Goal: Task Accomplishment & Management: Manage account settings

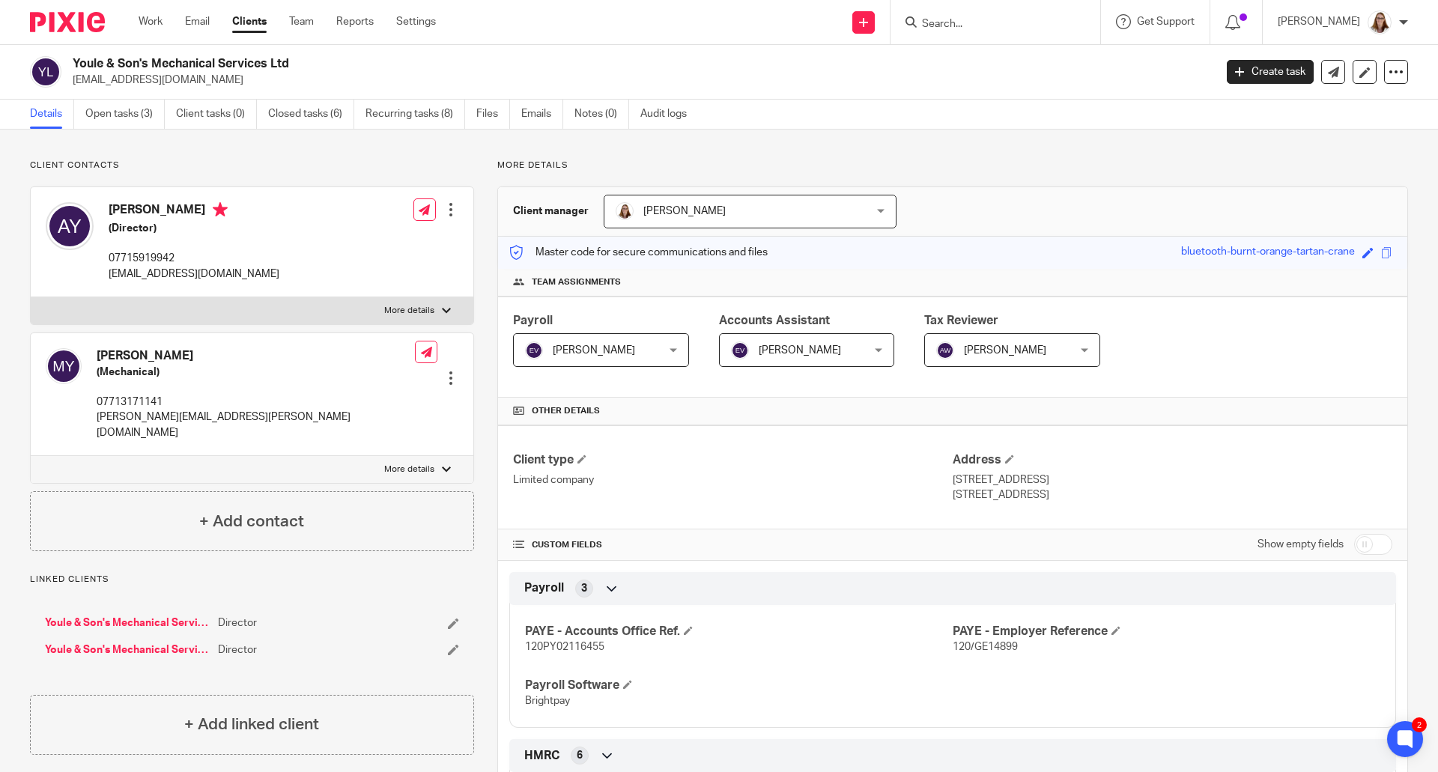
scroll to position [749, 0]
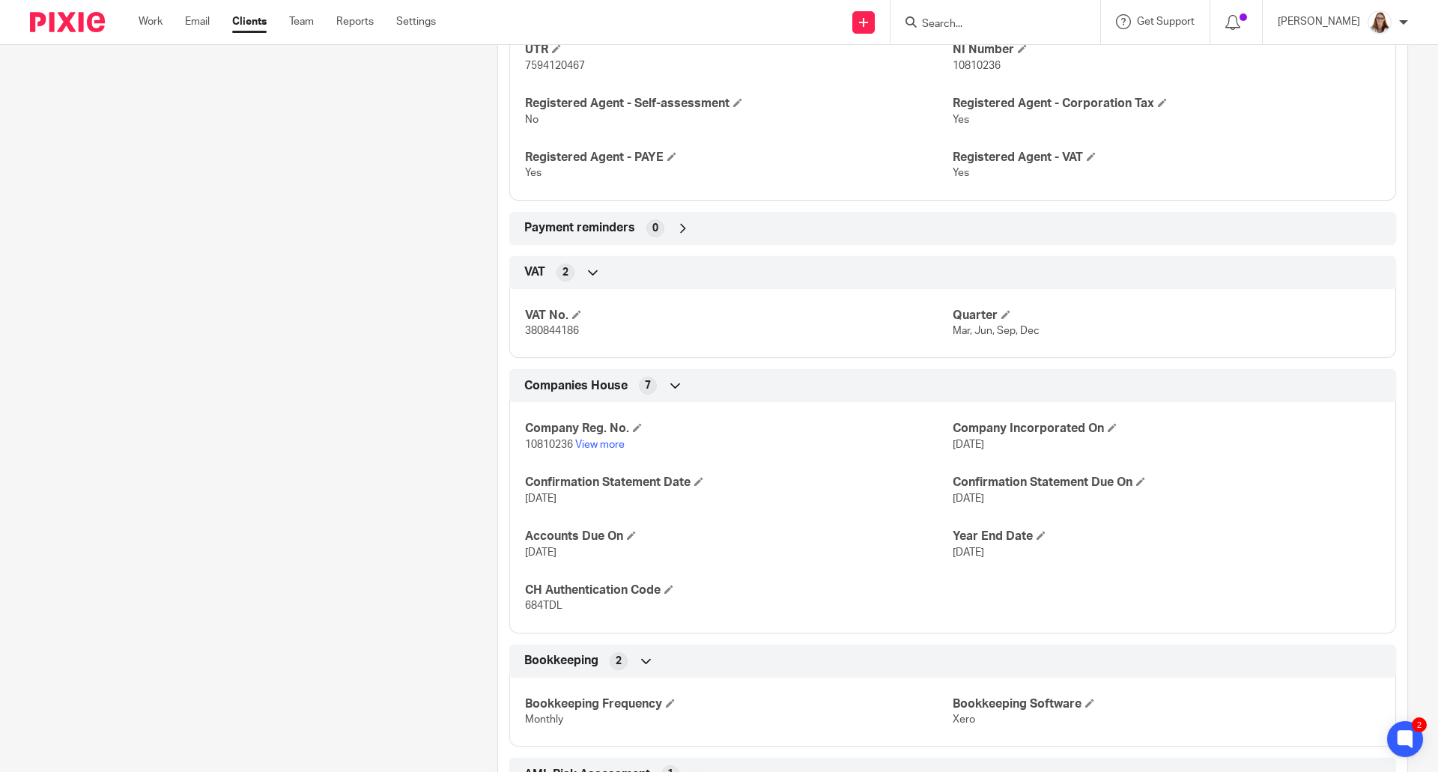
click at [255, 29] on link "Clients" at bounding box center [249, 21] width 34 height 15
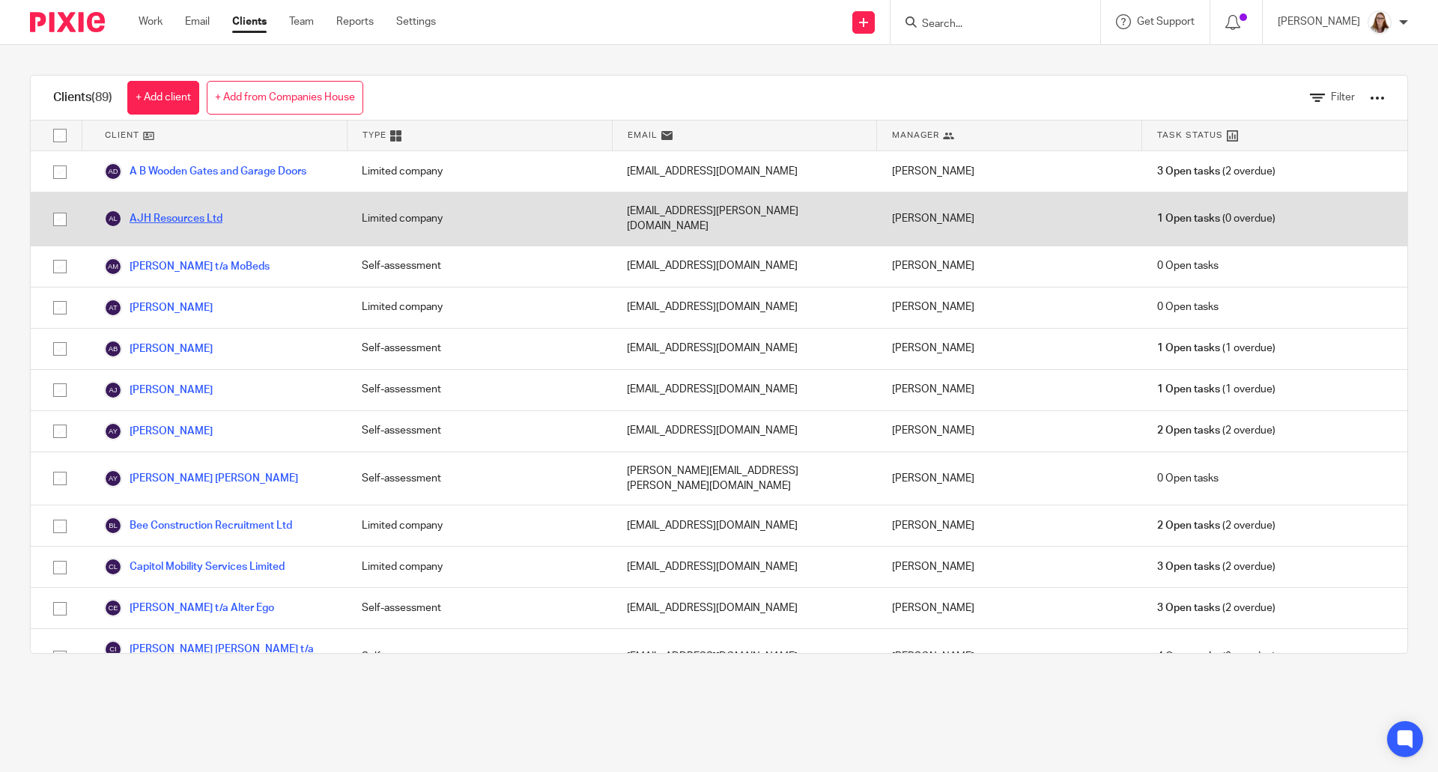
click at [207, 210] on link "AJH Resources Ltd" at bounding box center [163, 219] width 118 height 18
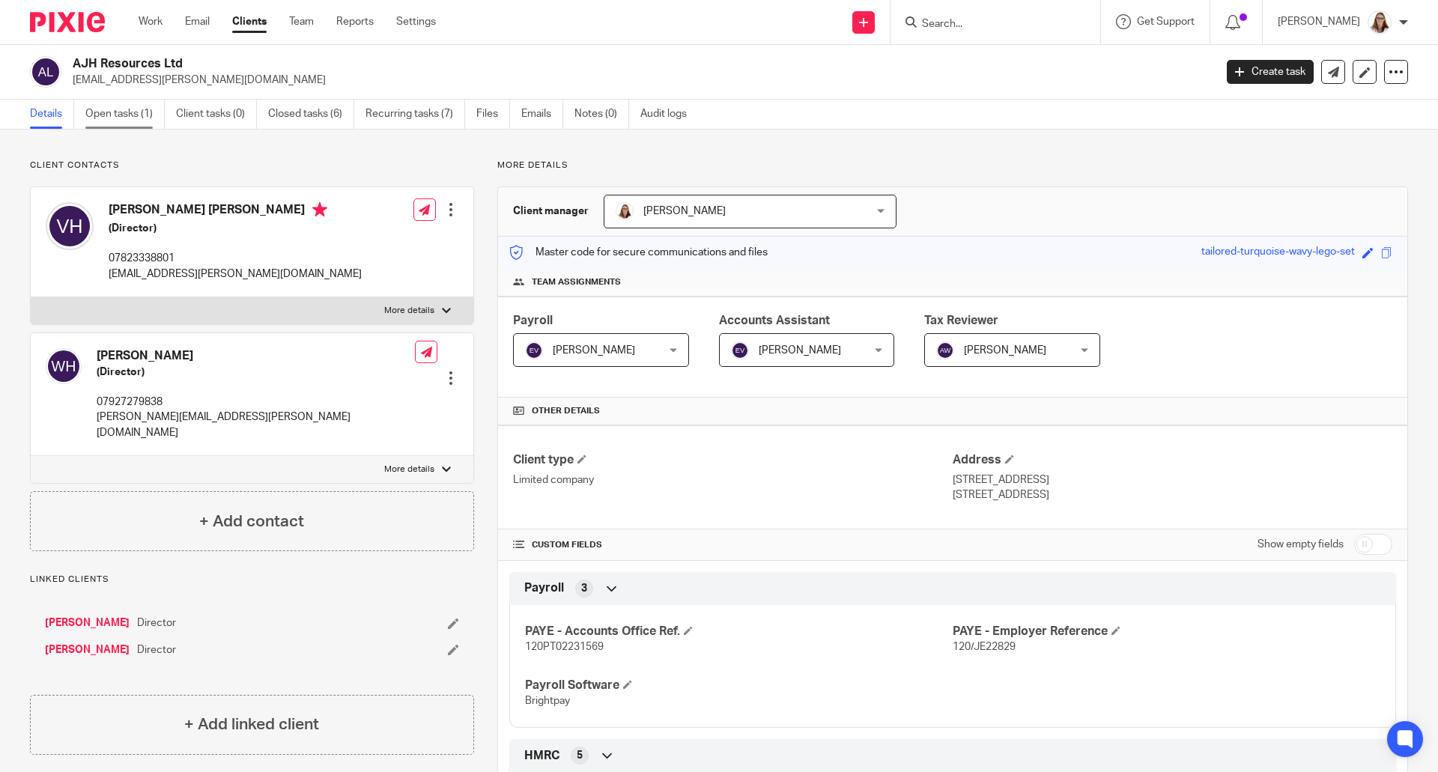
click at [139, 121] on link "Open tasks (1)" at bounding box center [124, 114] width 79 height 29
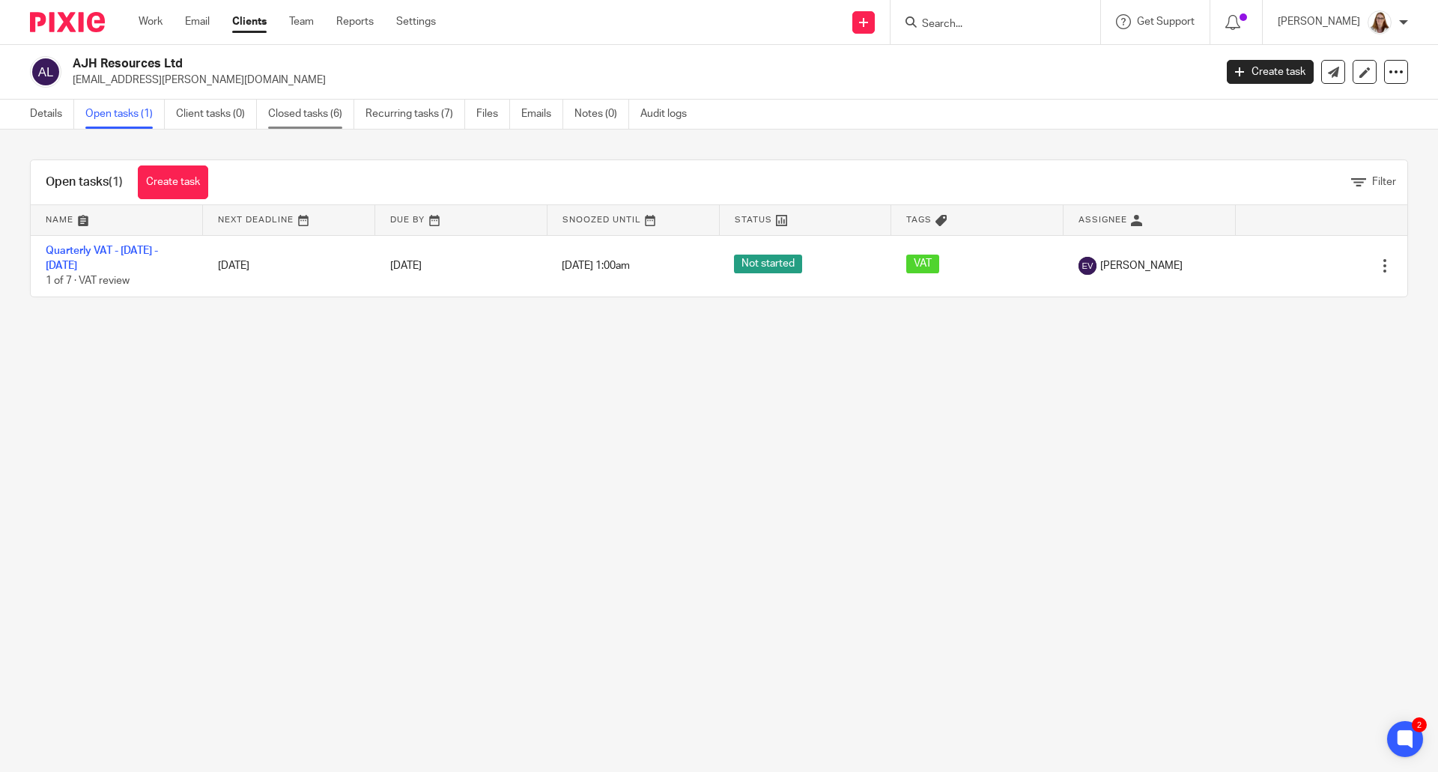
click at [295, 115] on link "Closed tasks (6)" at bounding box center [311, 114] width 86 height 29
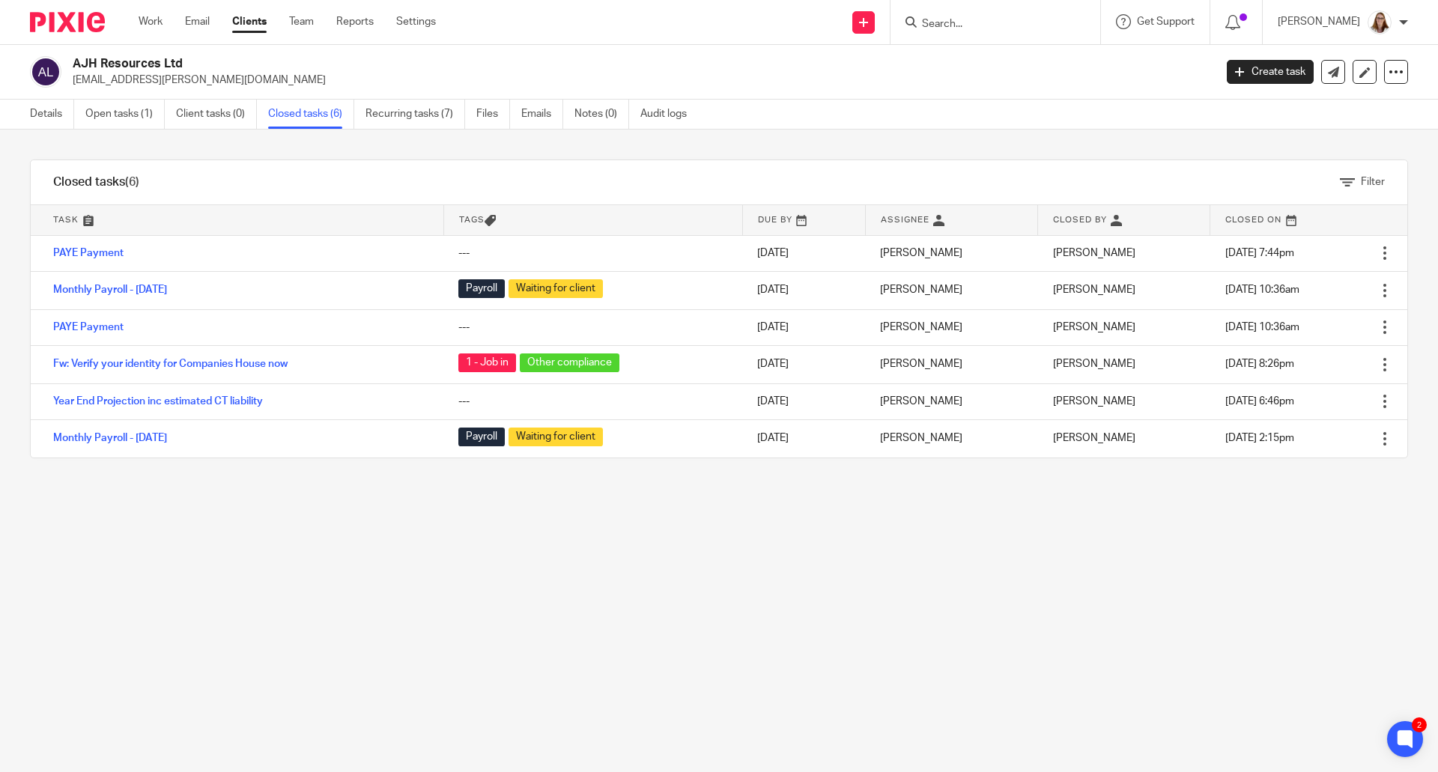
click at [238, 19] on link "Clients" at bounding box center [249, 21] width 34 height 15
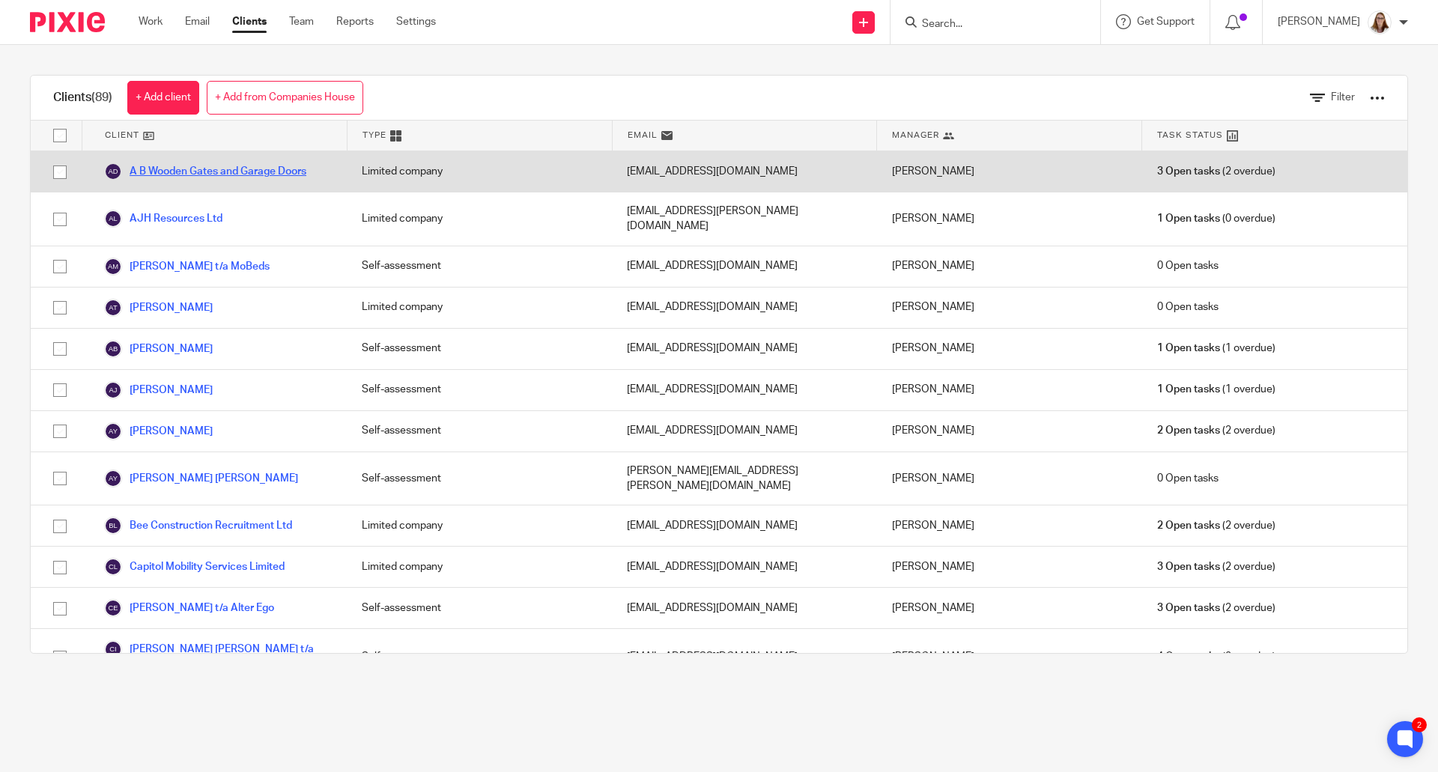
click at [198, 163] on link "A B Wooden Gates and Garage Doors" at bounding box center [205, 172] width 202 height 18
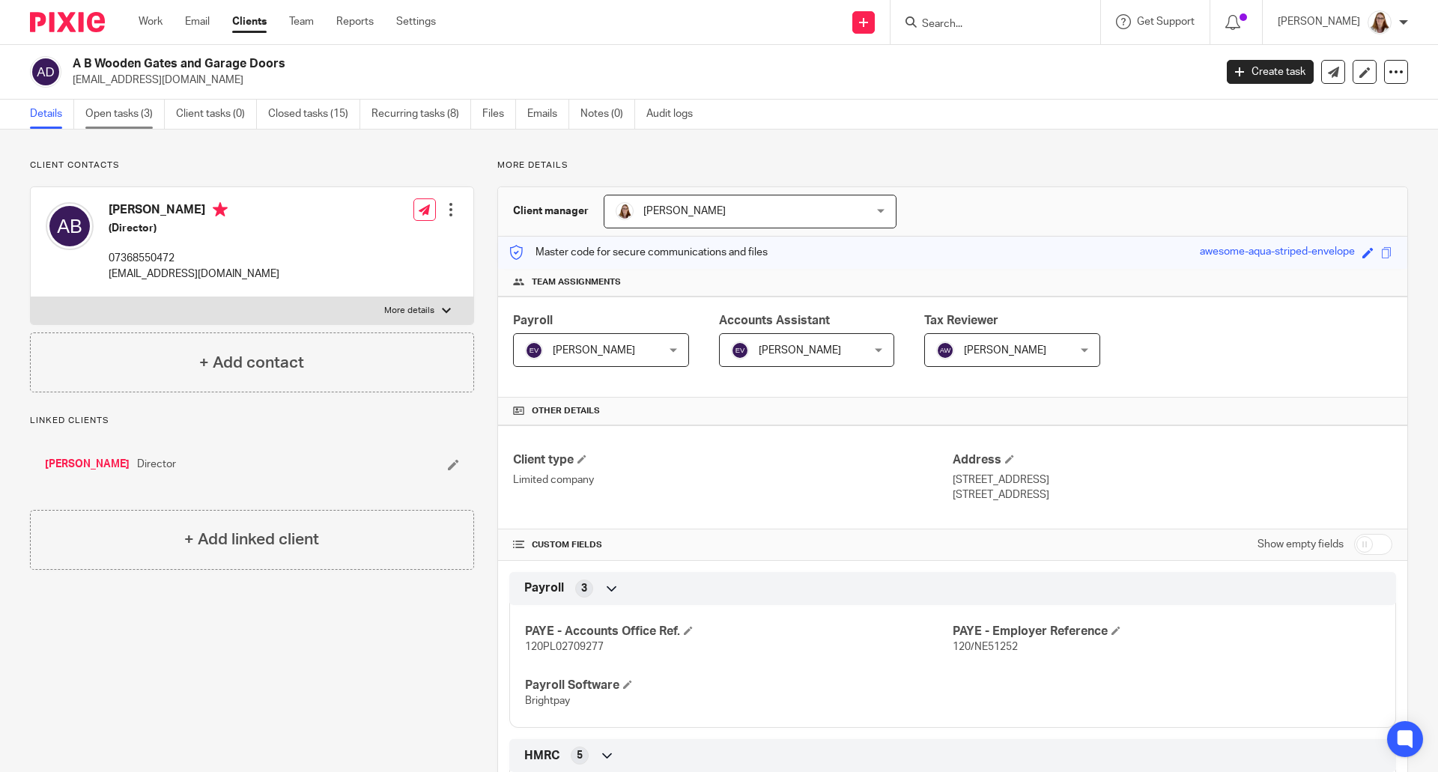
click at [118, 113] on link "Open tasks (3)" at bounding box center [124, 114] width 79 height 29
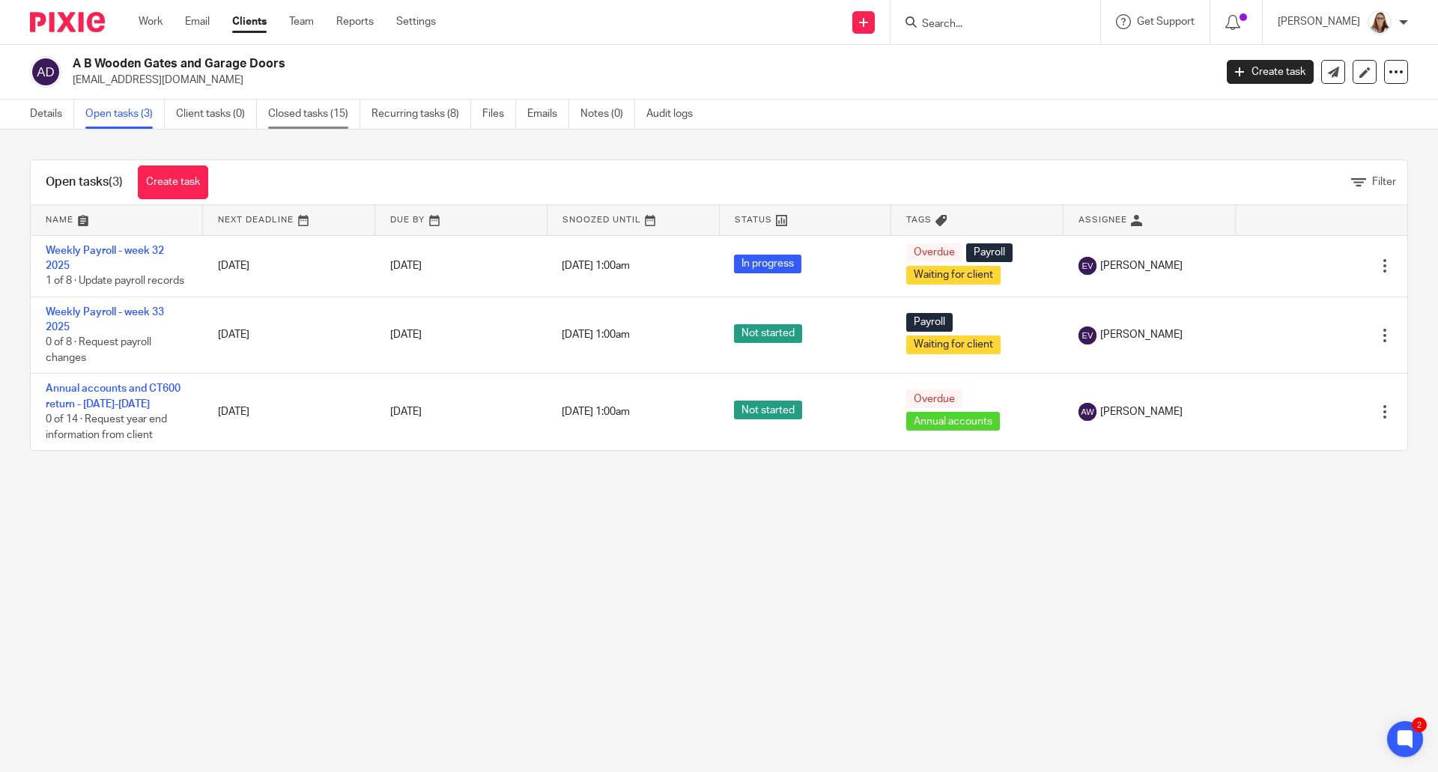
click at [322, 115] on link "Closed tasks (15)" at bounding box center [314, 114] width 92 height 29
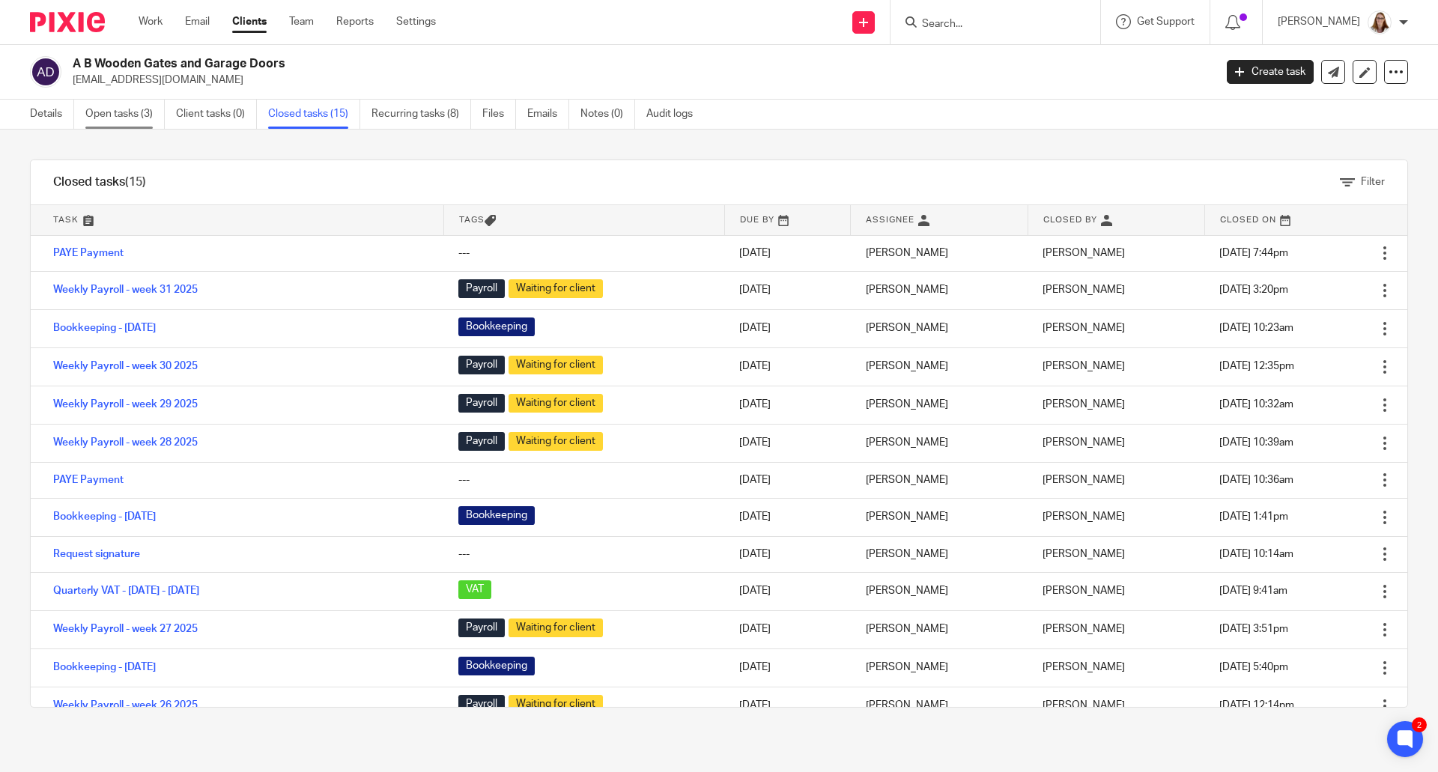
click at [137, 115] on link "Open tasks (3)" at bounding box center [124, 114] width 79 height 29
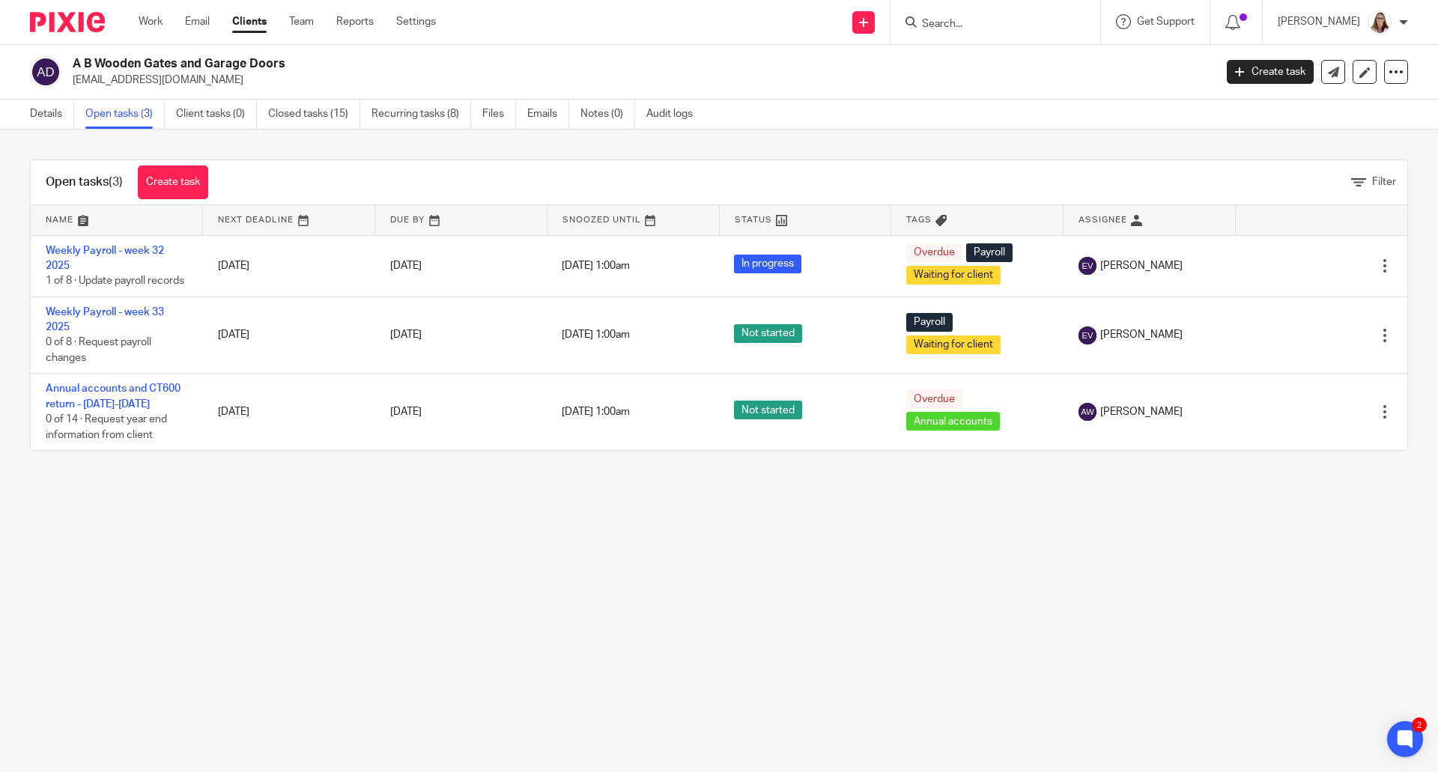
click at [255, 24] on link "Clients" at bounding box center [249, 21] width 34 height 15
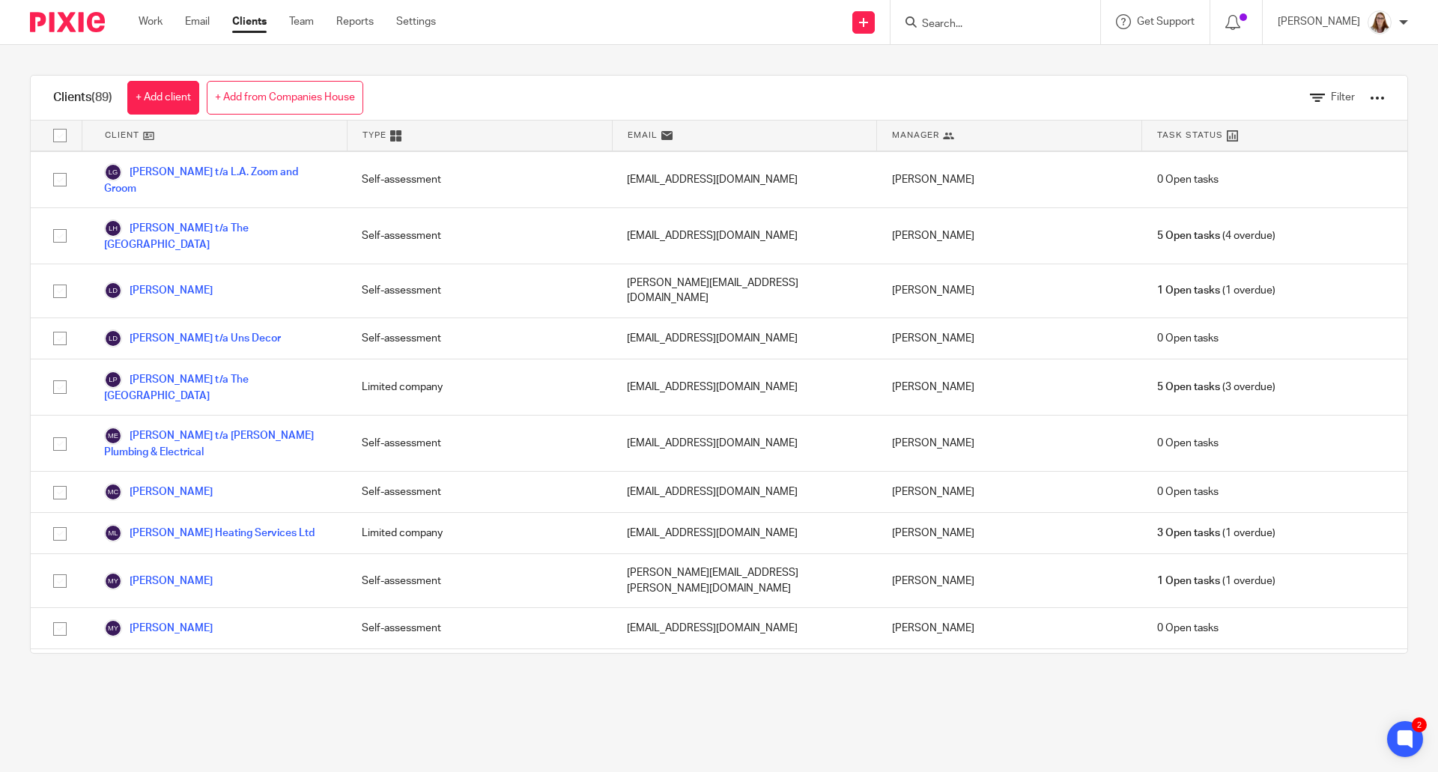
scroll to position [2496, 0]
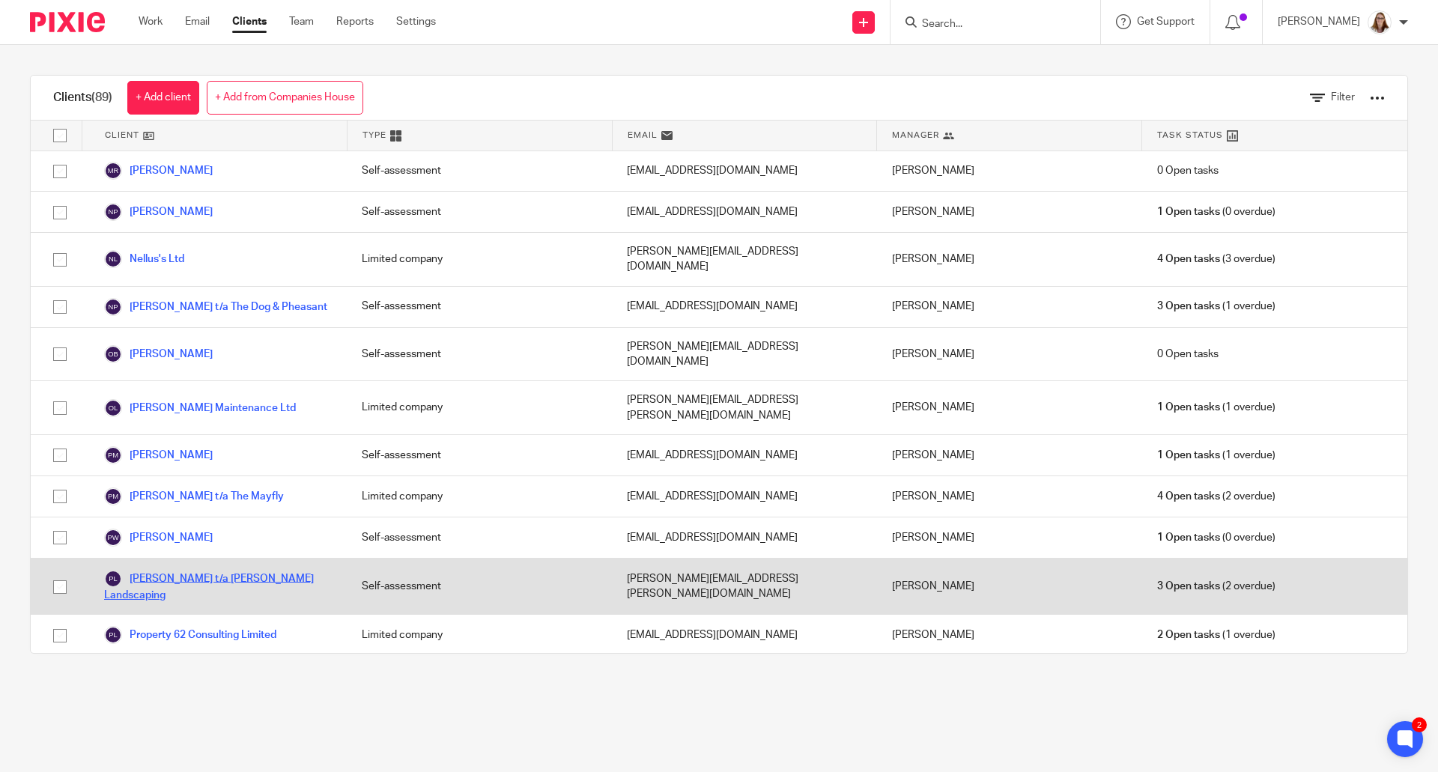
click at [261, 570] on link "[PERSON_NAME] t/a [PERSON_NAME] Landscaping" at bounding box center [218, 586] width 228 height 33
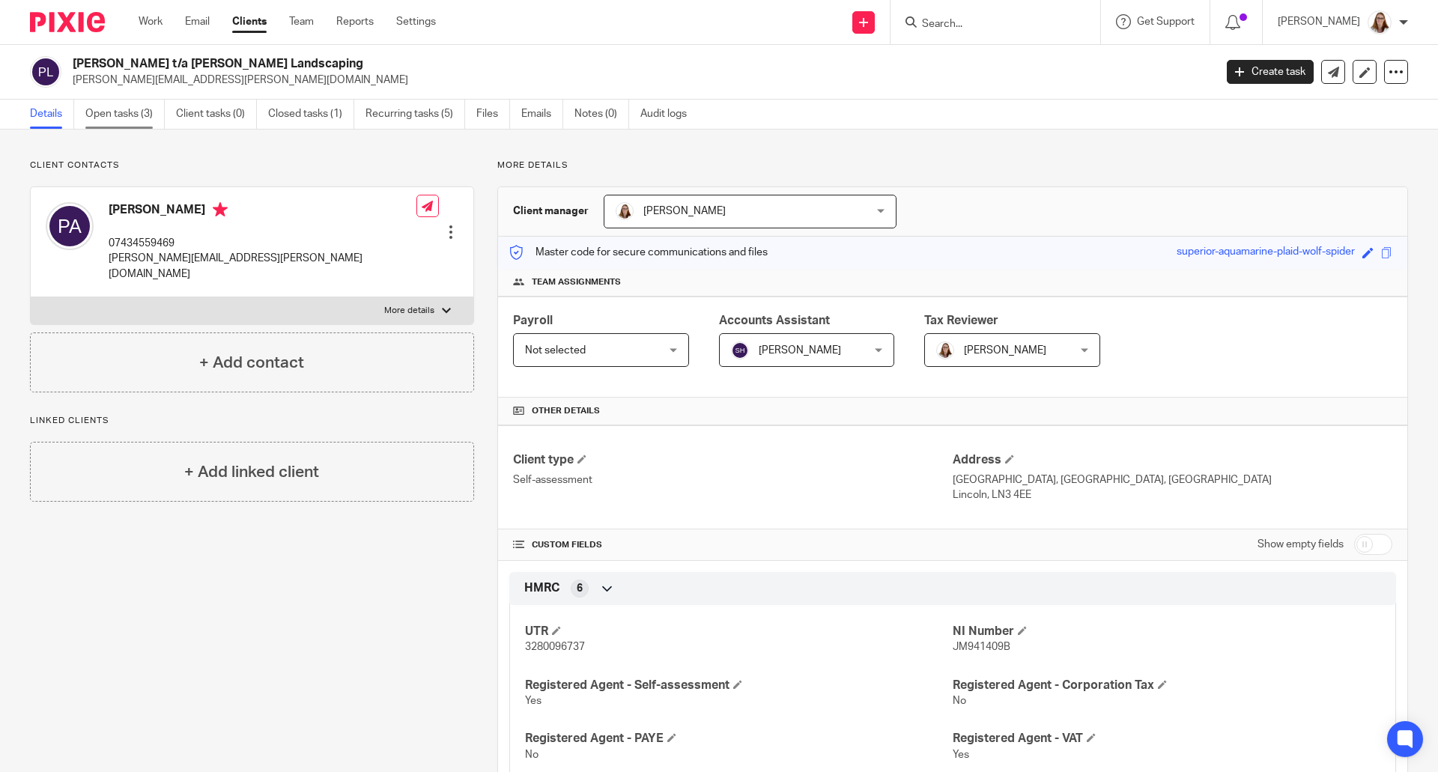
click at [121, 115] on link "Open tasks (3)" at bounding box center [124, 114] width 79 height 29
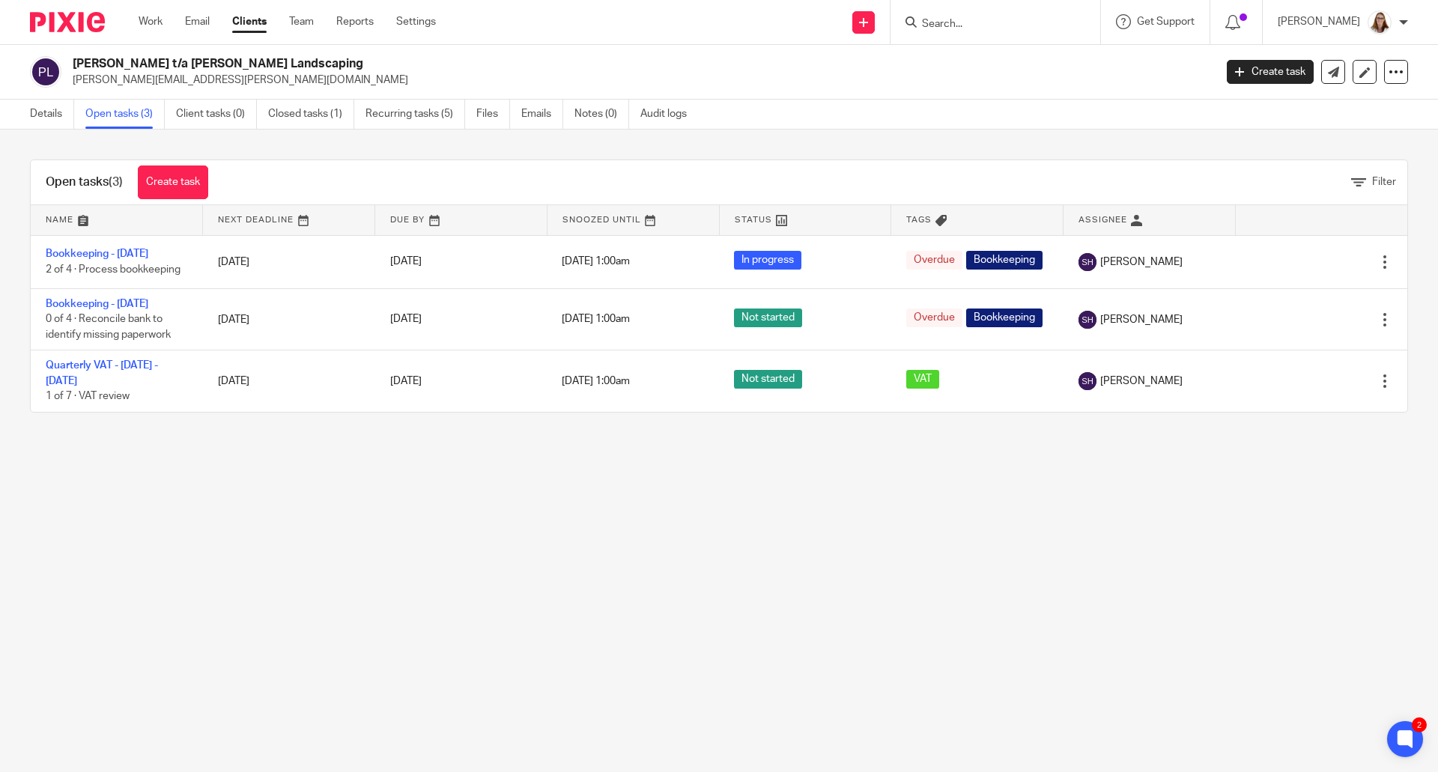
click at [243, 22] on link "Clients" at bounding box center [249, 21] width 34 height 15
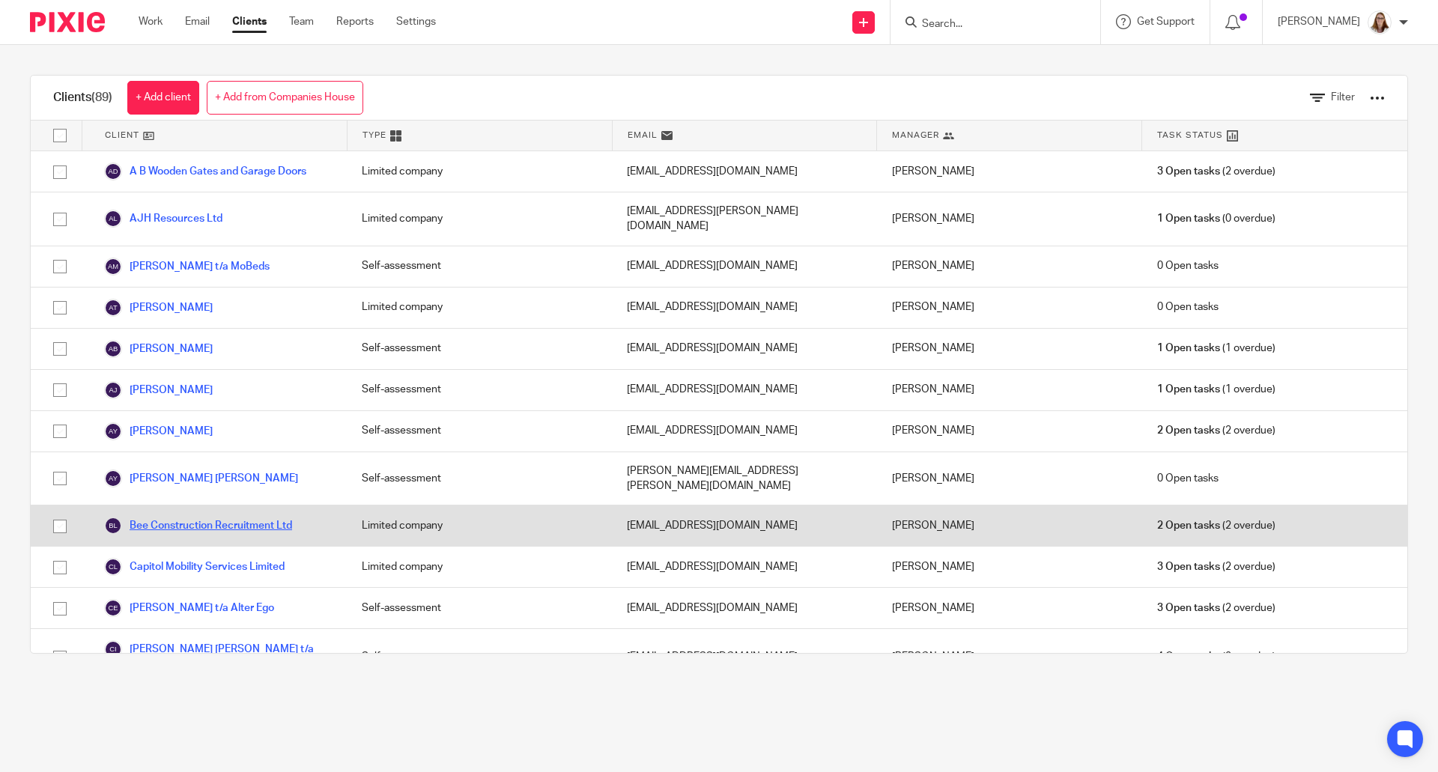
click at [186, 517] on link "Bee Construction Recruitment Ltd" at bounding box center [198, 526] width 188 height 18
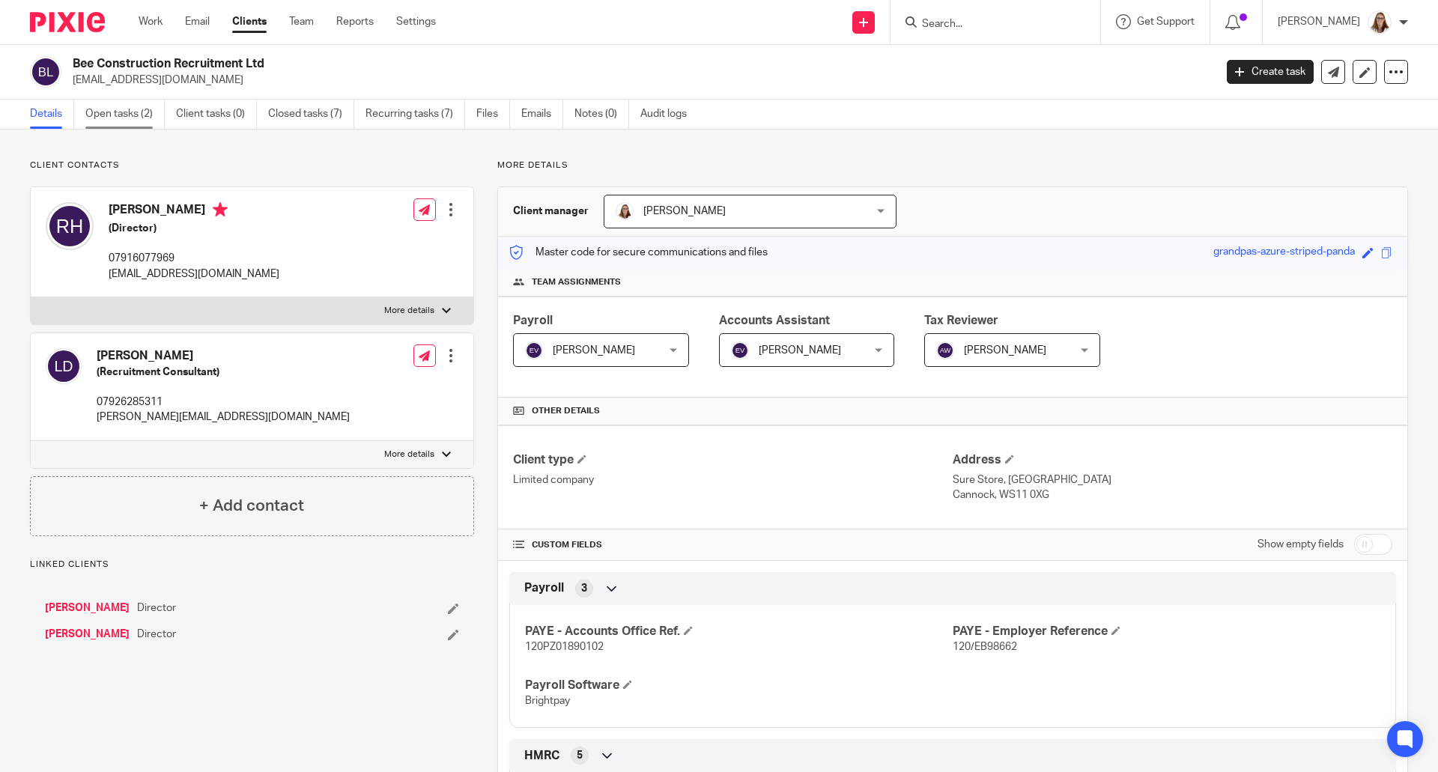
click at [115, 115] on link "Open tasks (2)" at bounding box center [124, 114] width 79 height 29
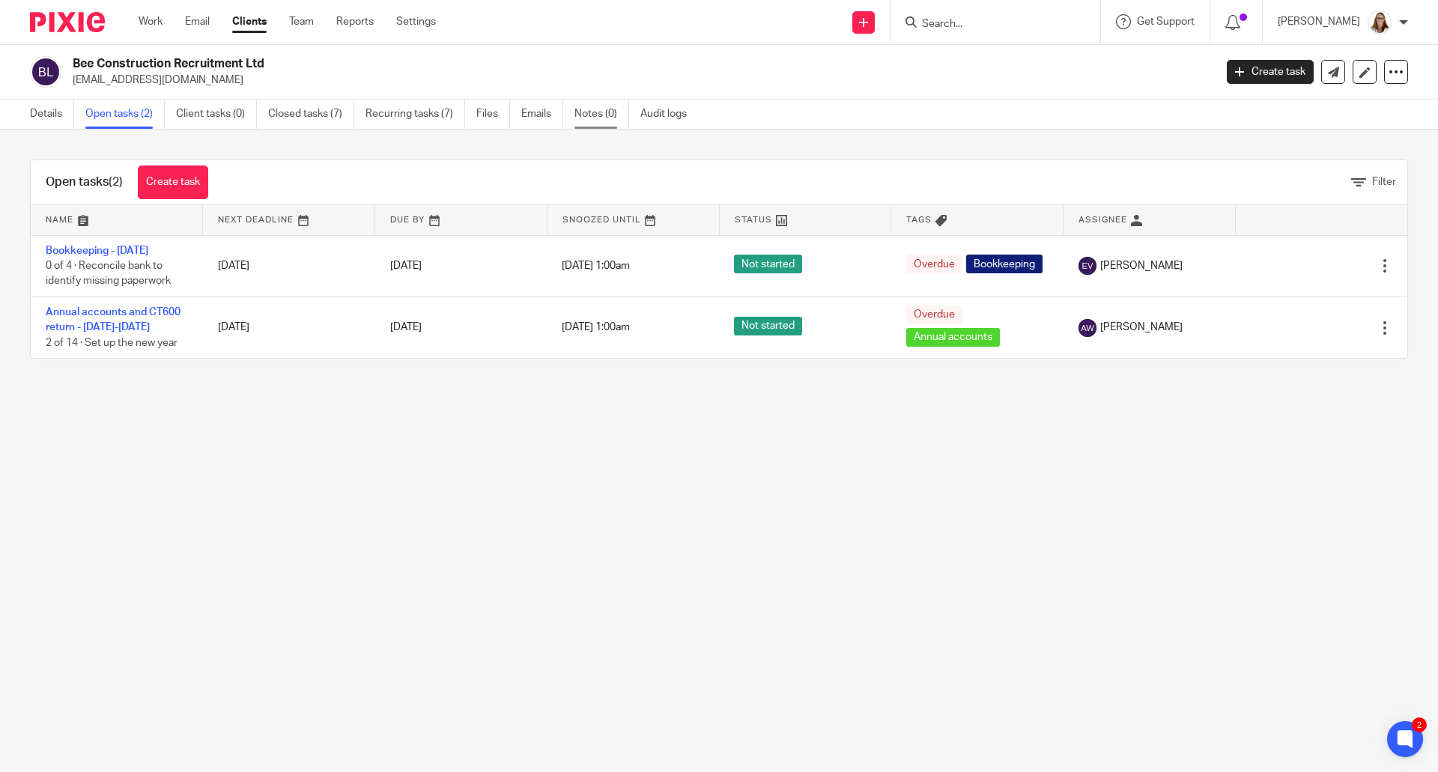
click at [599, 104] on link "Notes (0)" at bounding box center [601, 114] width 55 height 29
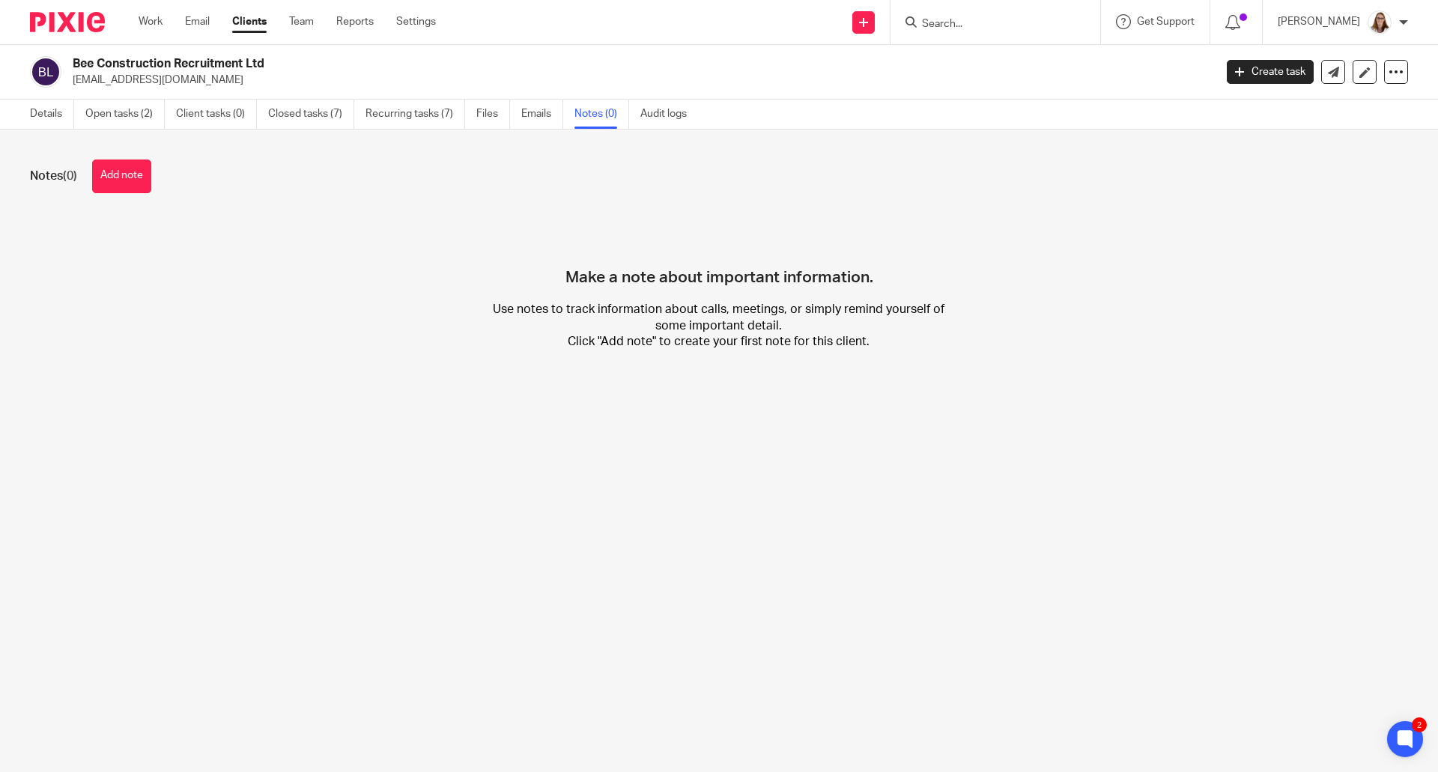
click at [254, 24] on link "Clients" at bounding box center [249, 21] width 34 height 15
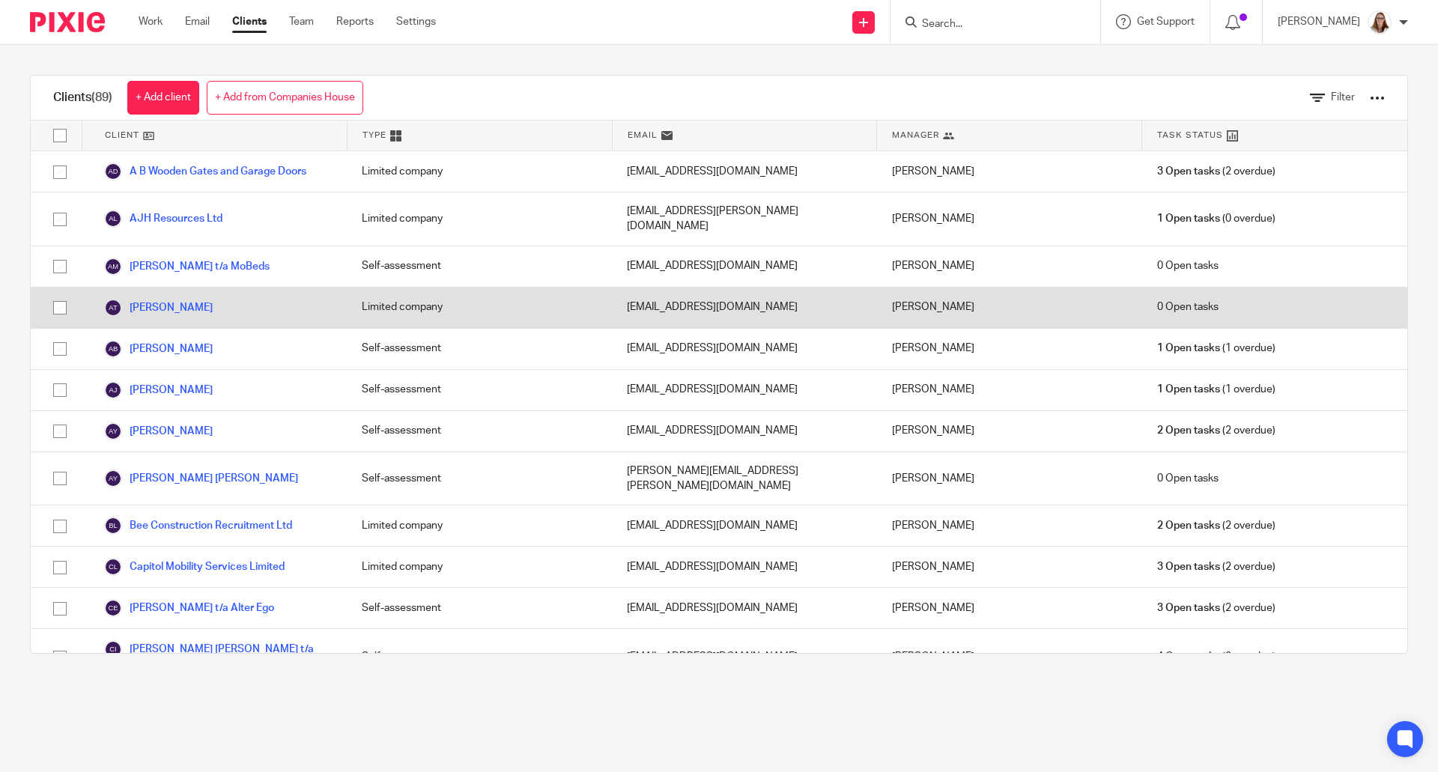
scroll to position [249, 0]
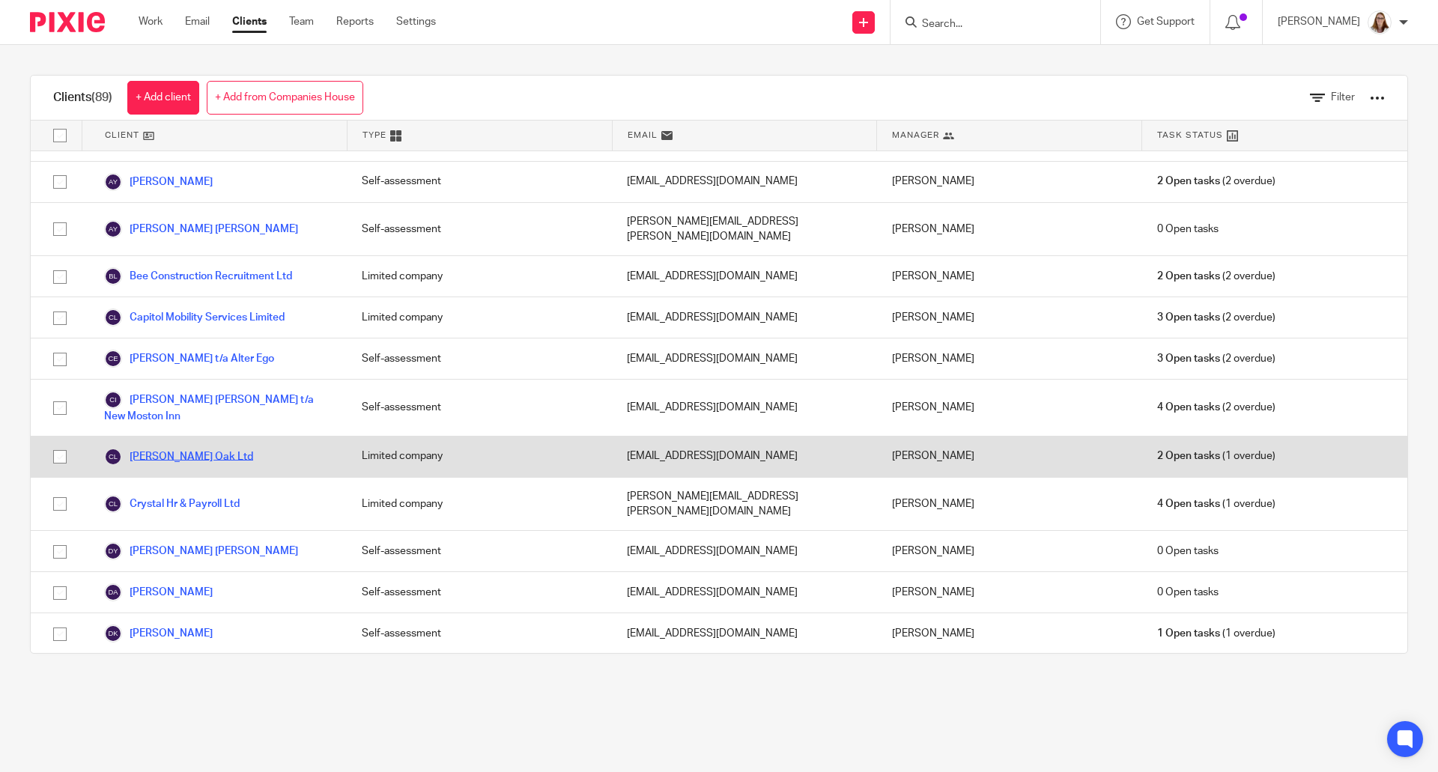
click at [172, 448] on link "[PERSON_NAME] Oak Ltd" at bounding box center [178, 457] width 149 height 18
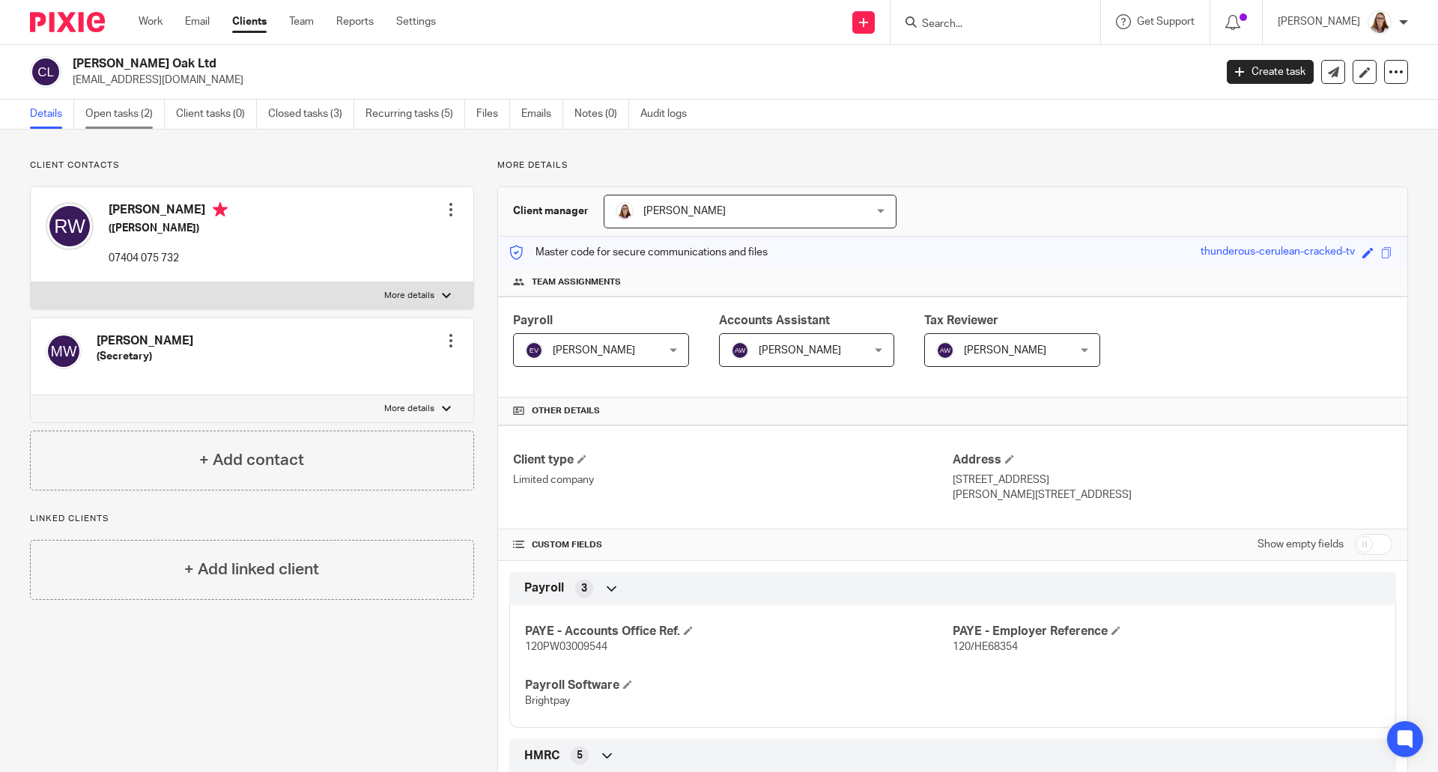
click at [133, 103] on link "Open tasks (2)" at bounding box center [124, 114] width 79 height 29
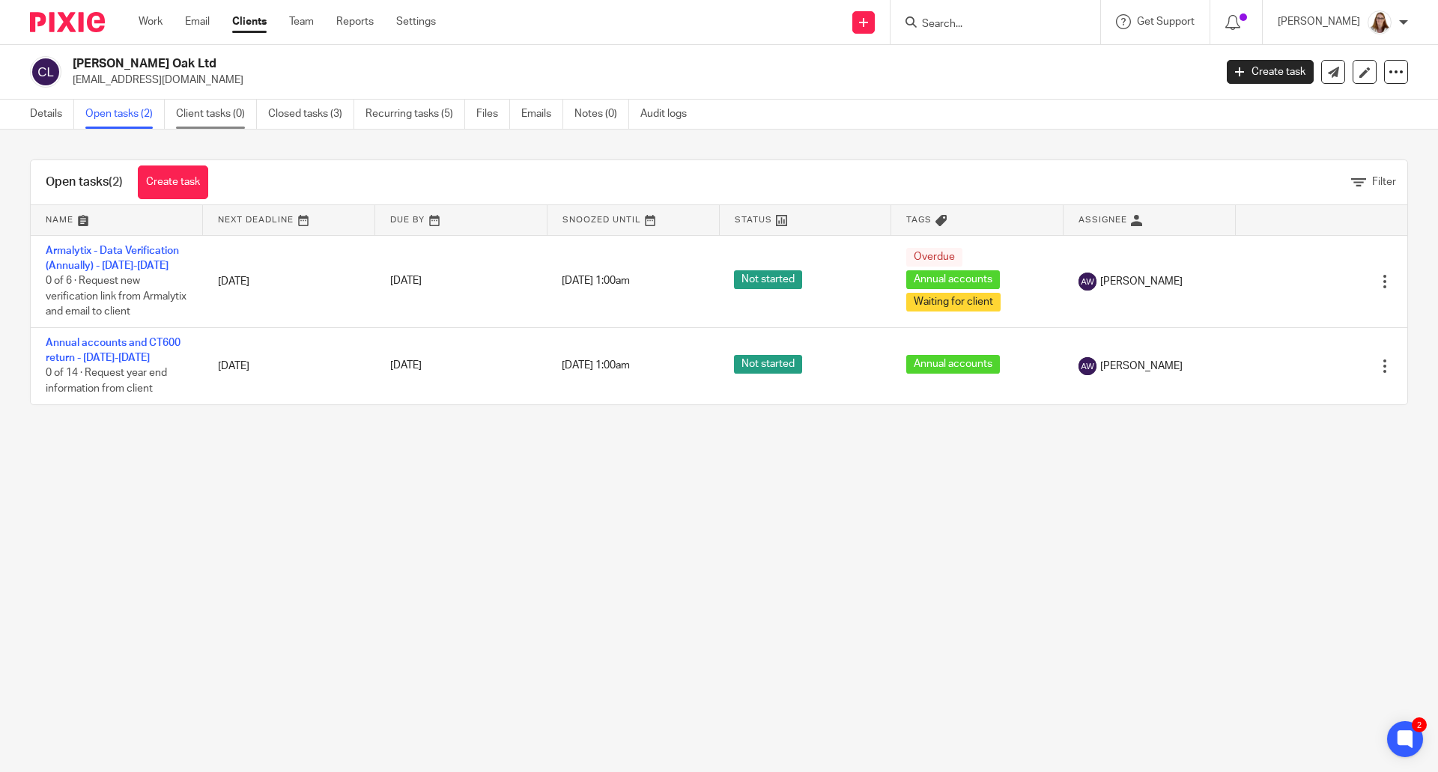
click at [243, 119] on link "Client tasks (0)" at bounding box center [216, 114] width 81 height 29
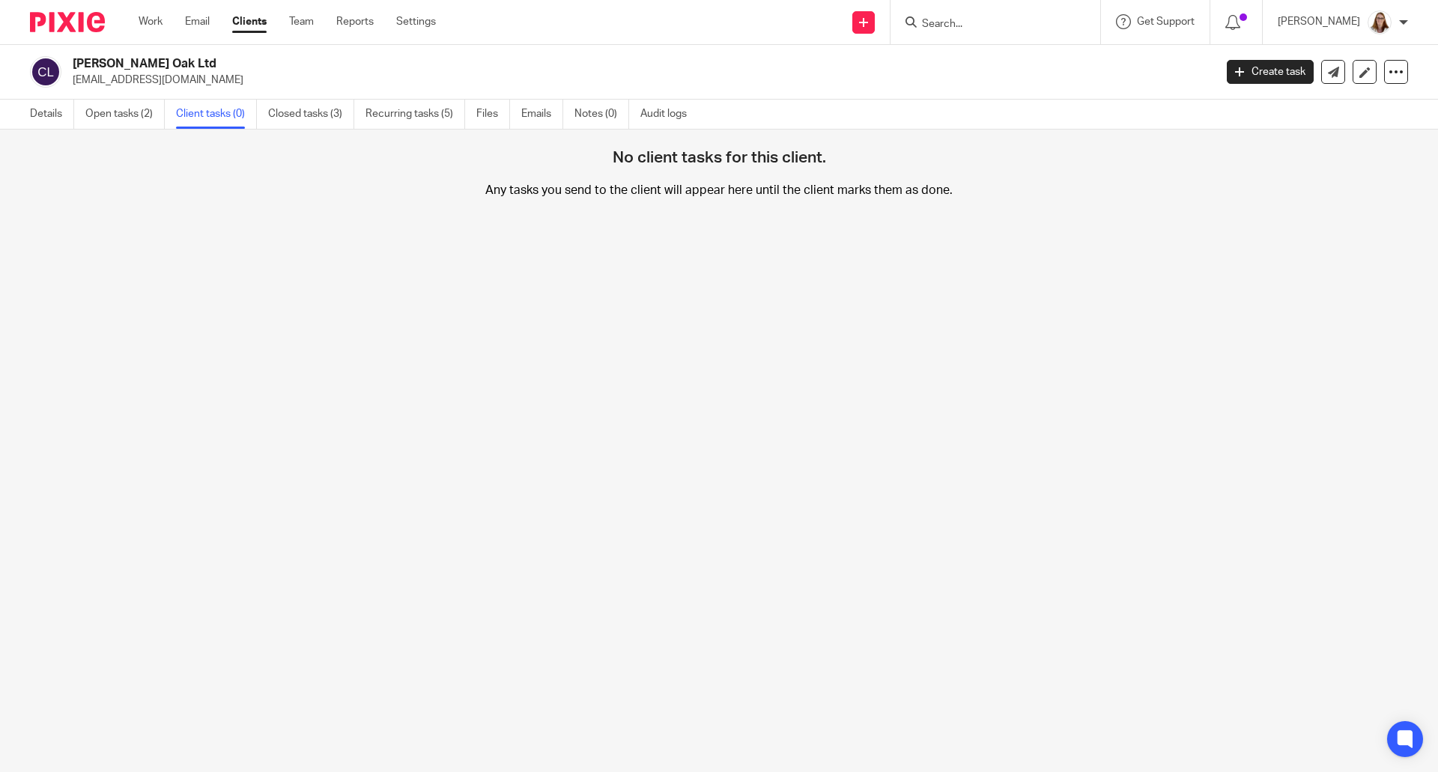
click at [292, 114] on link "Closed tasks (3)" at bounding box center [311, 114] width 86 height 29
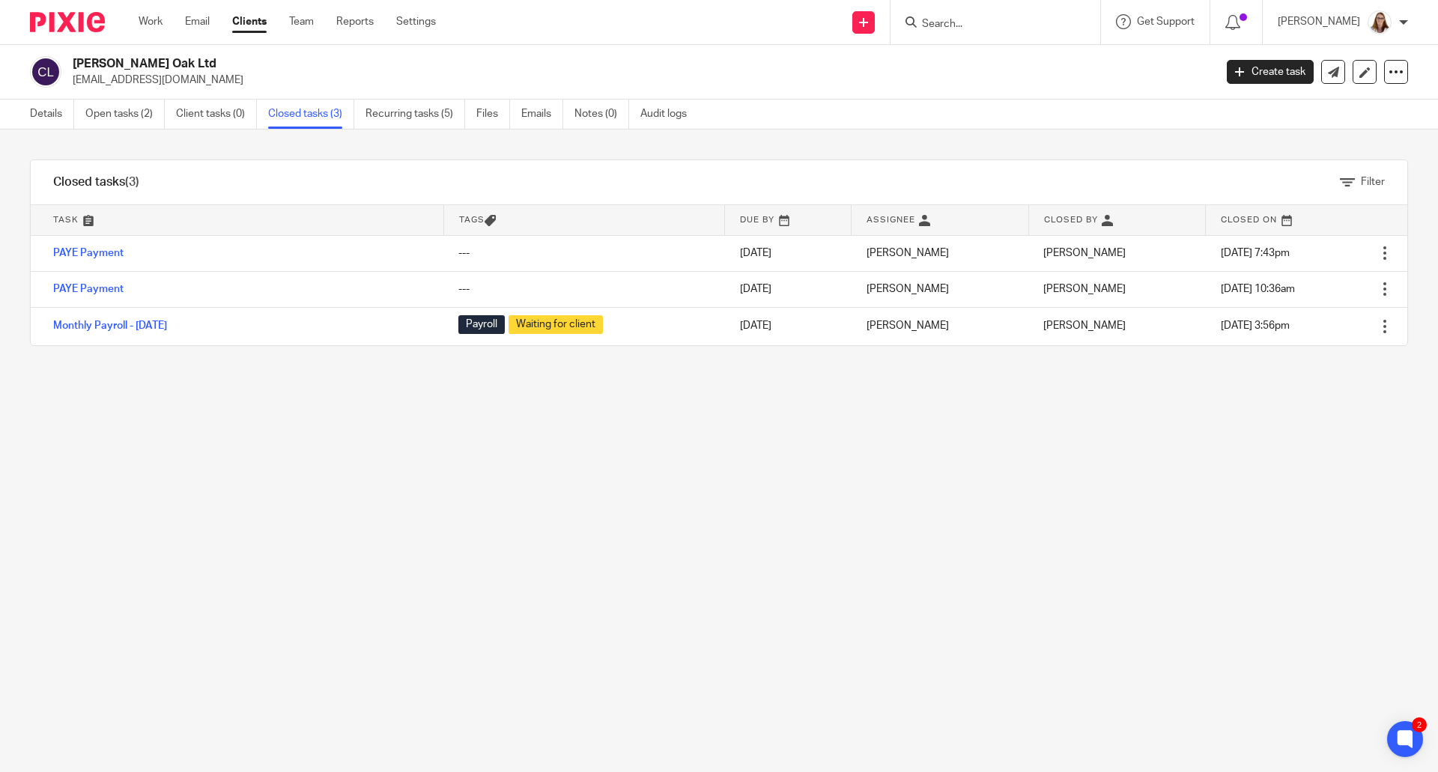
click at [253, 22] on link "Clients" at bounding box center [249, 21] width 34 height 15
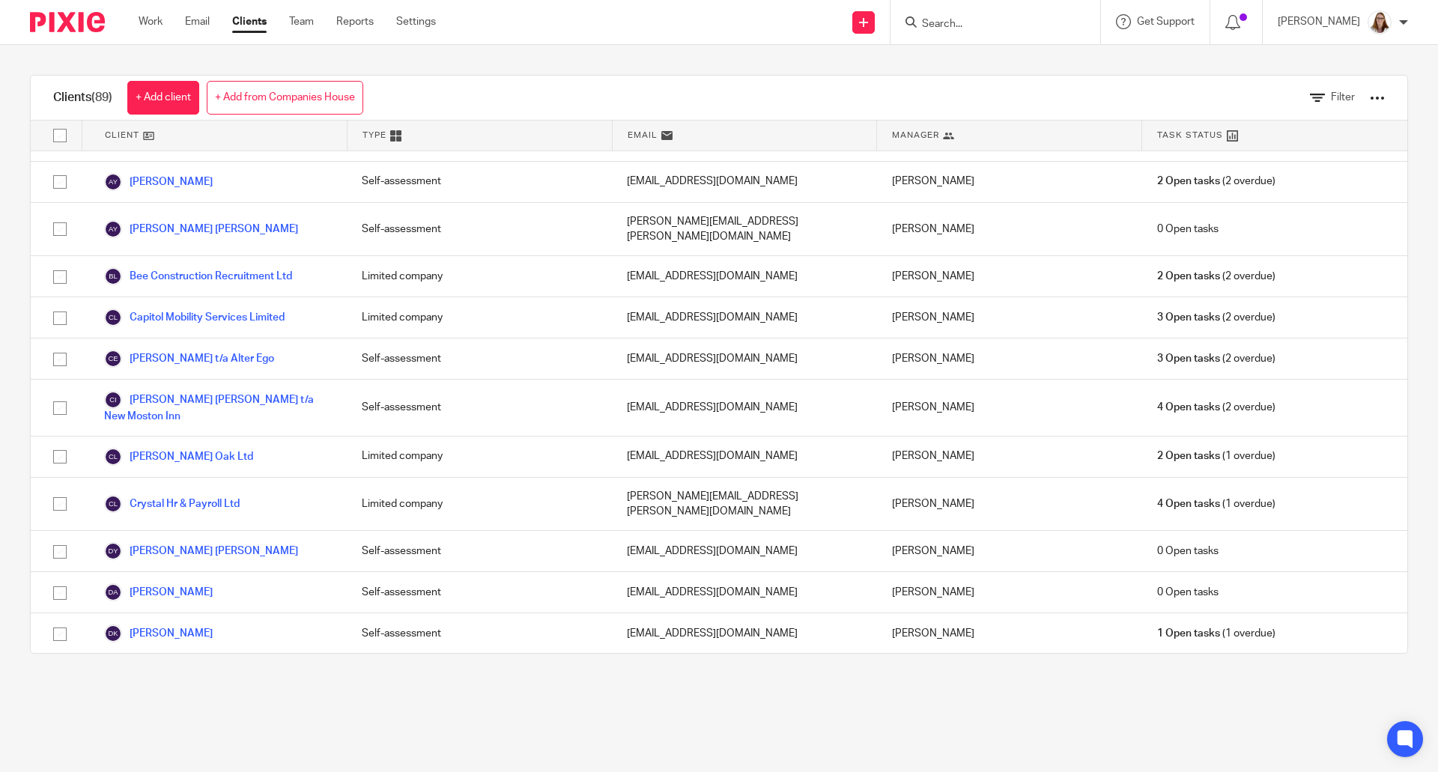
scroll to position [500, 0]
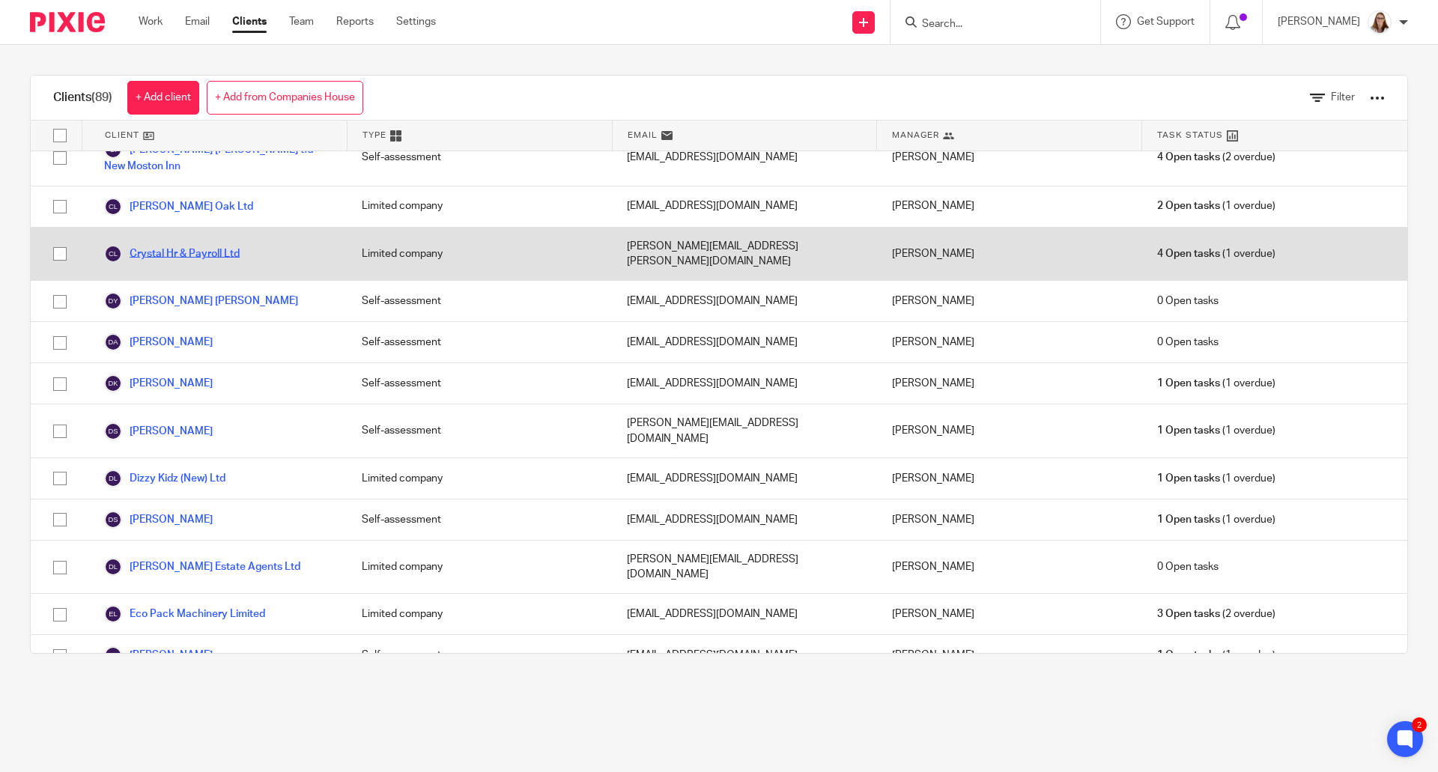
click at [214, 245] on link "Crystal Hr & Payroll Ltd" at bounding box center [172, 254] width 136 height 18
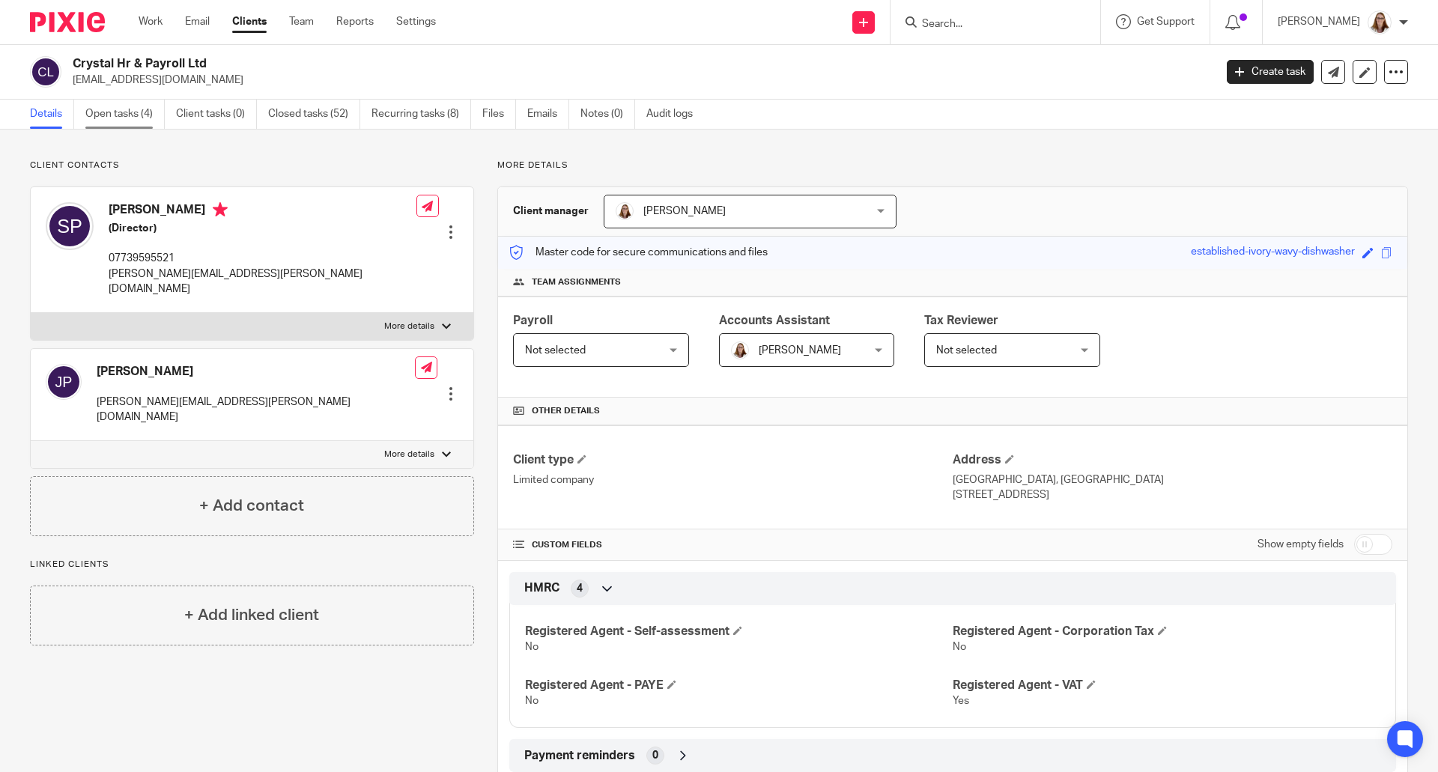
click at [134, 119] on link "Open tasks (4)" at bounding box center [124, 114] width 79 height 29
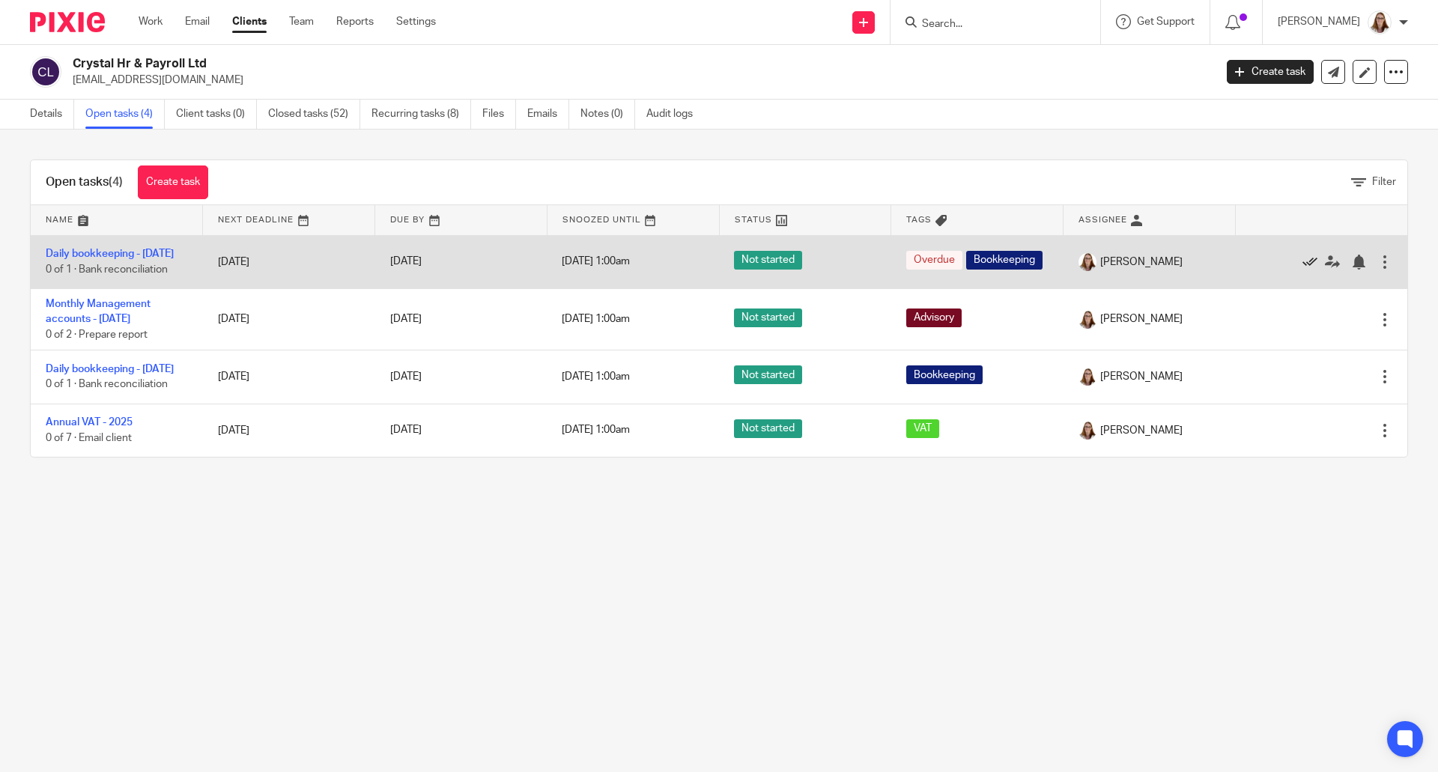
click at [1303, 267] on icon at bounding box center [1310, 262] width 15 height 15
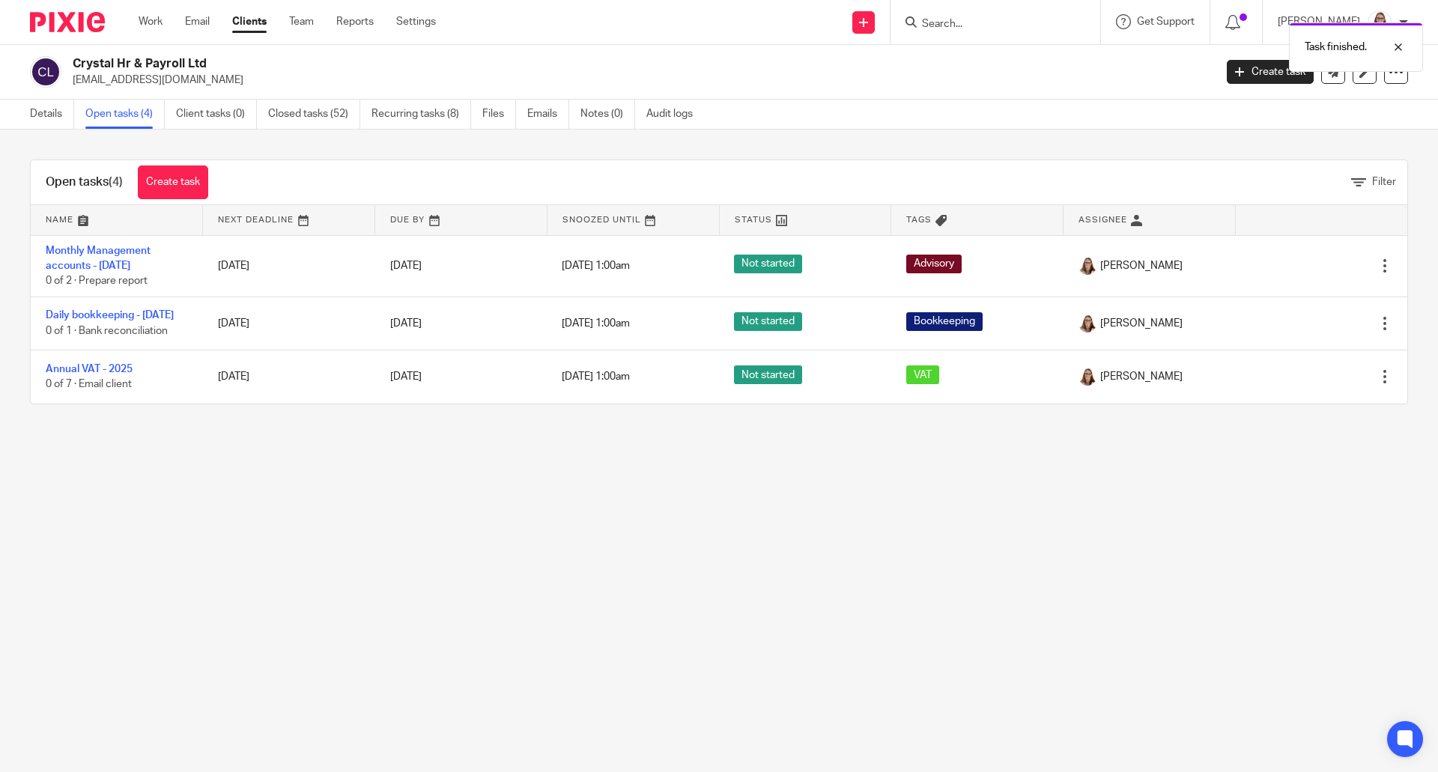
click at [1303, 267] on icon at bounding box center [1310, 265] width 15 height 15
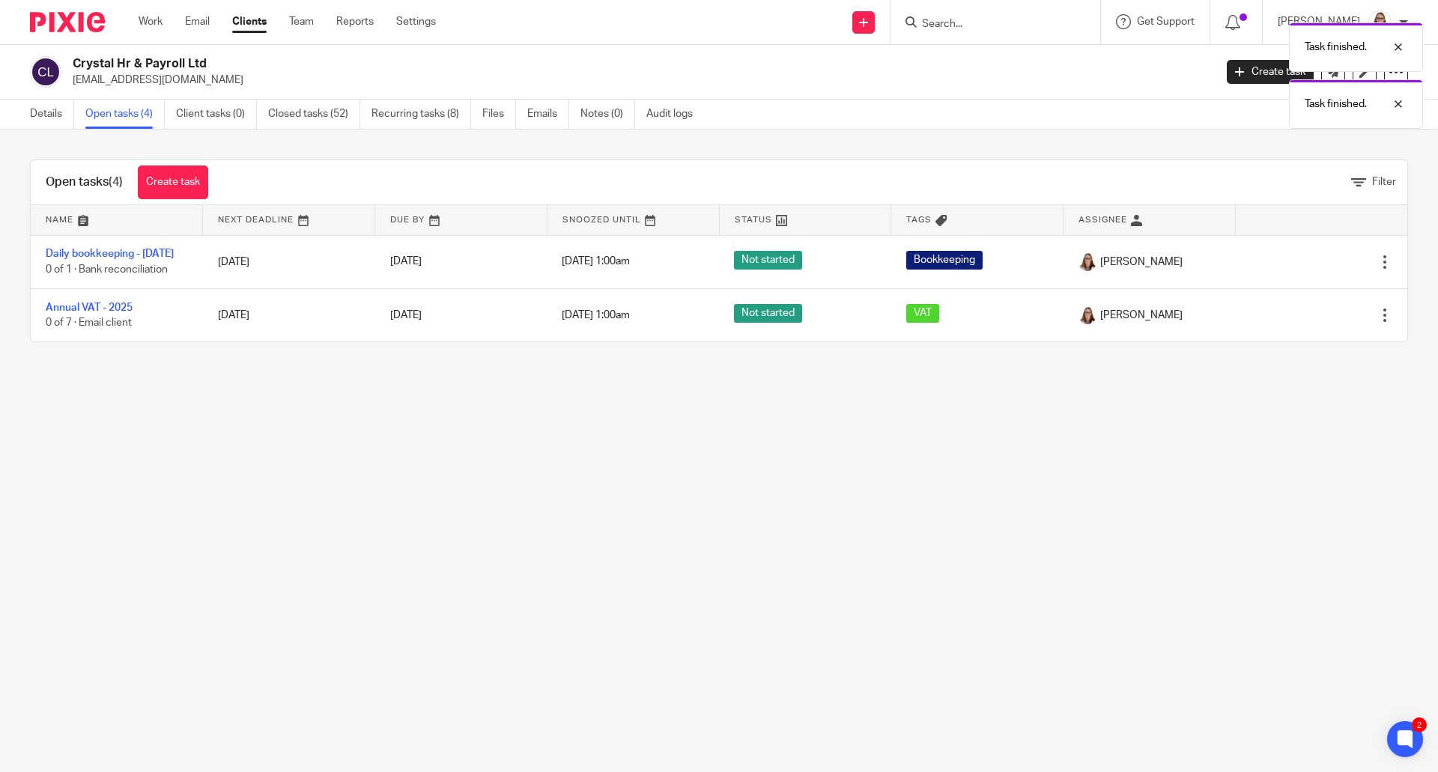
click at [1303, 267] on icon at bounding box center [1310, 262] width 15 height 15
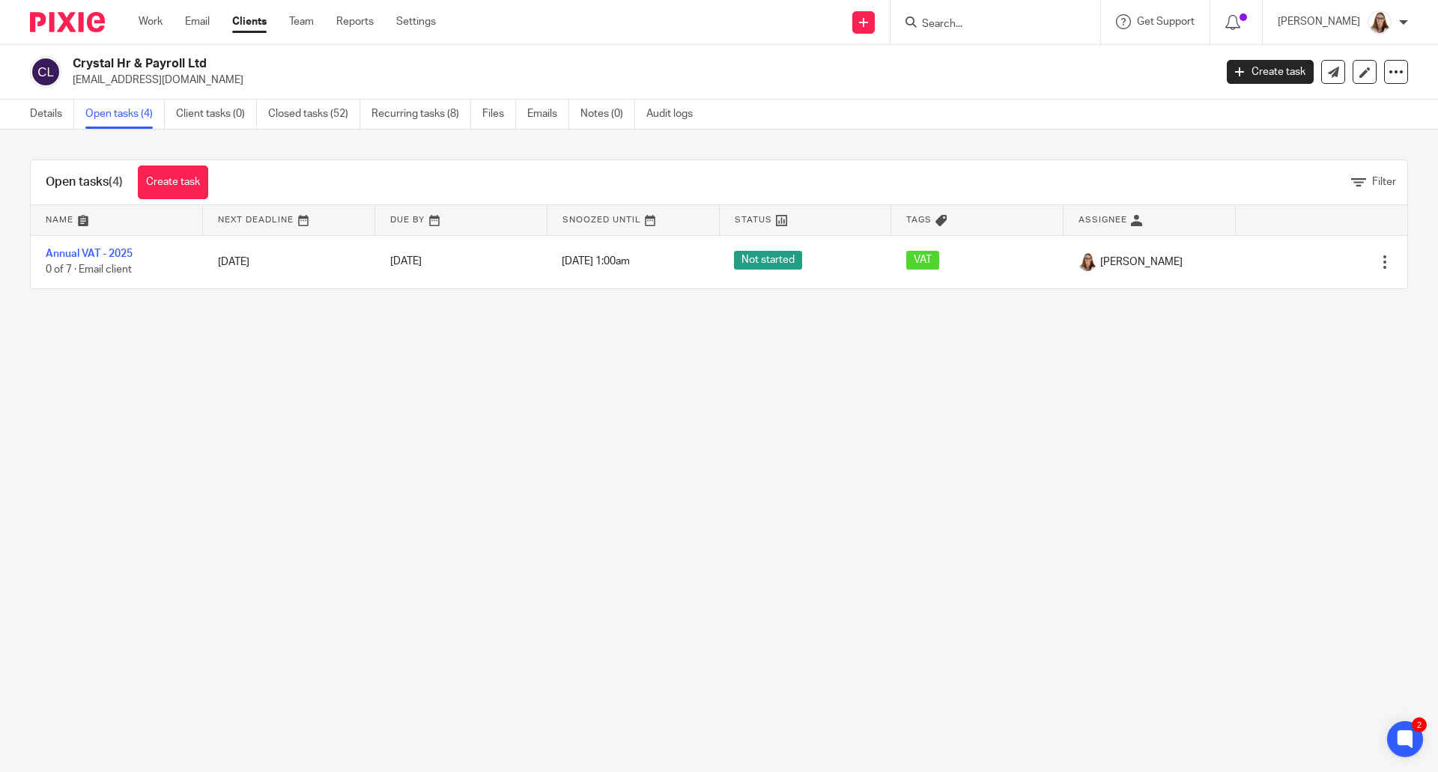
click at [253, 22] on link "Clients" at bounding box center [249, 21] width 34 height 15
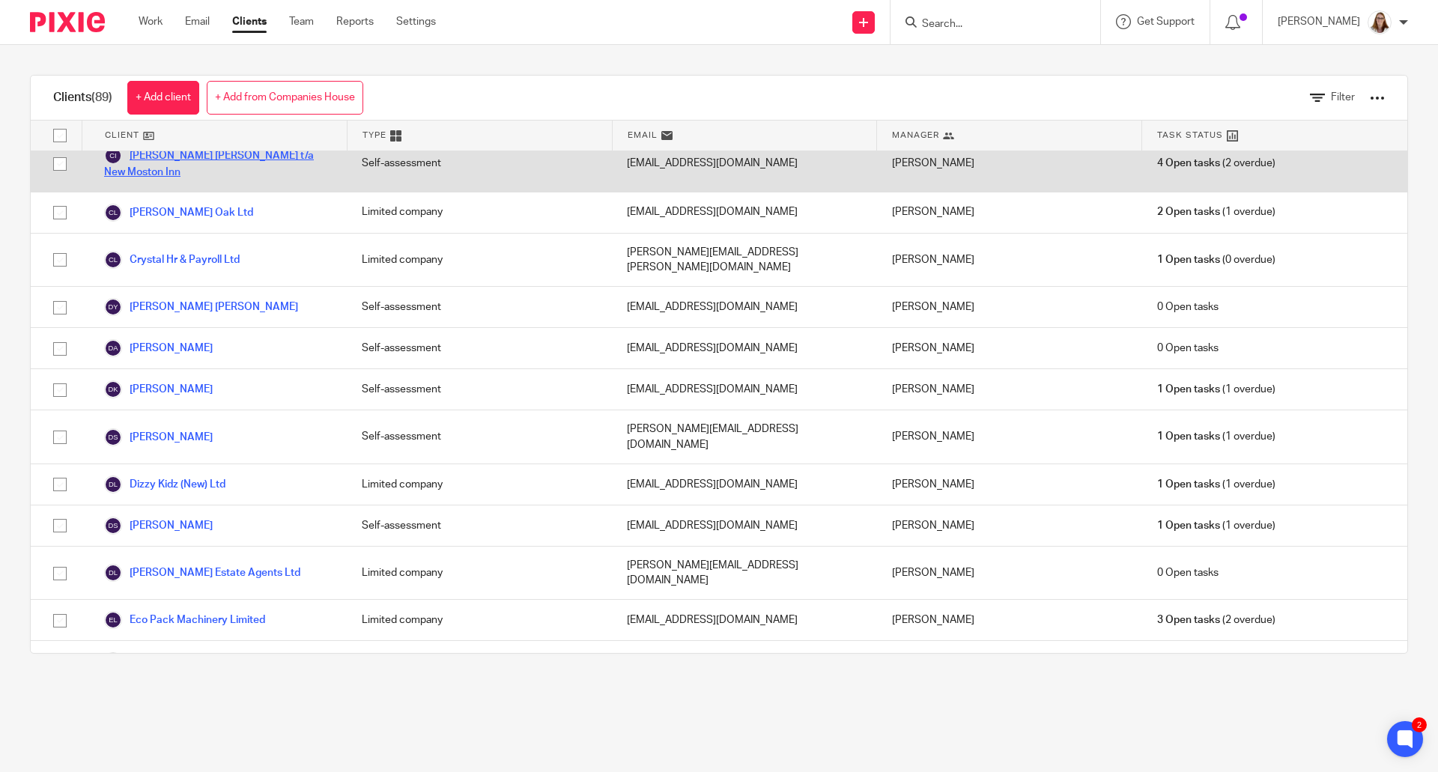
scroll to position [500, 0]
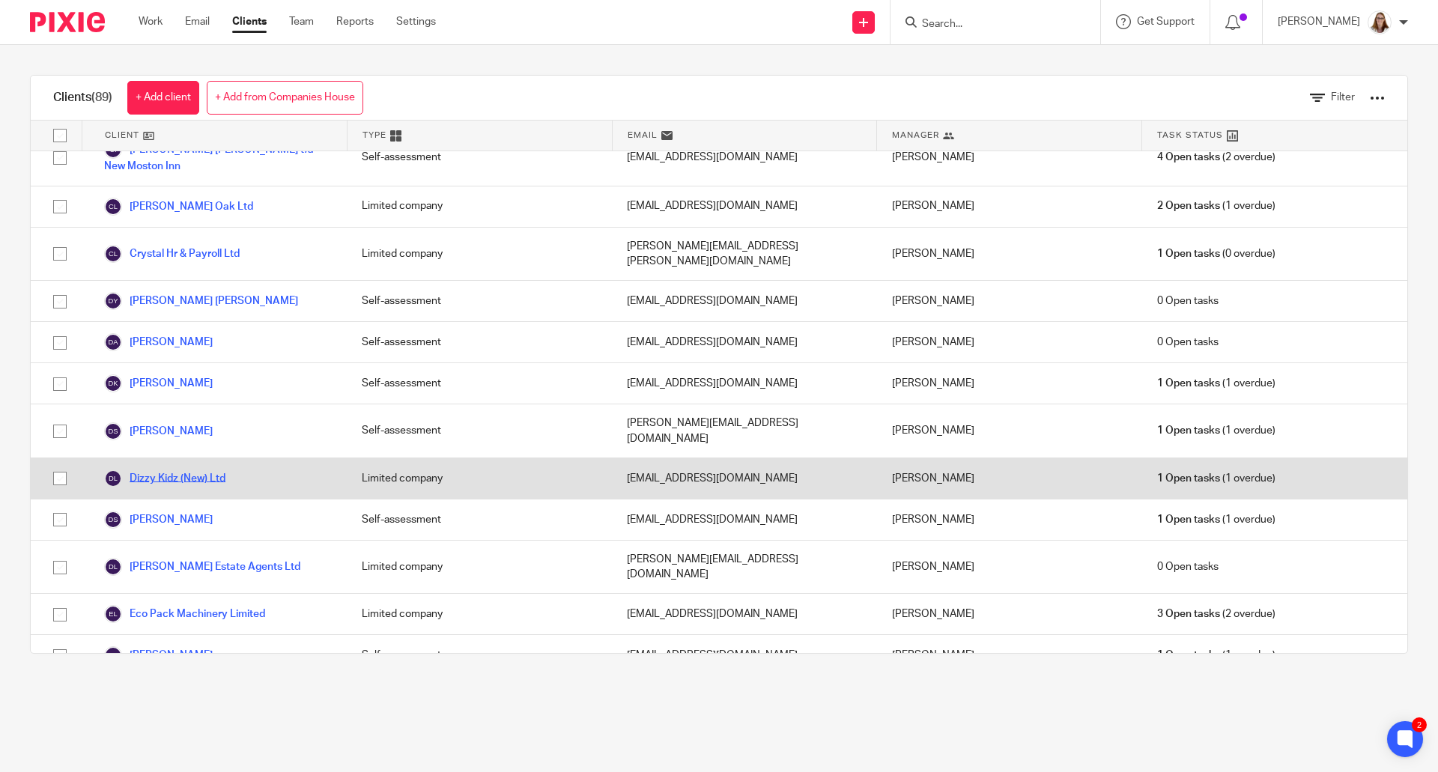
click at [181, 470] on link "Dizzy Kidz (New) Ltd" at bounding box center [164, 479] width 121 height 18
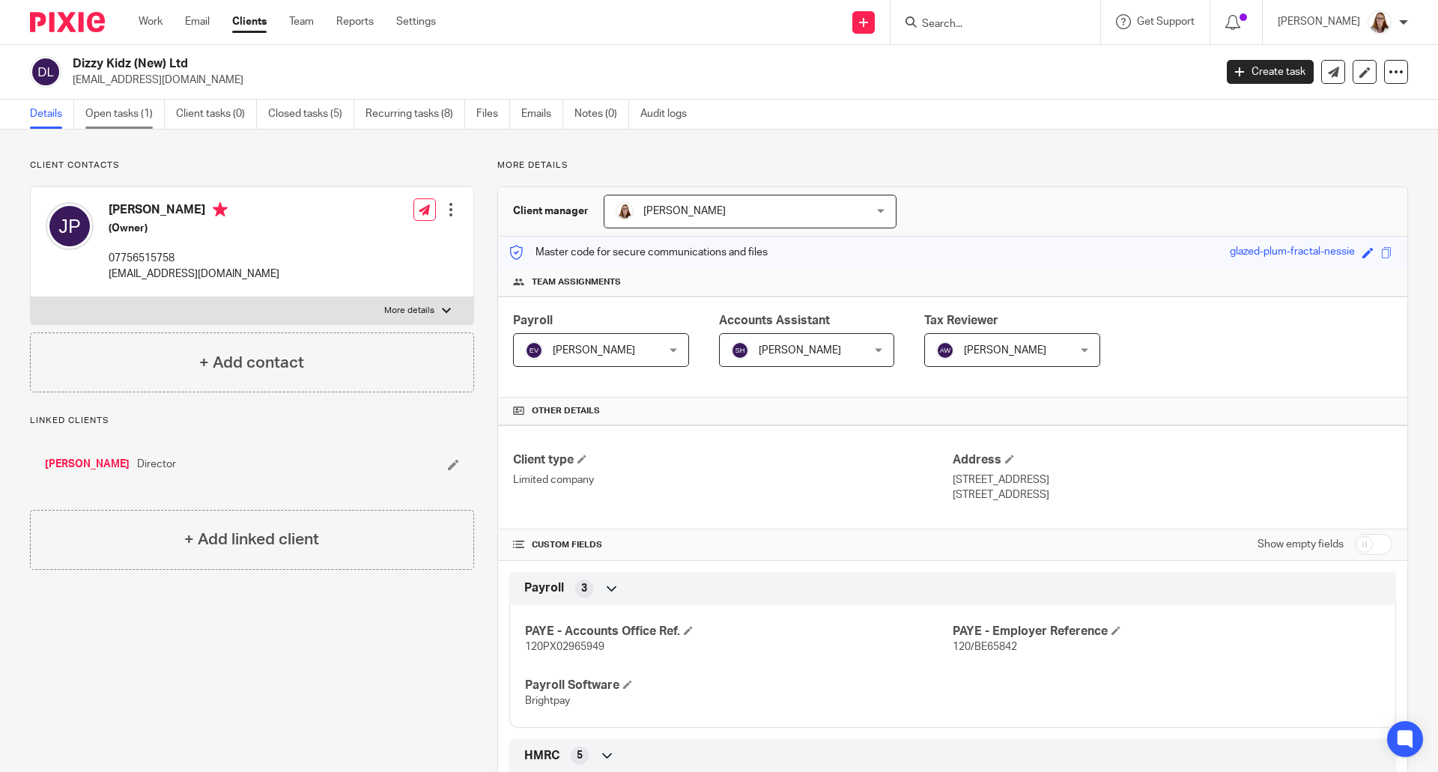
click at [118, 107] on link "Open tasks (1)" at bounding box center [124, 114] width 79 height 29
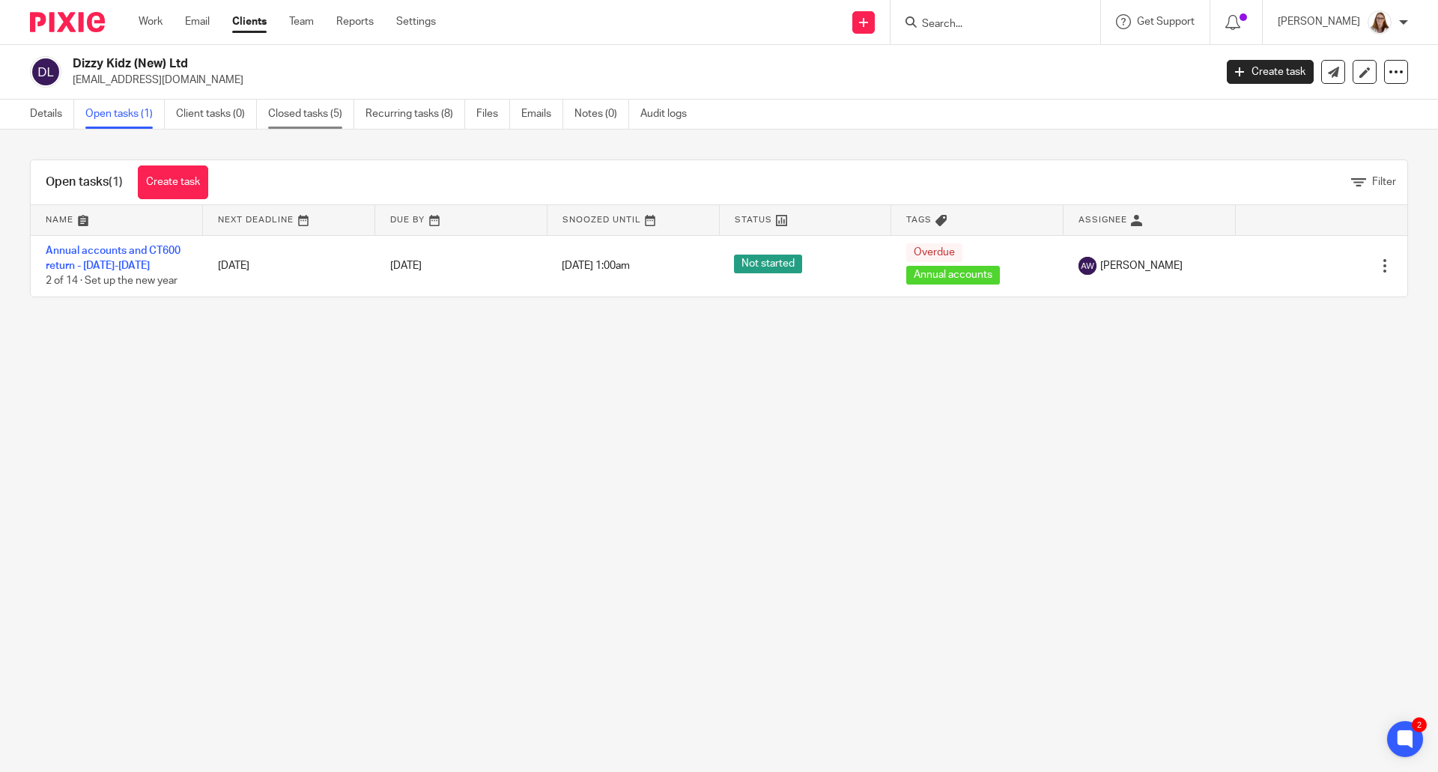
click at [324, 111] on link "Closed tasks (5)" at bounding box center [311, 114] width 86 height 29
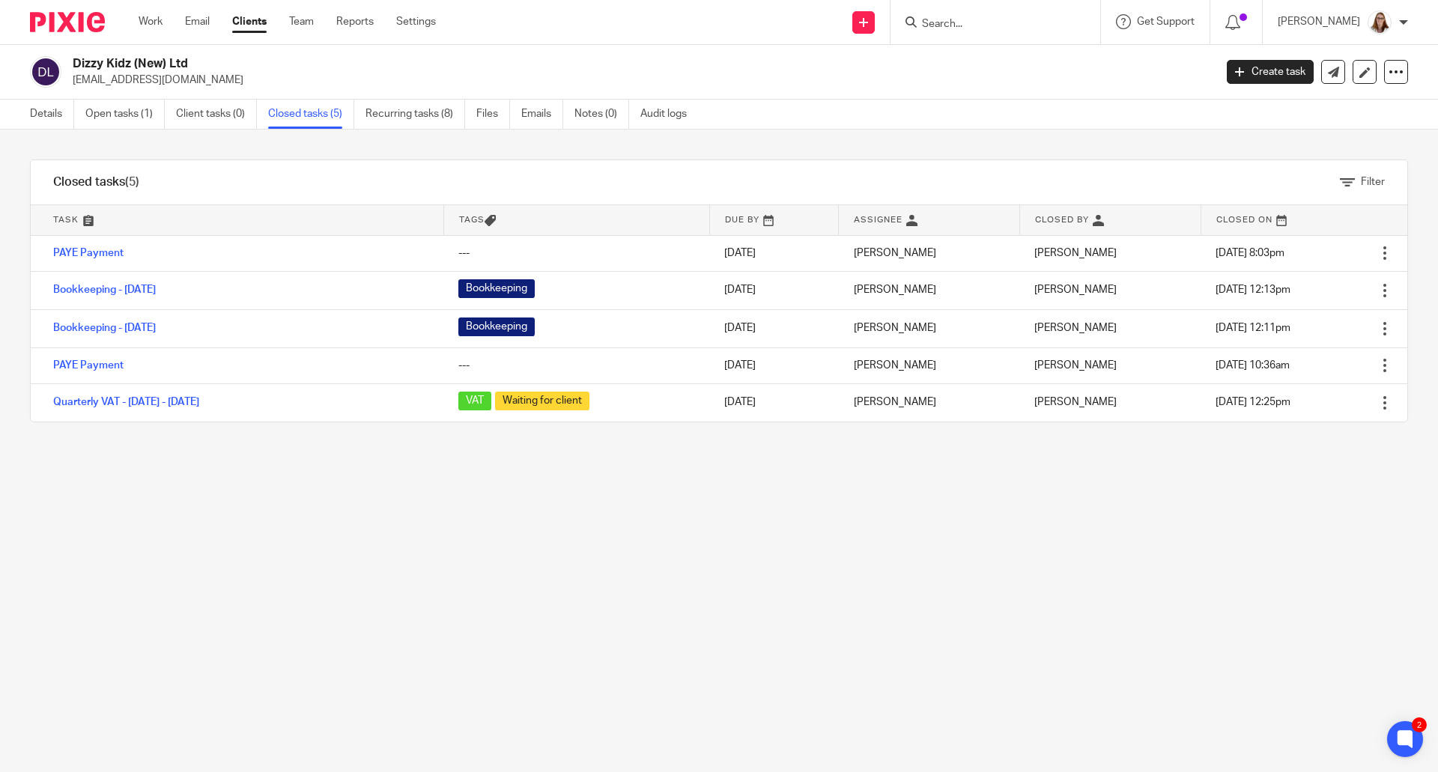
click at [258, 26] on link "Clients" at bounding box center [249, 21] width 34 height 15
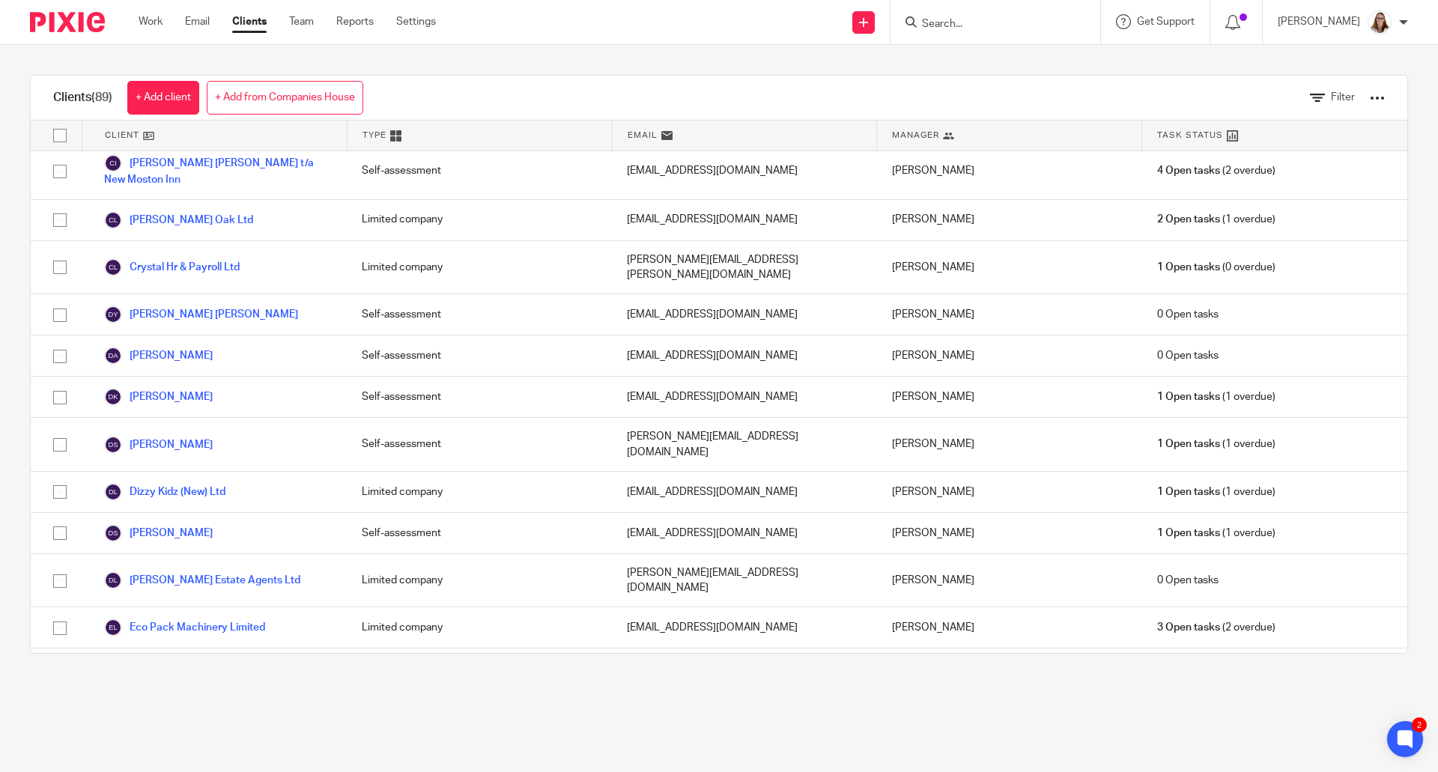
scroll to position [500, 0]
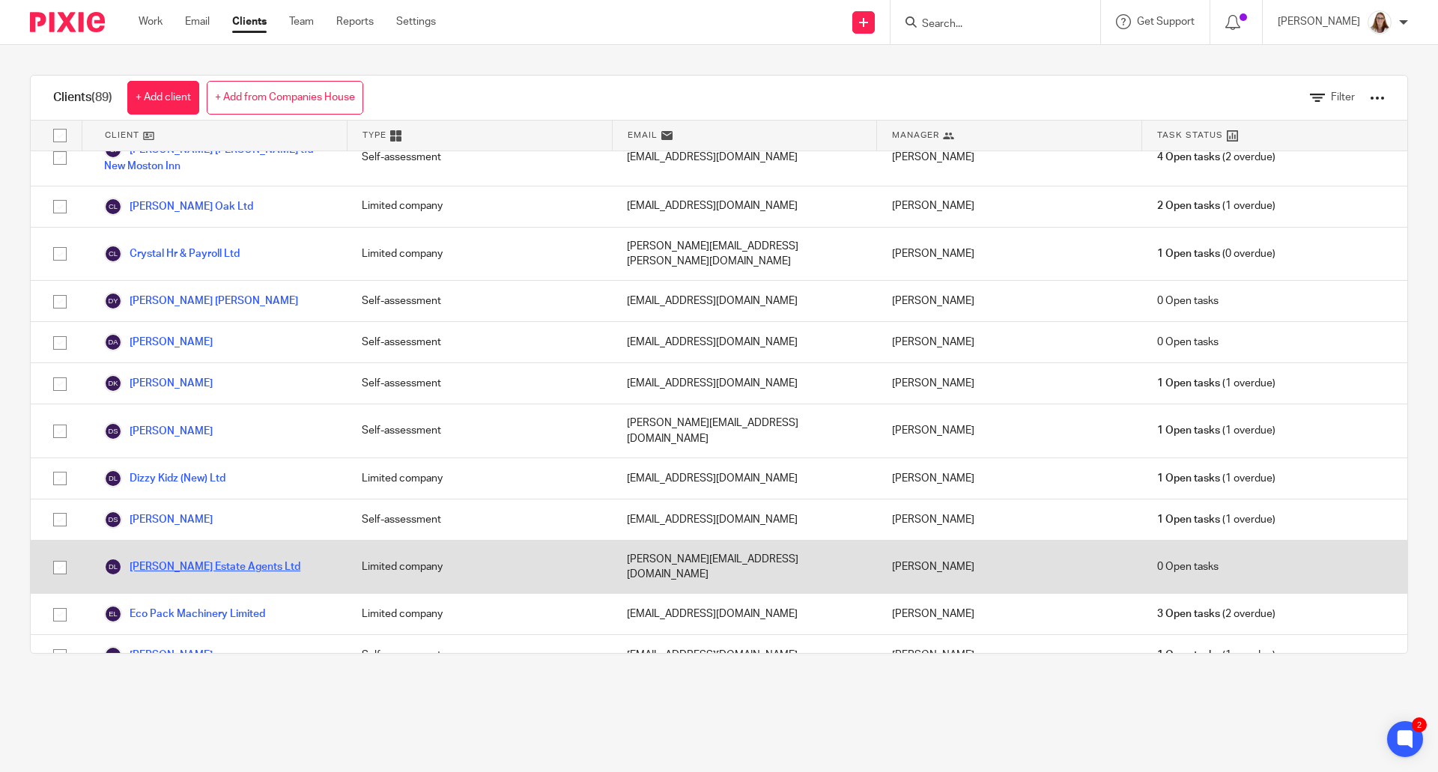
click at [244, 558] on link "[PERSON_NAME] Estate Agents Ltd" at bounding box center [202, 567] width 196 height 18
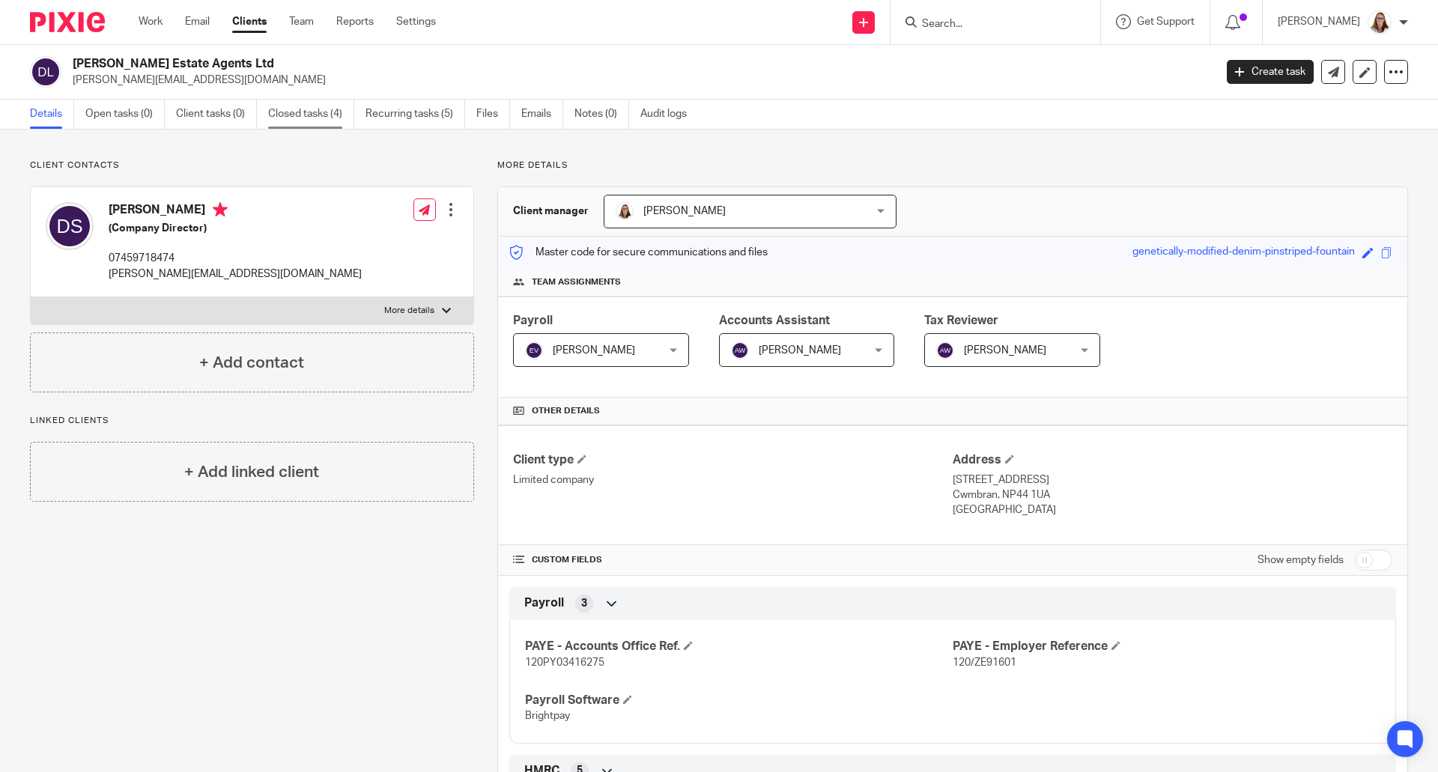
click at [320, 116] on link "Closed tasks (4)" at bounding box center [311, 114] width 86 height 29
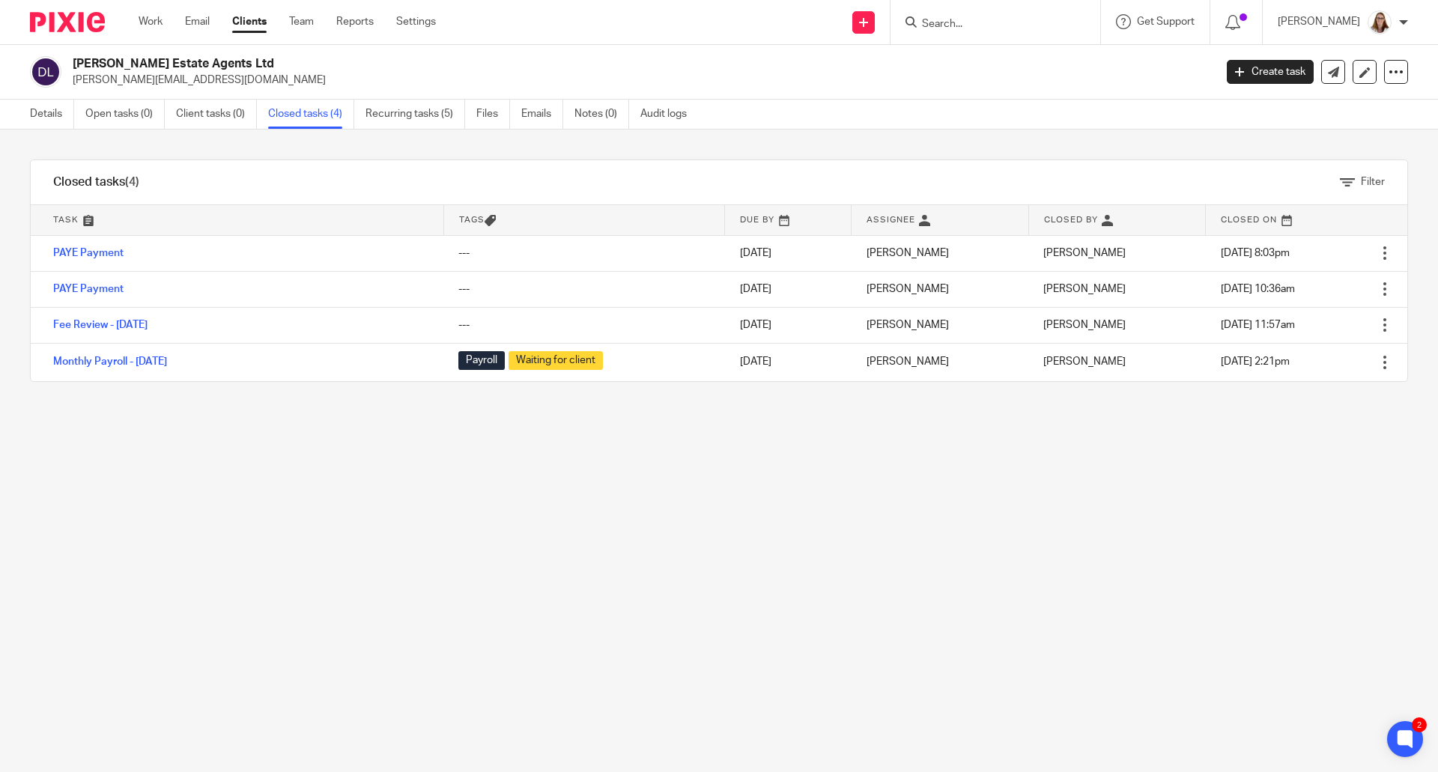
click at [401, 113] on link "Recurring tasks (5)" at bounding box center [416, 114] width 100 height 29
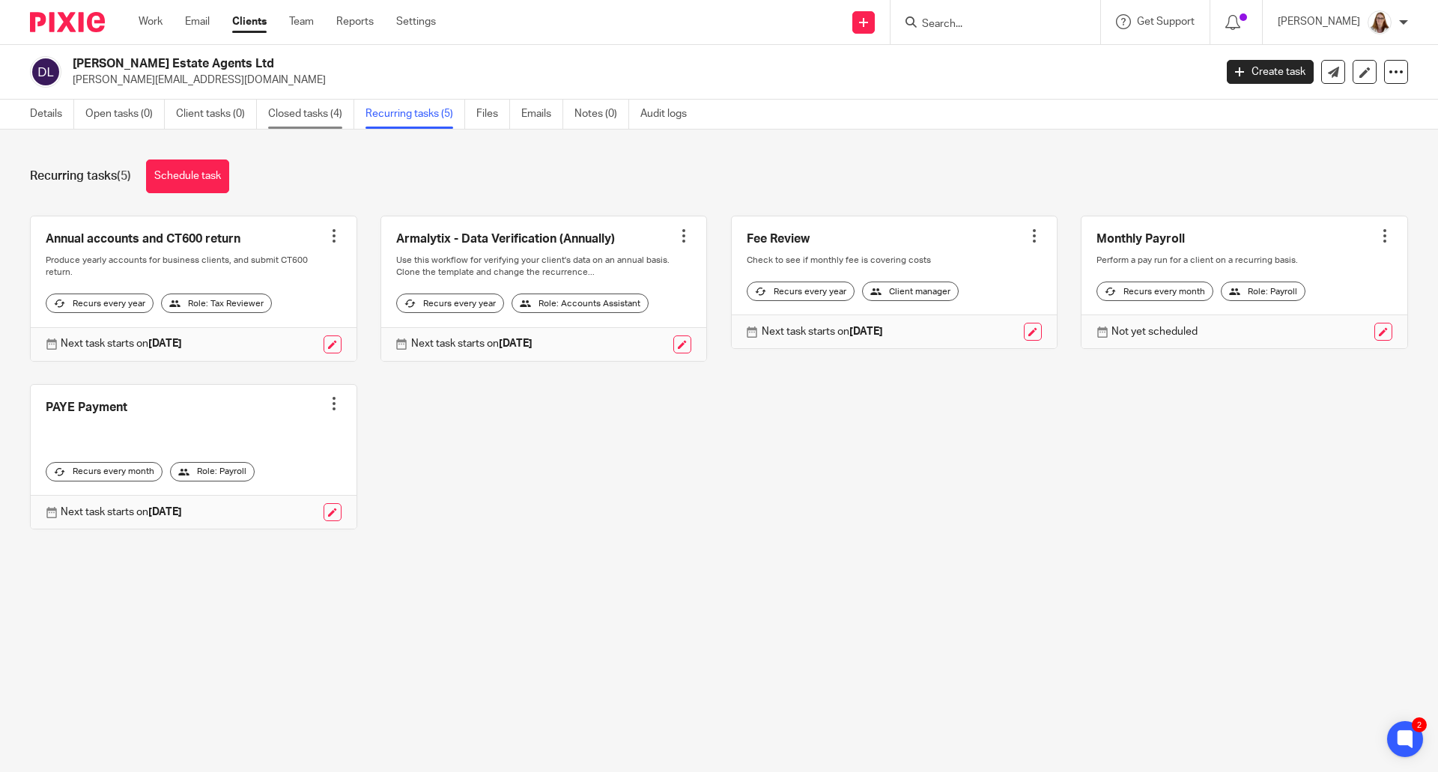
click at [291, 112] on link "Closed tasks (4)" at bounding box center [311, 114] width 86 height 29
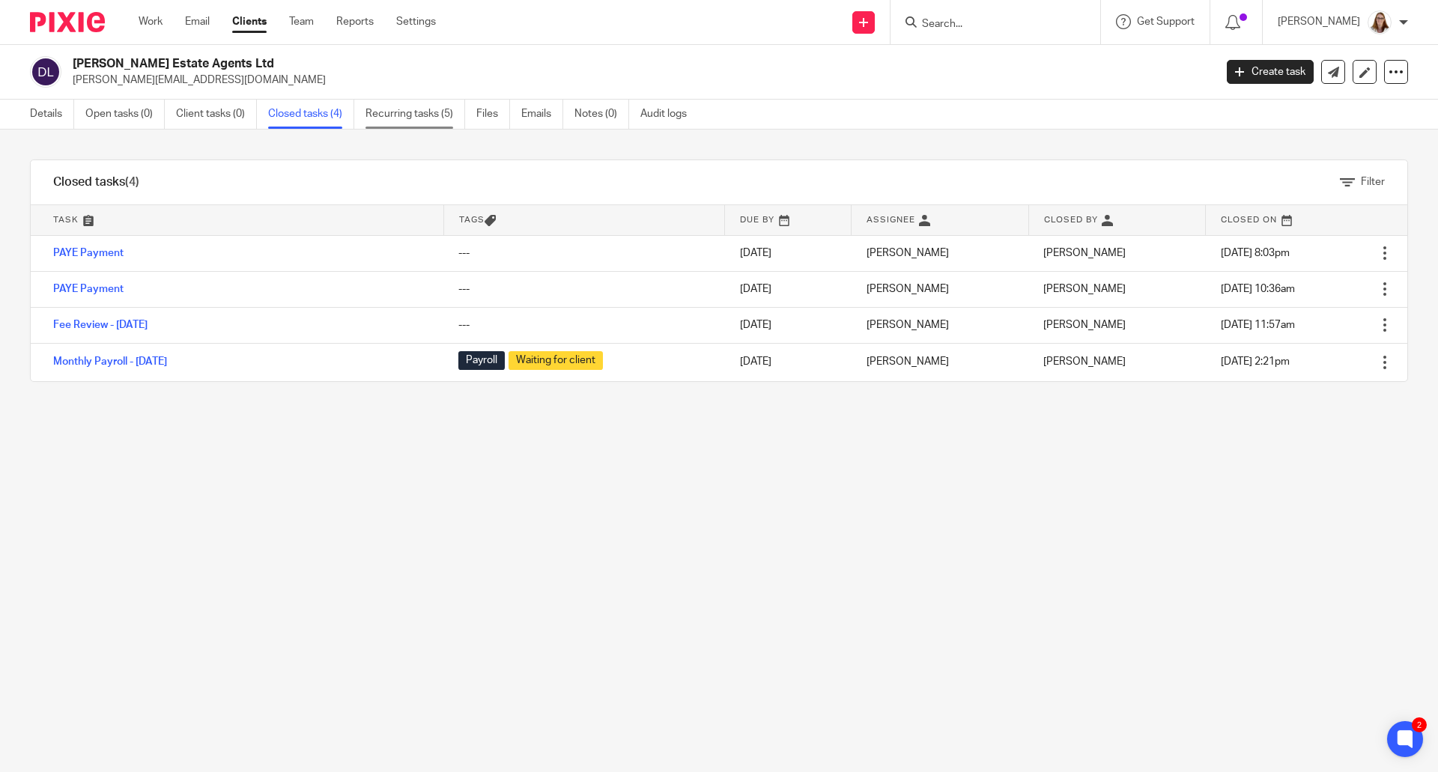
click at [398, 120] on link "Recurring tasks (5)" at bounding box center [416, 114] width 100 height 29
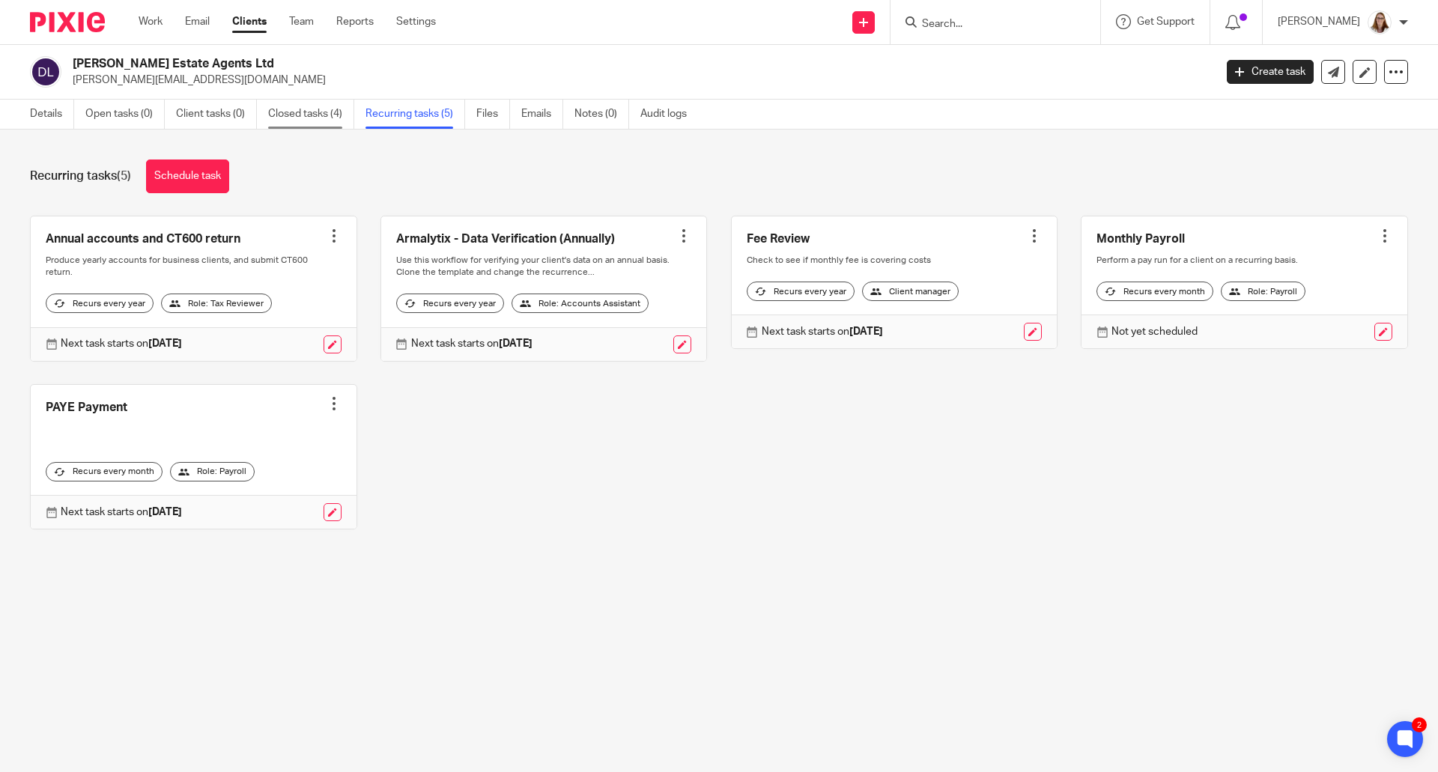
click at [302, 115] on link "Closed tasks (4)" at bounding box center [311, 114] width 86 height 29
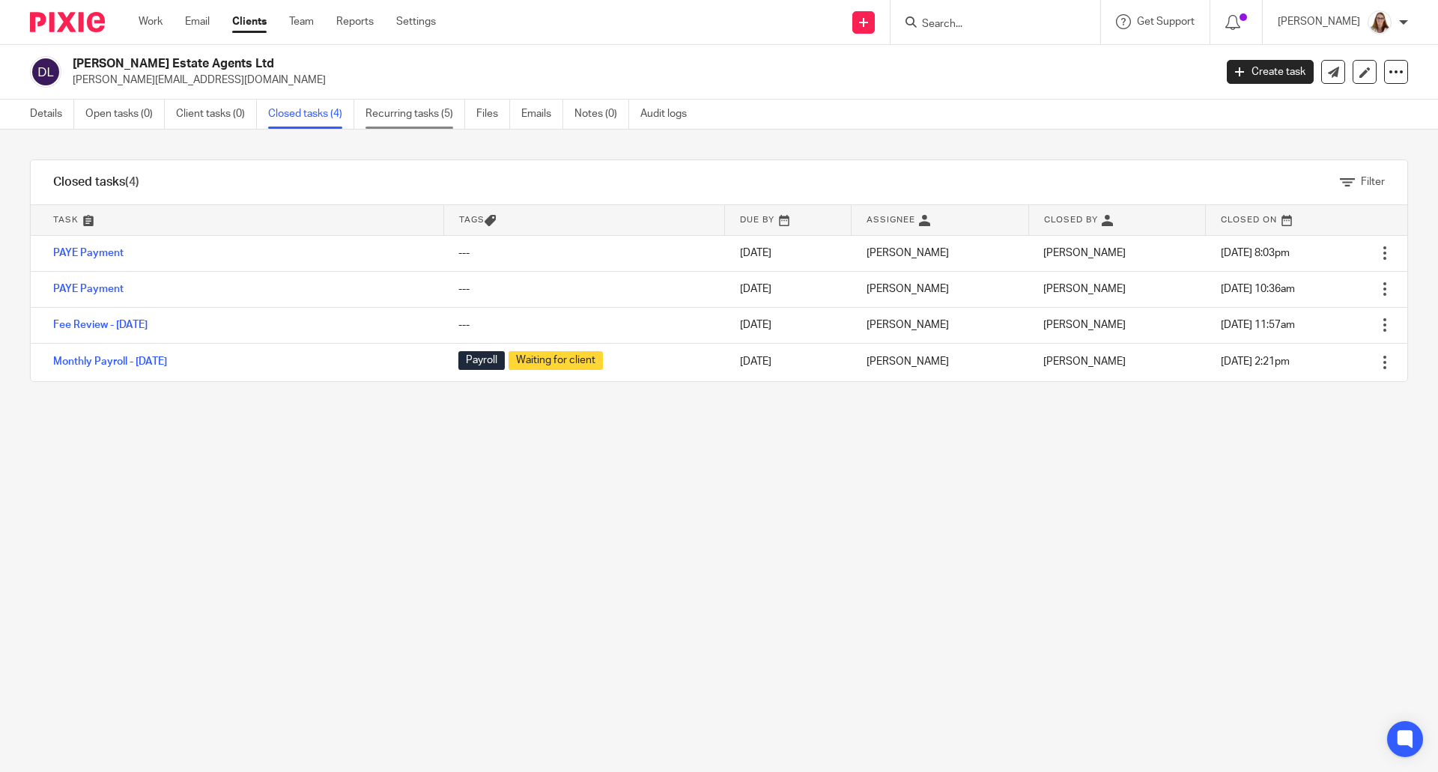
click at [366, 115] on link "Recurring tasks (5)" at bounding box center [416, 114] width 100 height 29
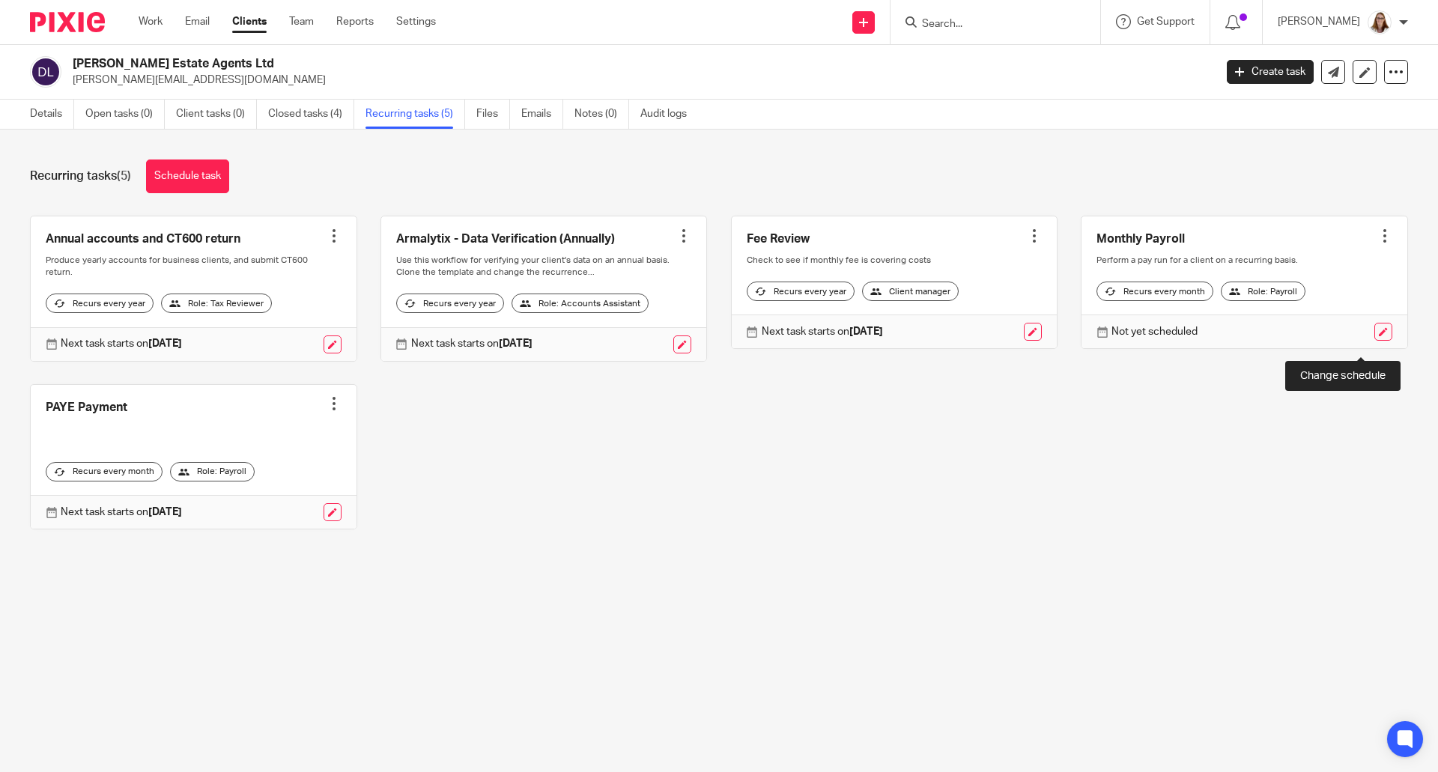
click at [1374, 341] on link at bounding box center [1383, 332] width 18 height 18
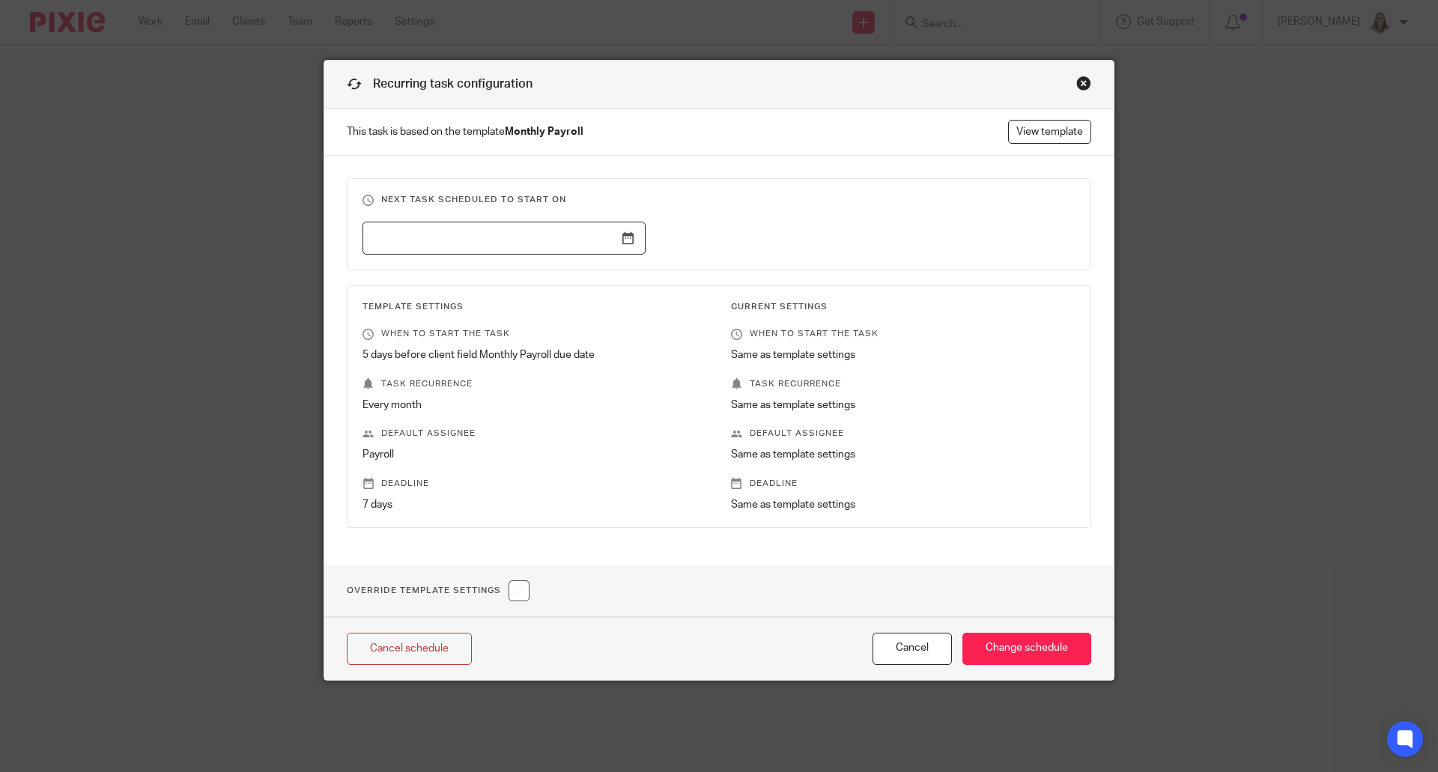
click at [619, 240] on input "text" at bounding box center [504, 239] width 283 height 34
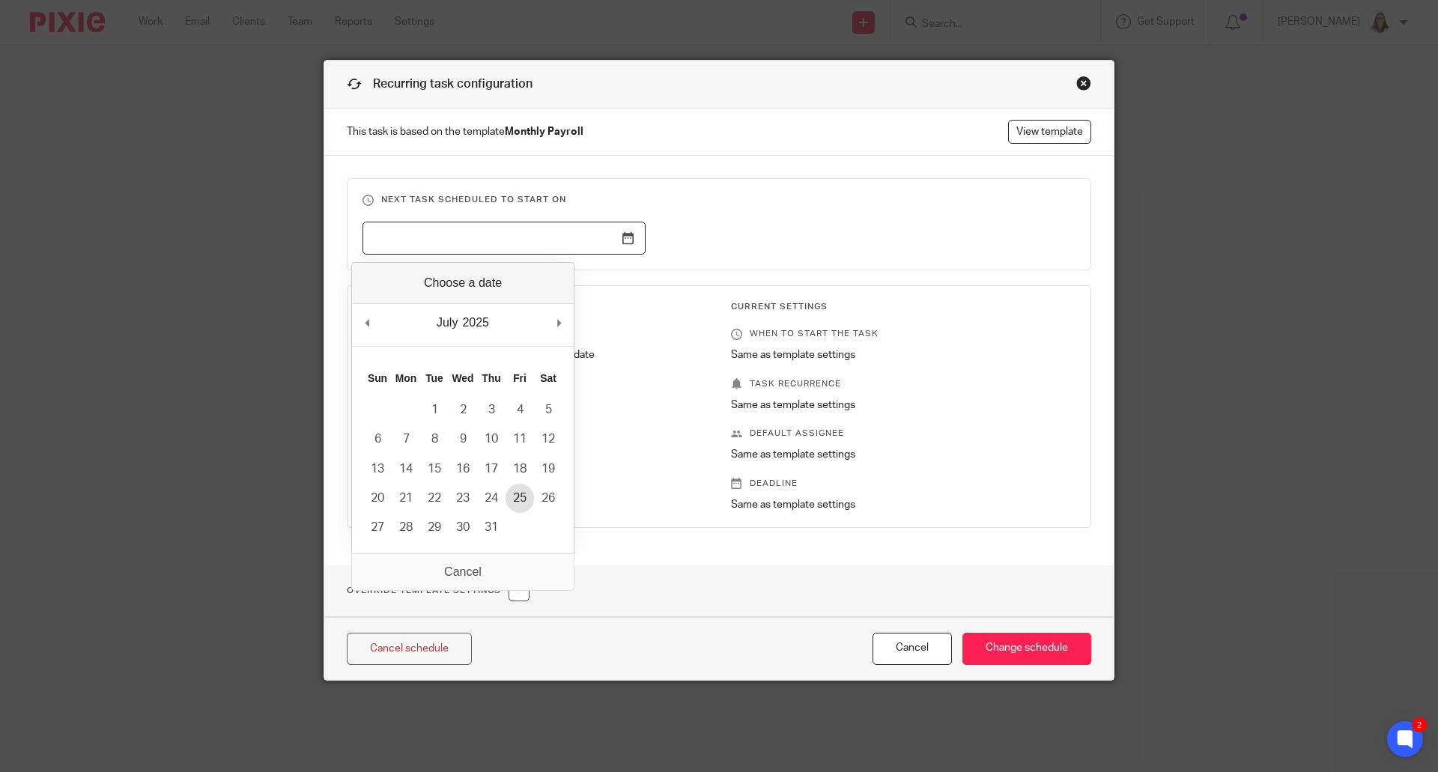
type input "2025-07-25"
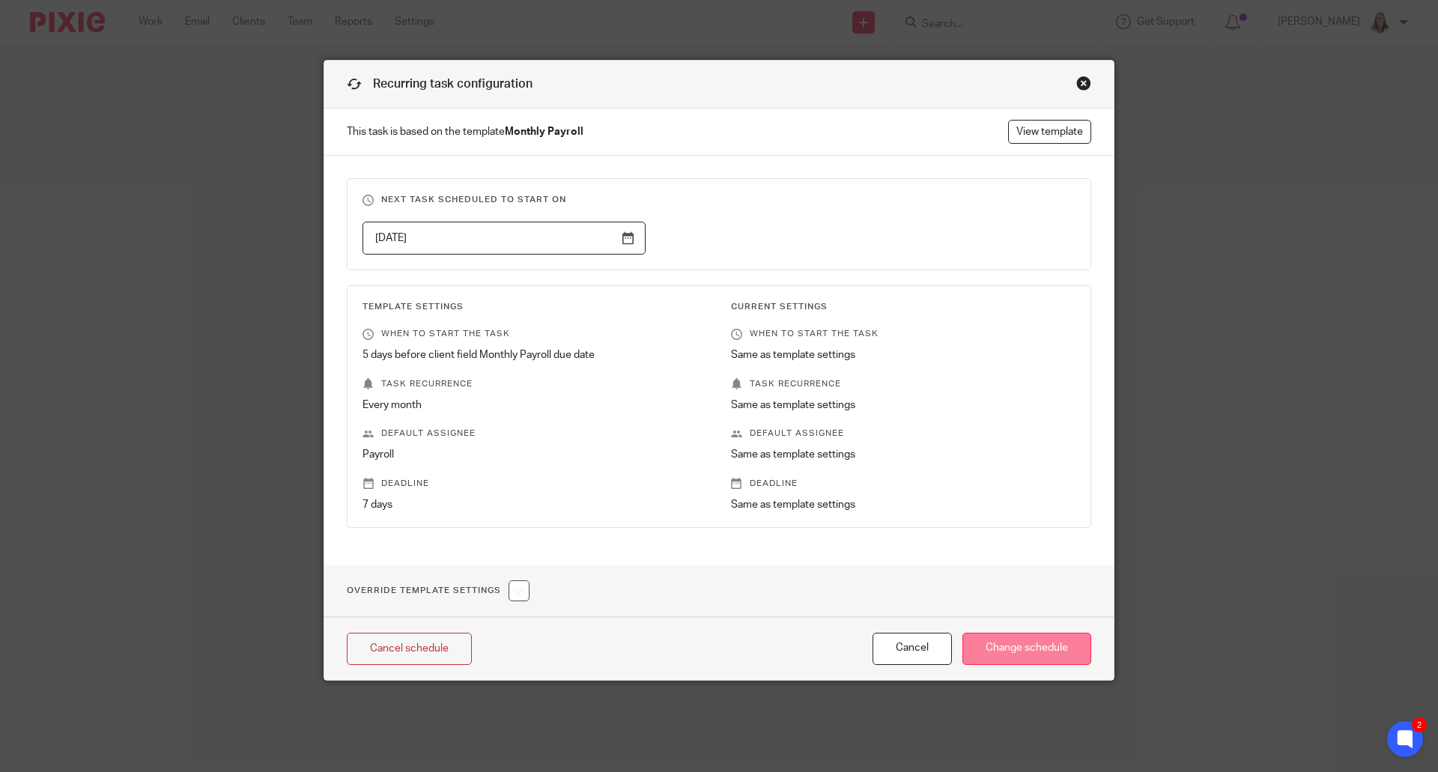
click at [1022, 649] on input "Change schedule" at bounding box center [1026, 649] width 129 height 32
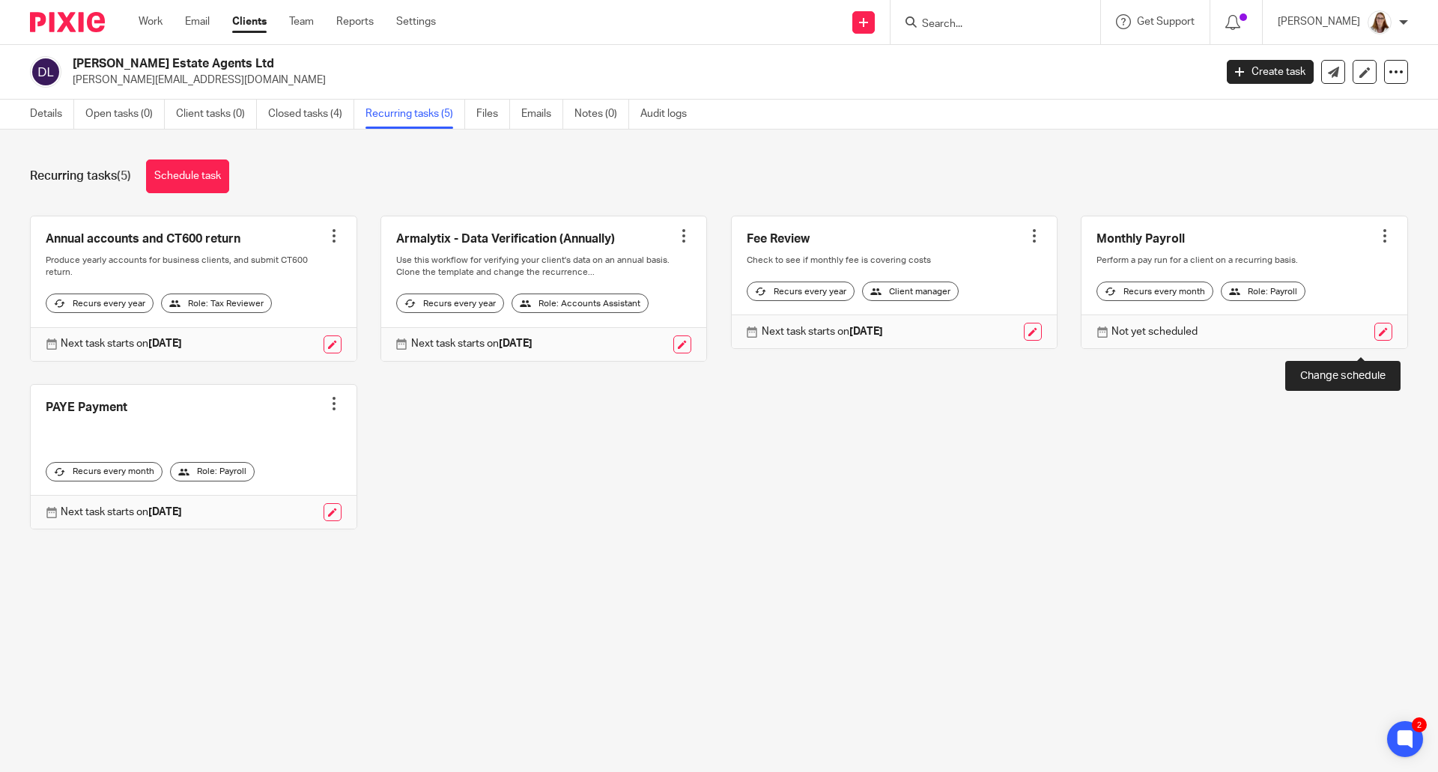
click at [1374, 341] on link at bounding box center [1383, 332] width 18 height 18
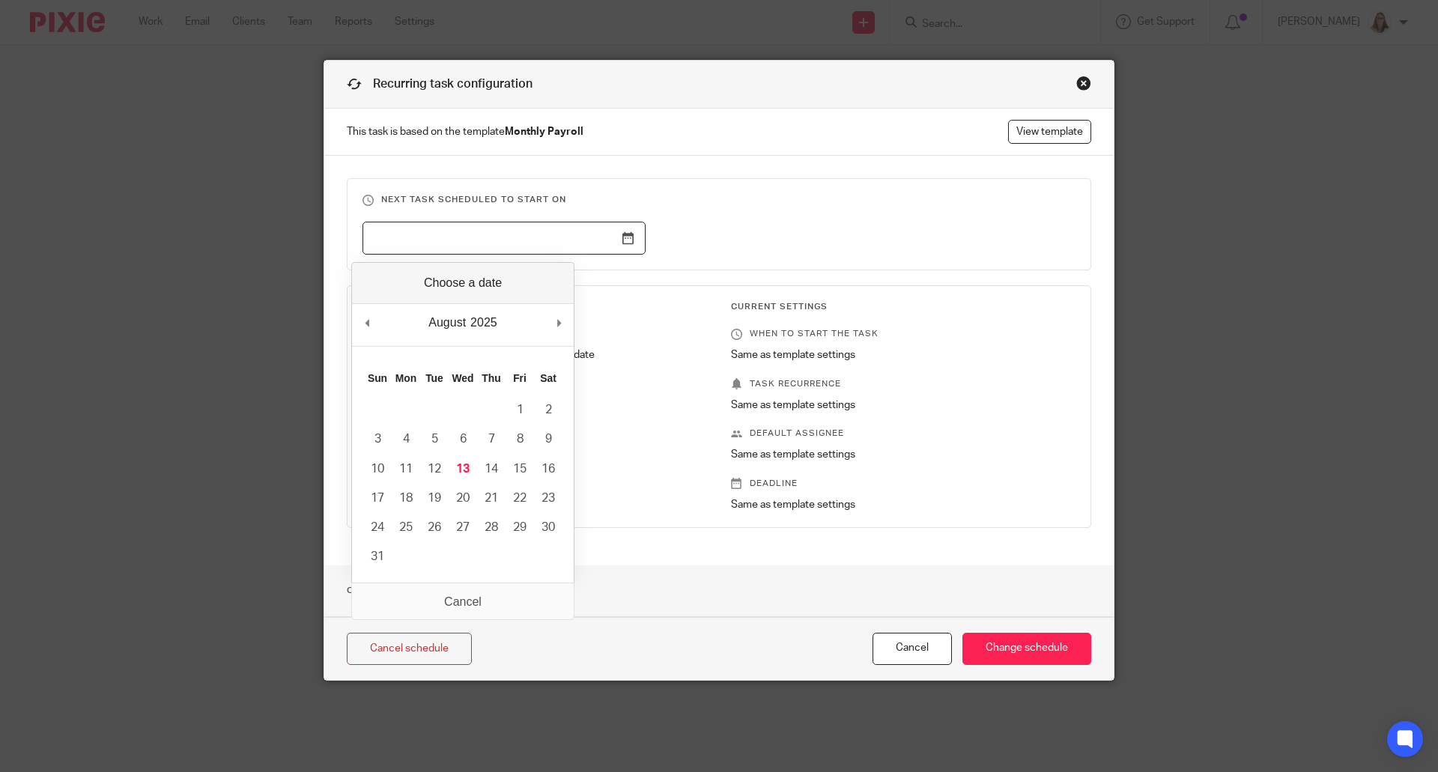
click at [623, 237] on input "Use the arrow keys to pick a date" at bounding box center [504, 239] width 283 height 34
type input "[DATE]"
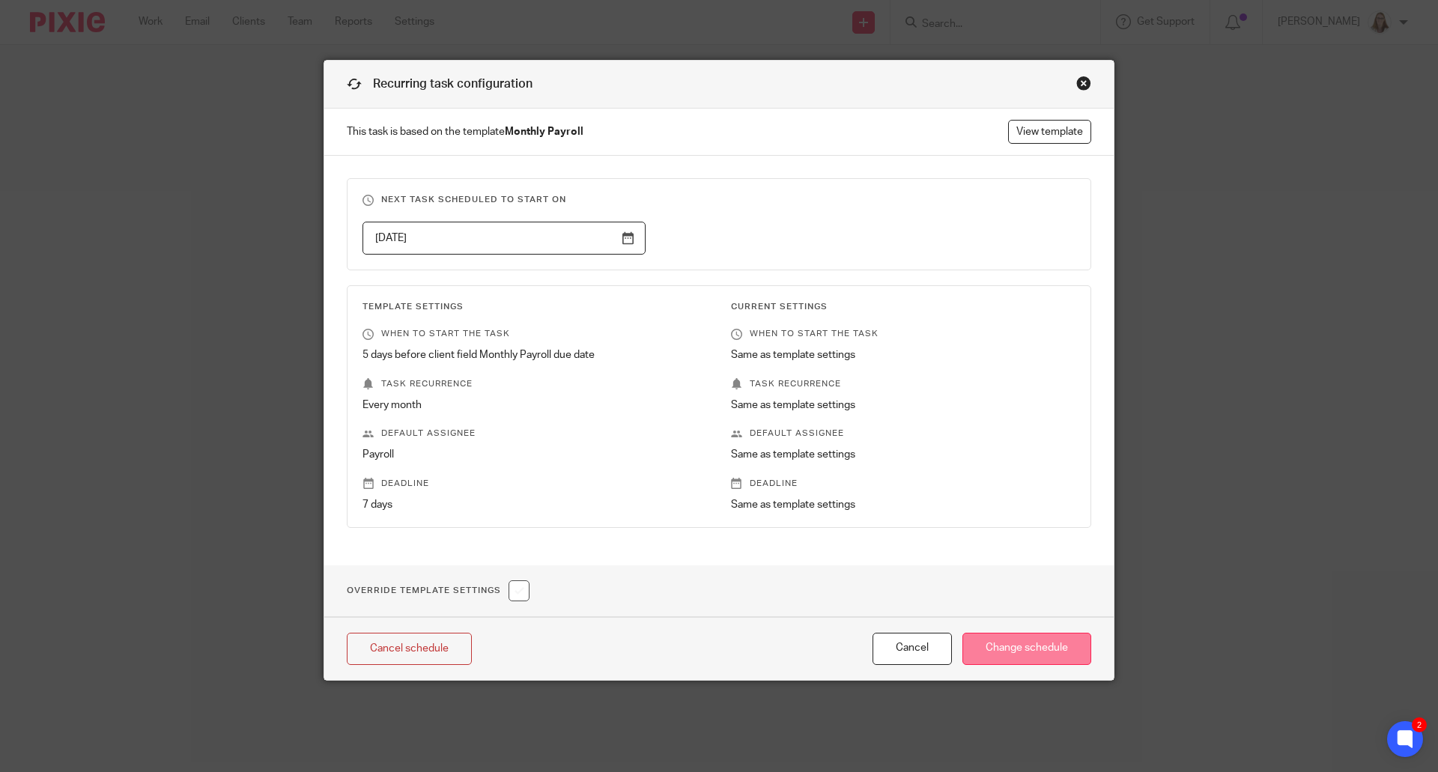
click at [1026, 652] on input "Change schedule" at bounding box center [1026, 649] width 129 height 32
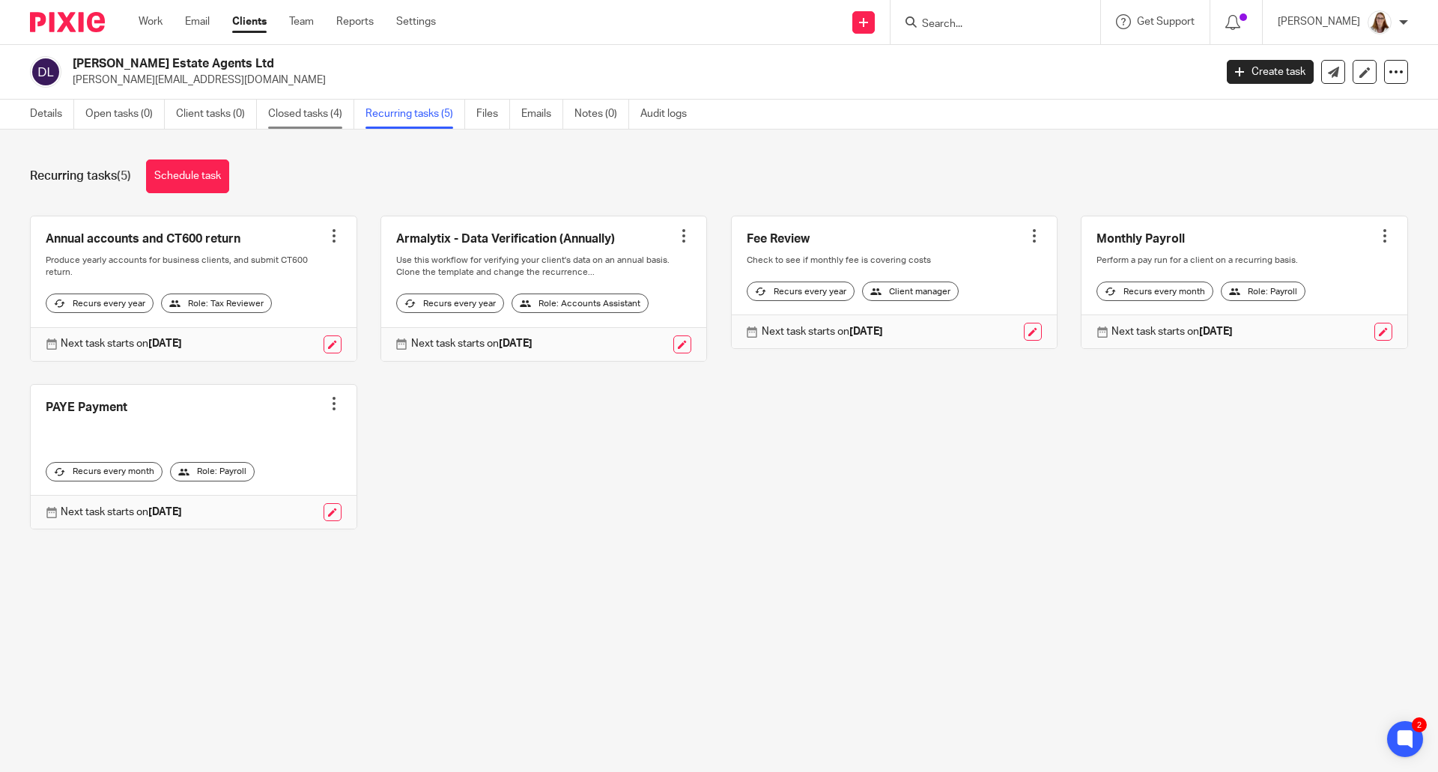
click at [336, 120] on link "Closed tasks (4)" at bounding box center [311, 114] width 86 height 29
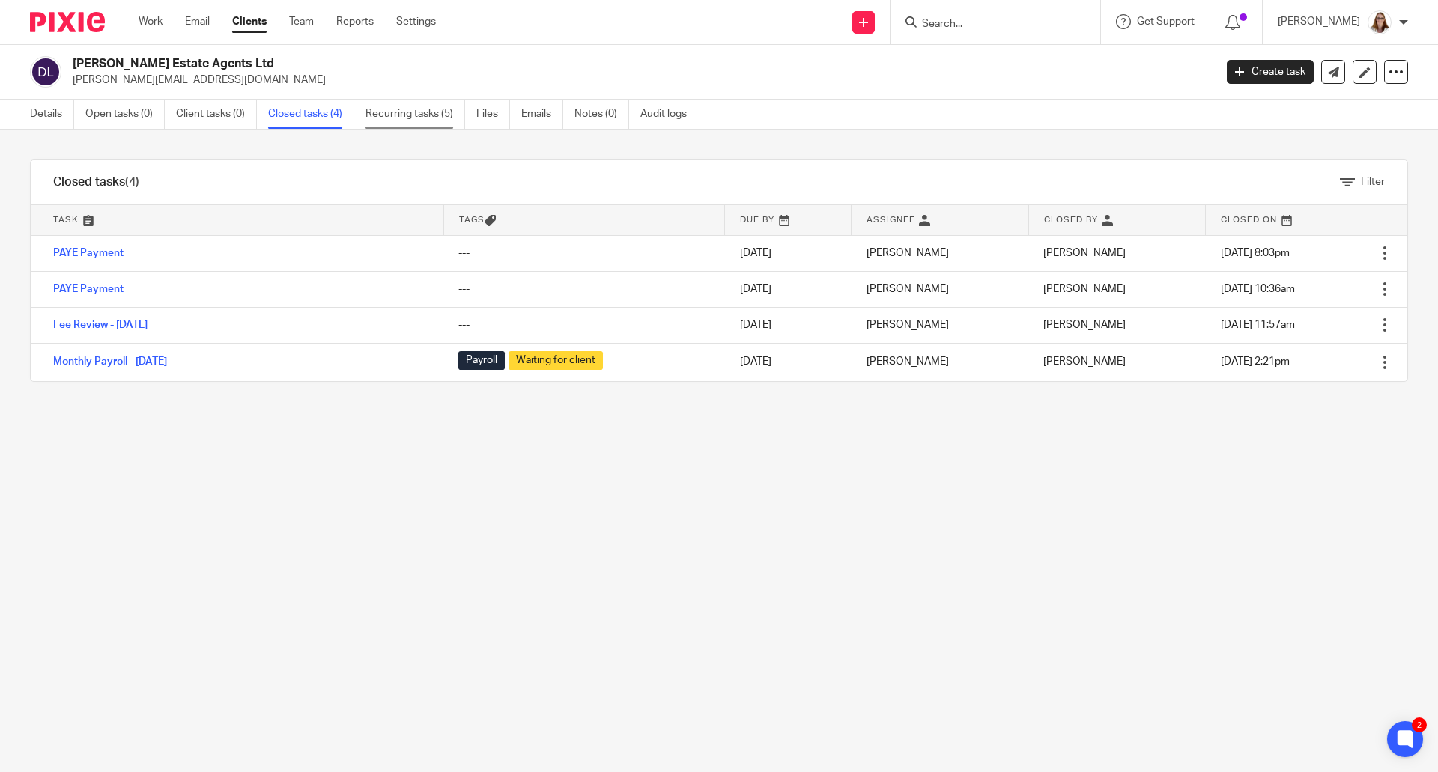
click at [404, 118] on link "Recurring tasks (5)" at bounding box center [416, 114] width 100 height 29
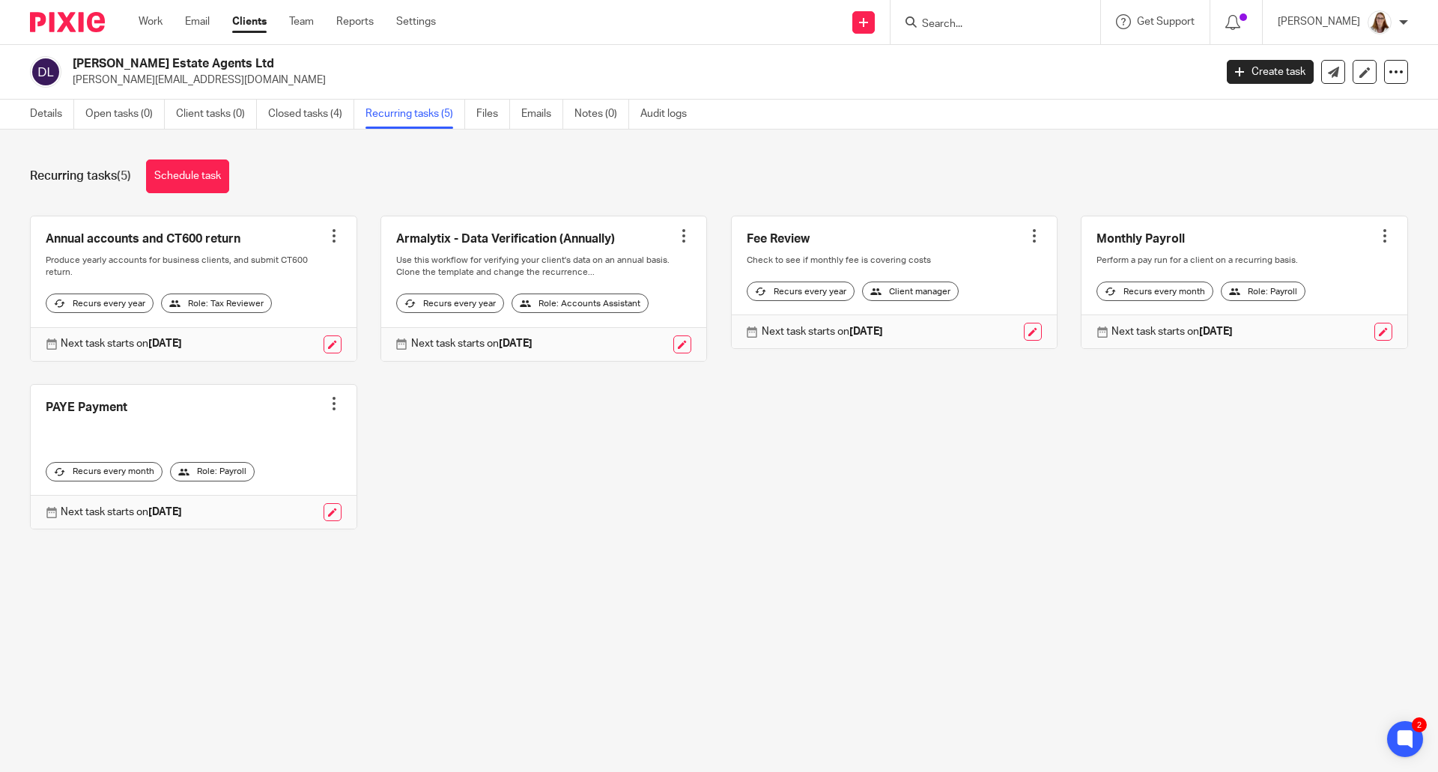
click at [256, 29] on link "Clients" at bounding box center [249, 21] width 34 height 15
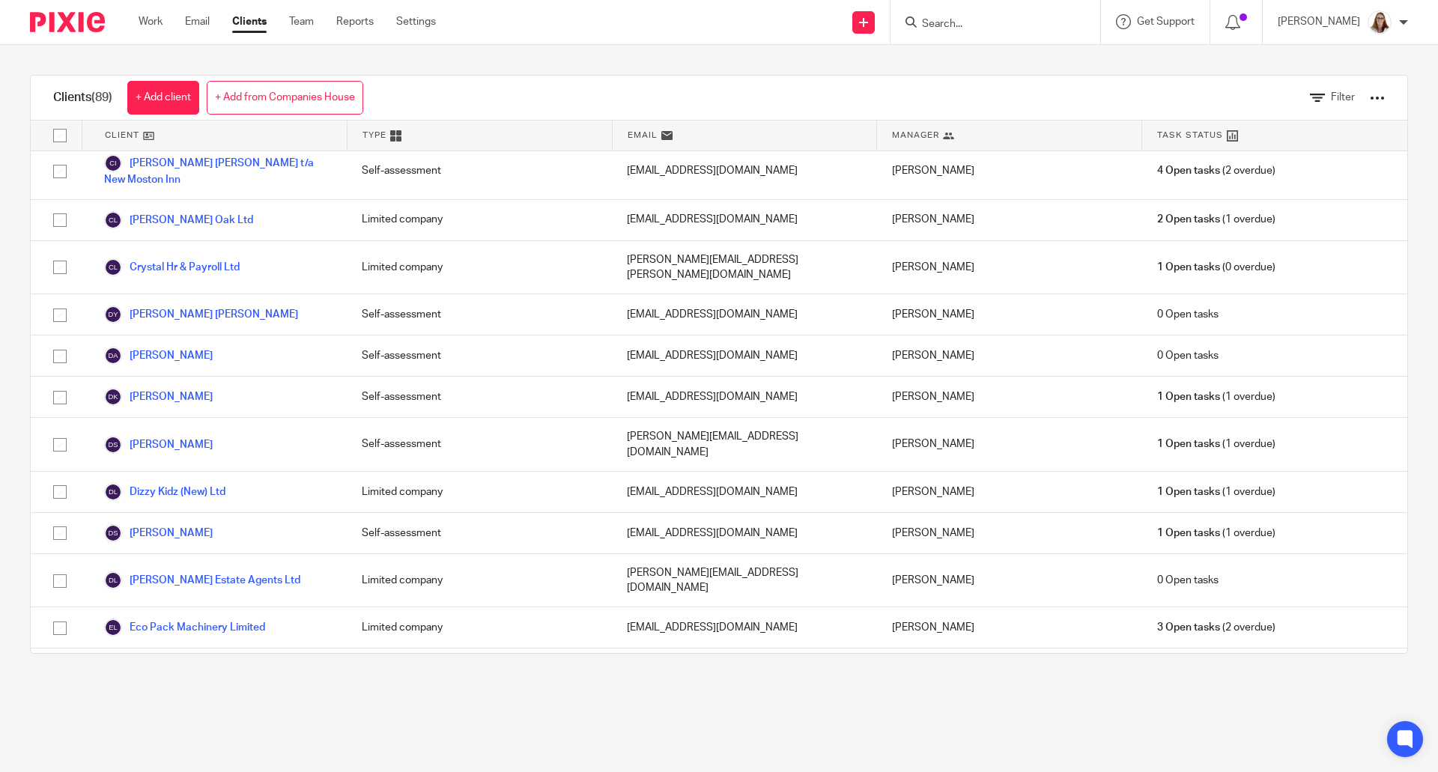
scroll to position [500, 0]
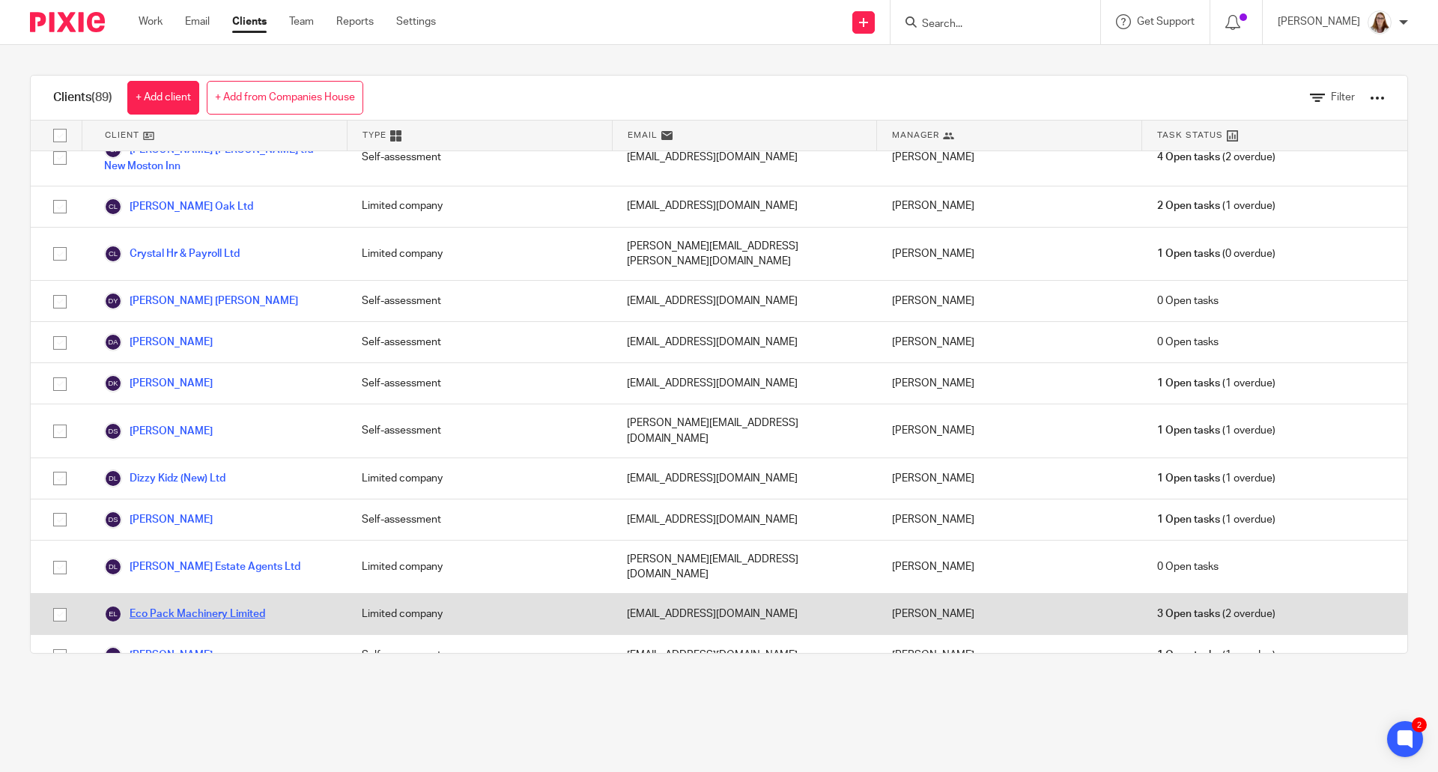
click at [204, 605] on link "Eco Pack Machinery Limited" at bounding box center [184, 614] width 161 height 18
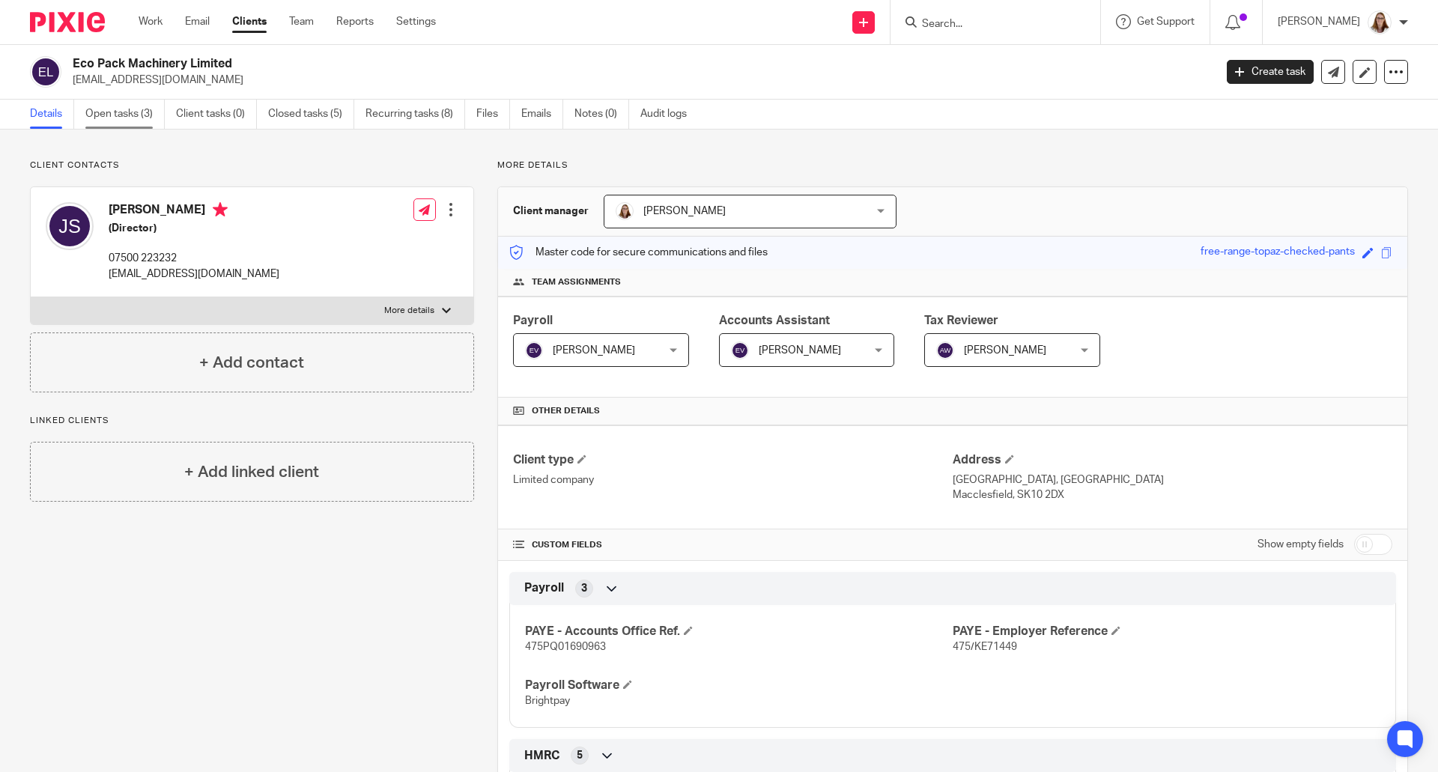
click at [131, 121] on link "Open tasks (3)" at bounding box center [124, 114] width 79 height 29
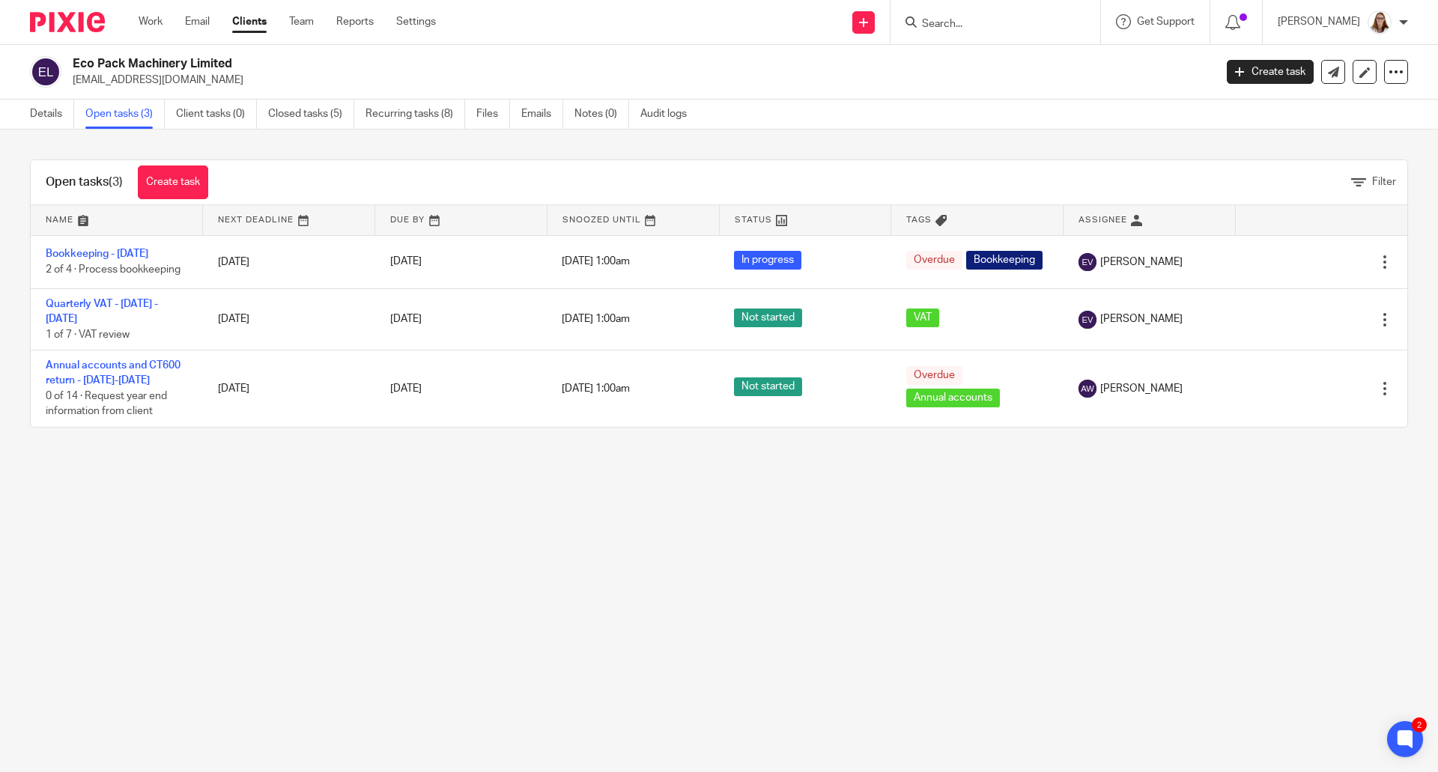
click at [252, 20] on link "Clients" at bounding box center [249, 21] width 34 height 15
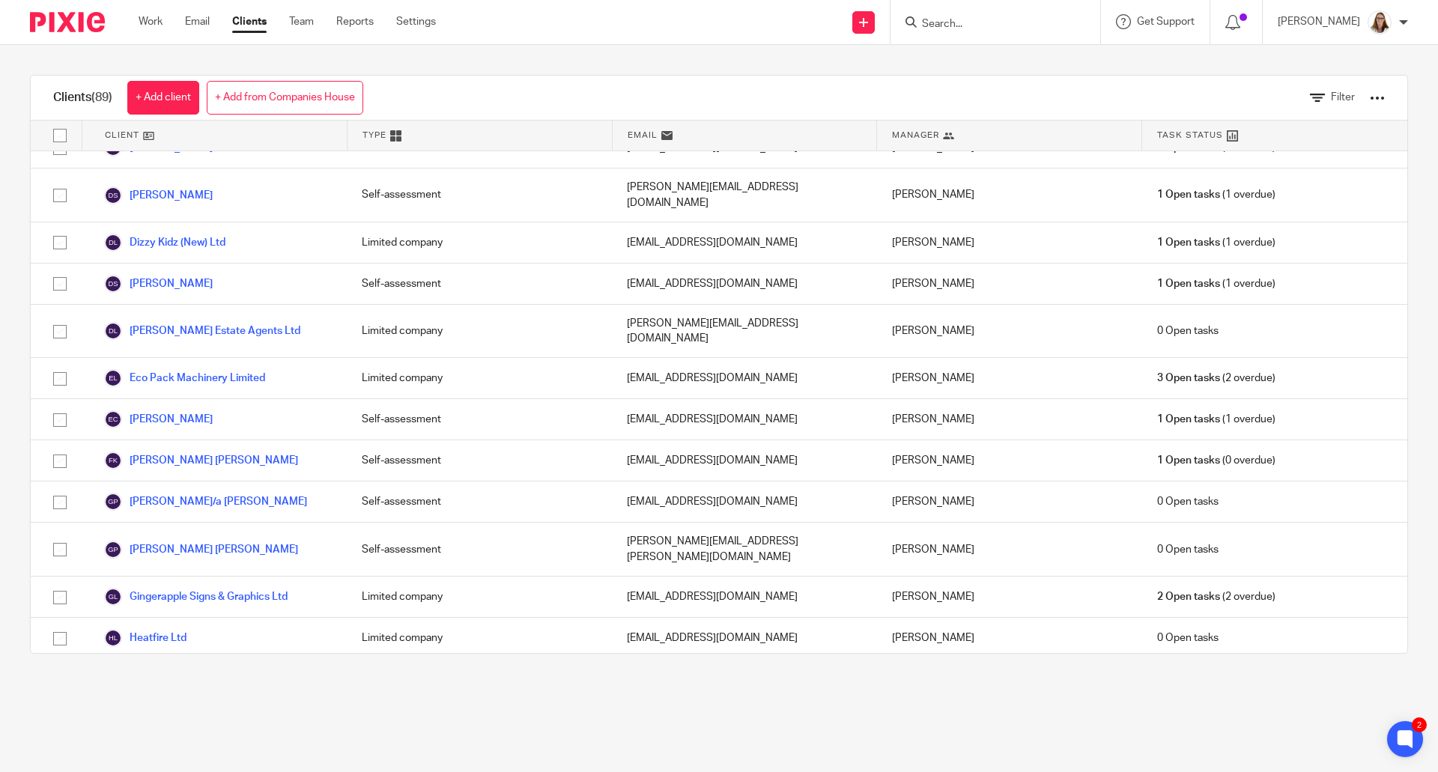
scroll to position [749, 0]
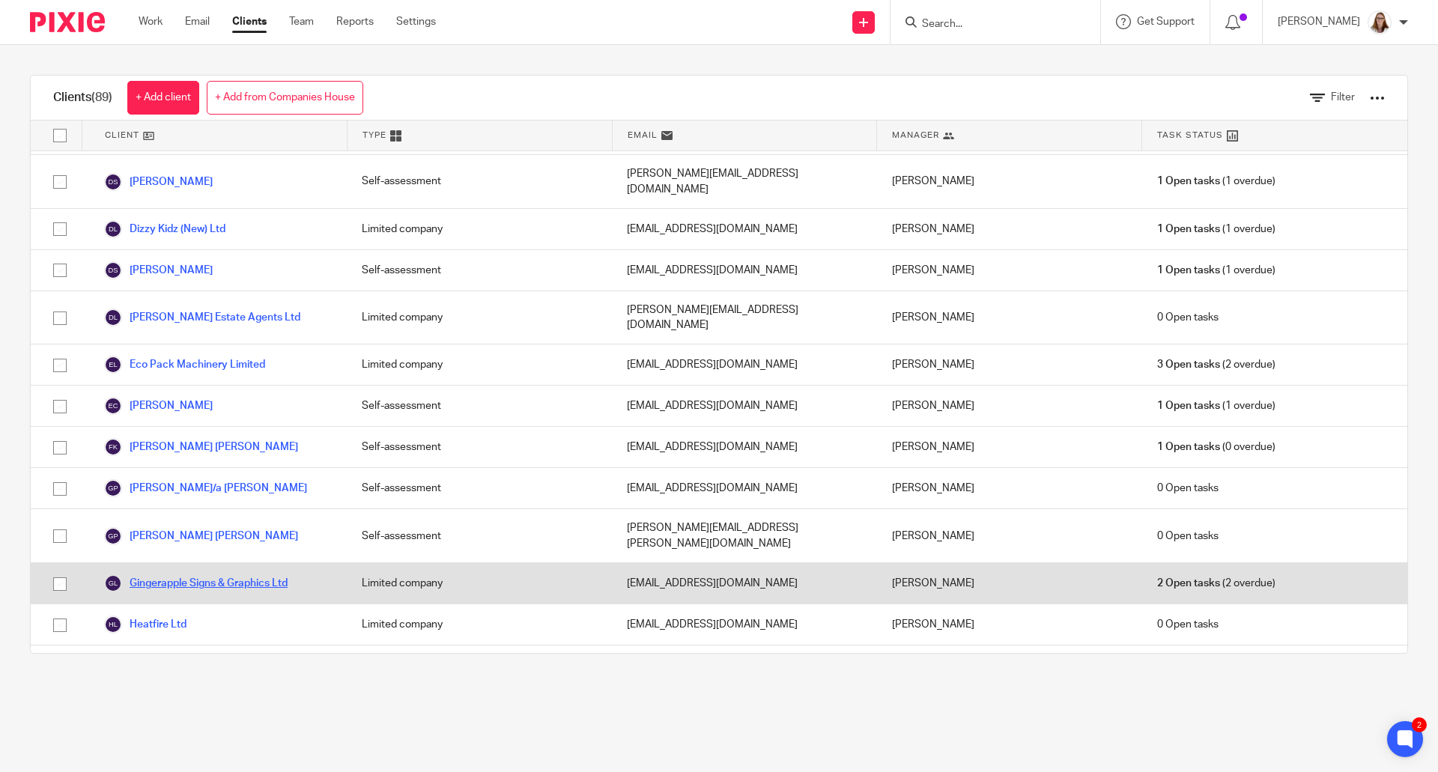
click at [258, 574] on link "Gingerapple Signs & Graphics Ltd" at bounding box center [196, 583] width 184 height 18
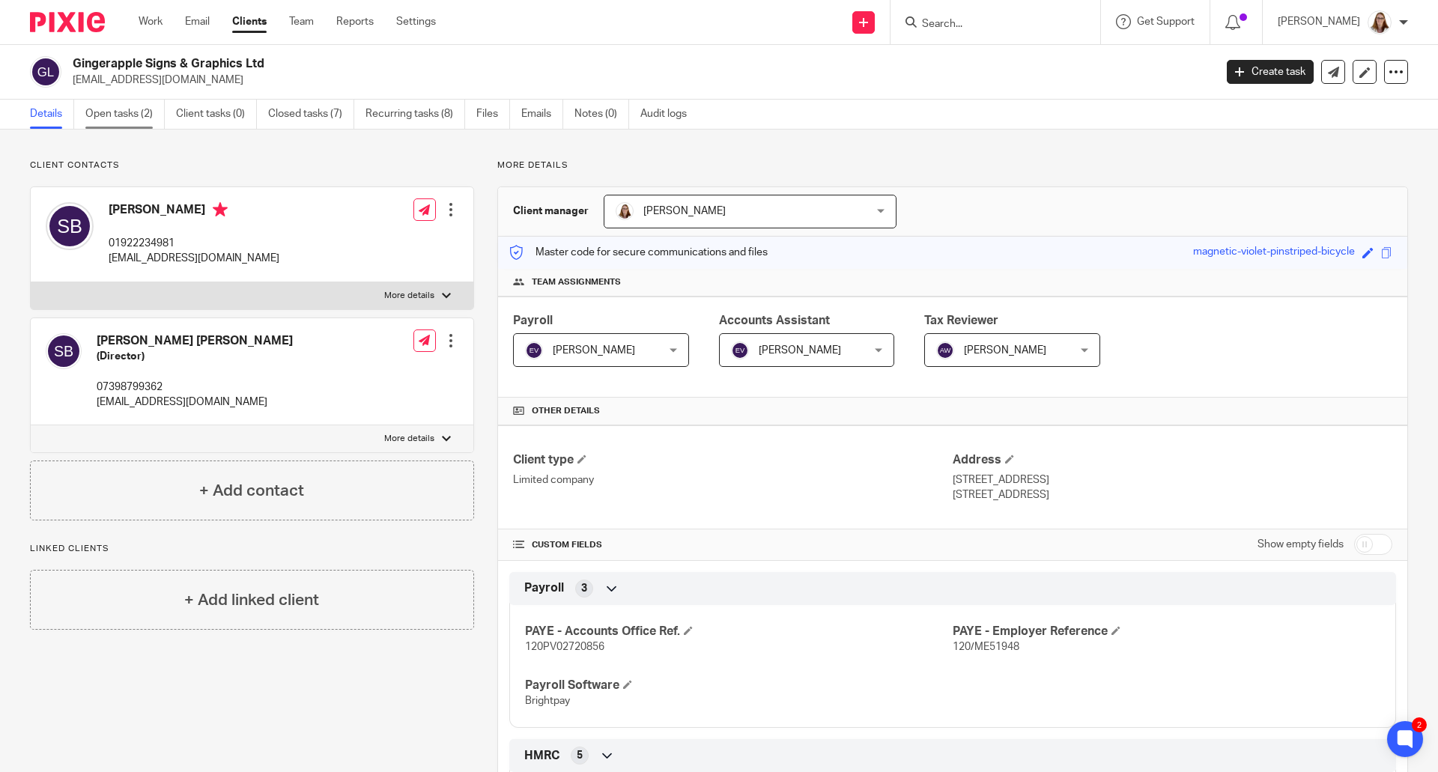
click at [153, 112] on link "Open tasks (2)" at bounding box center [124, 114] width 79 height 29
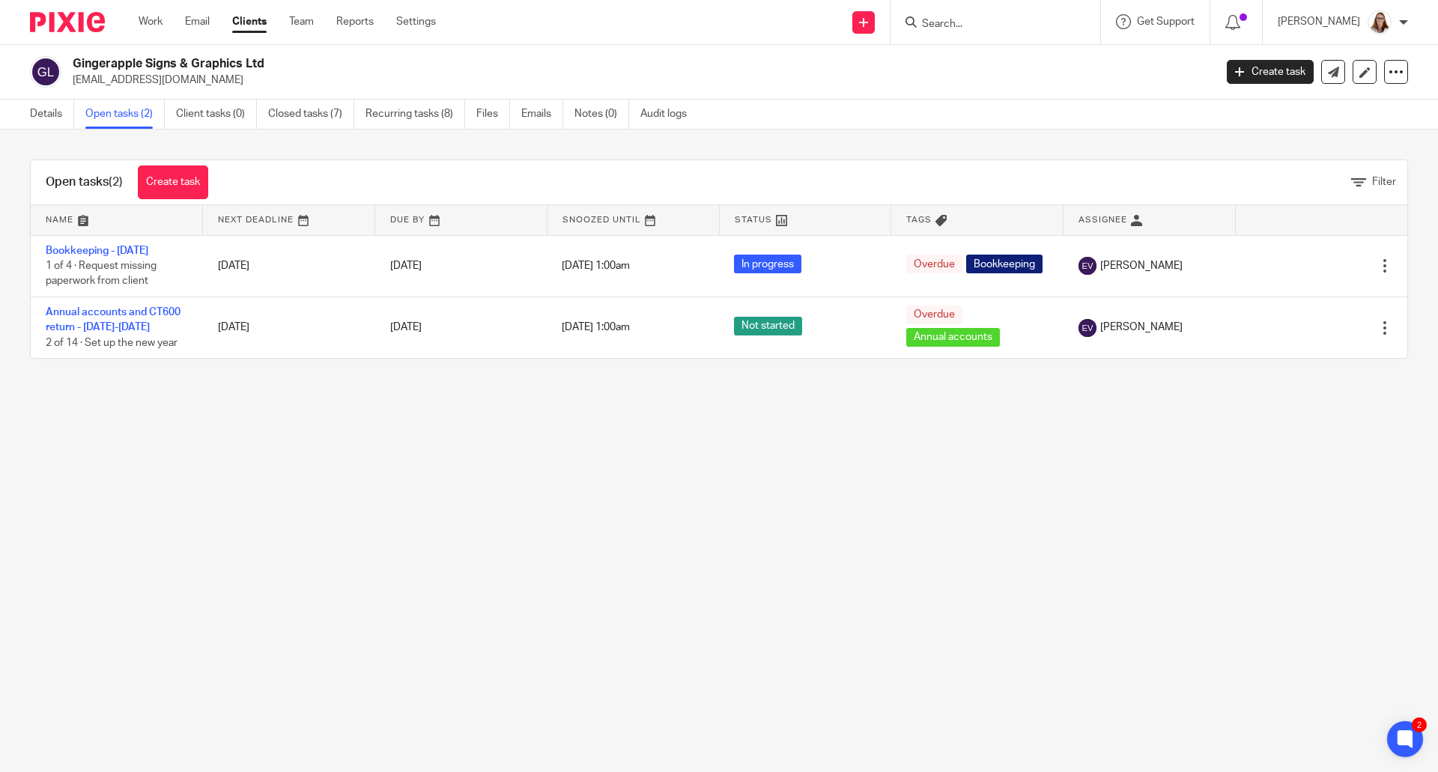
click at [262, 26] on link "Clients" at bounding box center [249, 21] width 34 height 15
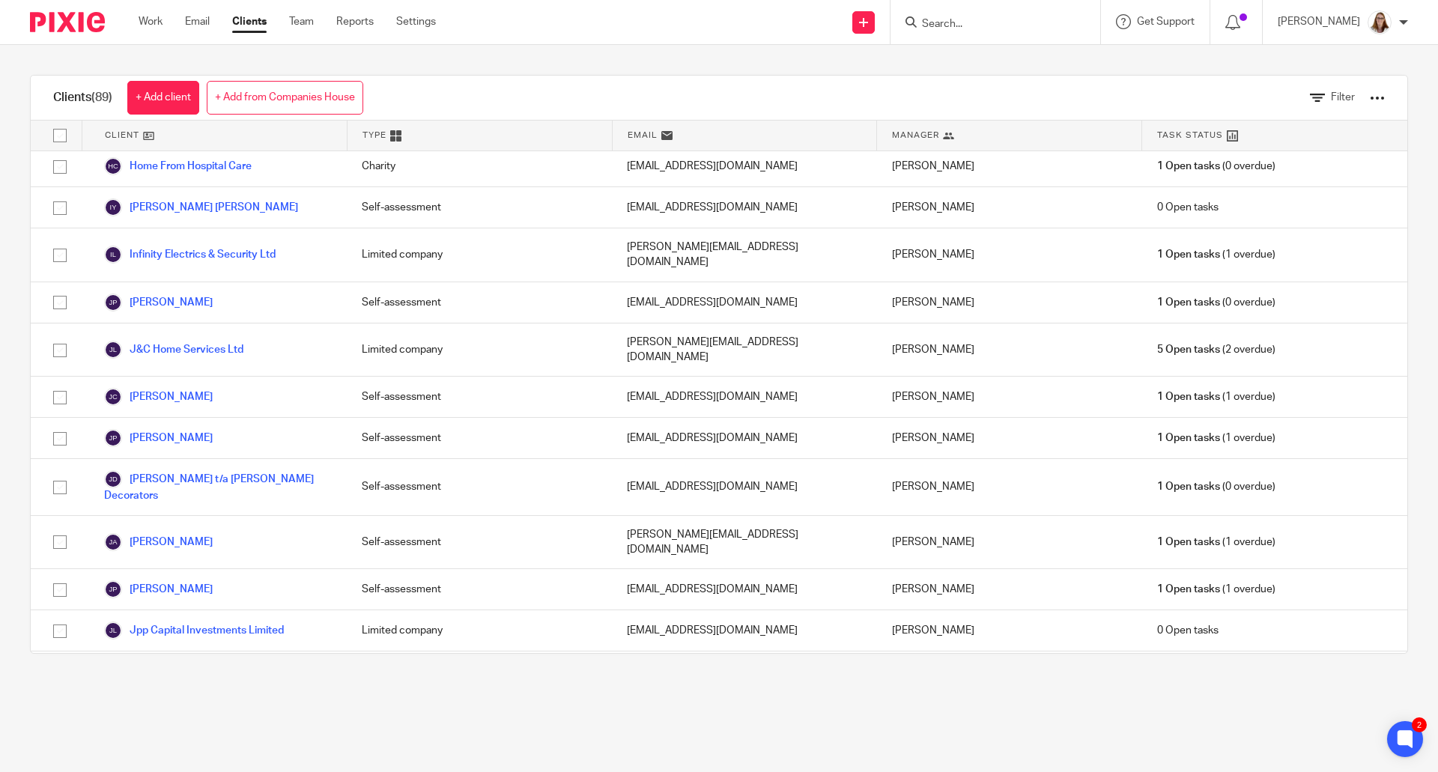
scroll to position [1498, 0]
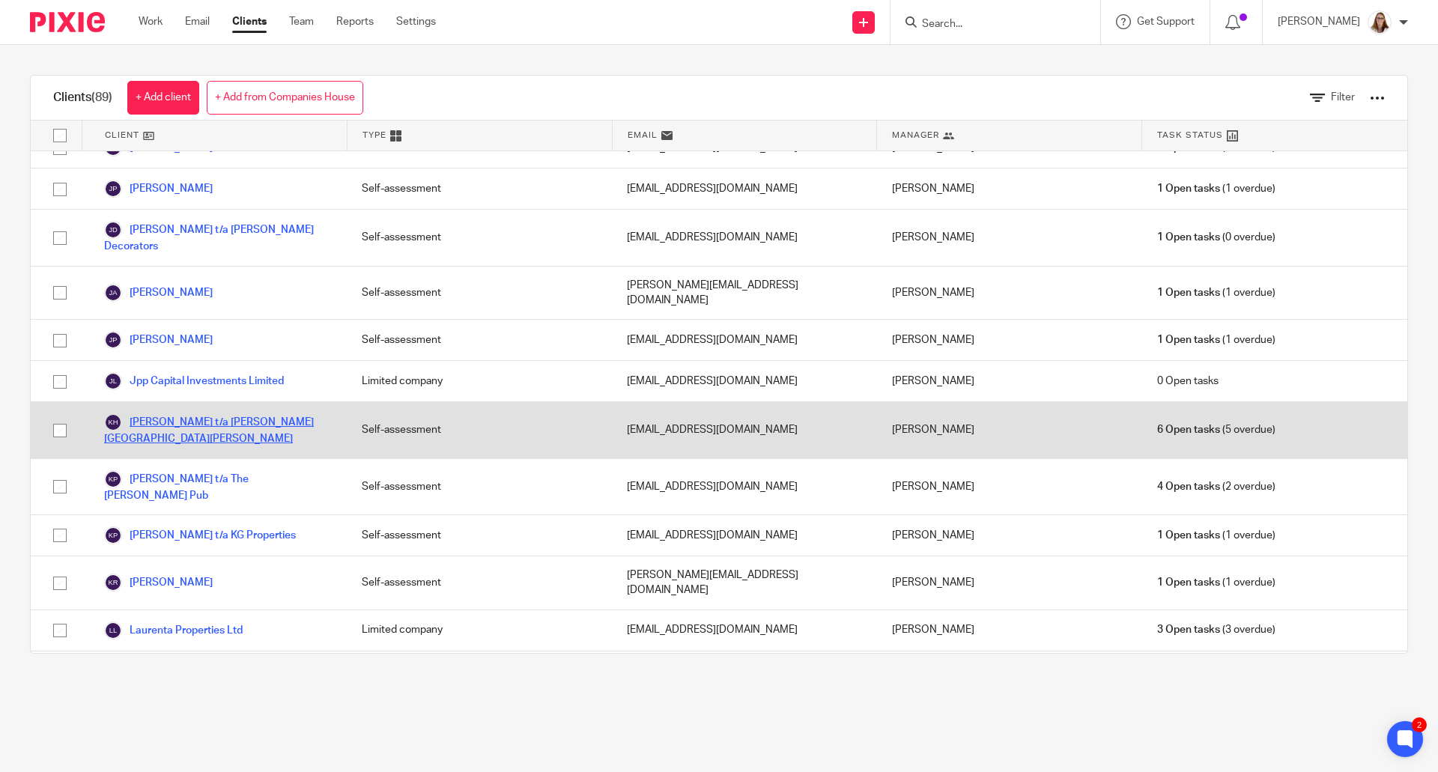
click at [262, 413] on link "Karly Goodison t/a Bate Hall Hotel" at bounding box center [218, 429] width 228 height 33
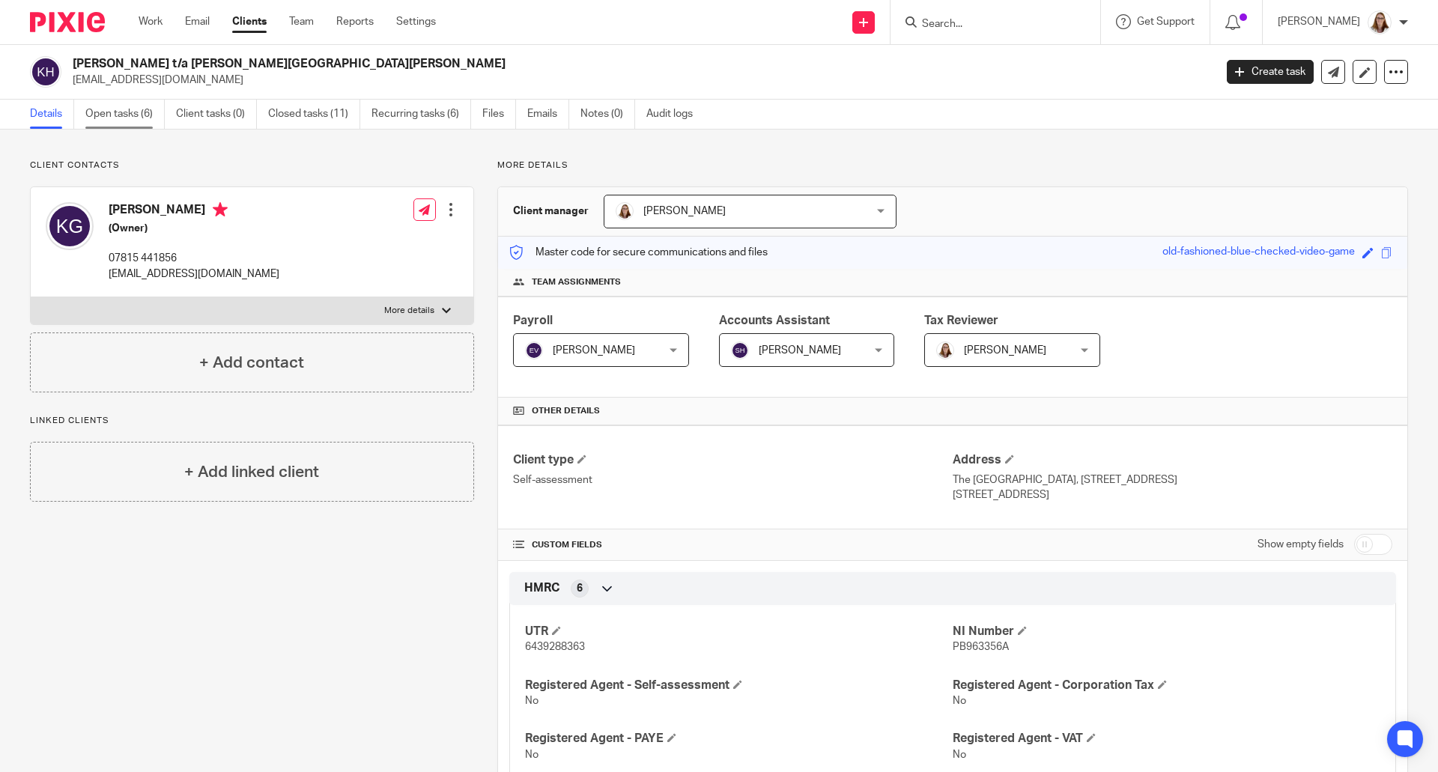
click at [133, 110] on link "Open tasks (6)" at bounding box center [124, 114] width 79 height 29
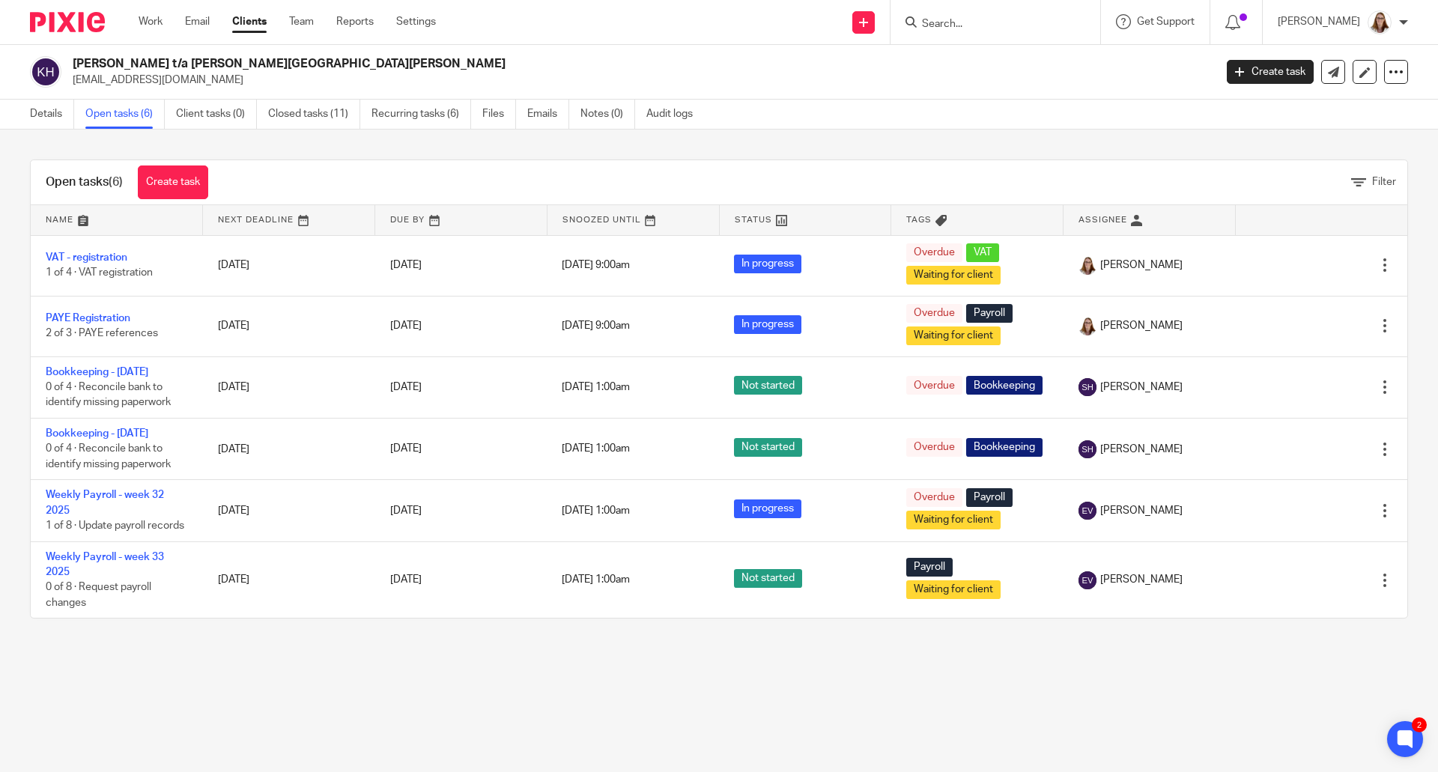
click at [259, 19] on link "Clients" at bounding box center [249, 21] width 34 height 15
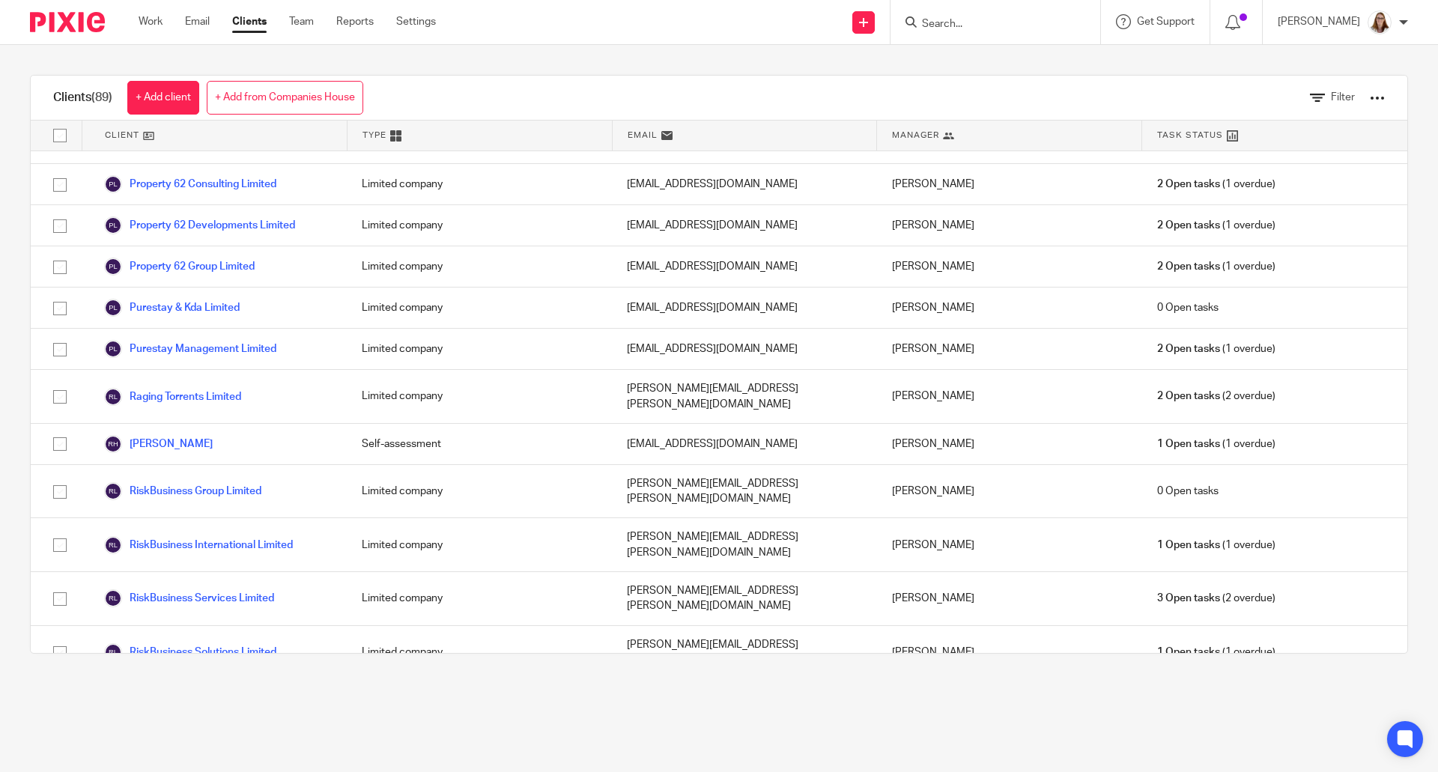
scroll to position [3270, 0]
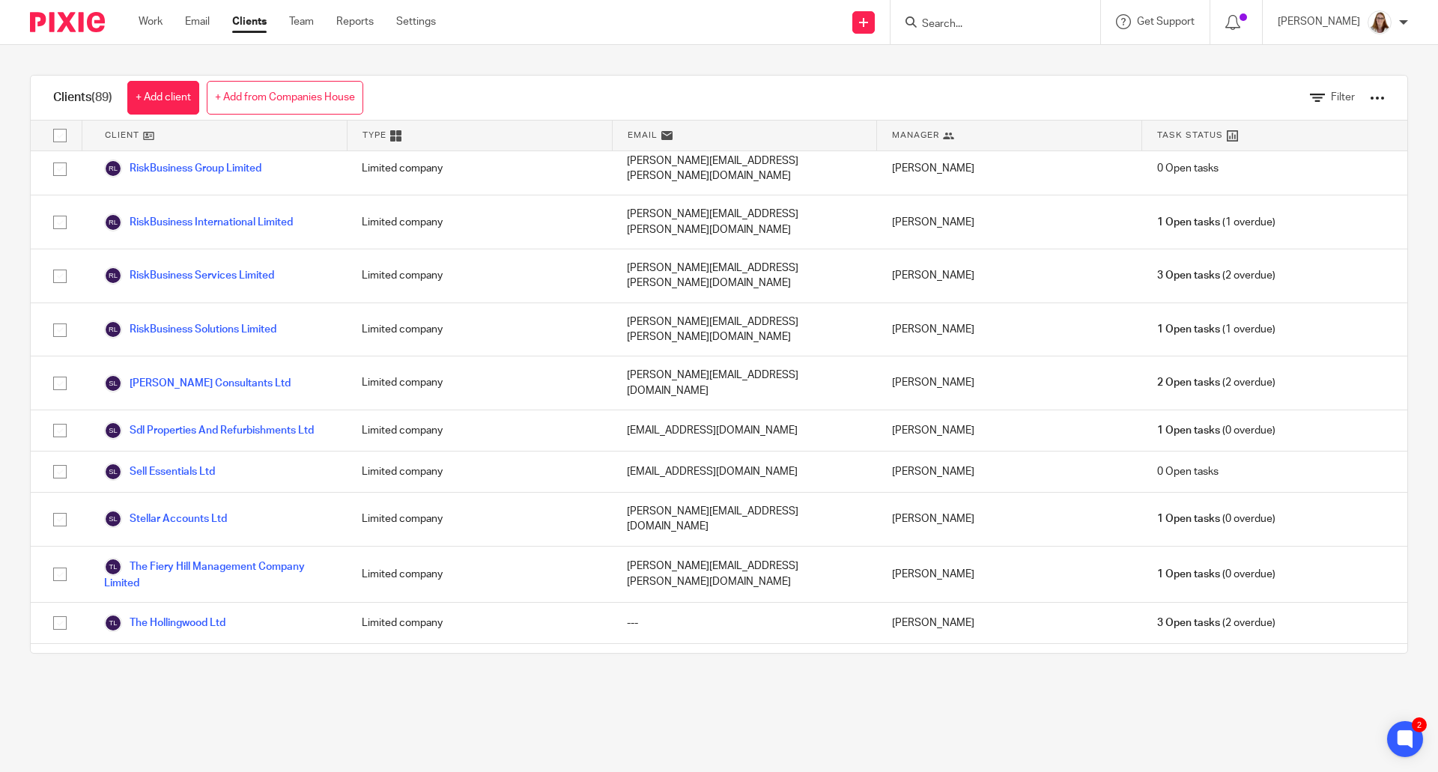
click at [178, 744] on link "[PERSON_NAME]" at bounding box center [158, 753] width 109 height 18
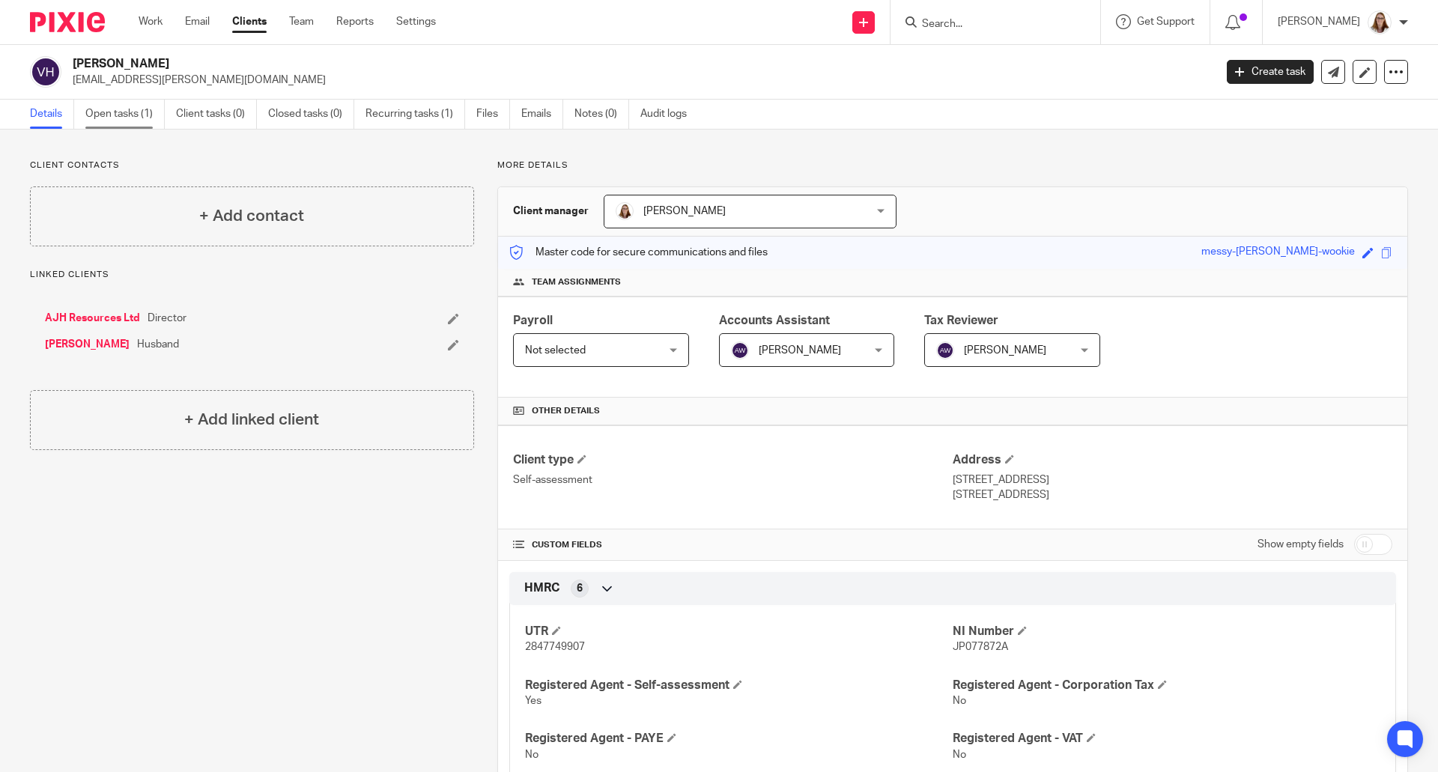
click at [126, 106] on link "Open tasks (1)" at bounding box center [124, 114] width 79 height 29
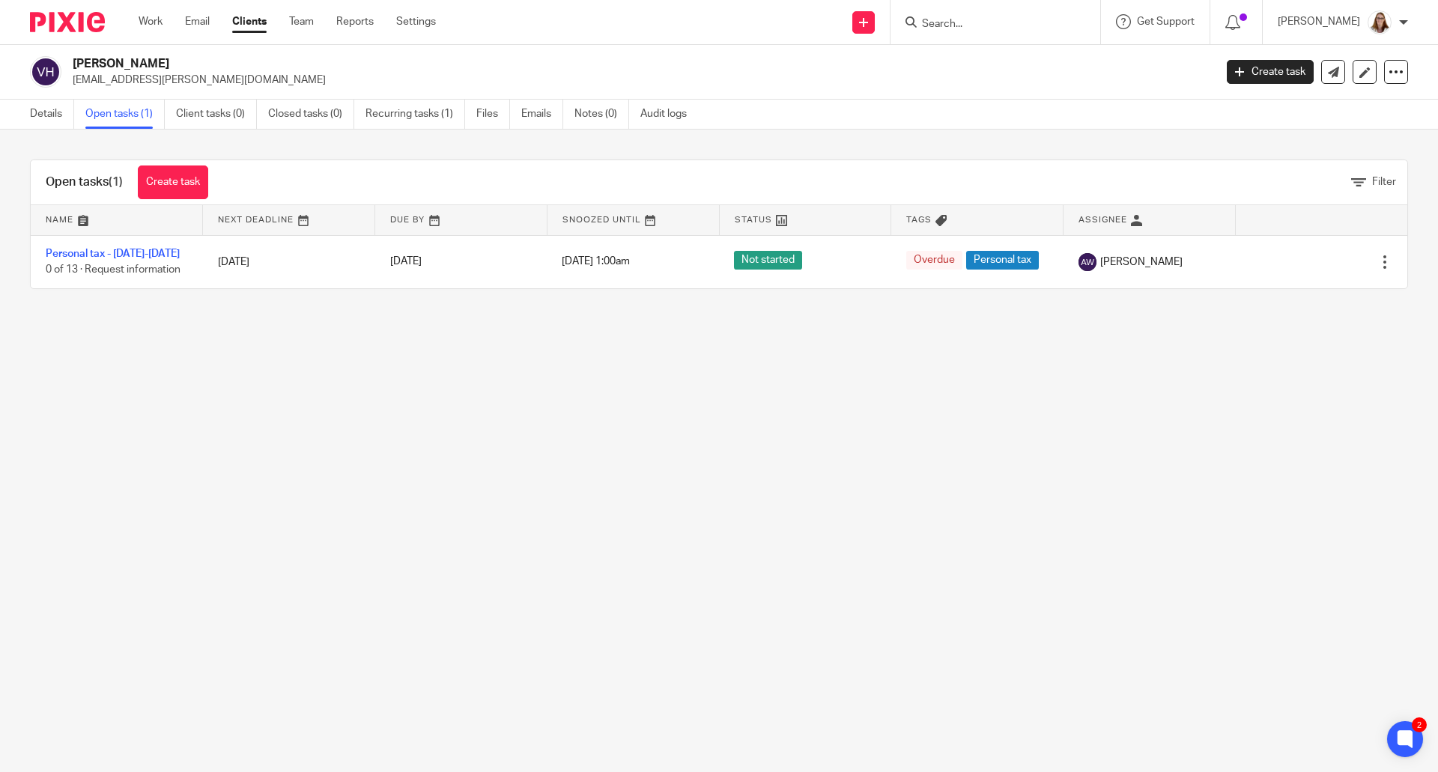
click at [247, 21] on link "Clients" at bounding box center [249, 21] width 34 height 15
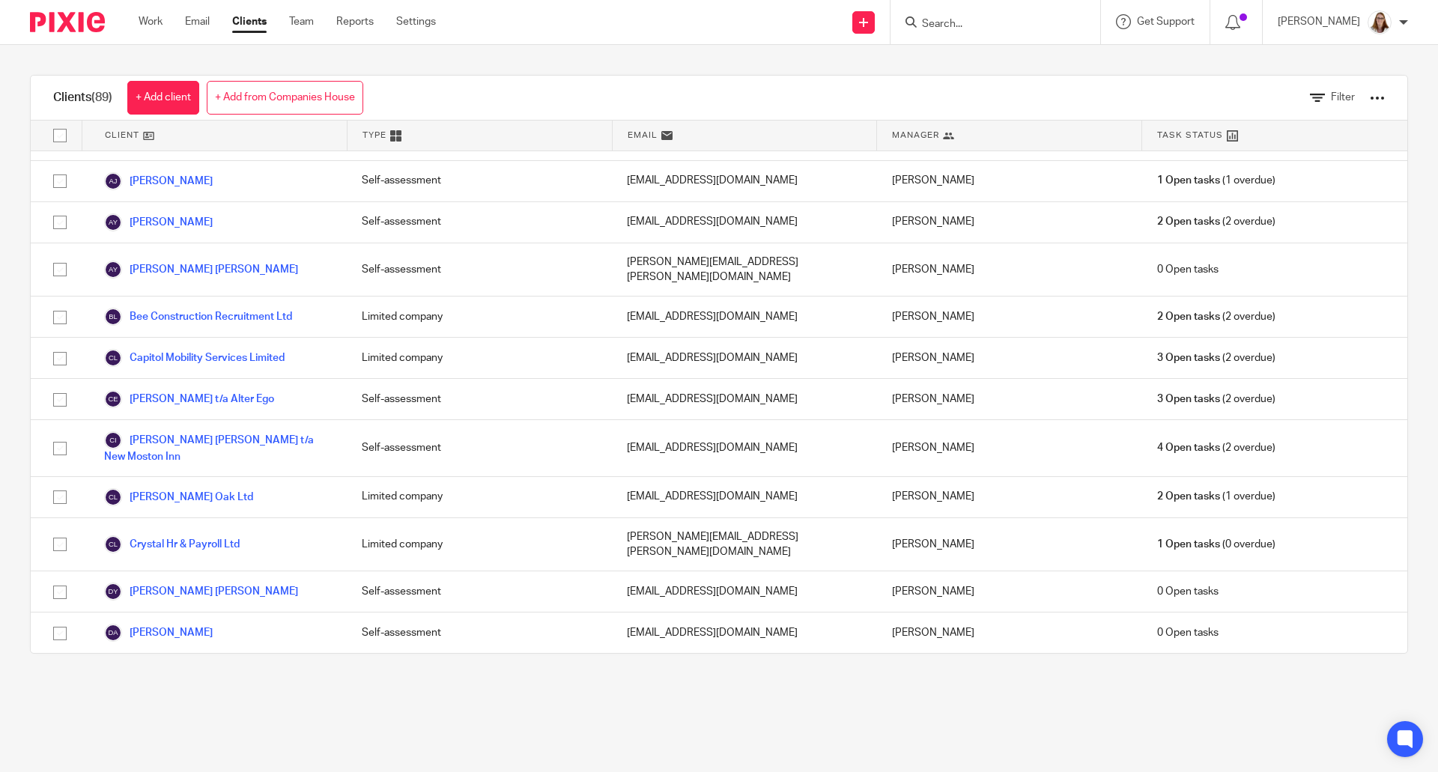
scroll to position [249, 0]
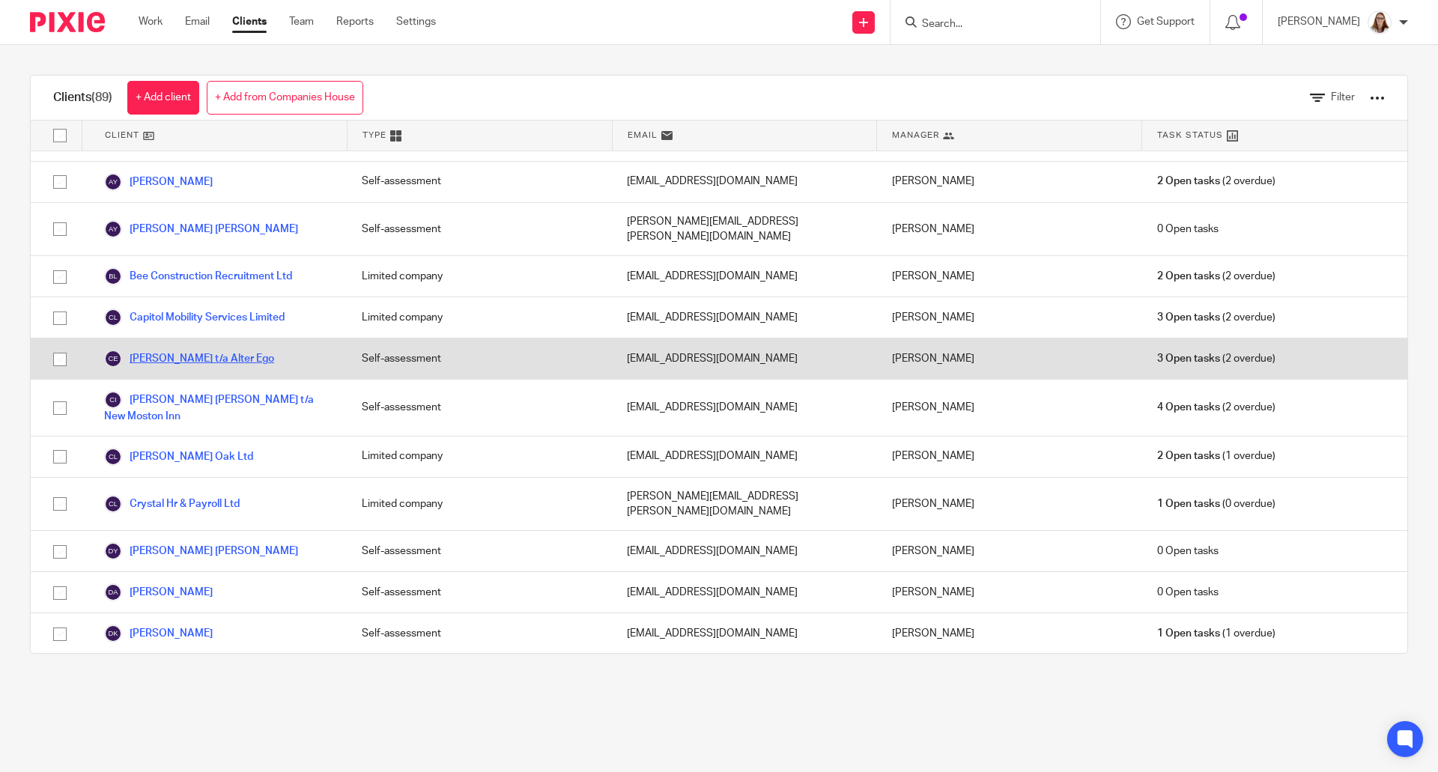
click at [210, 350] on link "Claire Hastie t/a Alter Ego" at bounding box center [189, 359] width 170 height 18
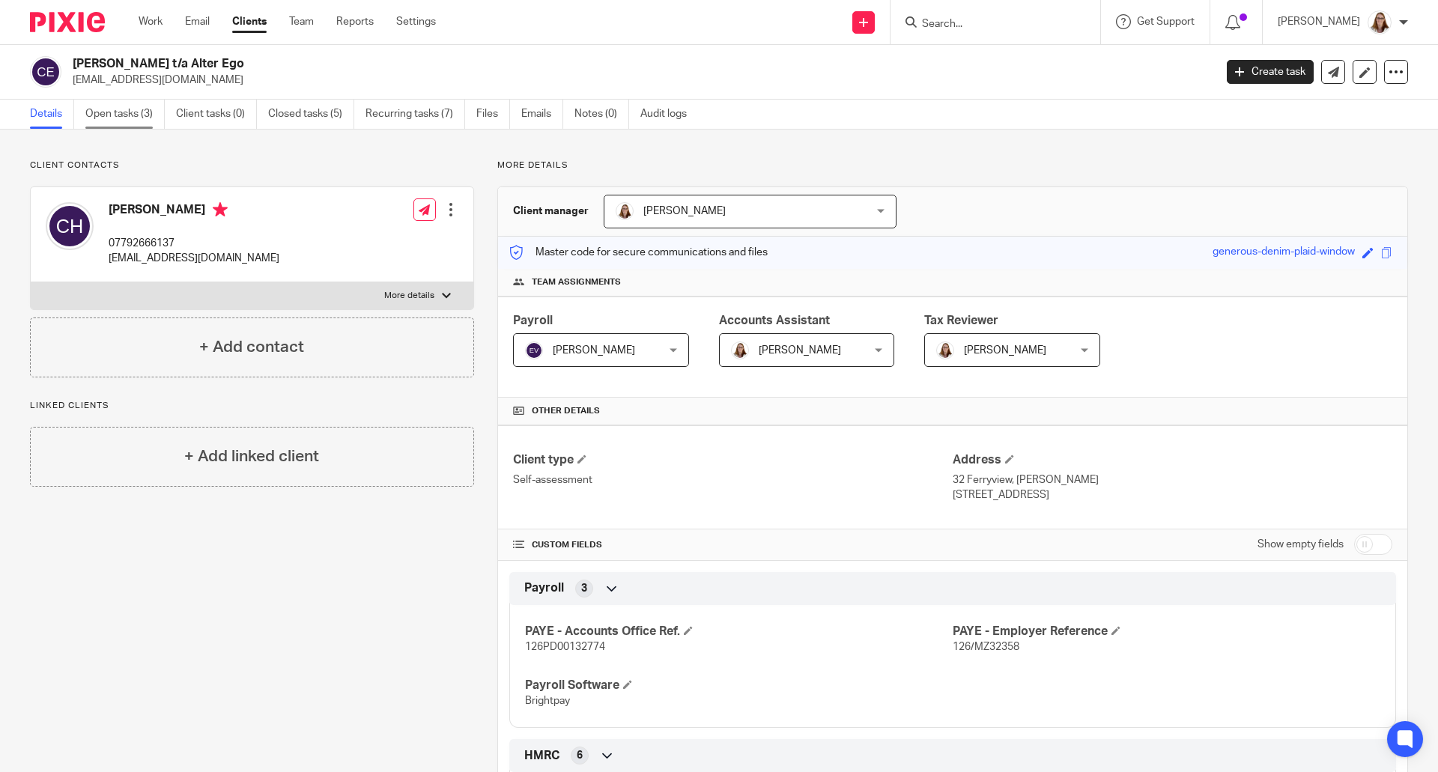
click at [123, 122] on link "Open tasks (3)" at bounding box center [124, 114] width 79 height 29
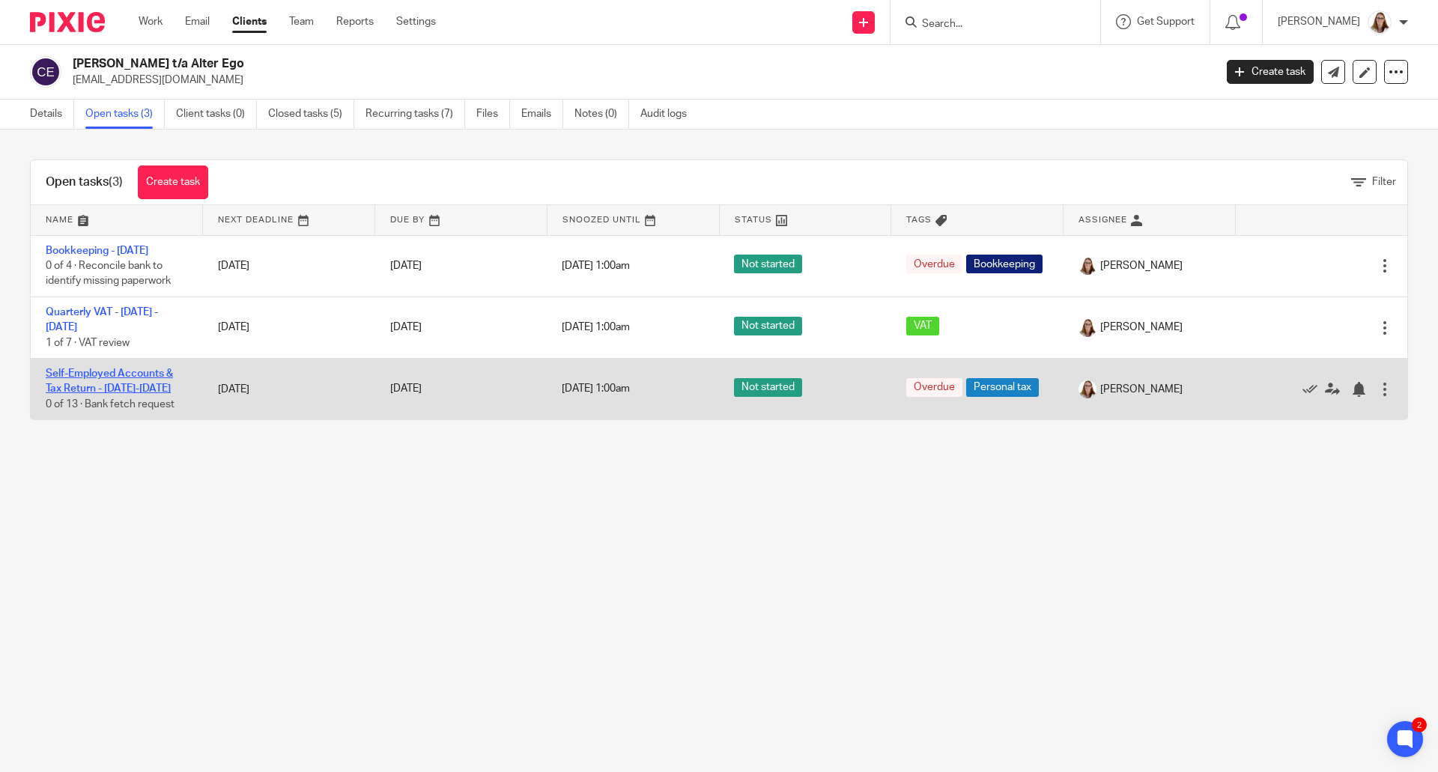
click at [137, 377] on link "Self-Employed Accounts & Tax Return - [DATE]-[DATE]" at bounding box center [109, 381] width 127 height 25
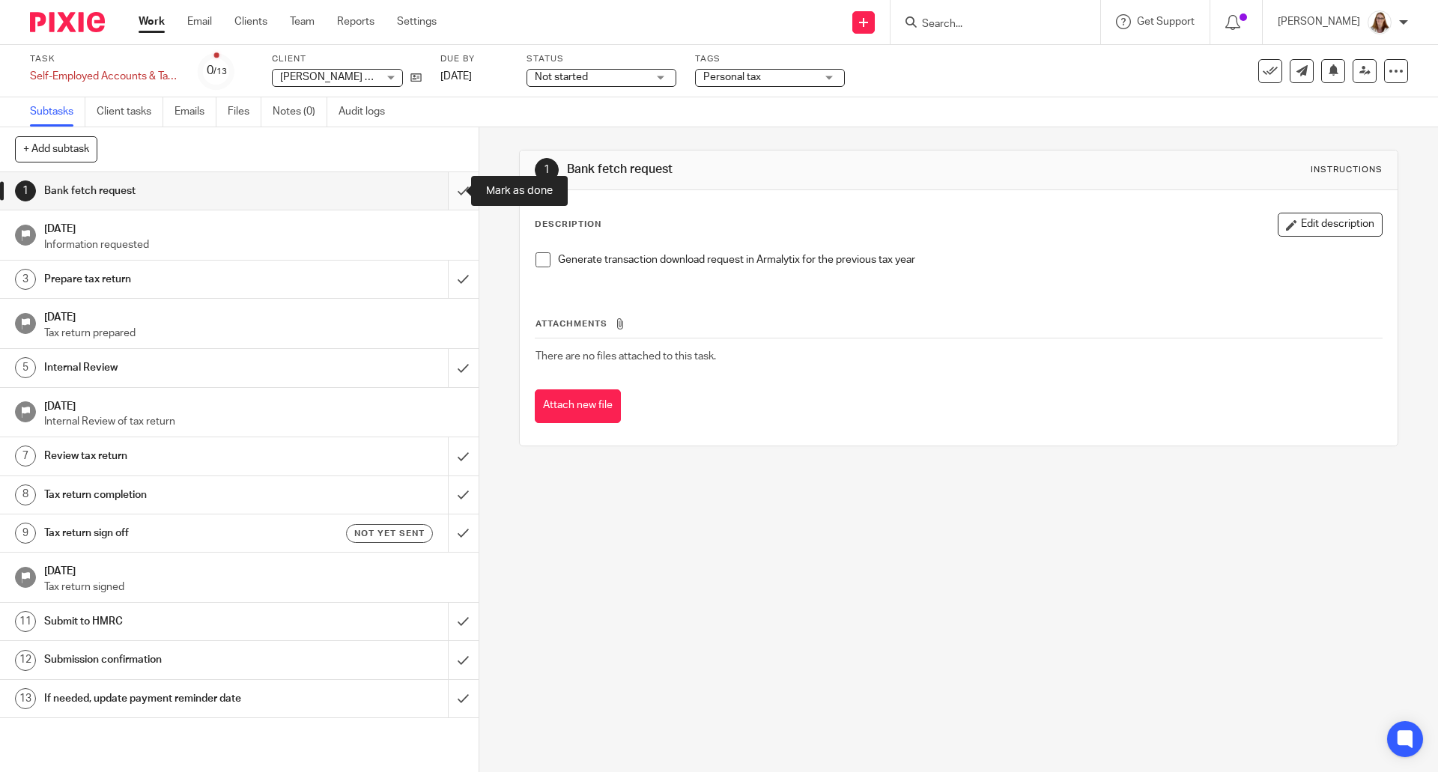
click at [448, 193] on input "submit" at bounding box center [239, 190] width 479 height 37
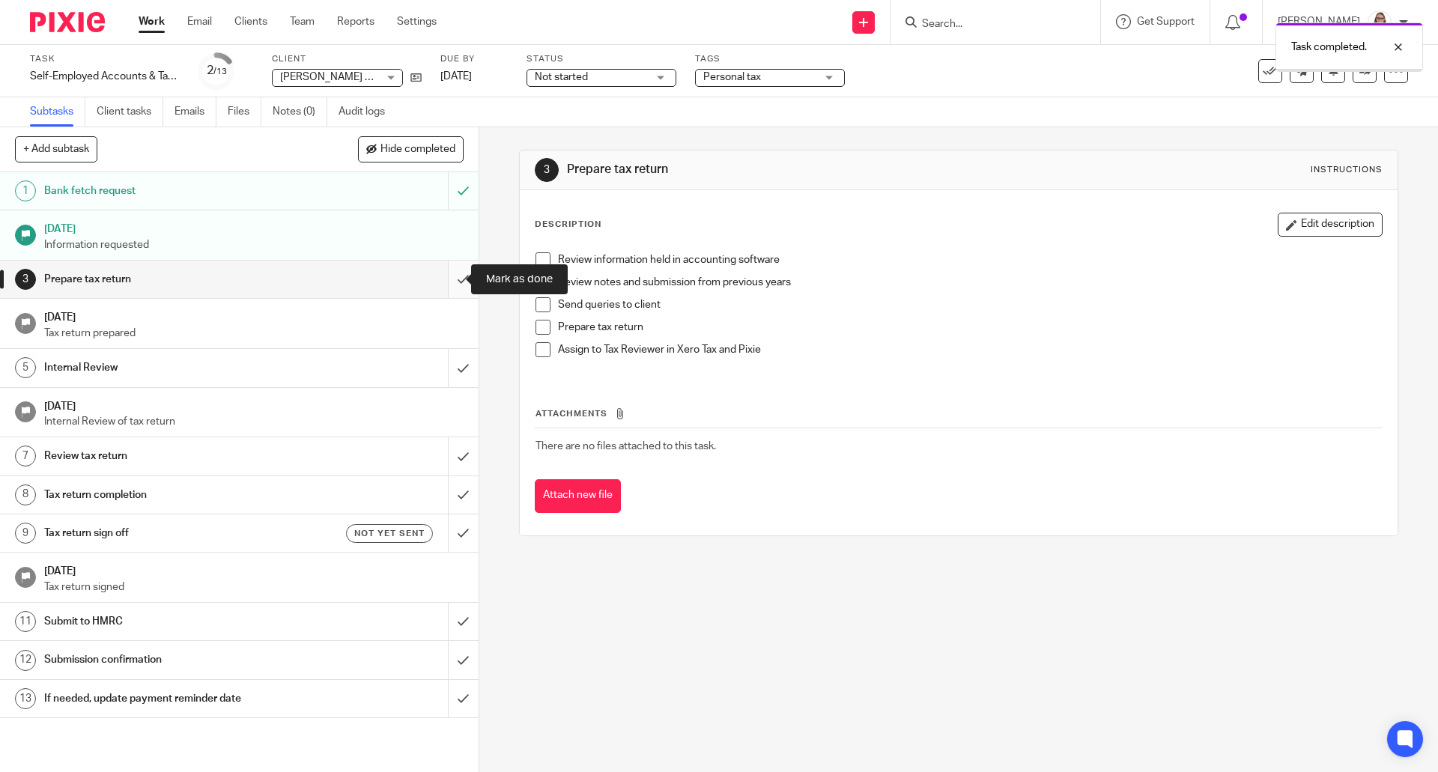
click at [453, 283] on input "submit" at bounding box center [239, 279] width 479 height 37
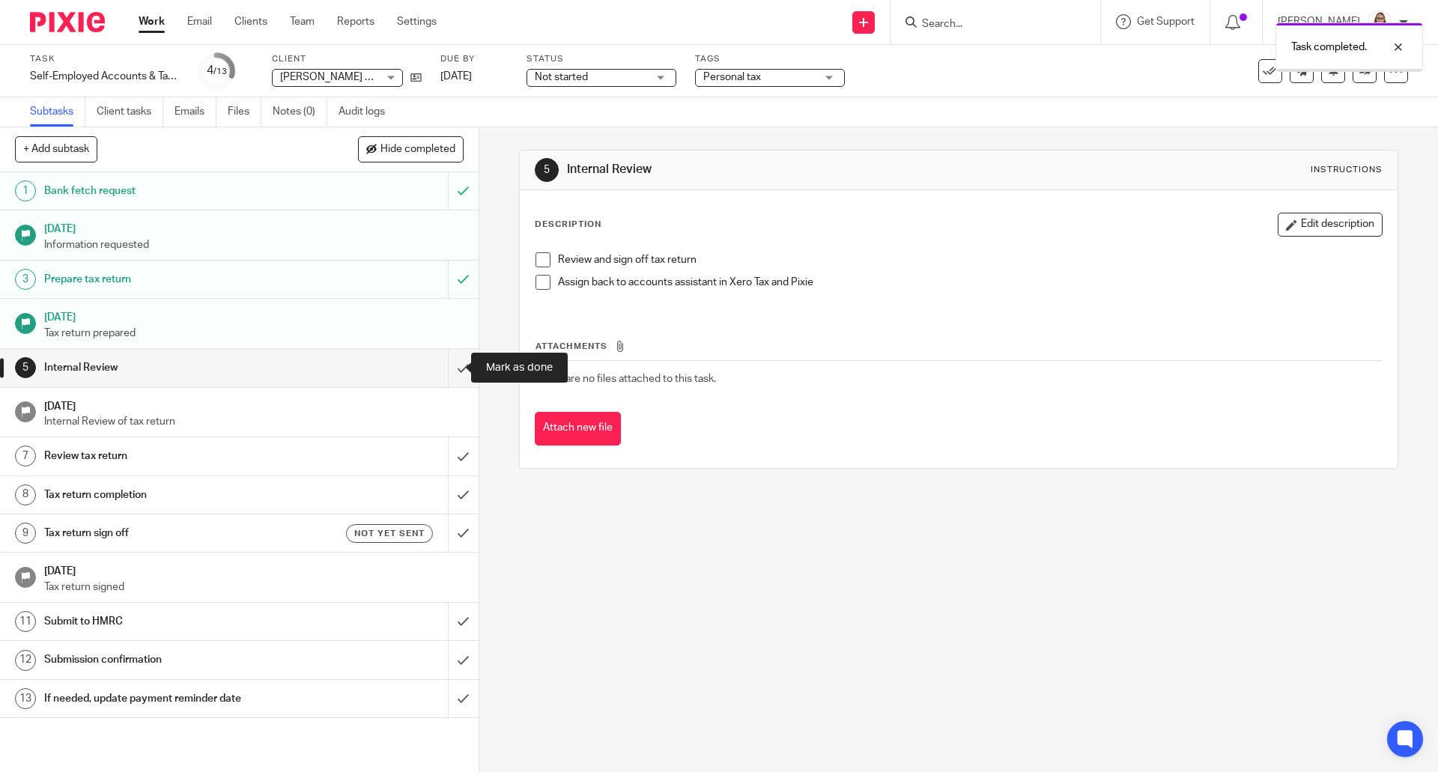
click at [450, 371] on input "submit" at bounding box center [239, 367] width 479 height 37
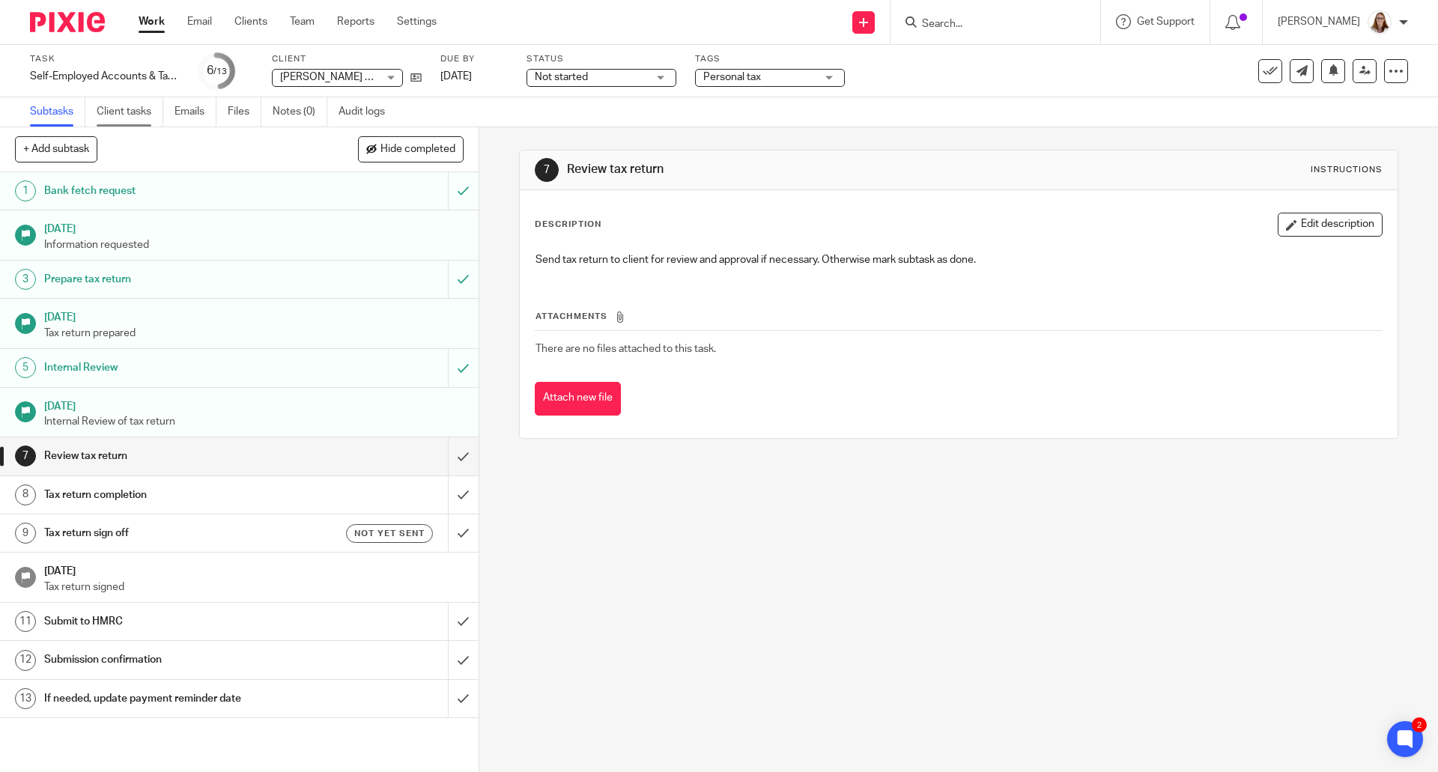
click at [135, 117] on link "Client tasks" at bounding box center [130, 111] width 67 height 29
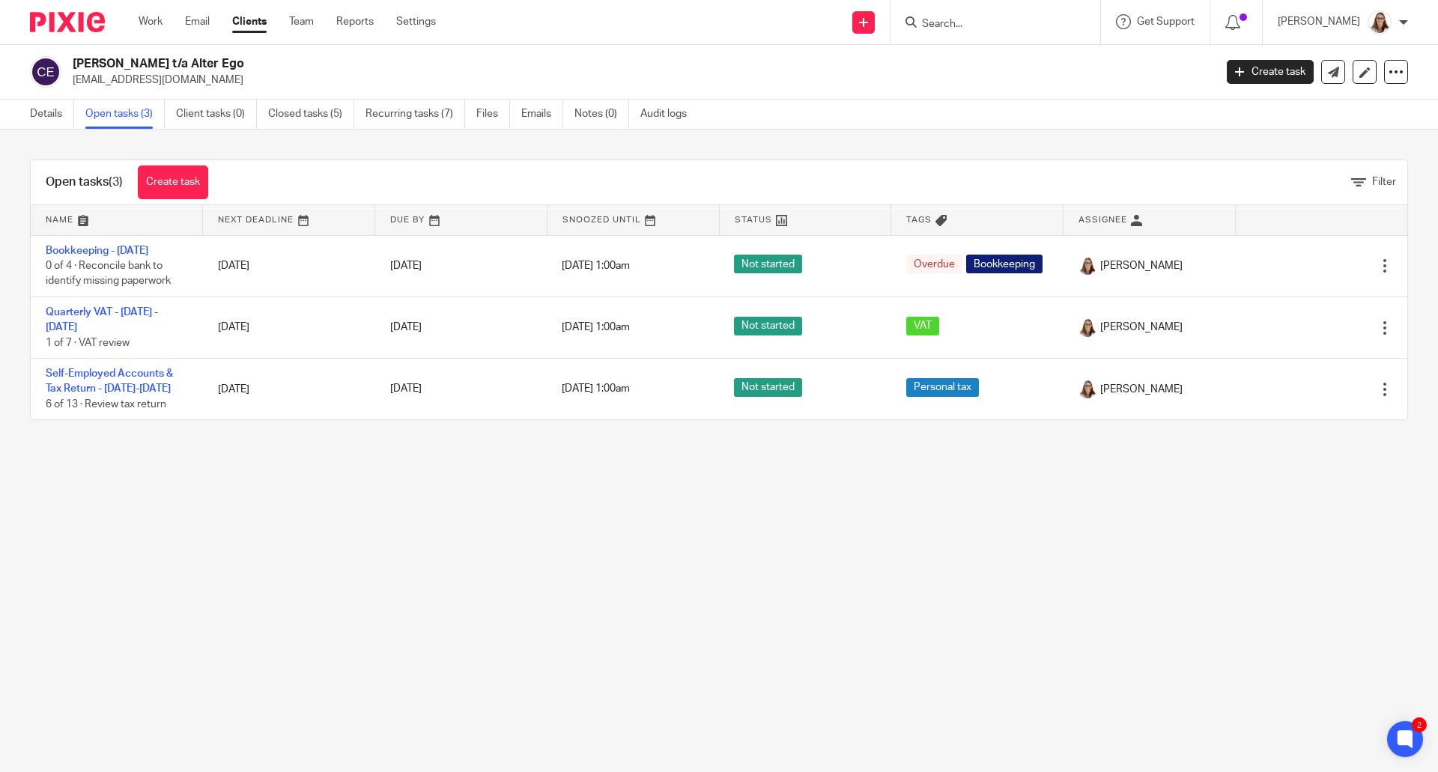
click at [255, 22] on link "Clients" at bounding box center [249, 21] width 34 height 15
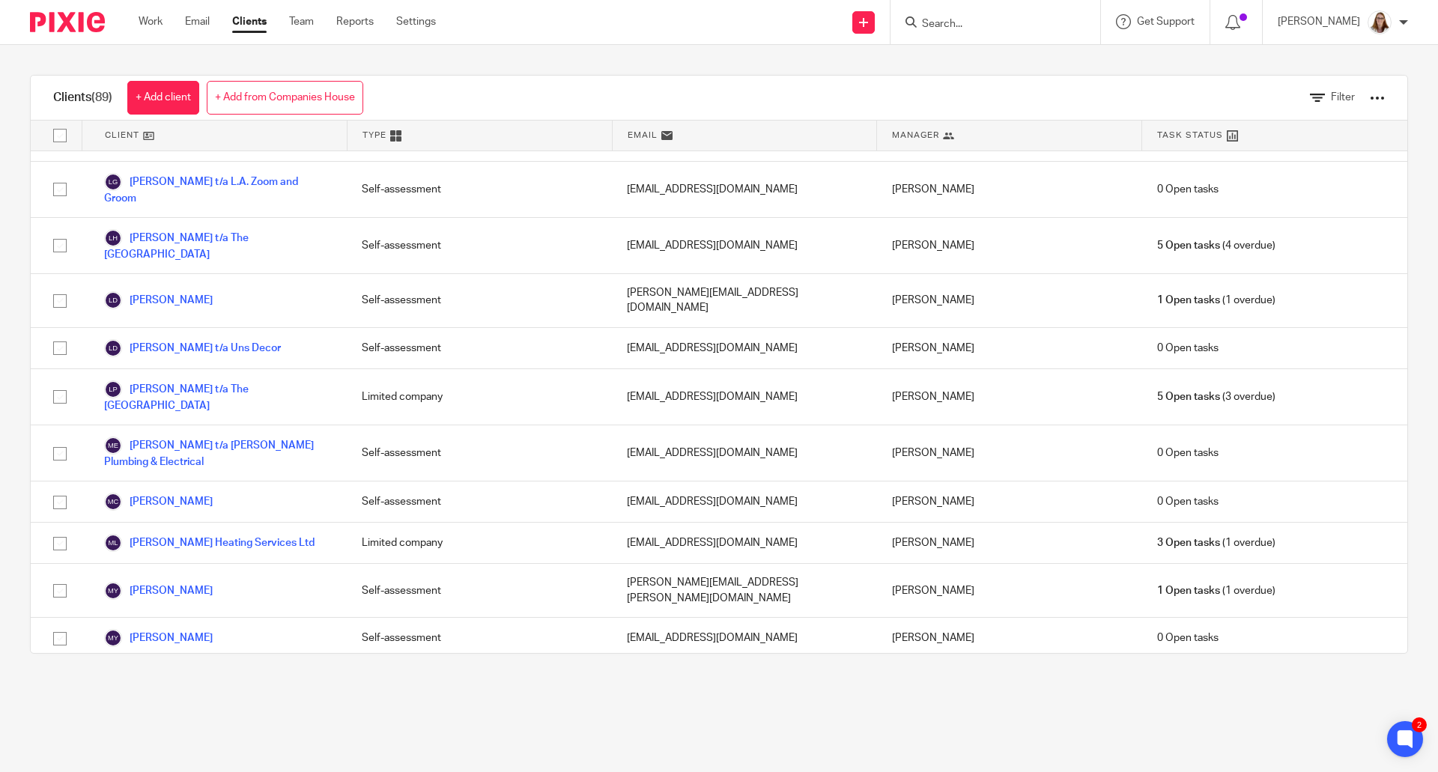
scroll to position [1998, 0]
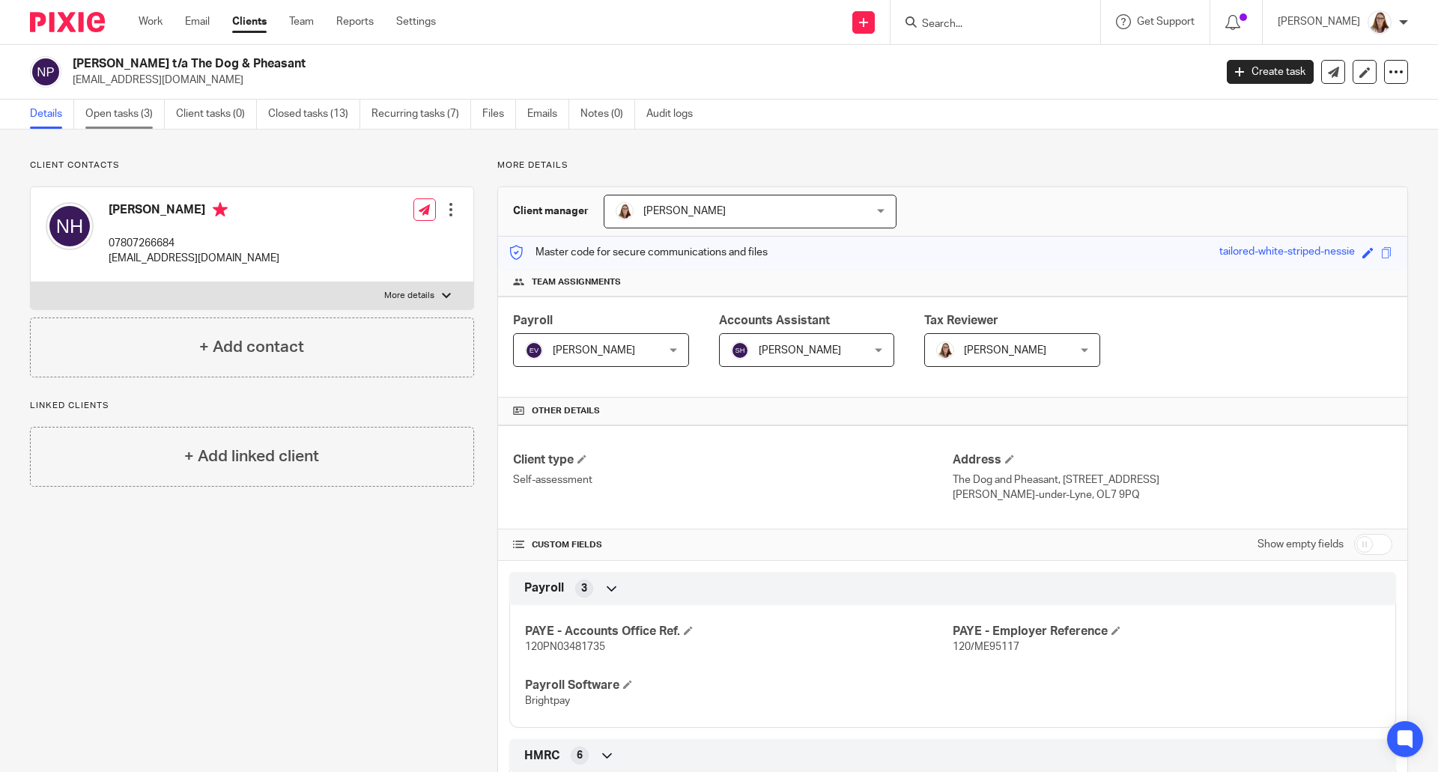
click at [121, 112] on link "Open tasks (3)" at bounding box center [124, 114] width 79 height 29
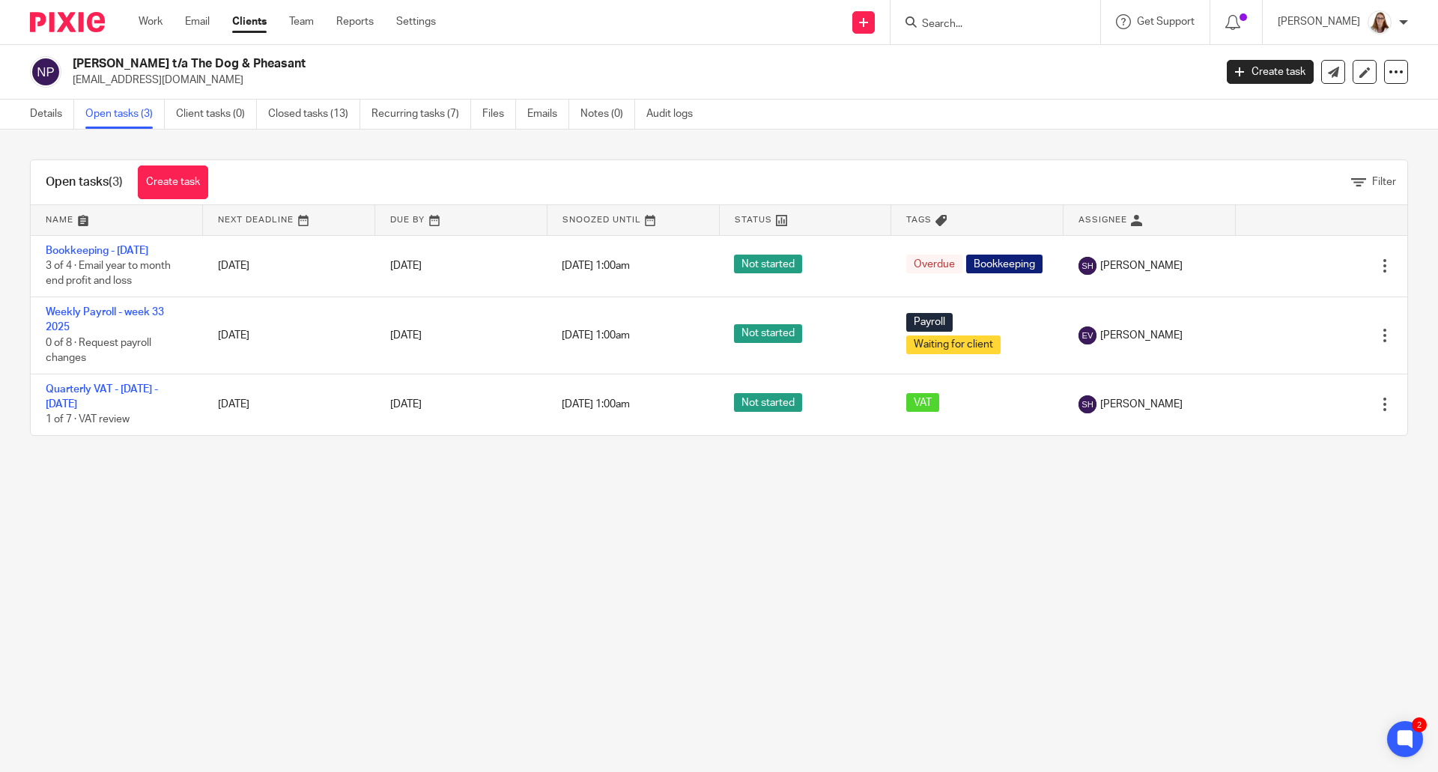
click at [245, 22] on link "Clients" at bounding box center [249, 21] width 34 height 15
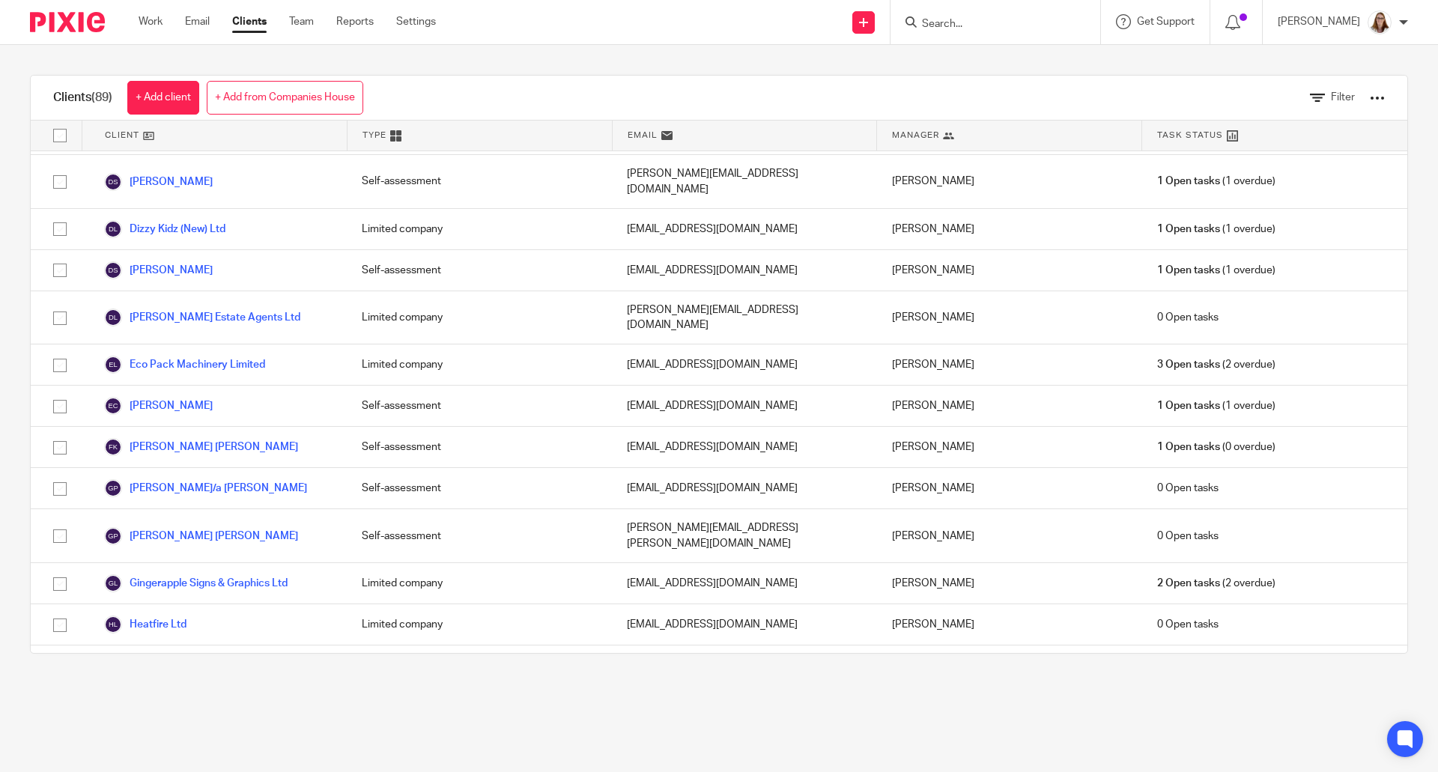
scroll to position [998, 0]
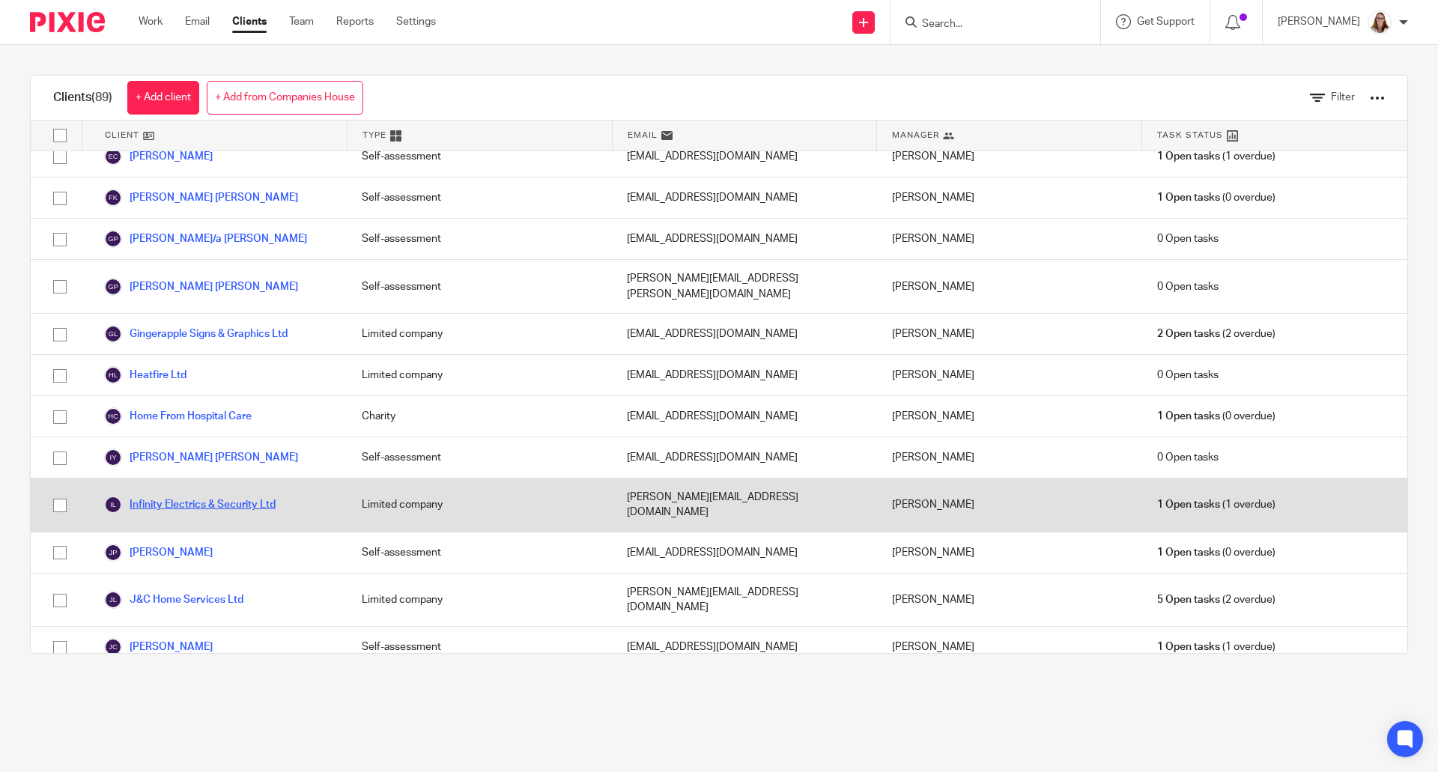
click at [237, 496] on link "Infinity Electrics & Security Ltd" at bounding box center [190, 505] width 172 height 18
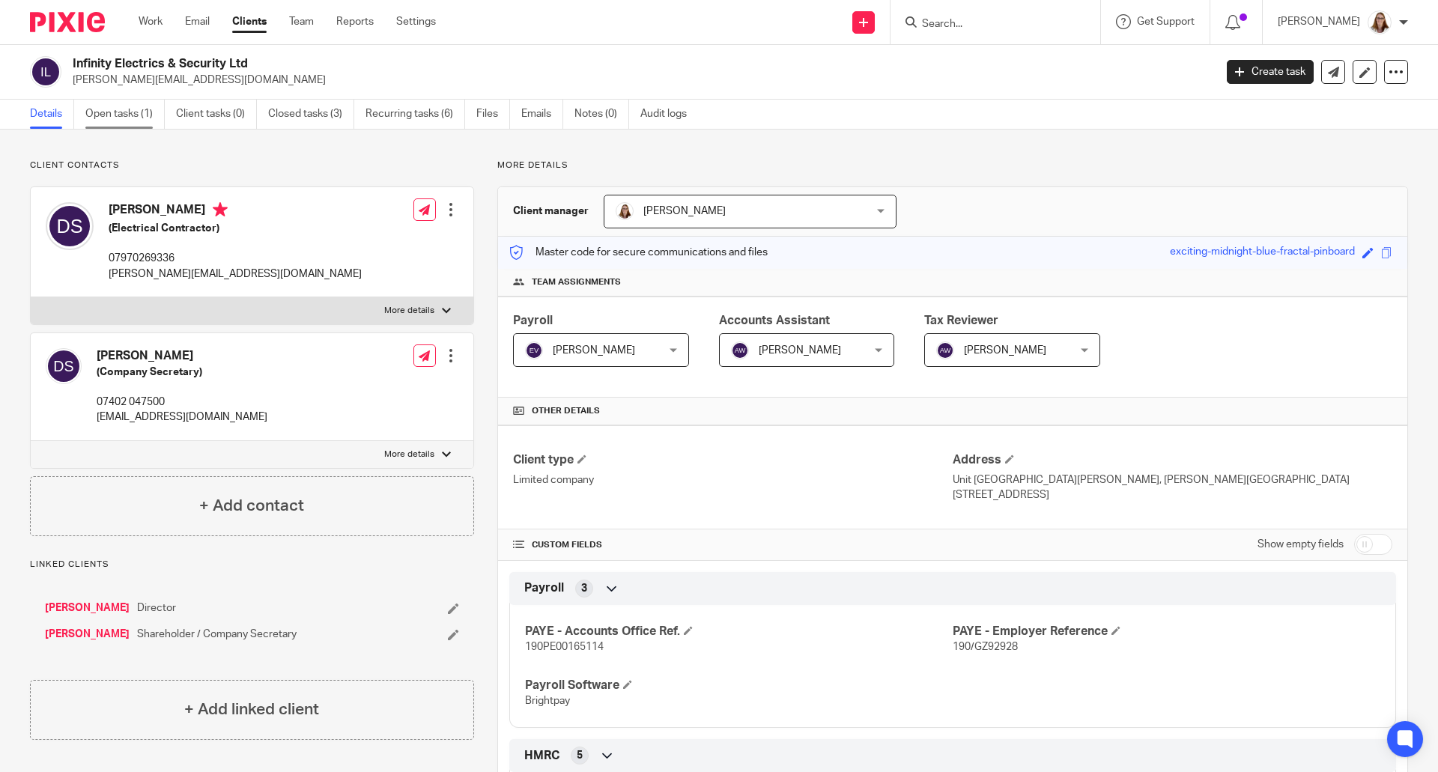
click at [127, 117] on link "Open tasks (1)" at bounding box center [124, 114] width 79 height 29
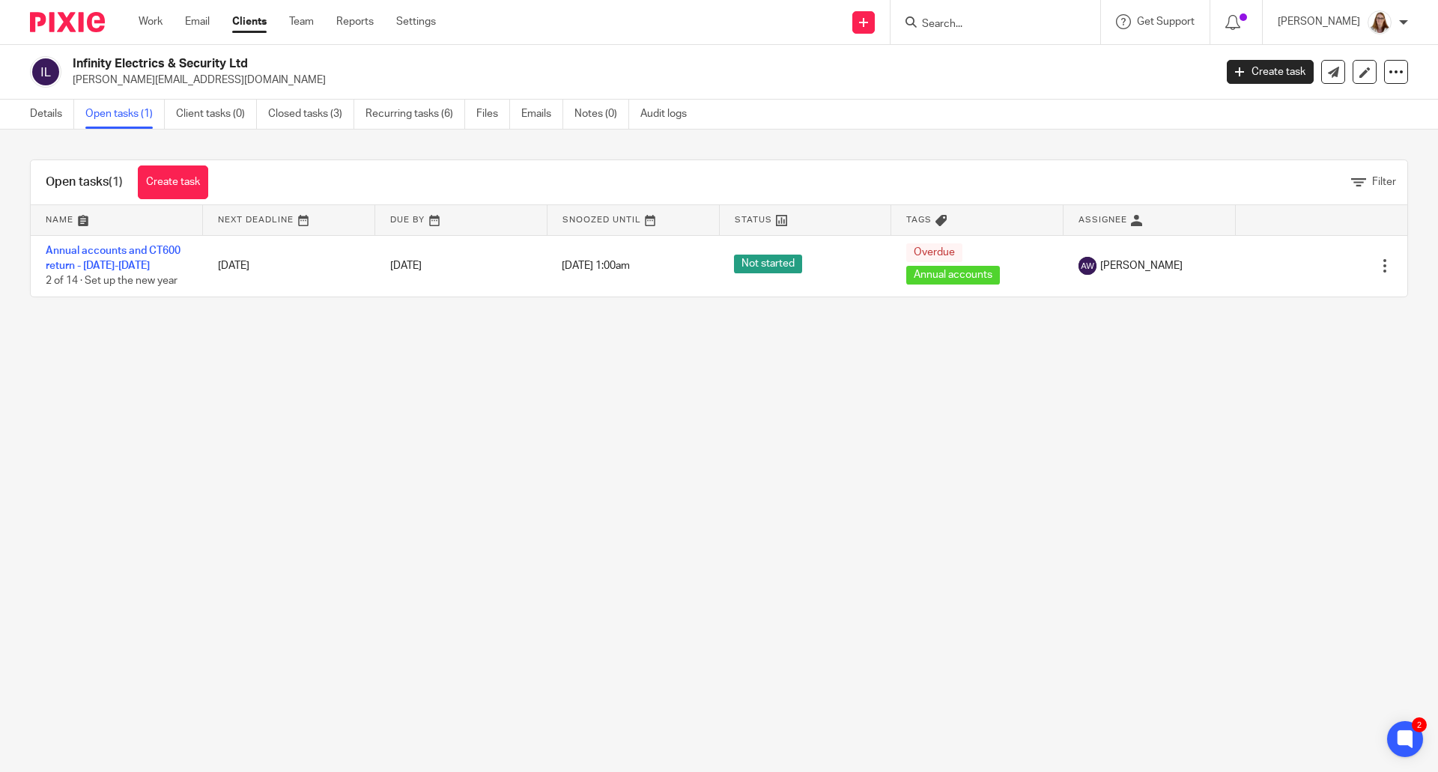
click at [252, 27] on link "Clients" at bounding box center [249, 21] width 34 height 15
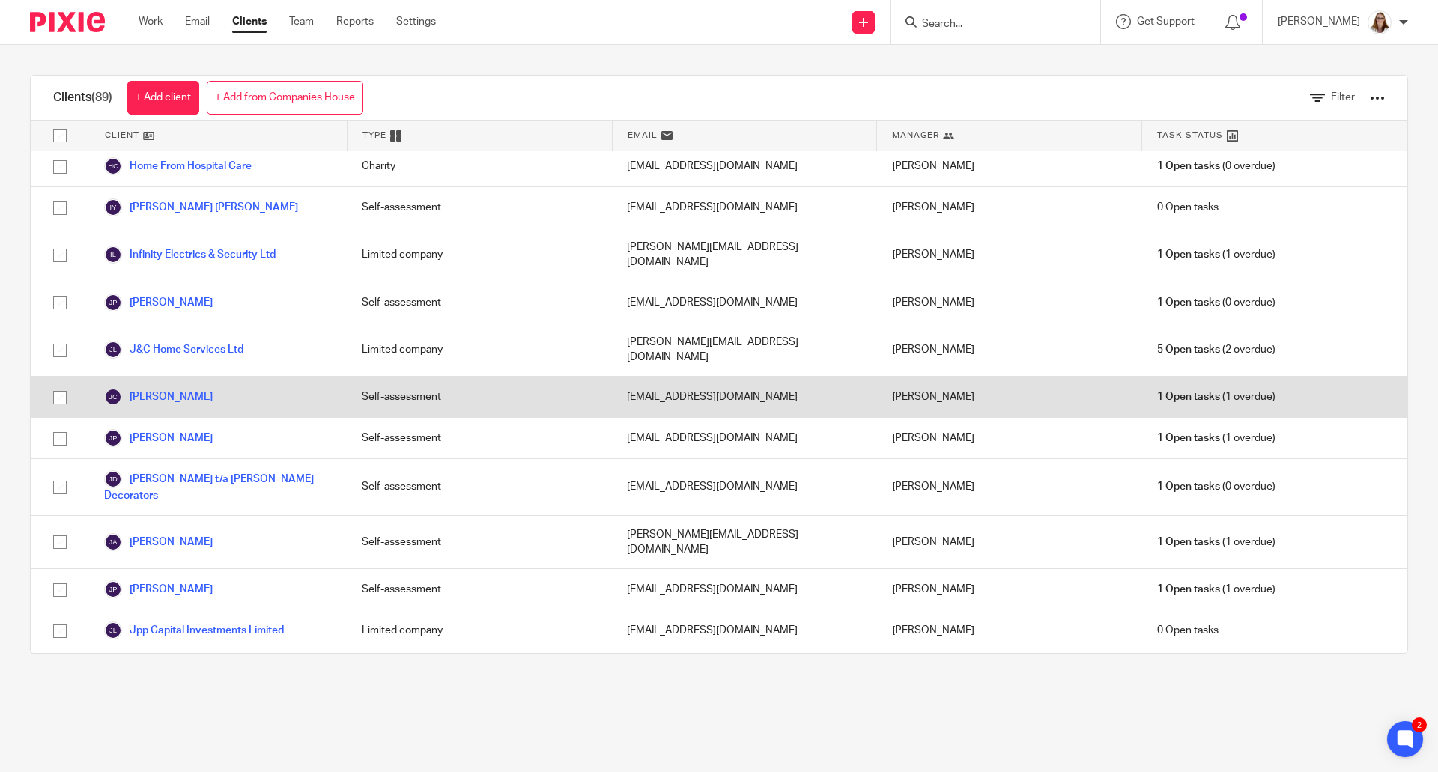
scroll to position [1498, 0]
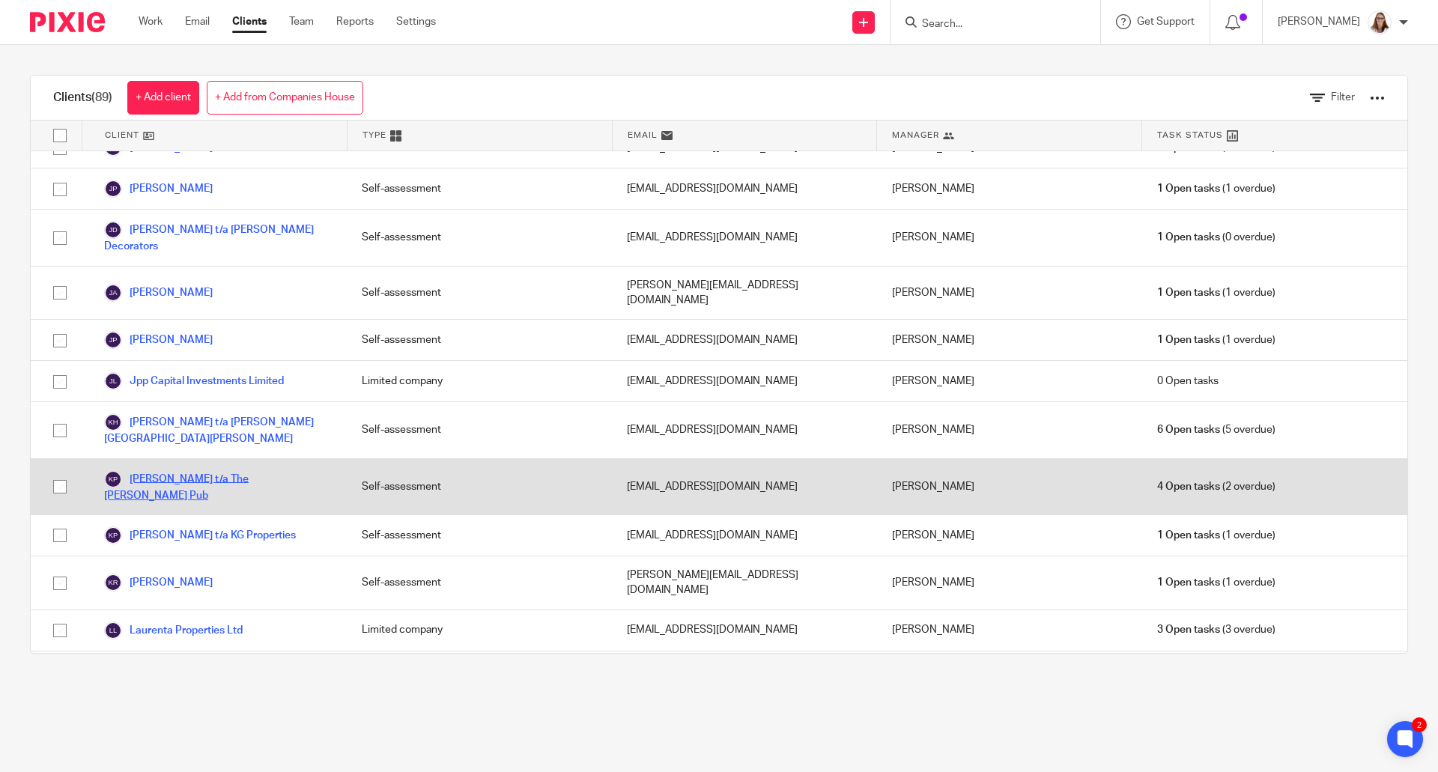
click at [219, 470] on link "[PERSON_NAME] t/a The [PERSON_NAME] Pub" at bounding box center [218, 486] width 228 height 33
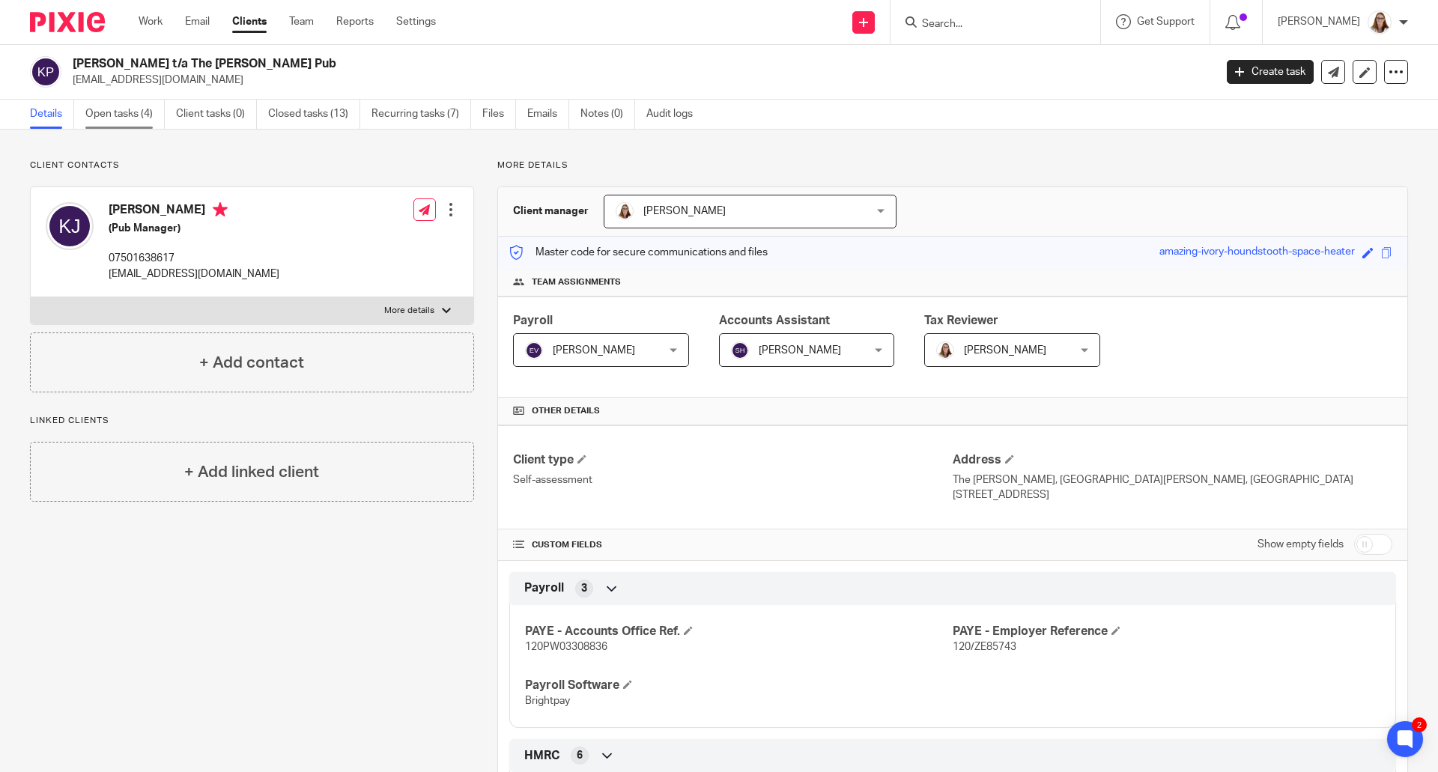
click at [118, 114] on link "Open tasks (4)" at bounding box center [124, 114] width 79 height 29
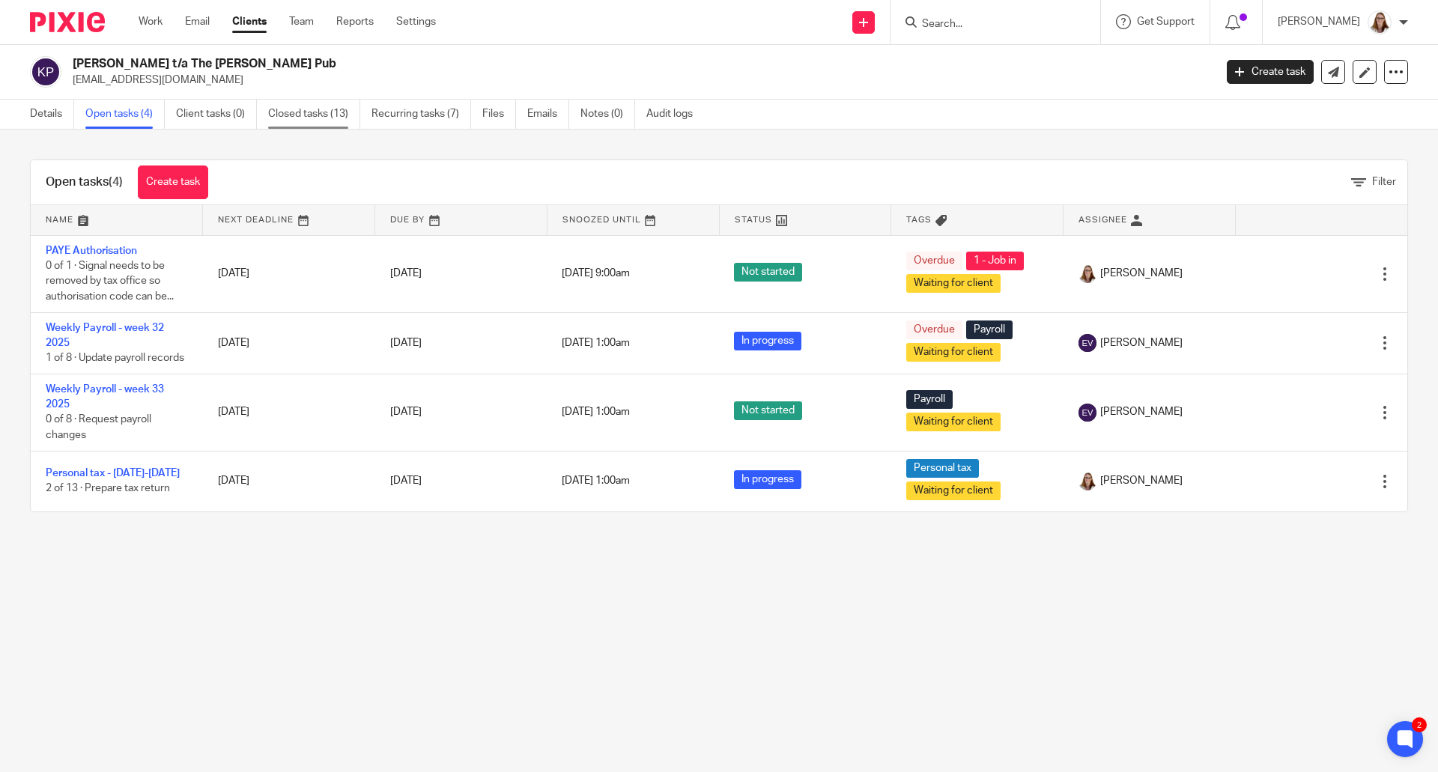
click at [334, 112] on link "Closed tasks (13)" at bounding box center [314, 114] width 92 height 29
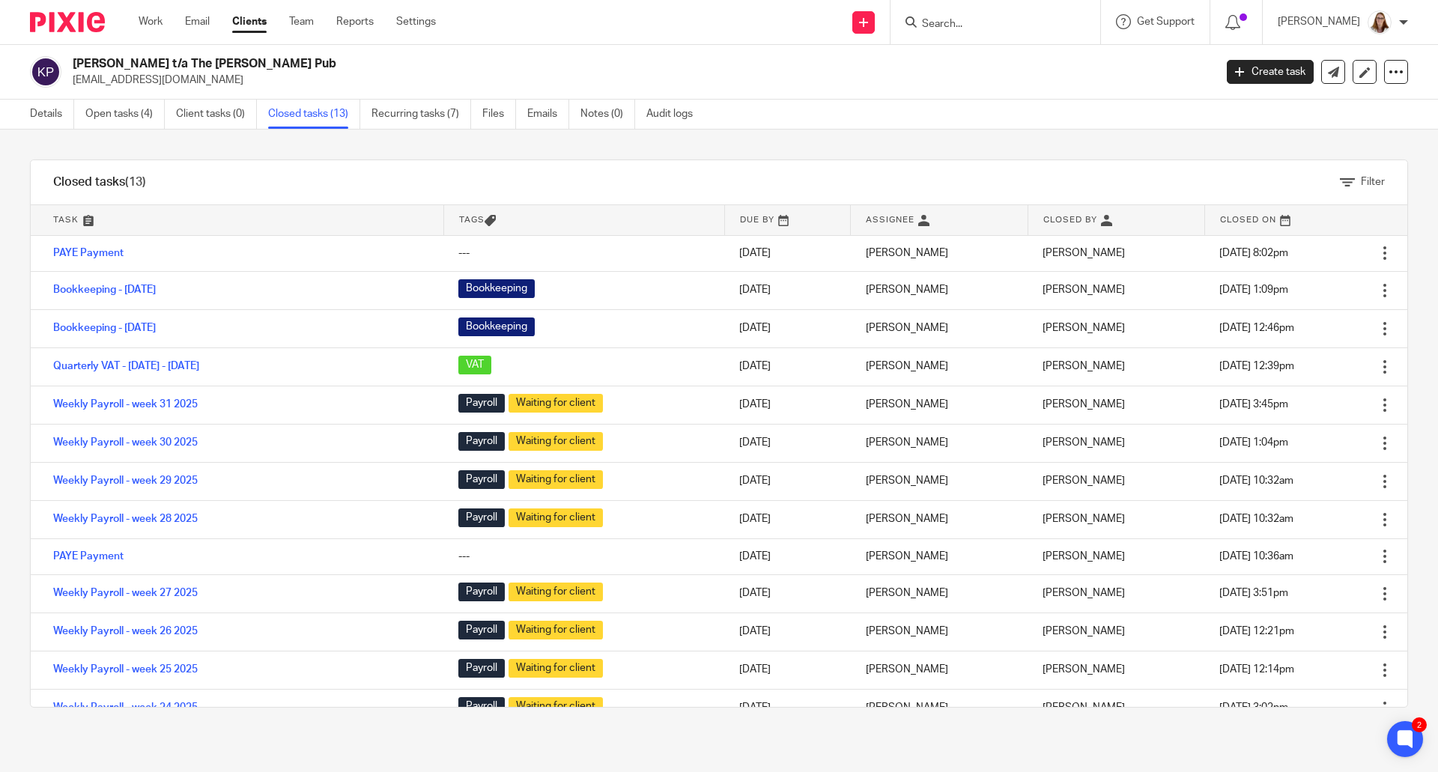
click at [264, 25] on link "Clients" at bounding box center [249, 21] width 34 height 15
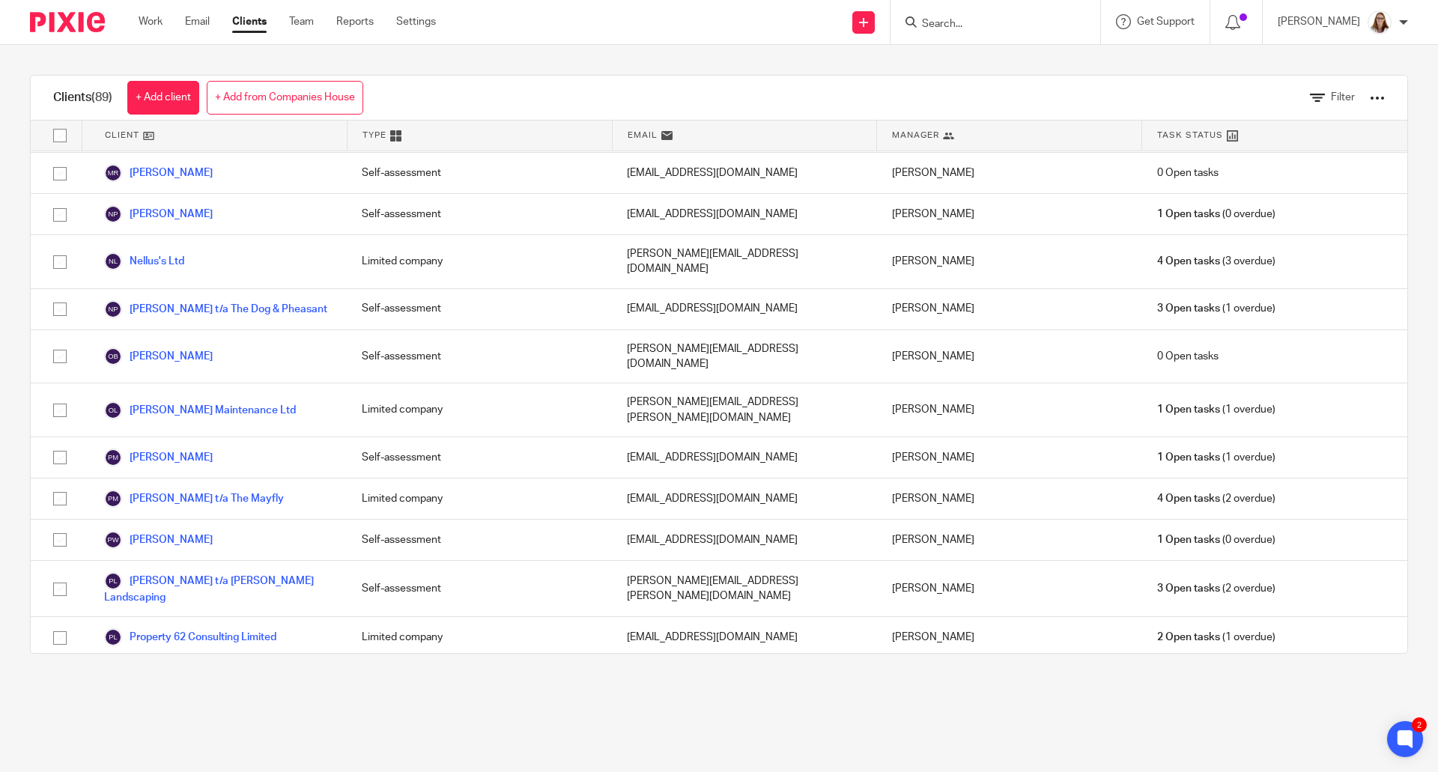
scroll to position [2496, 0]
click at [214, 750] on link "Purestay & Kda Limited" at bounding box center [172, 759] width 136 height 18
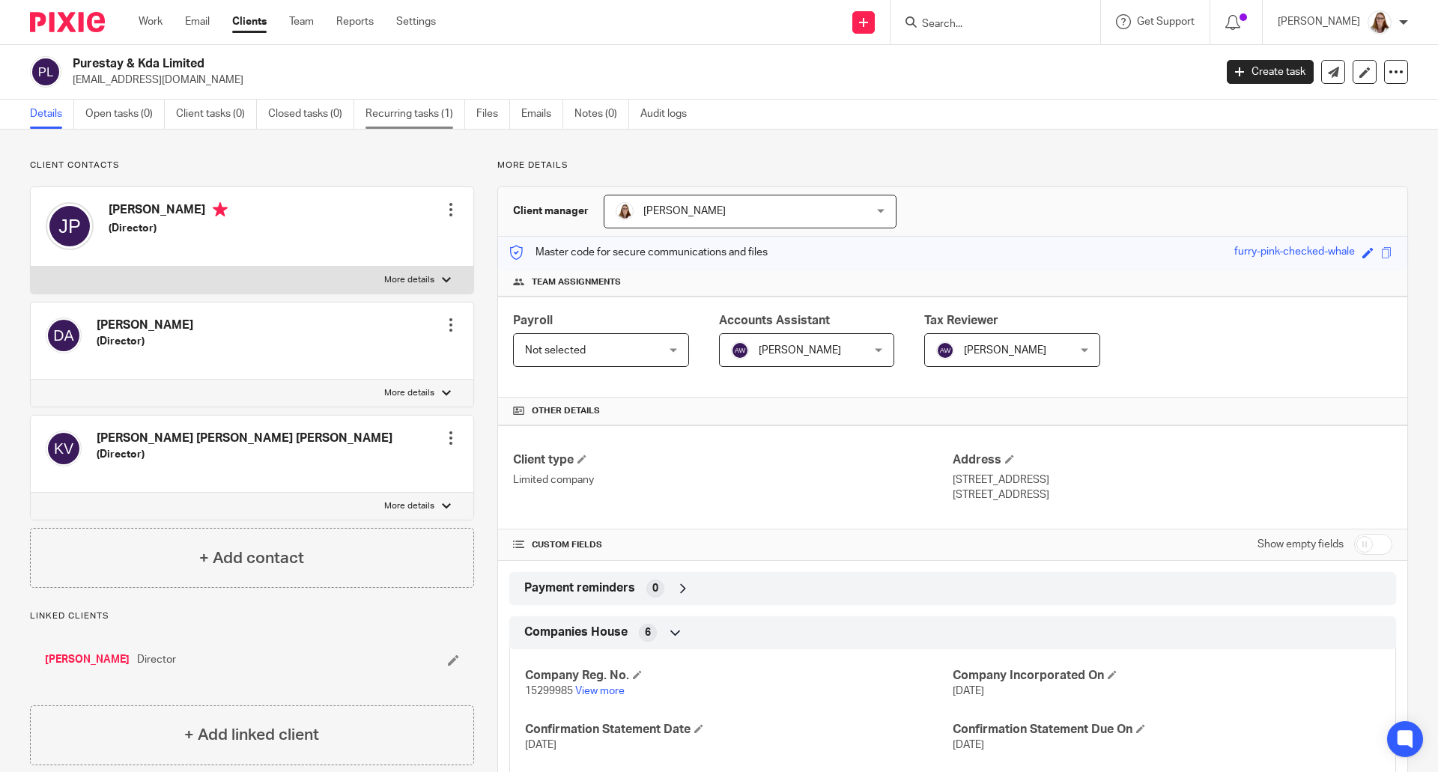
click at [383, 119] on link "Recurring tasks (1)" at bounding box center [416, 114] width 100 height 29
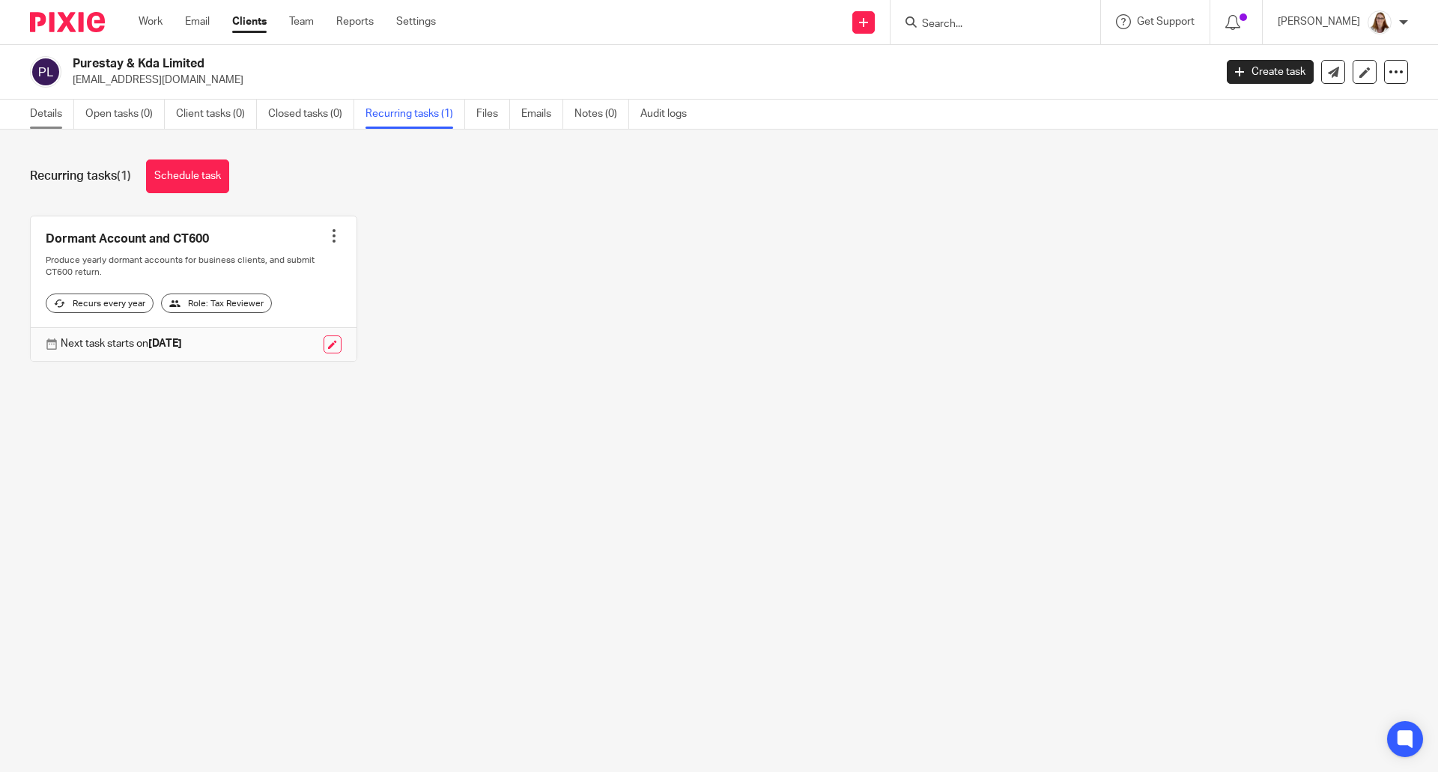
click at [48, 115] on link "Details" at bounding box center [52, 114] width 44 height 29
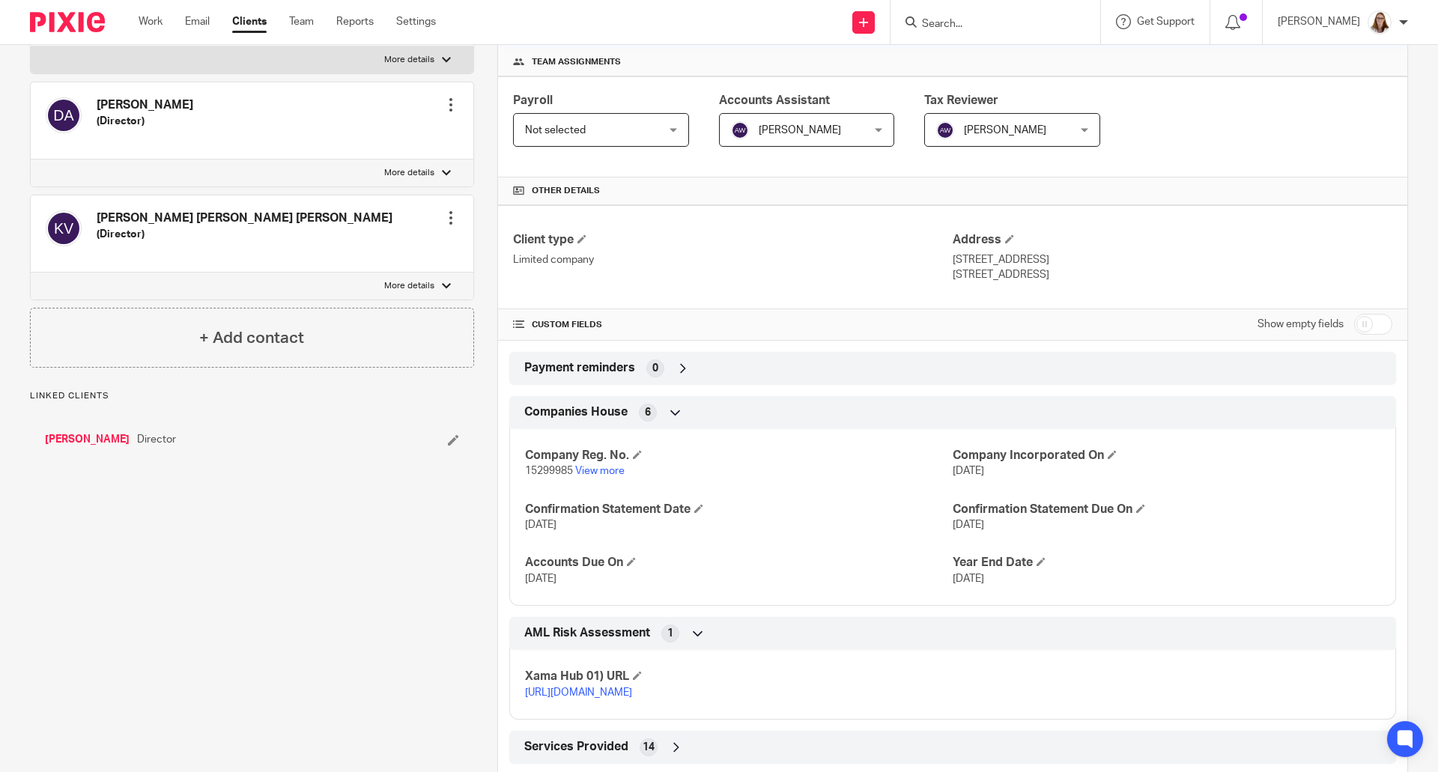
scroll to position [249, 0]
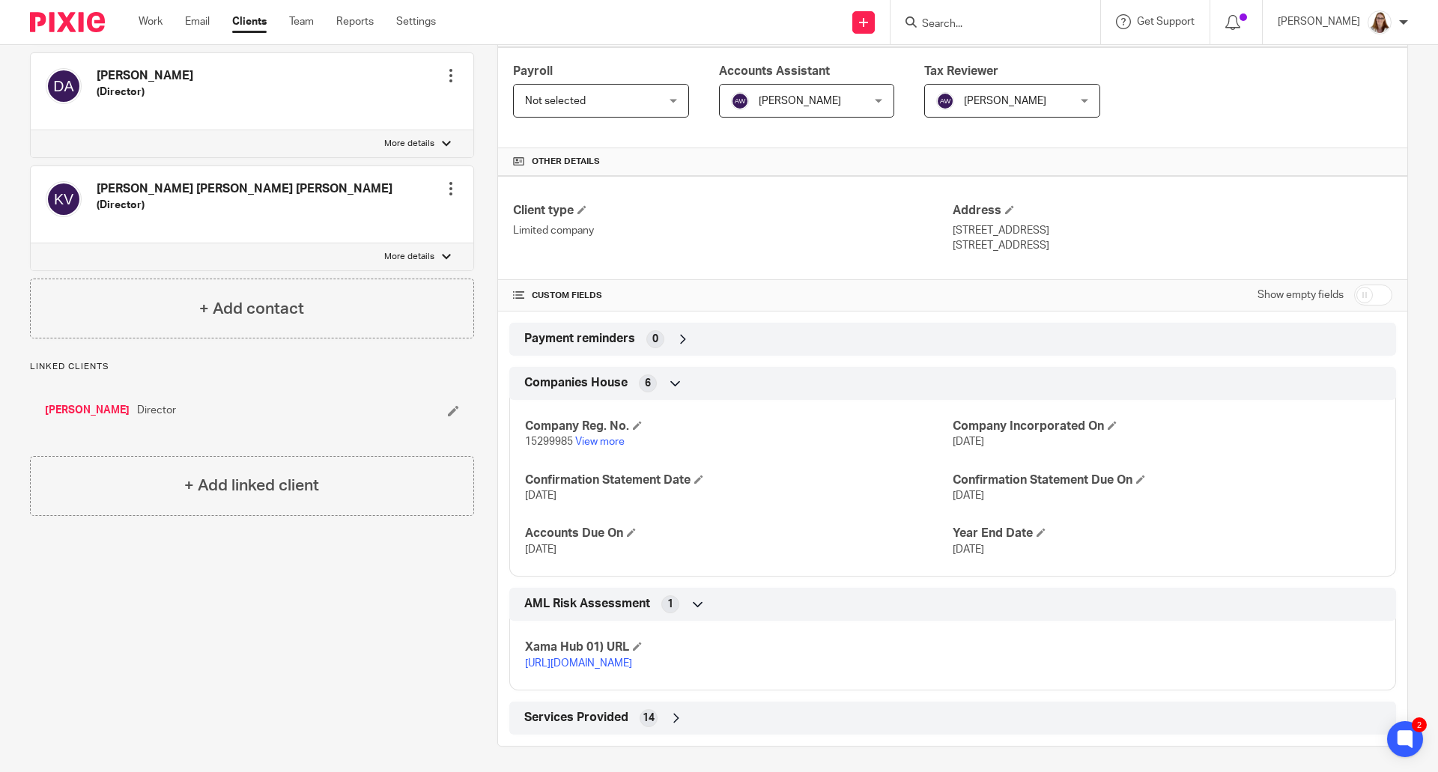
click at [252, 27] on link "Clients" at bounding box center [249, 21] width 34 height 15
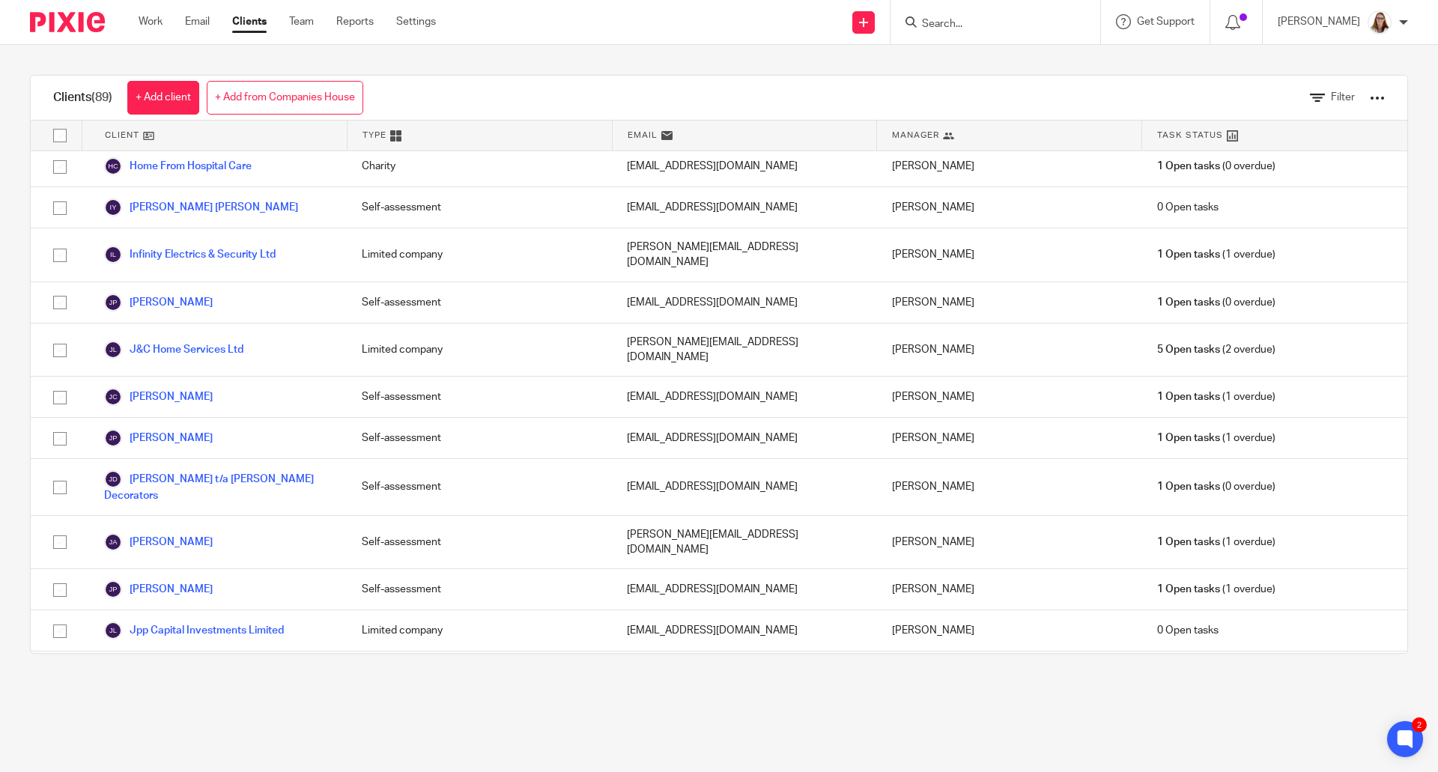
scroll to position [1498, 0]
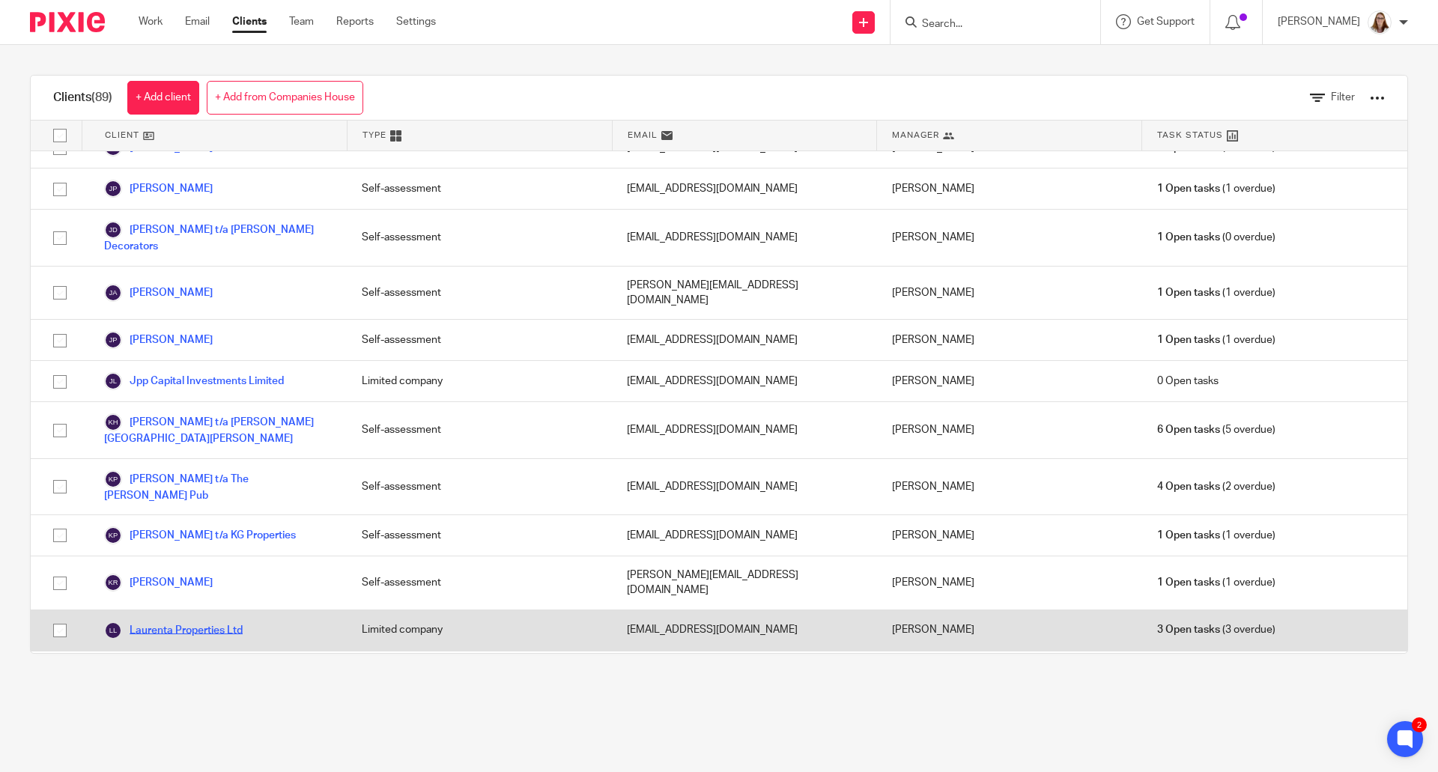
click at [210, 622] on link "Laurenta Properties Ltd" at bounding box center [173, 631] width 139 height 18
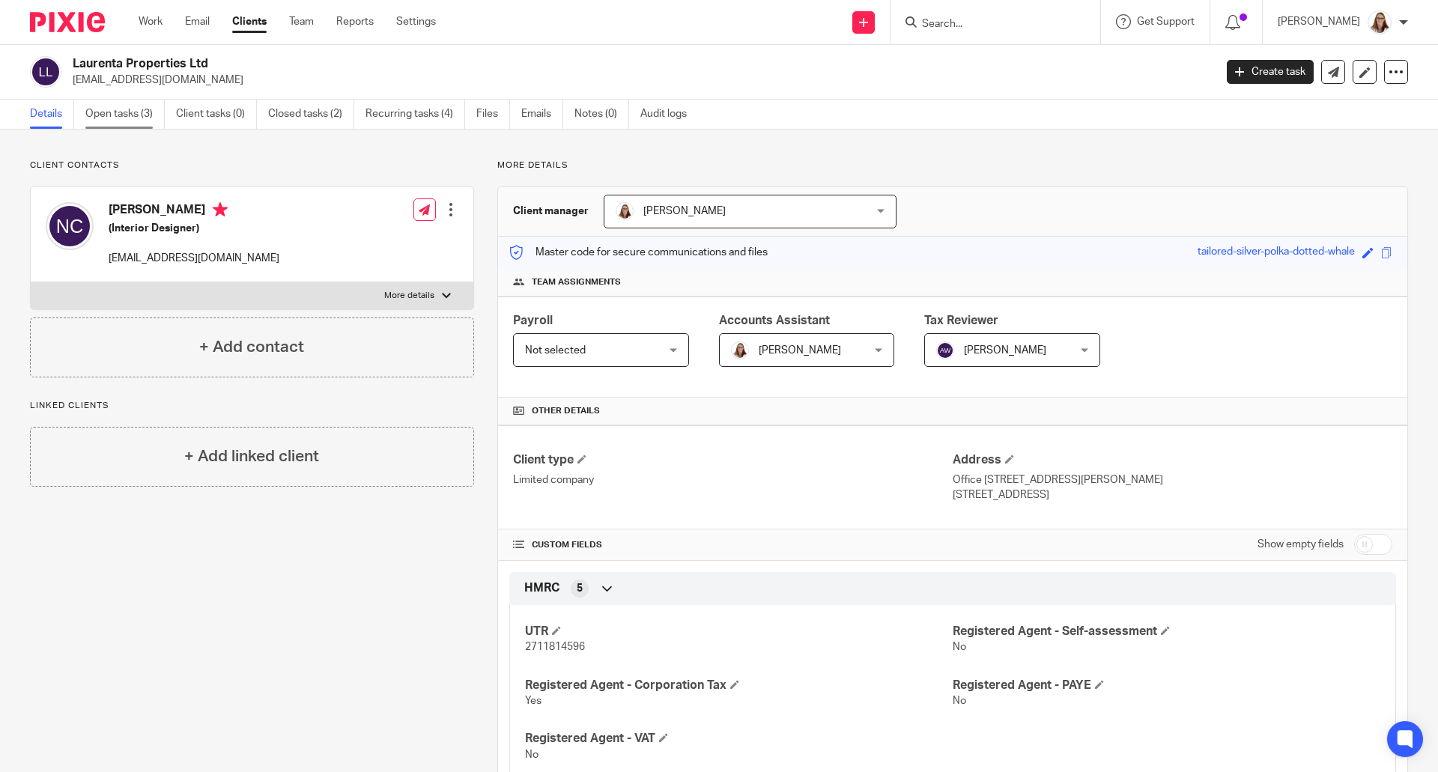
click at [127, 115] on link "Open tasks (3)" at bounding box center [124, 114] width 79 height 29
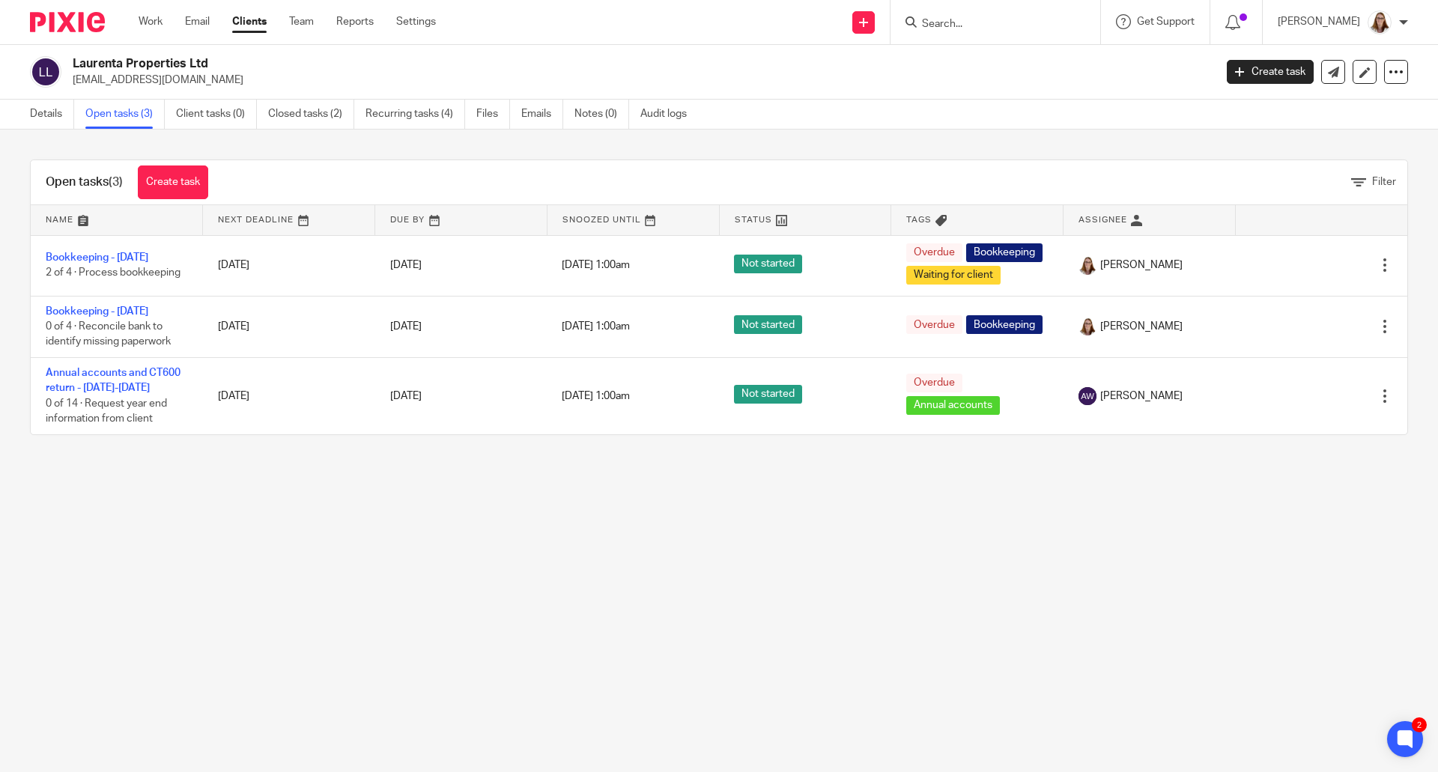
click at [252, 22] on link "Clients" at bounding box center [249, 21] width 34 height 15
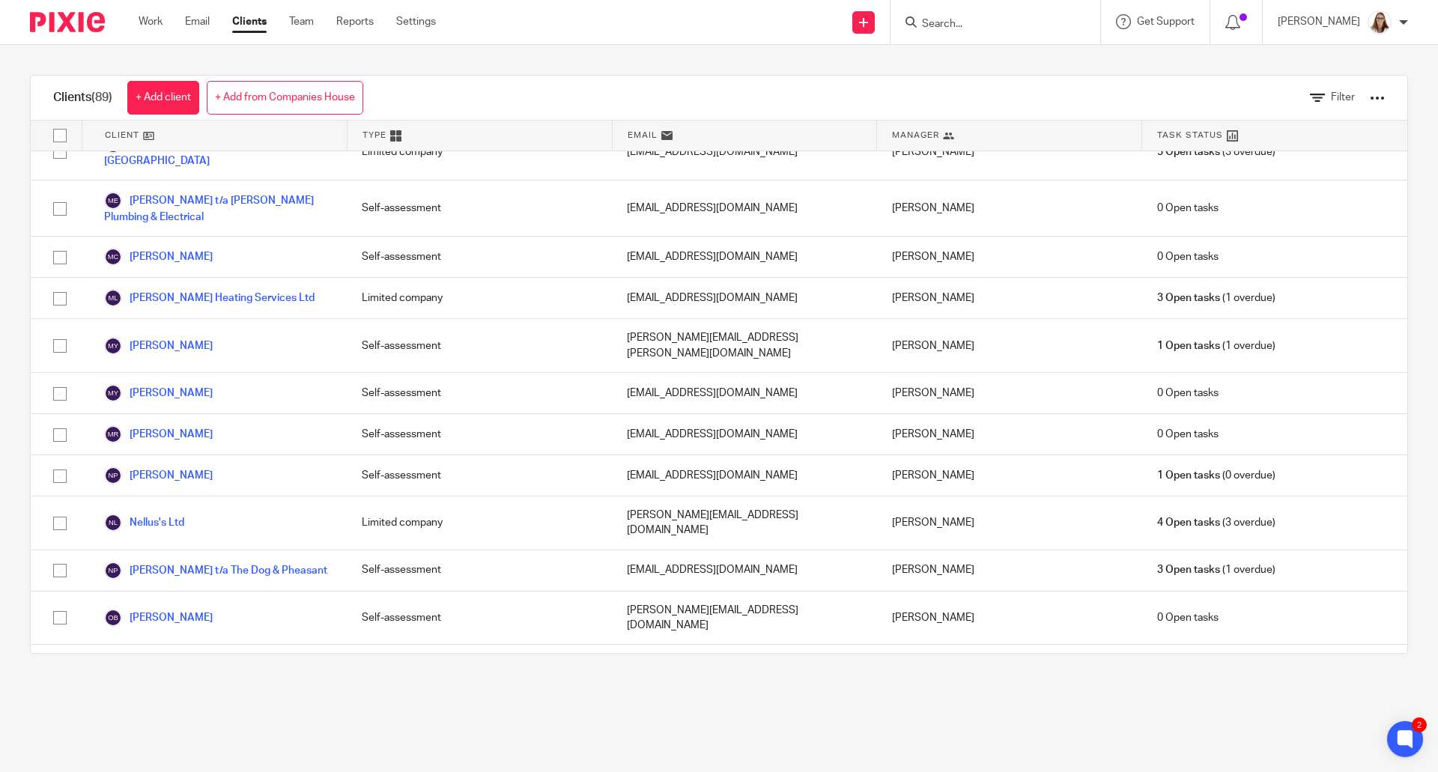
scroll to position [2247, 0]
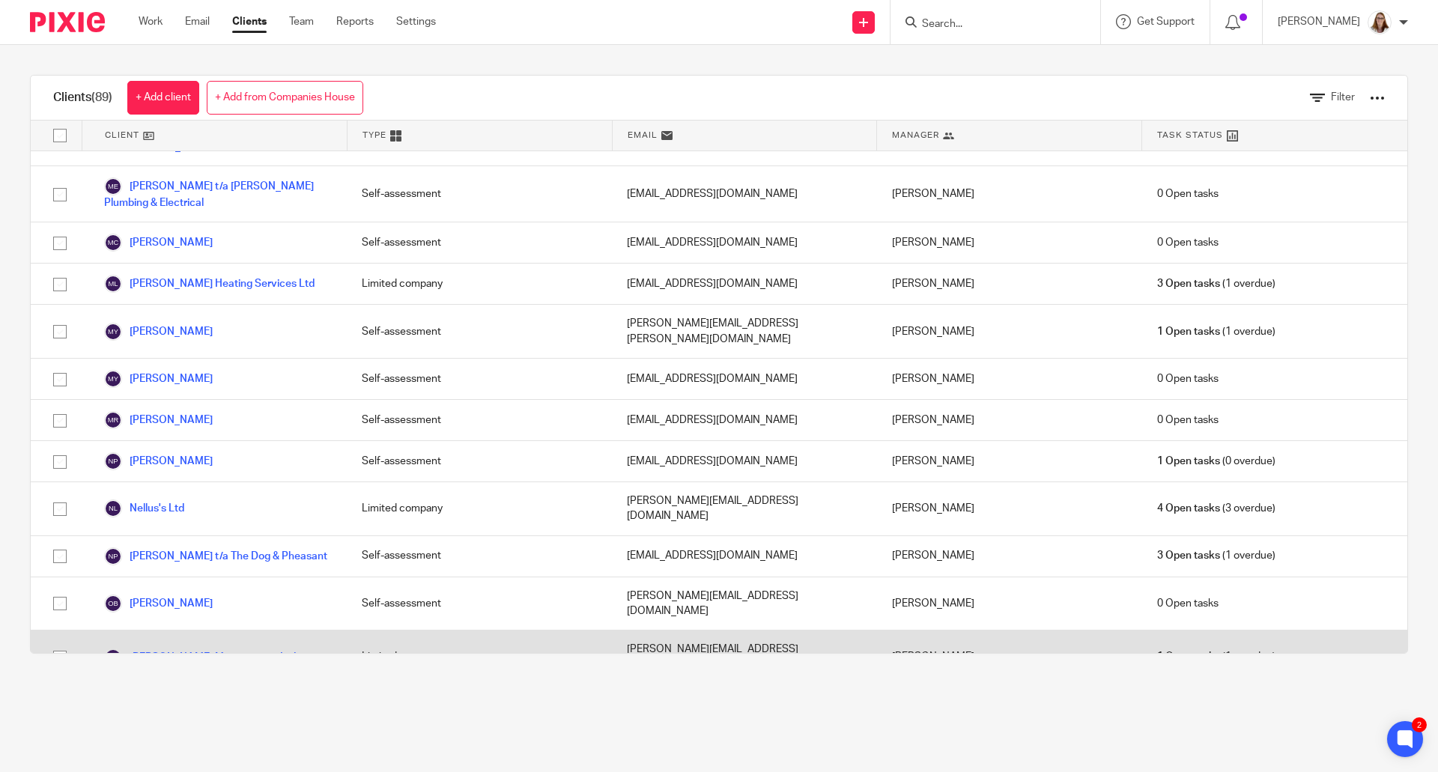
click at [186, 649] on link "[PERSON_NAME] Maintenance Ltd" at bounding box center [200, 658] width 192 height 18
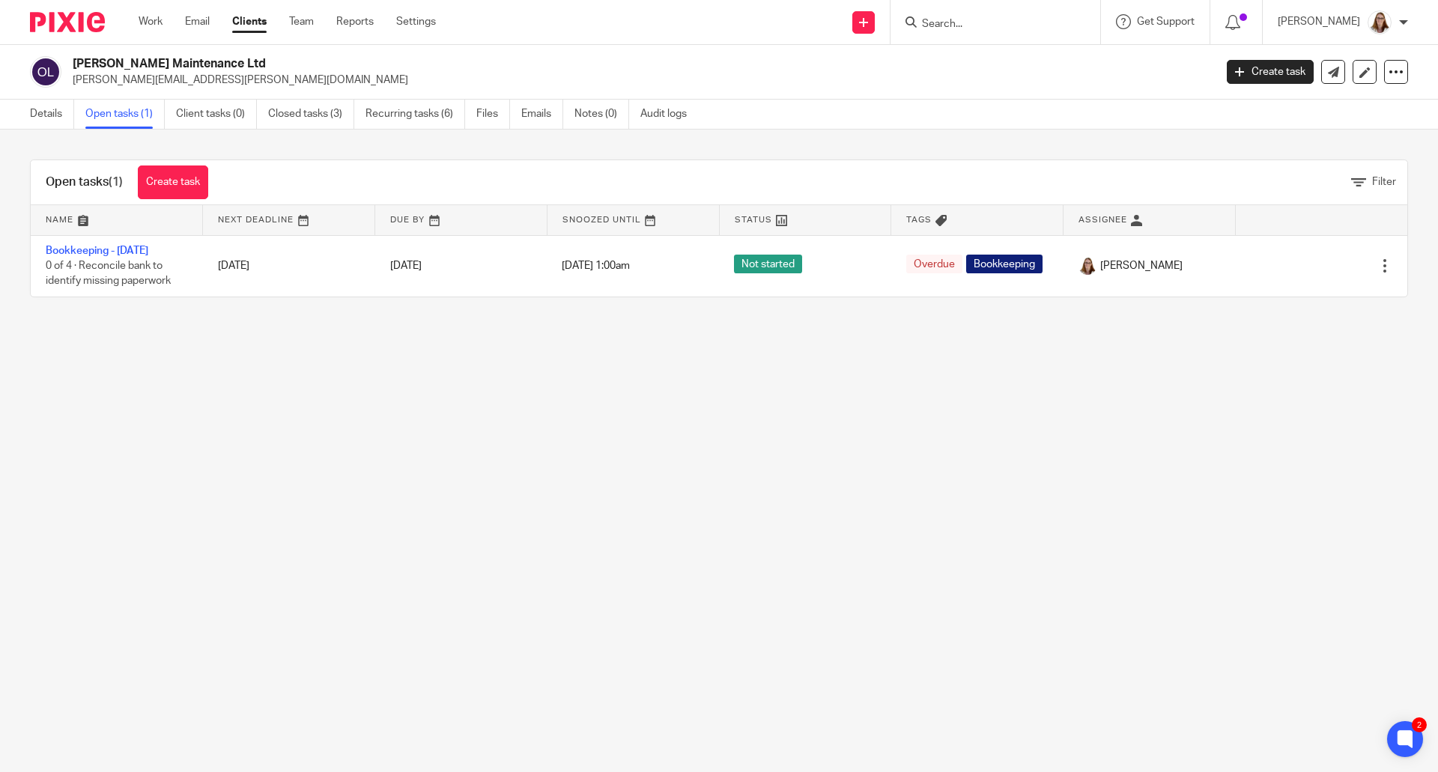
click at [250, 25] on link "Clients" at bounding box center [249, 21] width 34 height 15
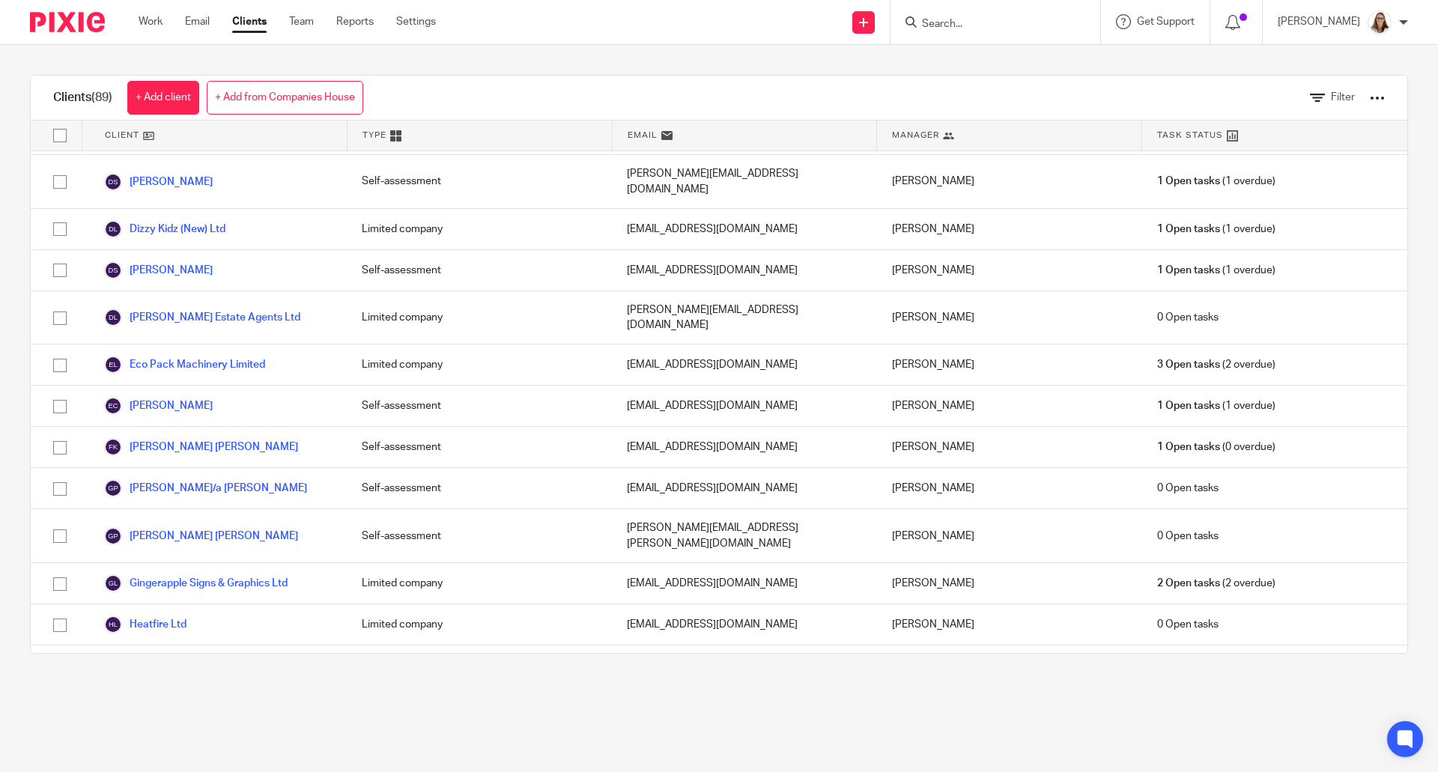
scroll to position [998, 0]
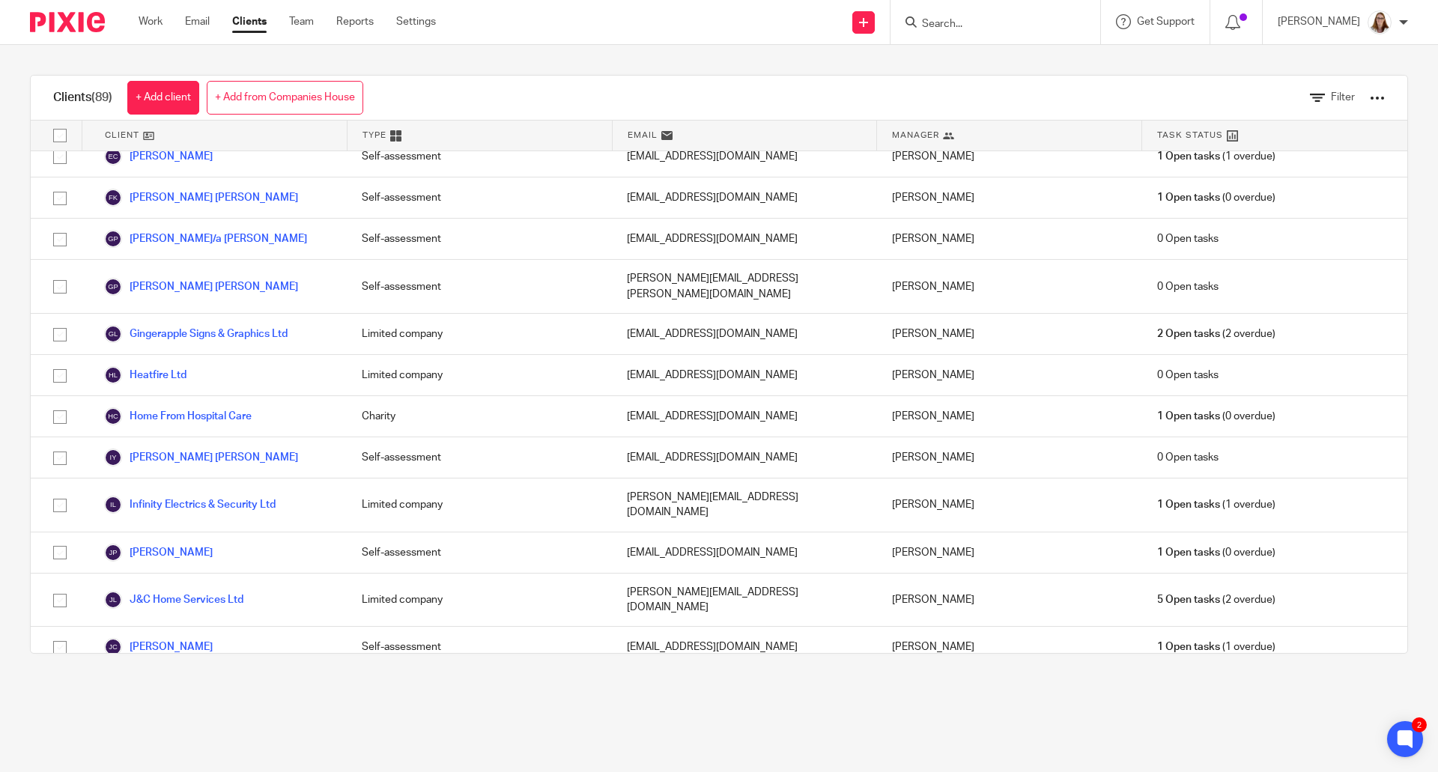
click at [256, 721] on link "[PERSON_NAME] t/a [PERSON_NAME] Decorators" at bounding box center [218, 737] width 228 height 33
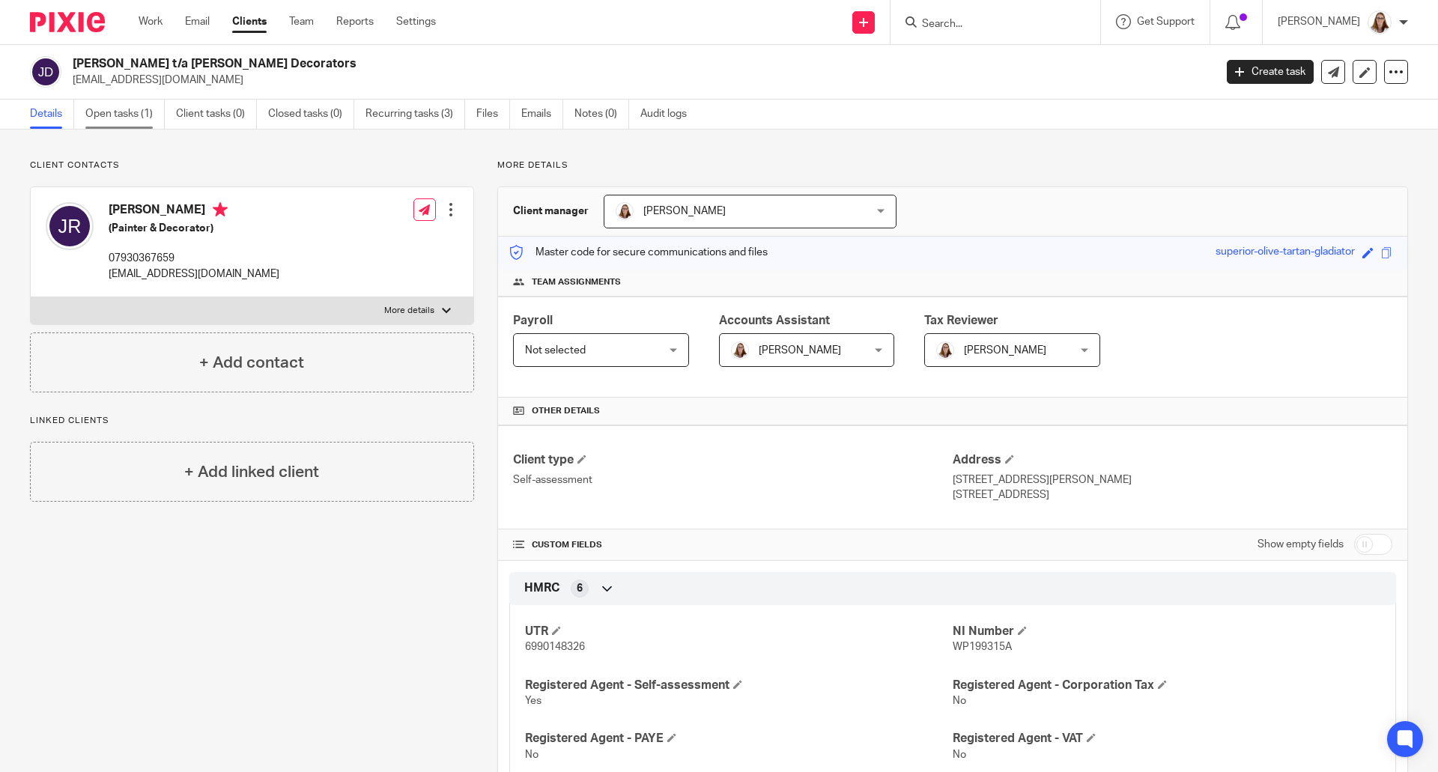
click at [118, 115] on link "Open tasks (1)" at bounding box center [124, 114] width 79 height 29
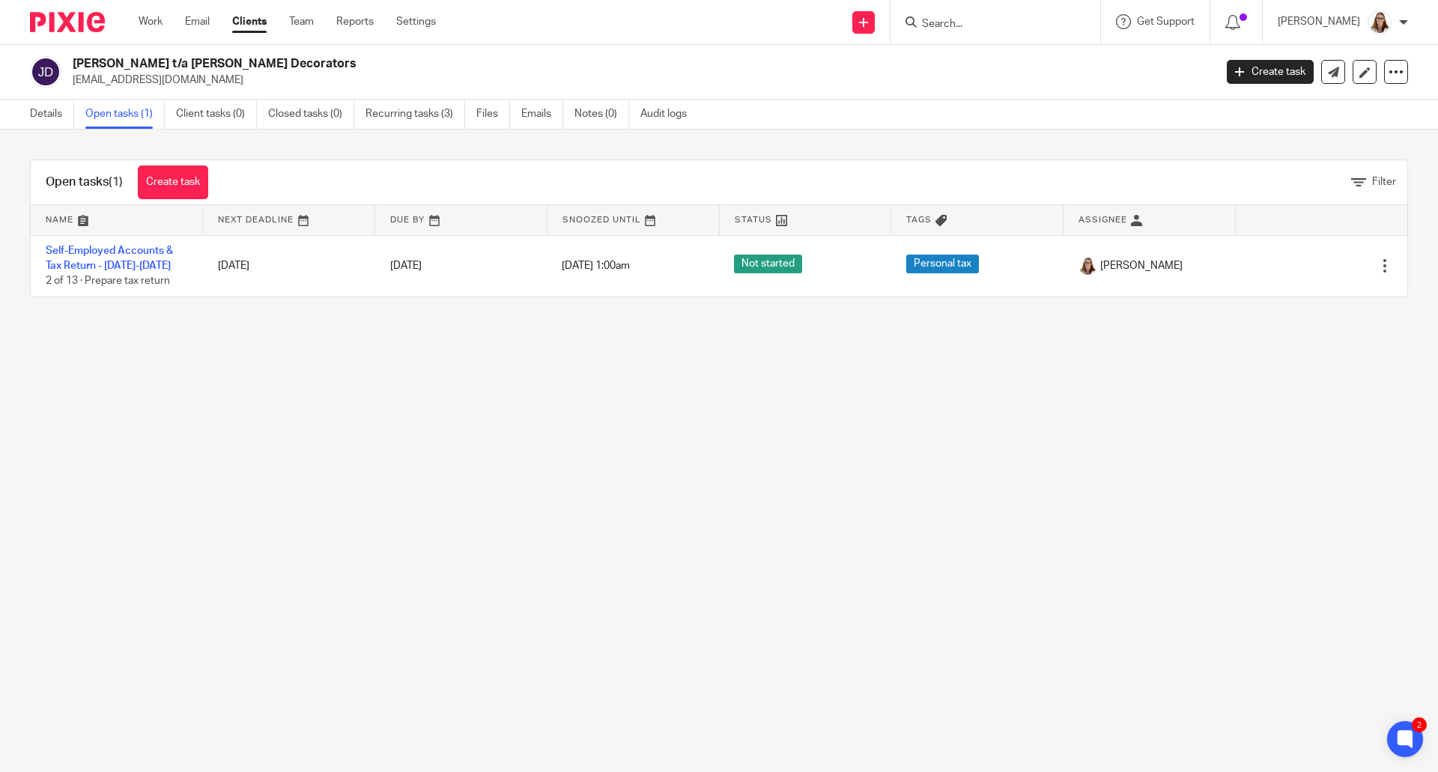
click at [263, 19] on link "Clients" at bounding box center [249, 21] width 34 height 15
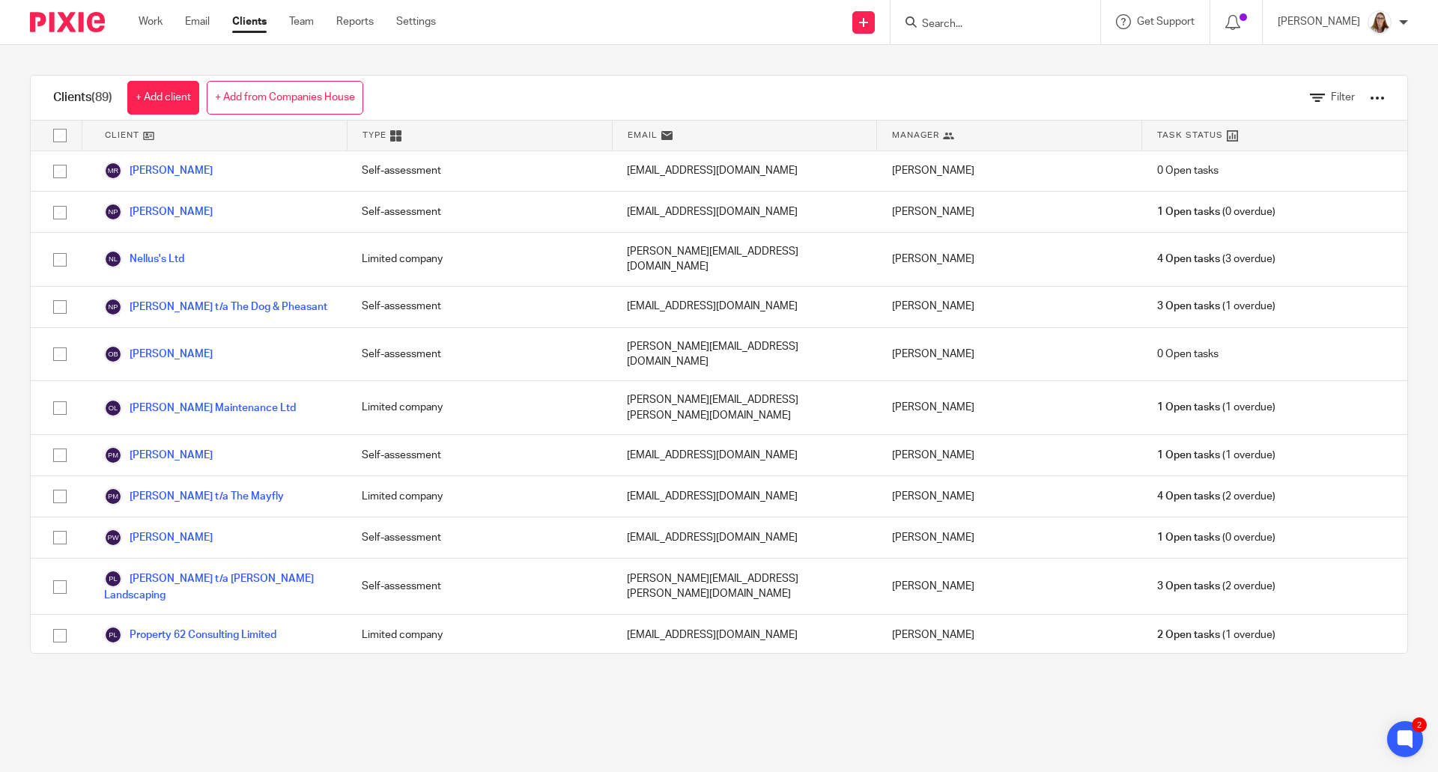
scroll to position [2747, 0]
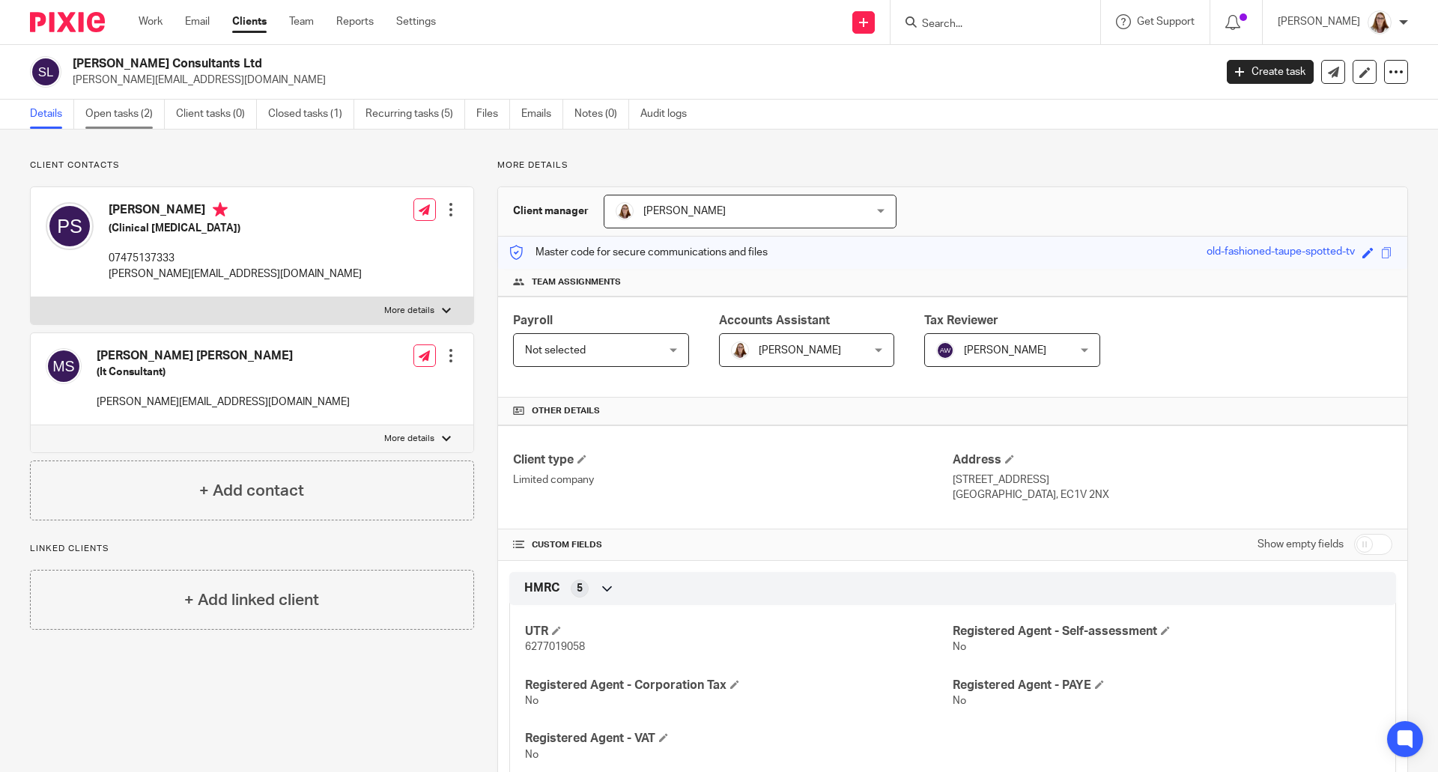
click at [133, 122] on link "Open tasks (2)" at bounding box center [124, 114] width 79 height 29
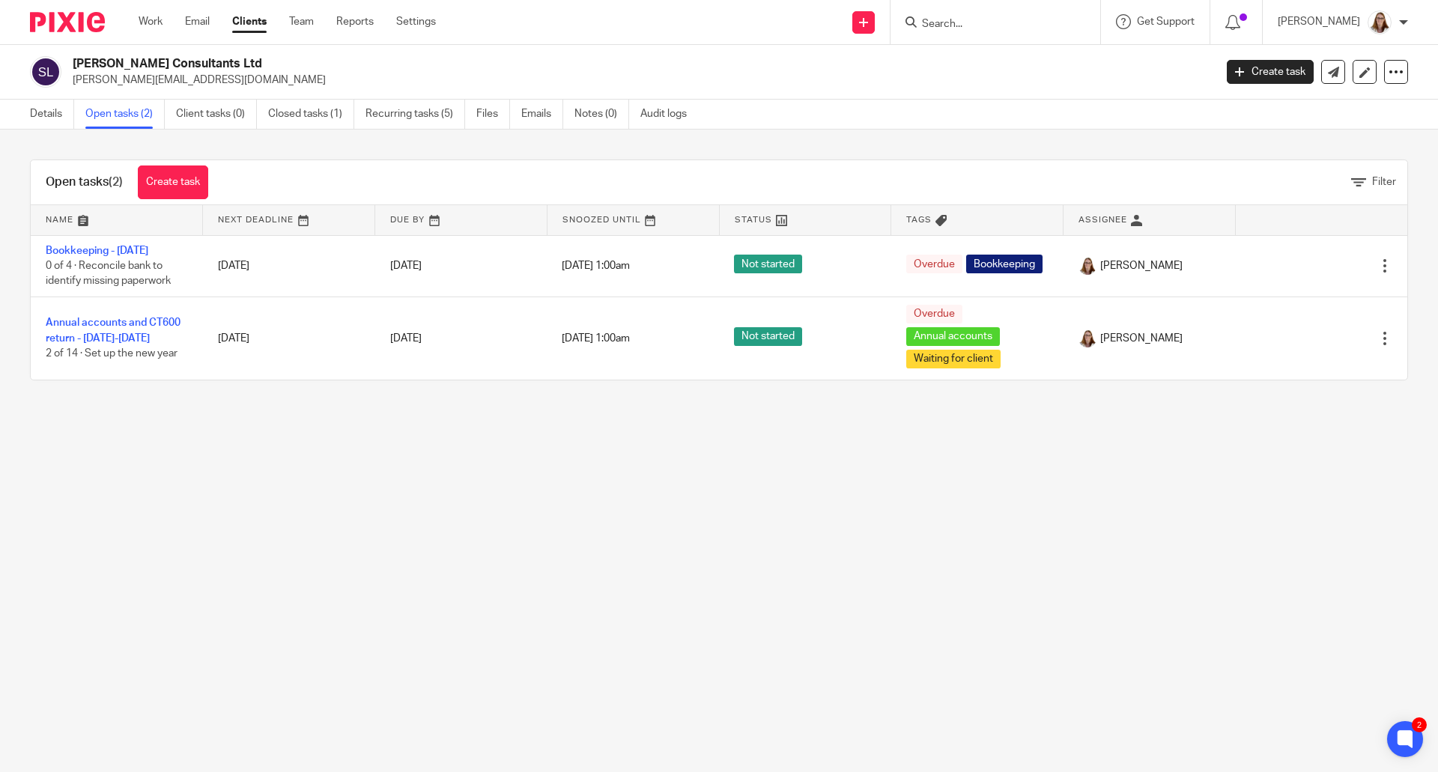
click at [247, 22] on link "Clients" at bounding box center [249, 21] width 34 height 15
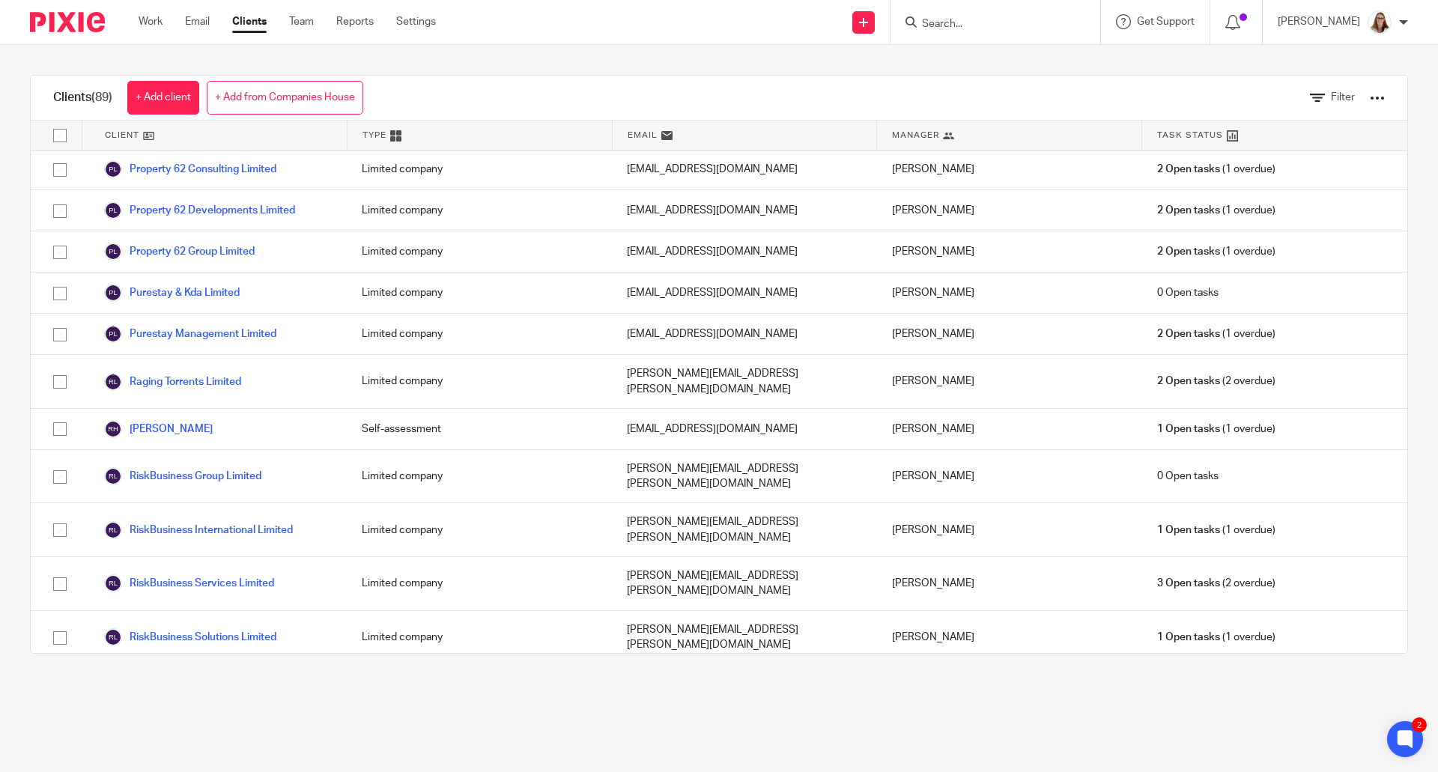
scroll to position [2996, 0]
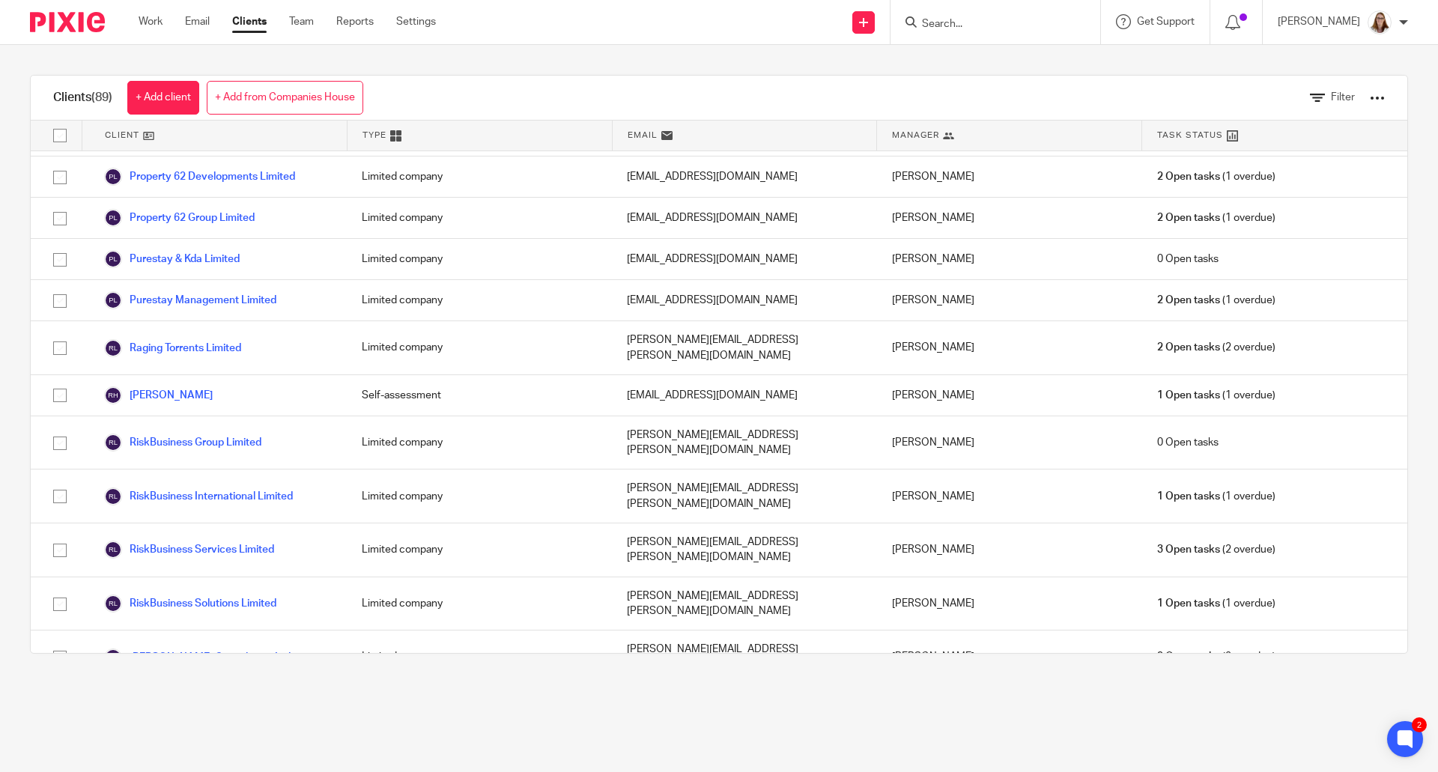
click at [234, 696] on link "Sdl Properties And Refurbishments Ltd" at bounding box center [209, 705] width 210 height 18
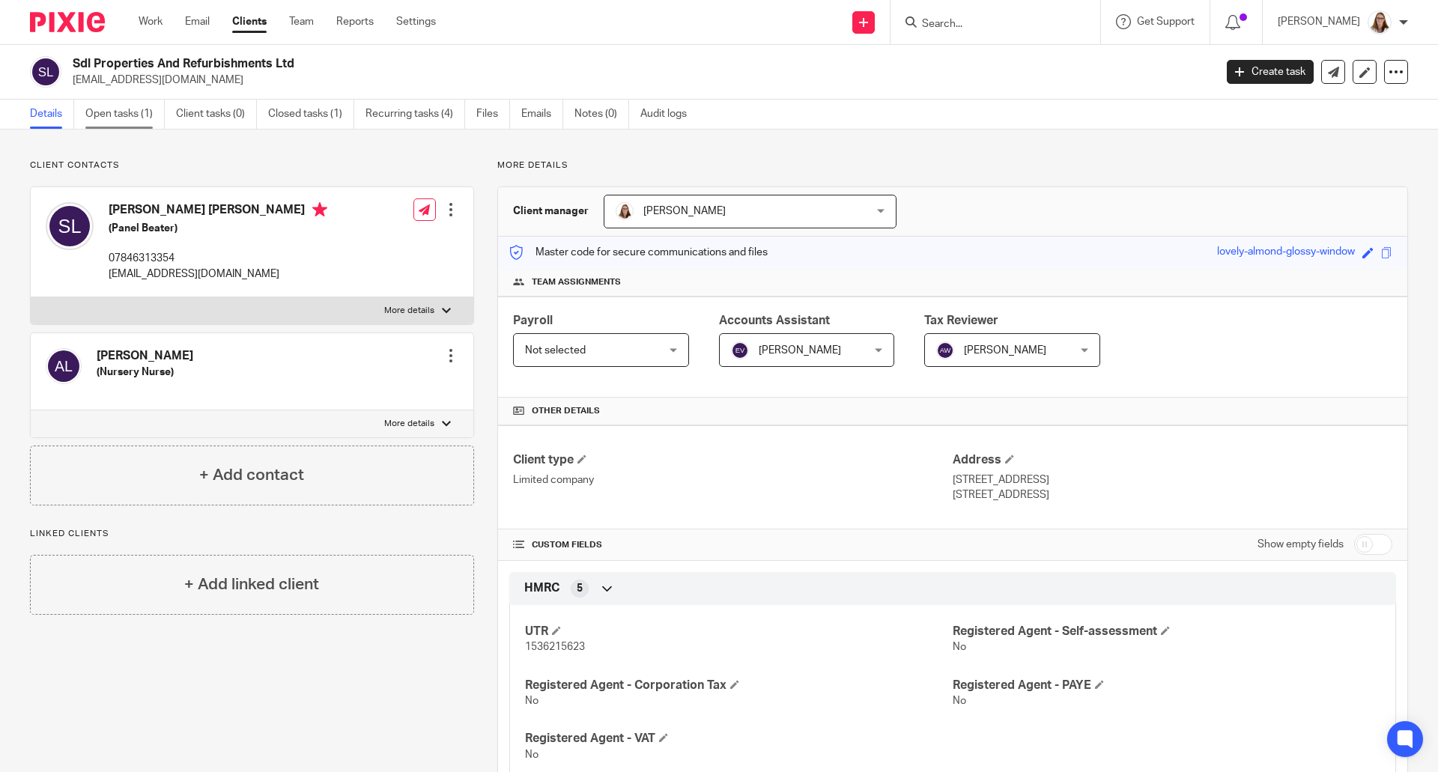
click at [120, 116] on link "Open tasks (1)" at bounding box center [124, 114] width 79 height 29
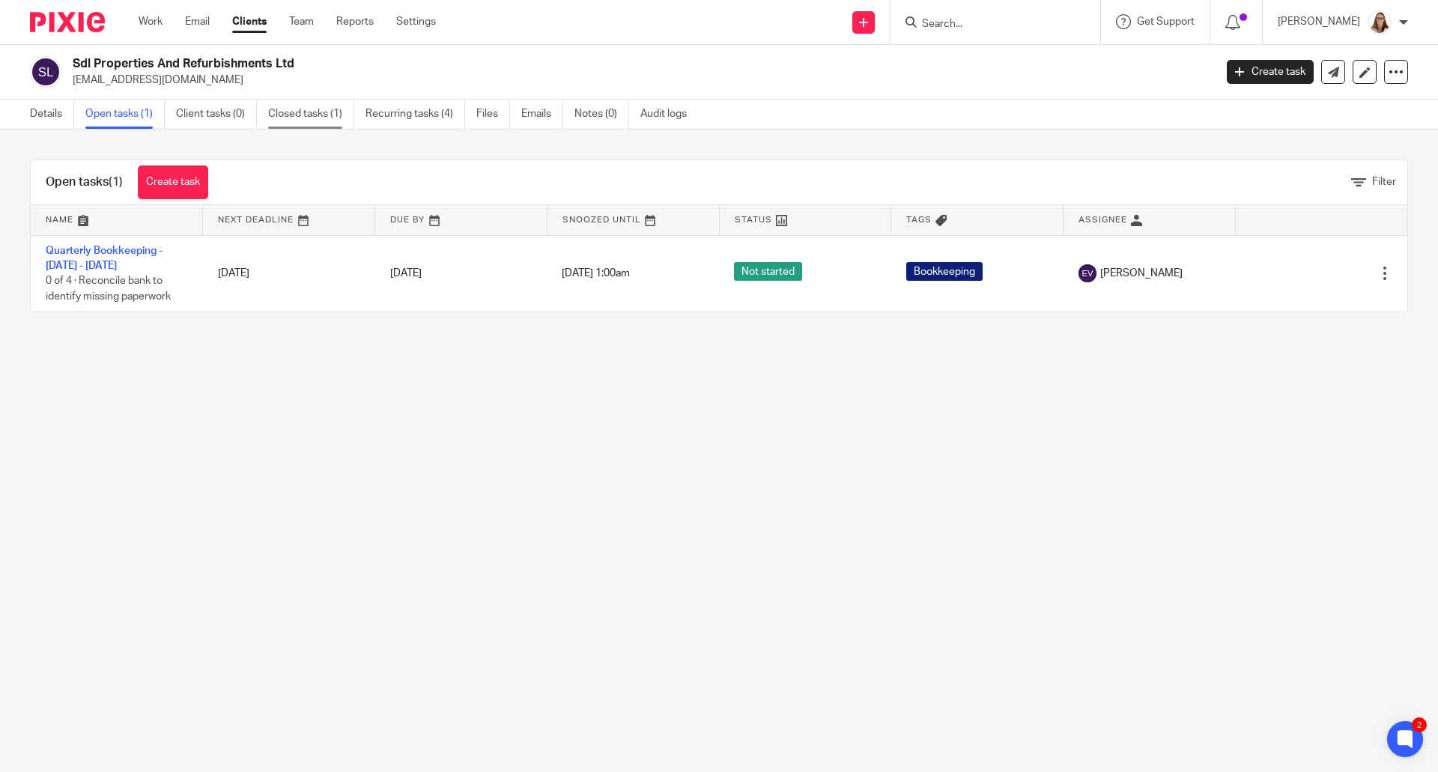
click at [300, 118] on link "Closed tasks (1)" at bounding box center [311, 114] width 86 height 29
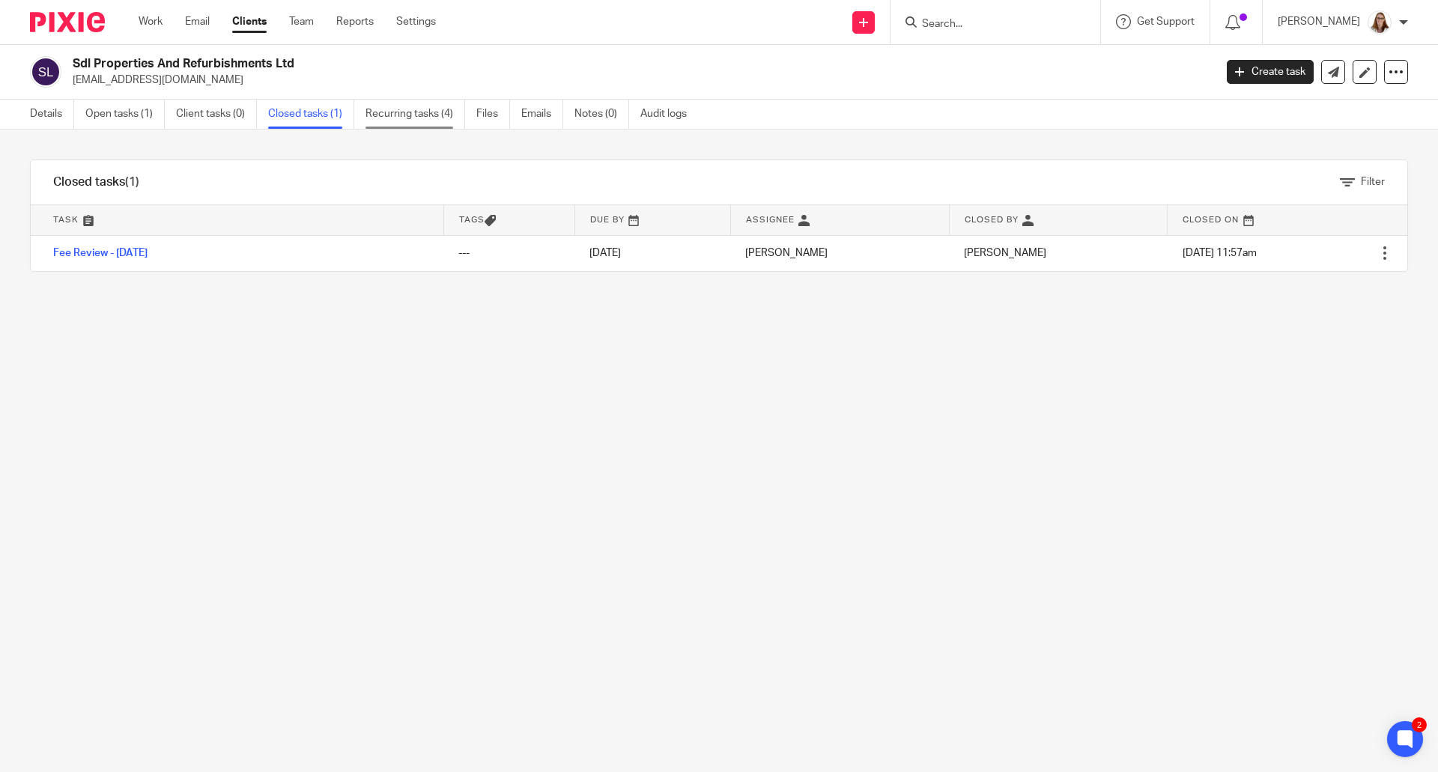
click at [423, 111] on link "Recurring tasks (4)" at bounding box center [416, 114] width 100 height 29
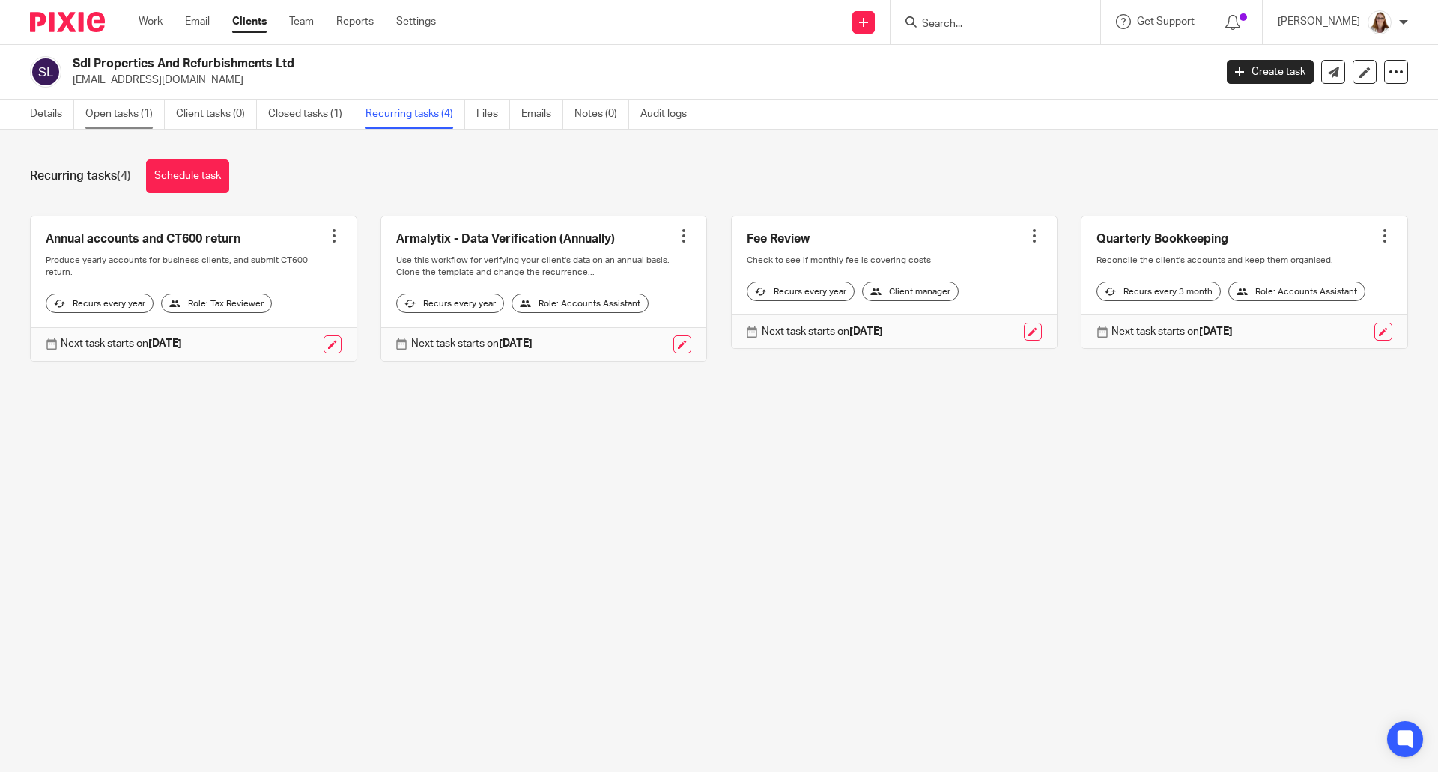
click at [131, 100] on link "Open tasks (1)" at bounding box center [124, 114] width 79 height 29
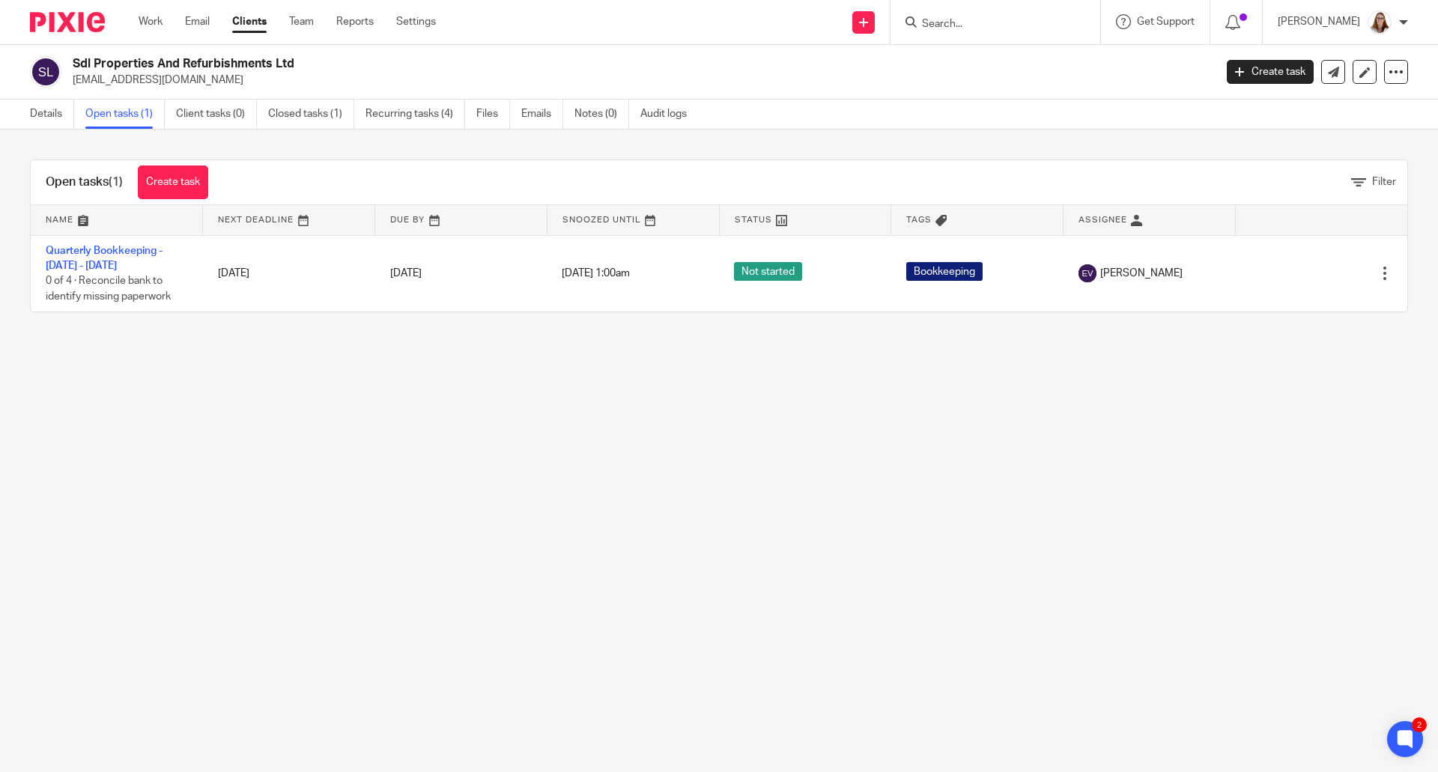
click at [246, 22] on link "Clients" at bounding box center [249, 21] width 34 height 15
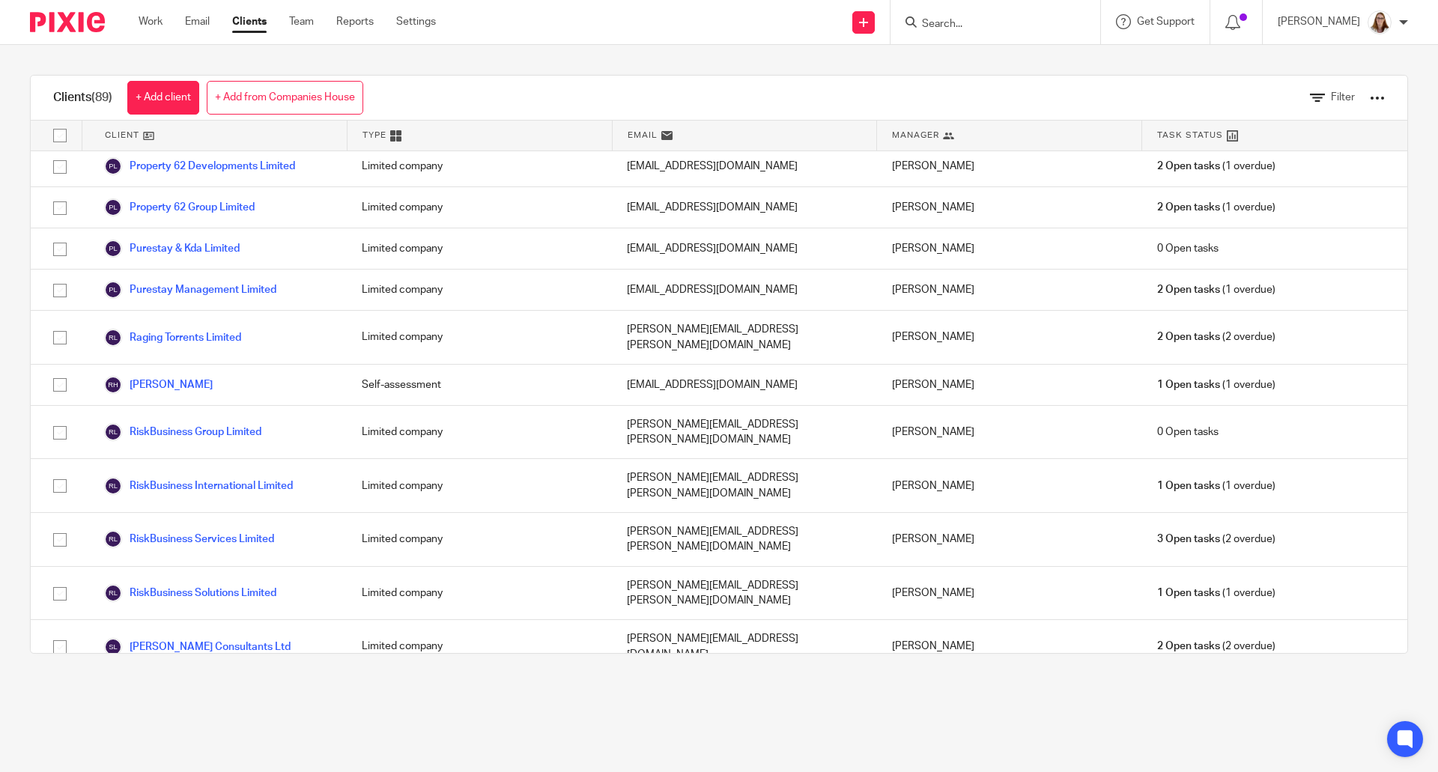
scroll to position [2996, 0]
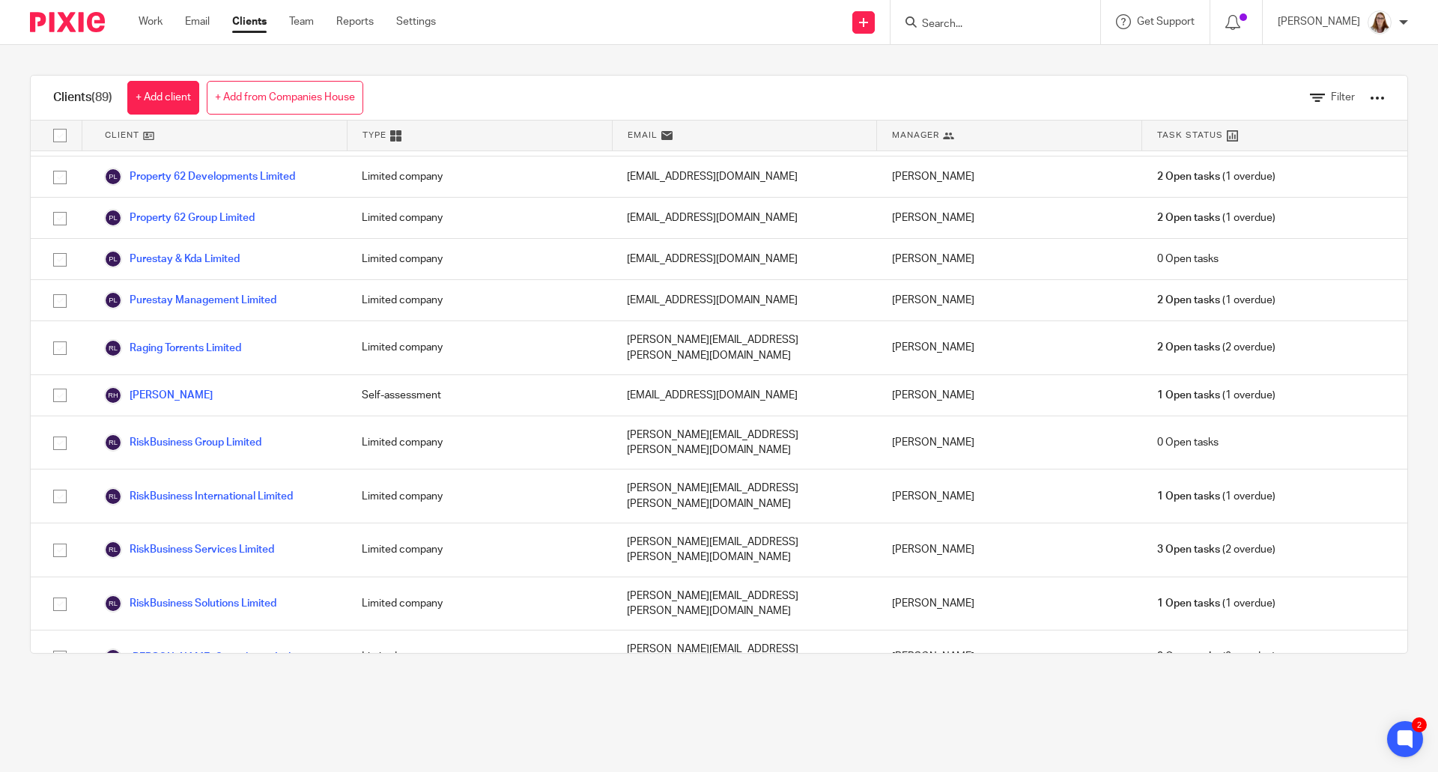
click at [194, 737] on link "Sell Essentials Ltd" at bounding box center [159, 746] width 111 height 18
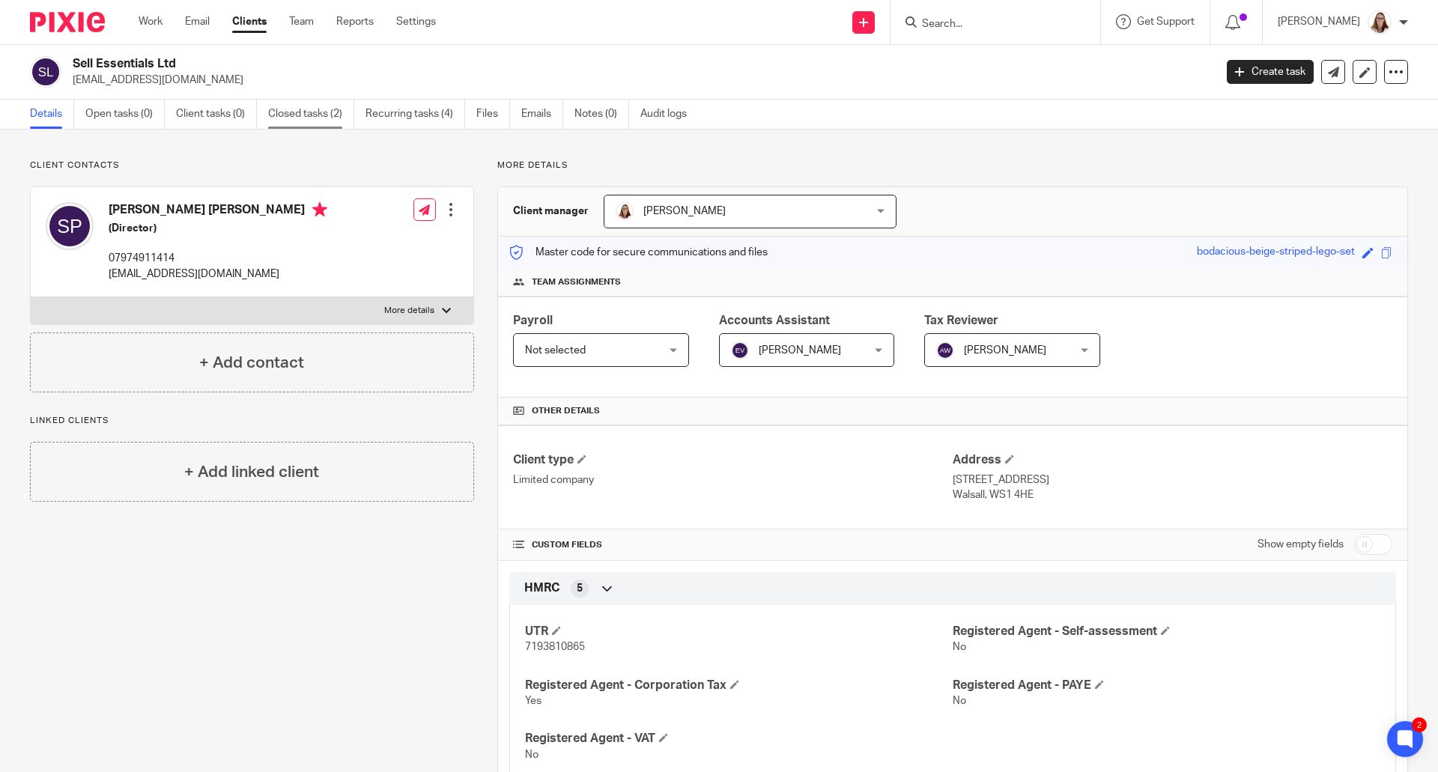
click at [289, 118] on link "Closed tasks (2)" at bounding box center [311, 114] width 86 height 29
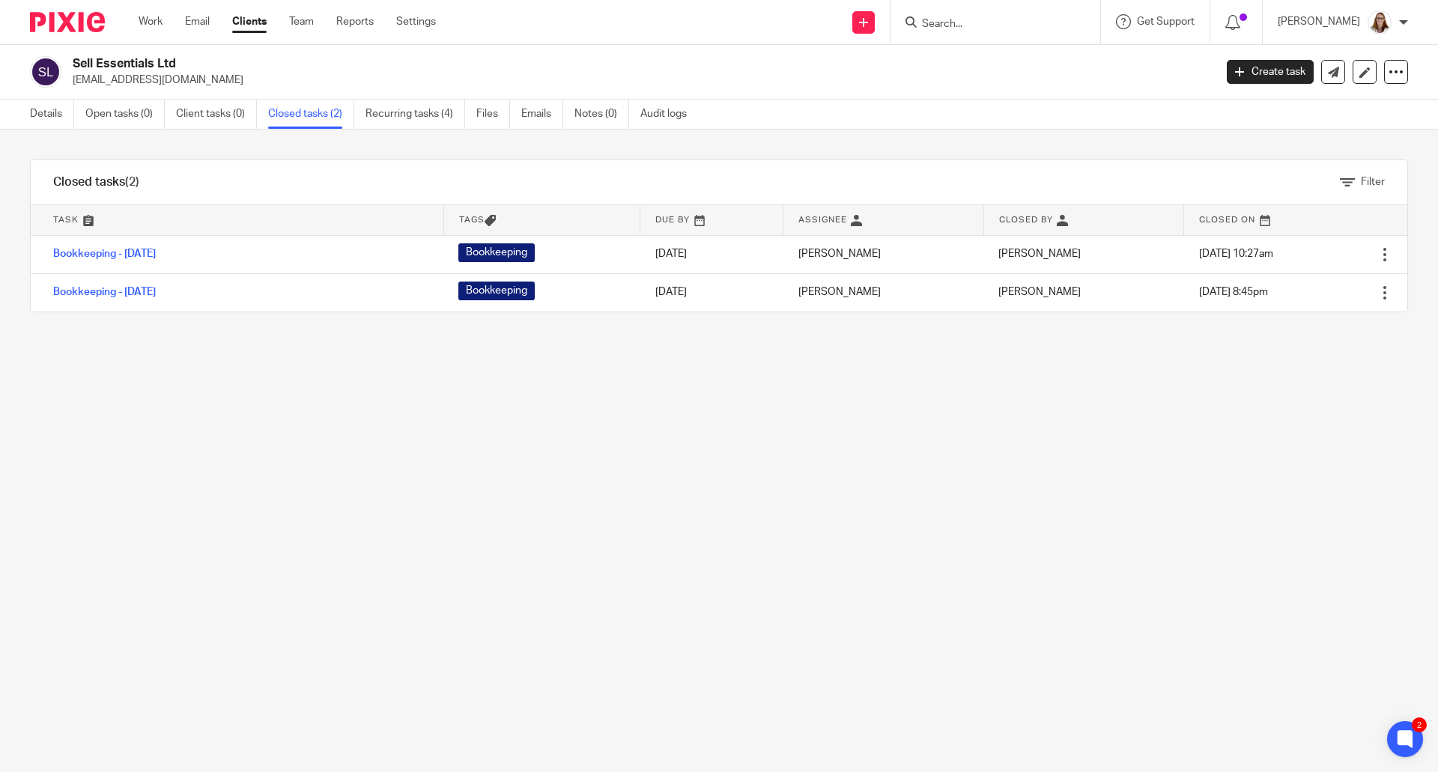
click at [264, 14] on link "Clients" at bounding box center [249, 21] width 34 height 15
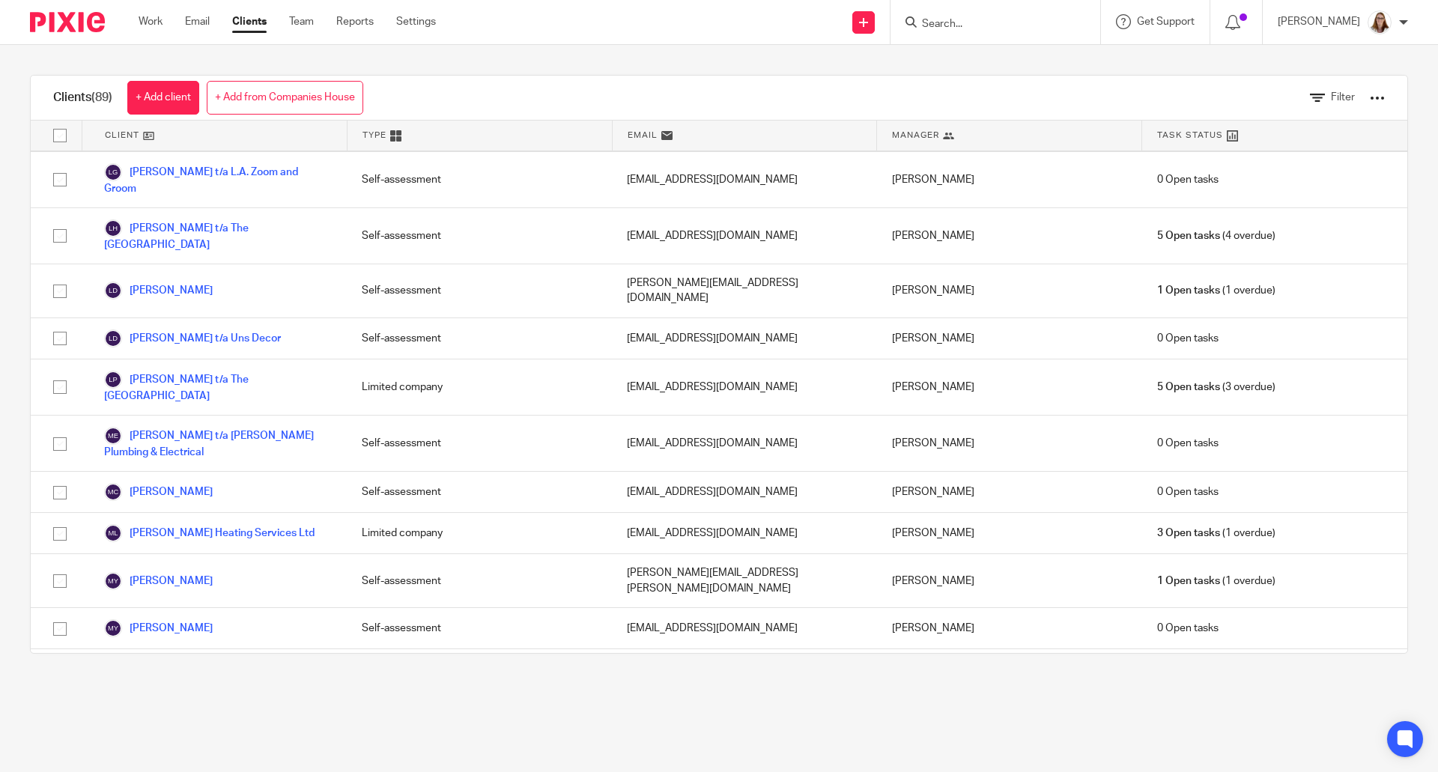
scroll to position [2247, 0]
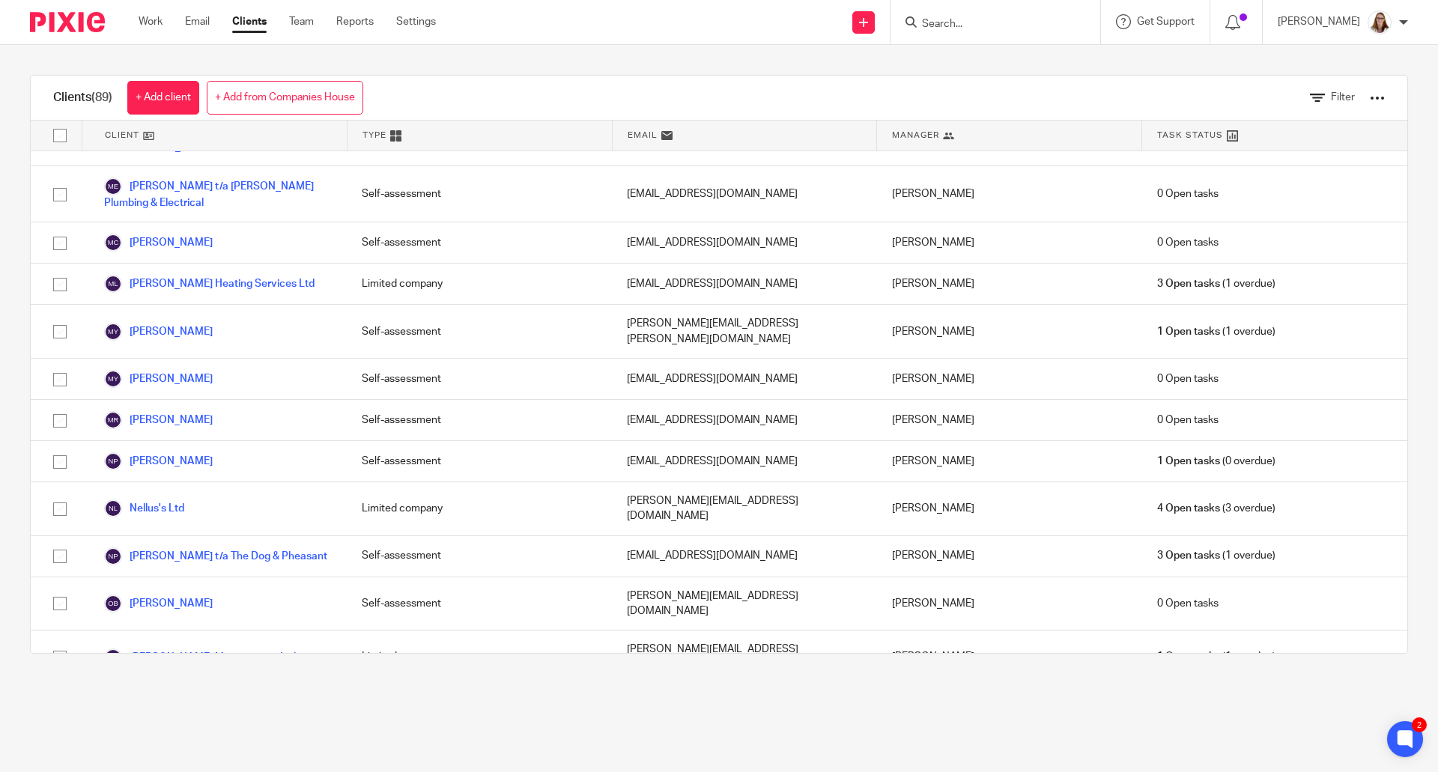
click at [215, 737] on link "[PERSON_NAME] t/a The Mayfly" at bounding box center [194, 746] width 180 height 18
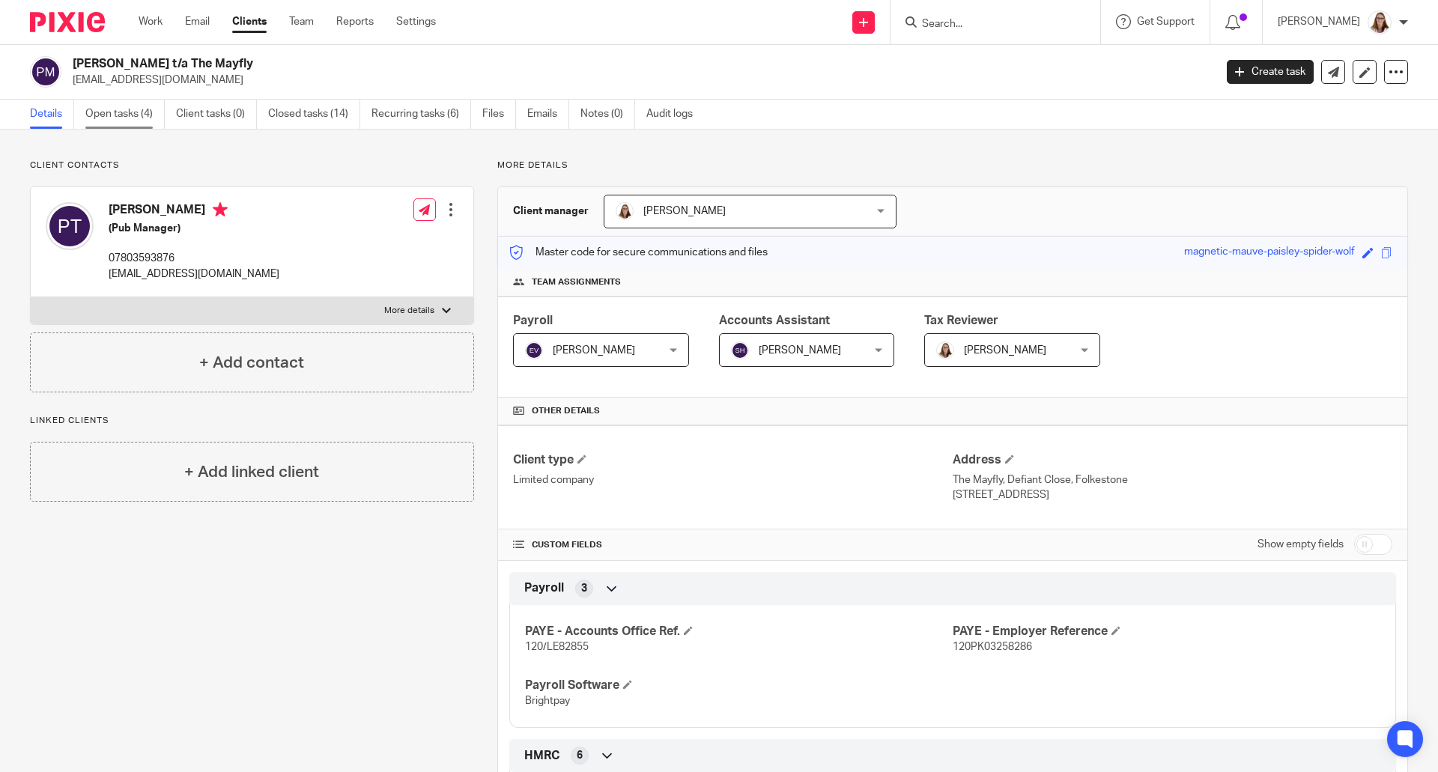
click at [119, 116] on link "Open tasks (4)" at bounding box center [124, 114] width 79 height 29
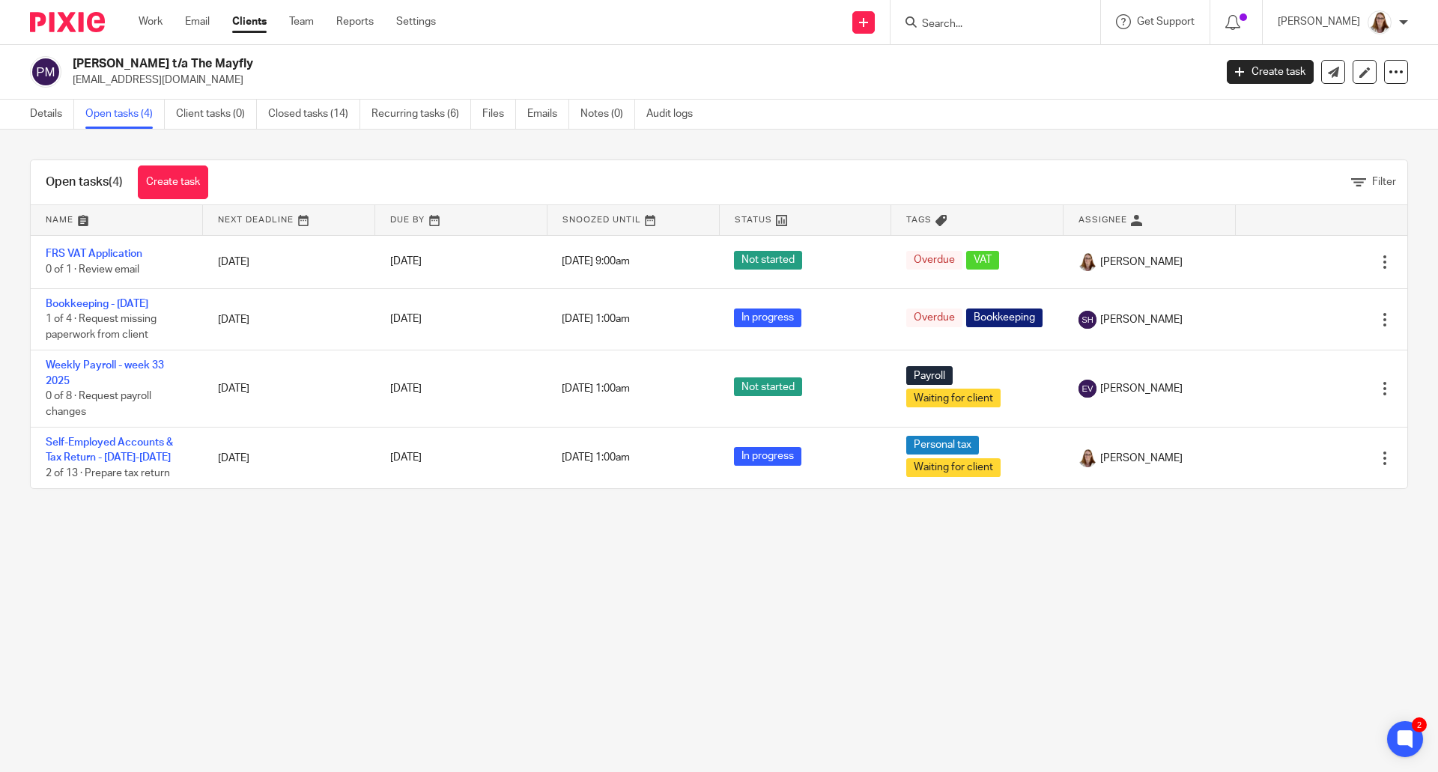
click at [253, 19] on link "Clients" at bounding box center [249, 21] width 34 height 15
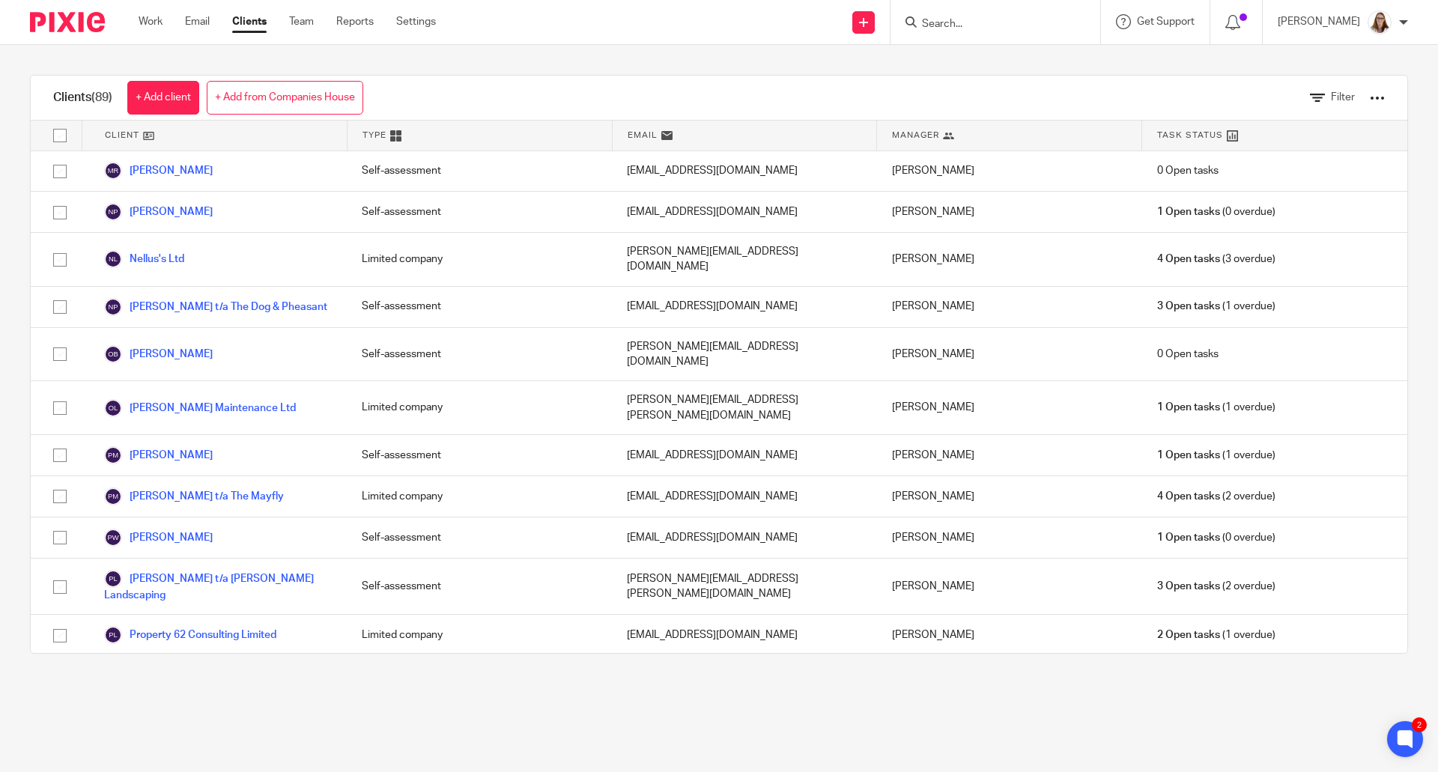
scroll to position [2996, 0]
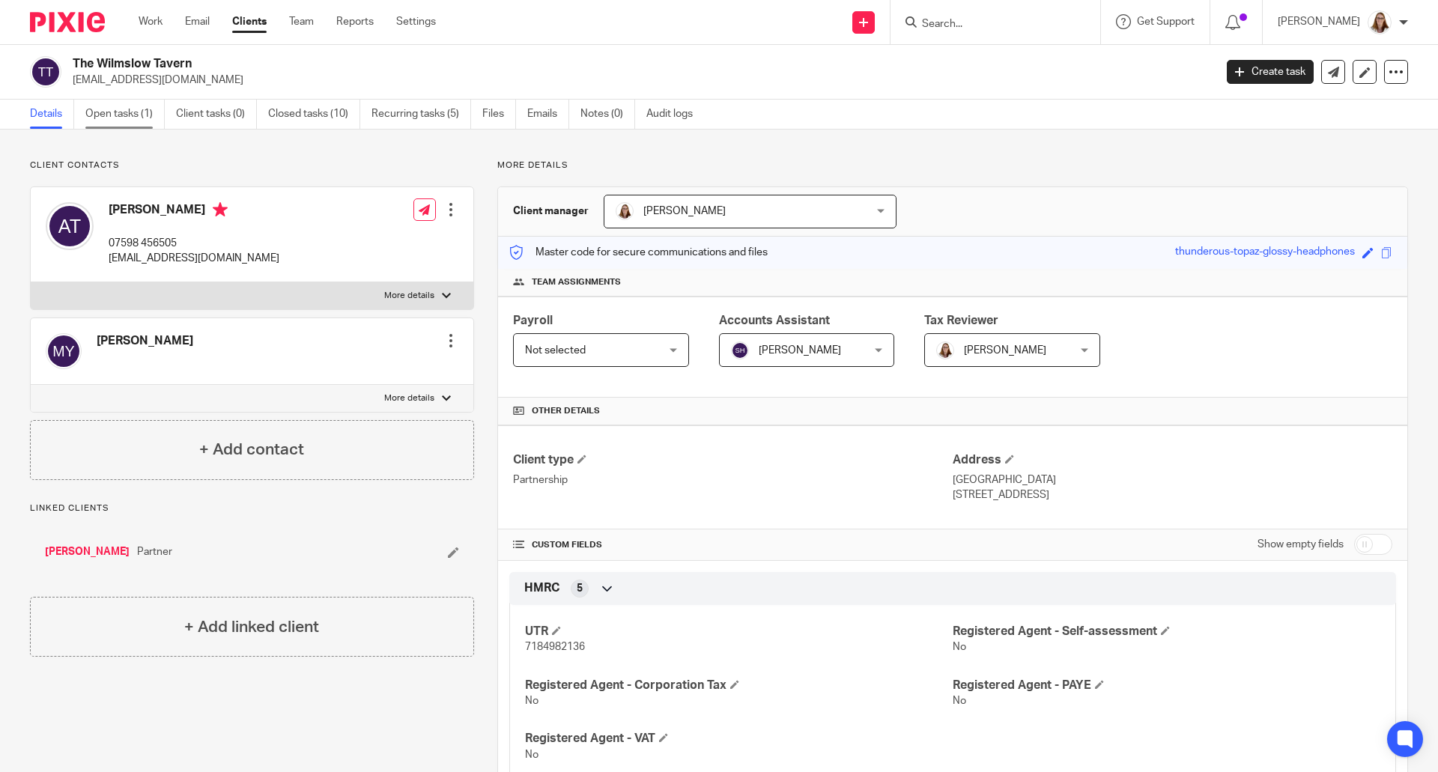
click at [155, 118] on link "Open tasks (1)" at bounding box center [124, 114] width 79 height 29
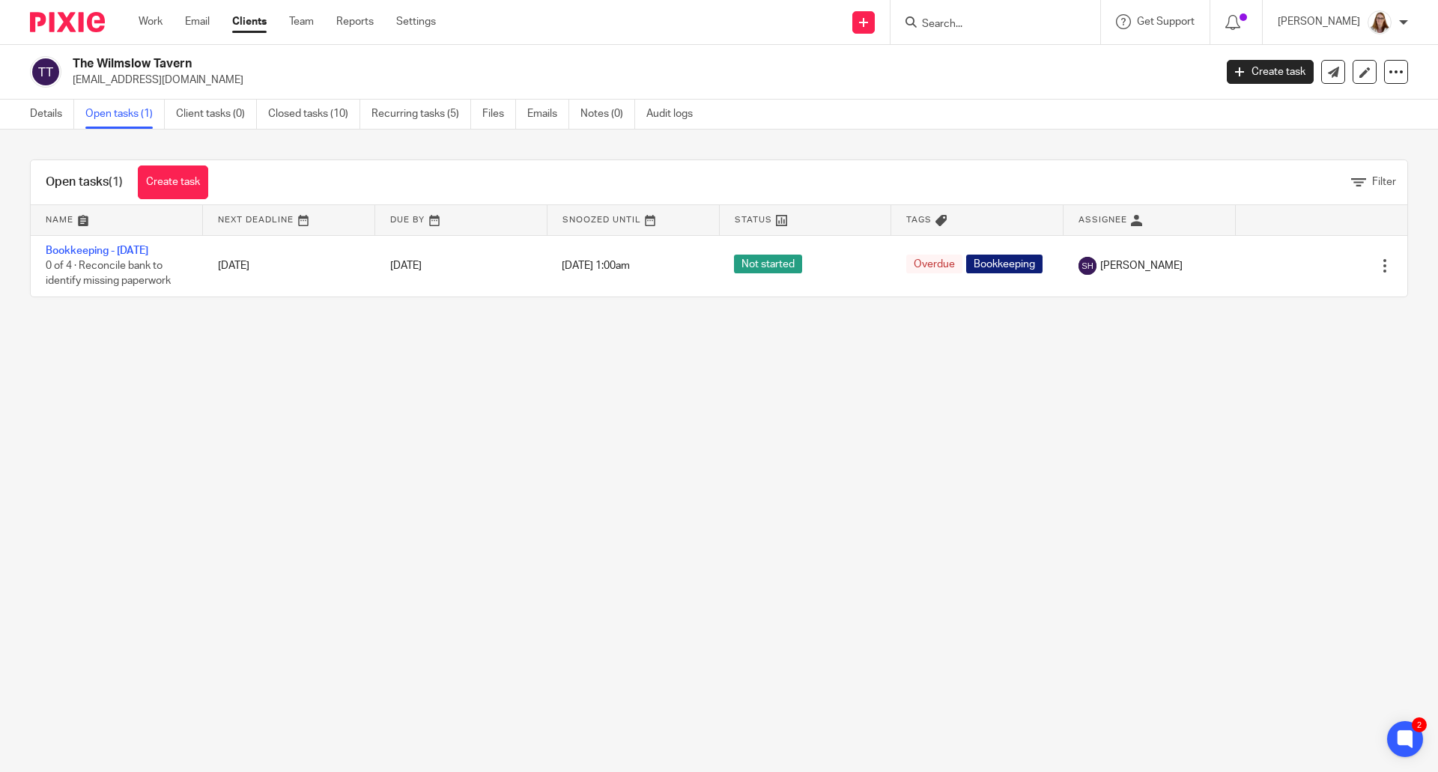
click at [248, 19] on link "Clients" at bounding box center [249, 21] width 34 height 15
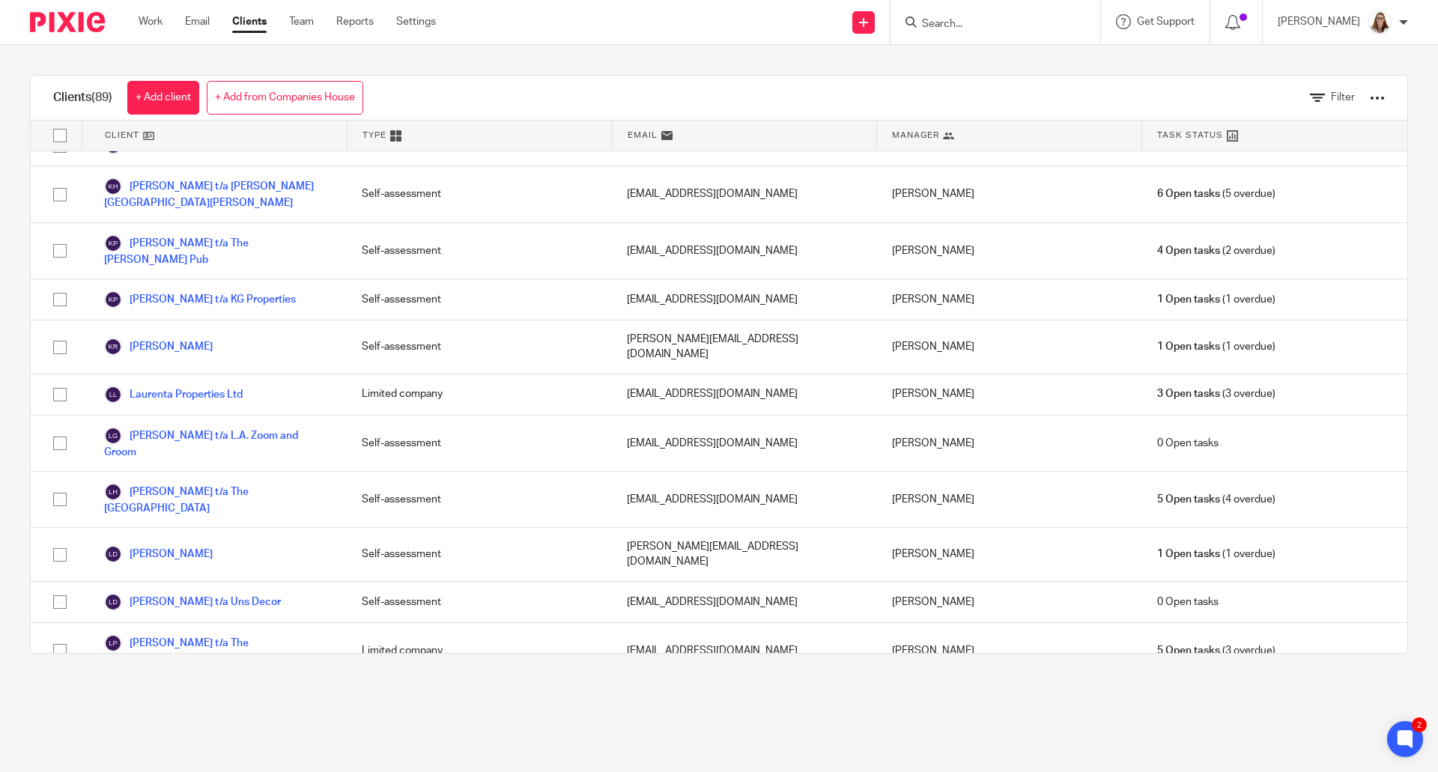
scroll to position [1747, 0]
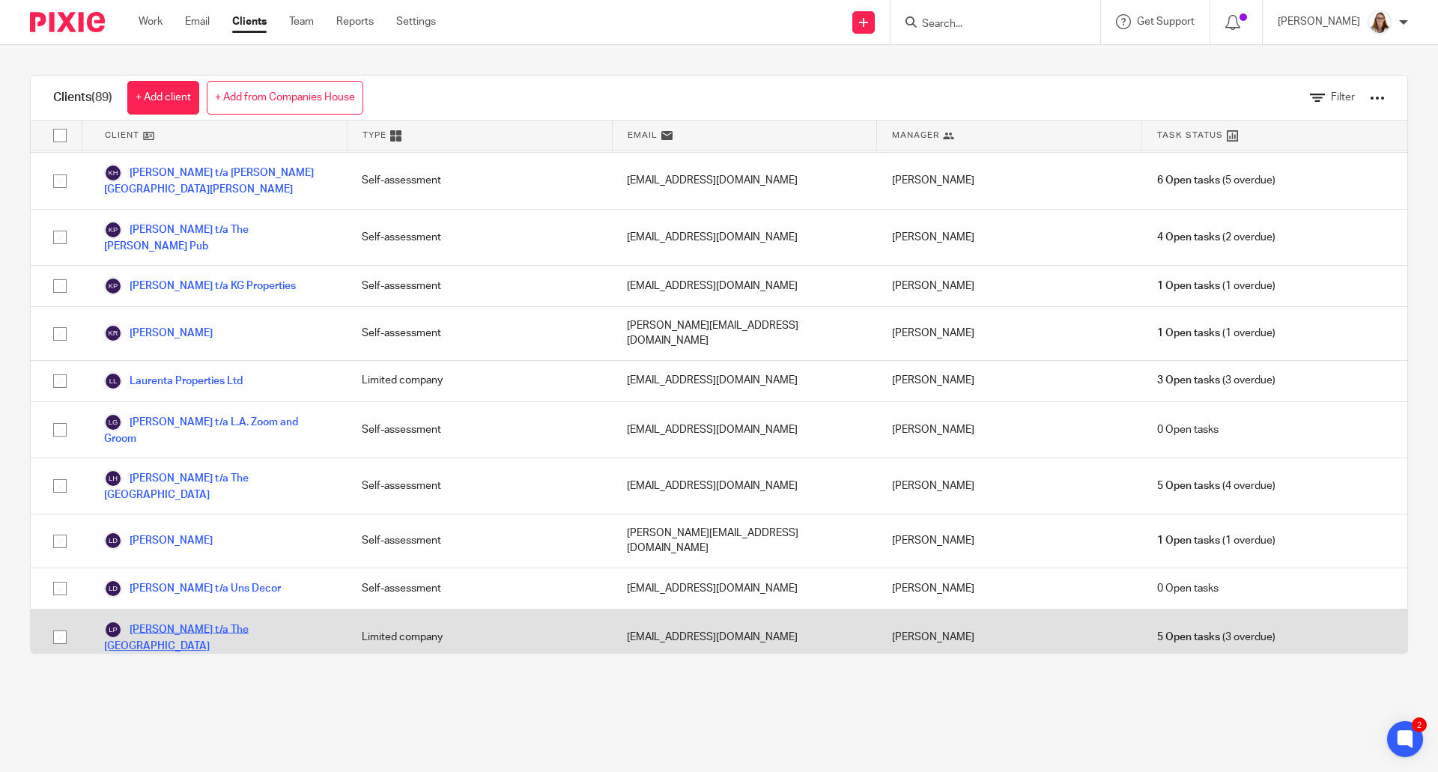
click at [252, 621] on link "Louise Tovell-Davies t/a The Kimberworth Park" at bounding box center [218, 637] width 228 height 33
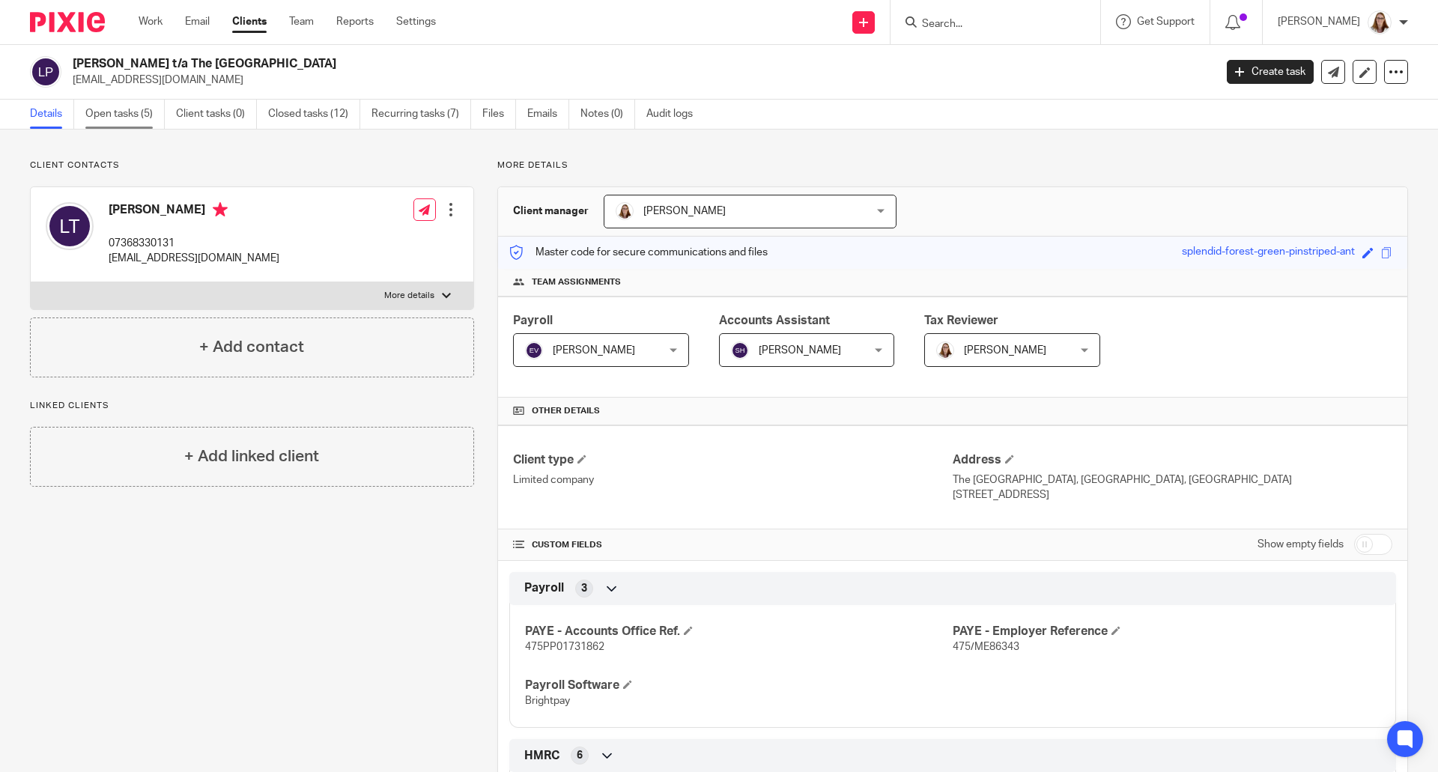
click at [130, 119] on link "Open tasks (5)" at bounding box center [124, 114] width 79 height 29
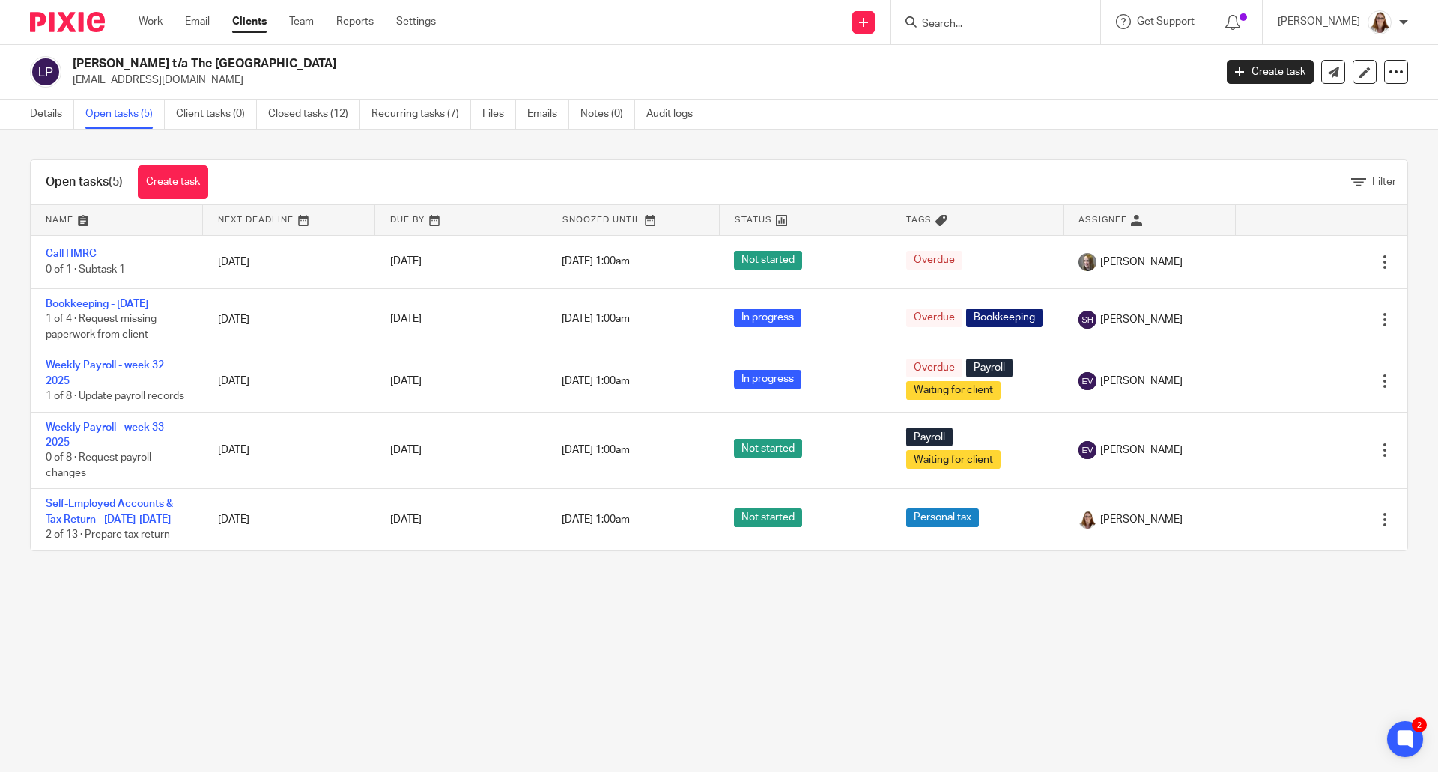
click at [252, 16] on link "Clients" at bounding box center [249, 21] width 34 height 15
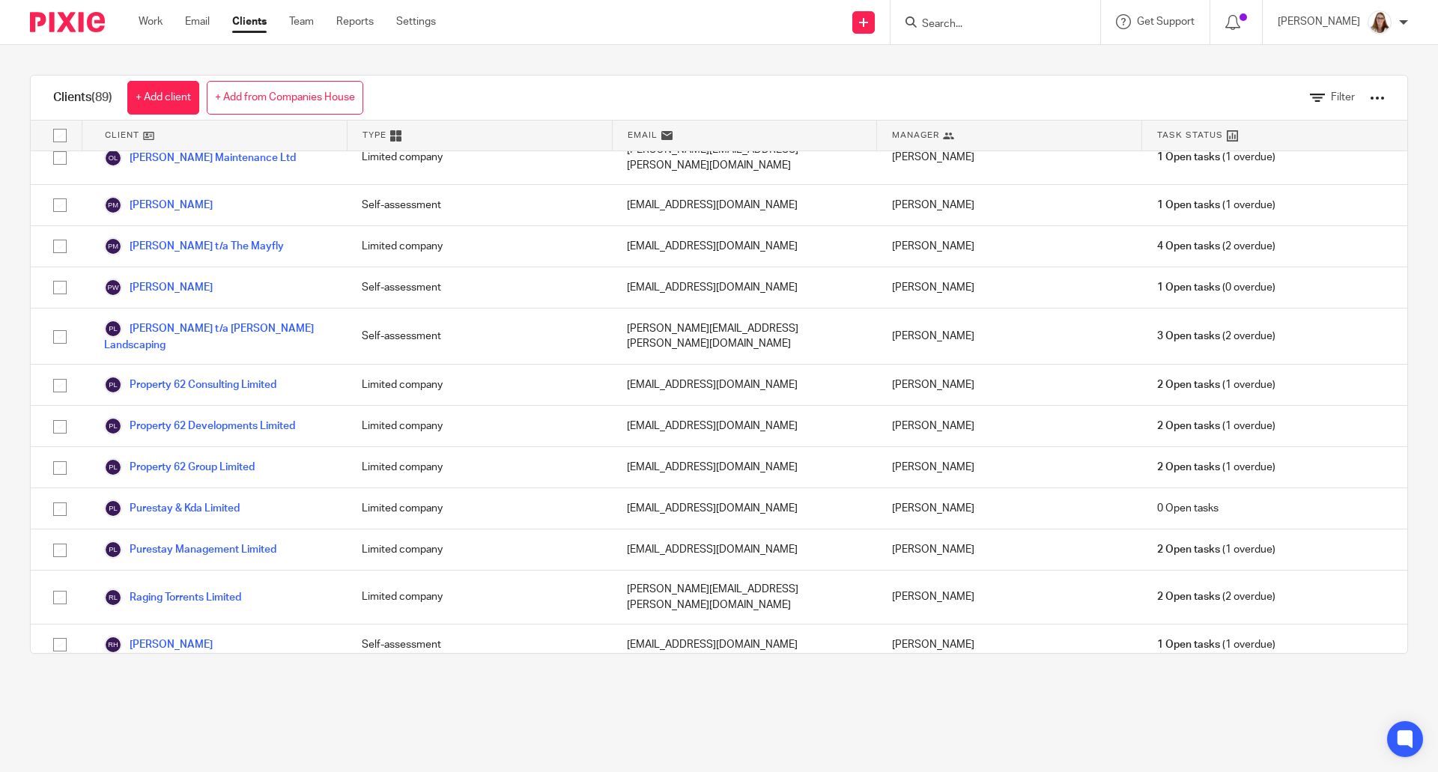
scroll to position [3245, 0]
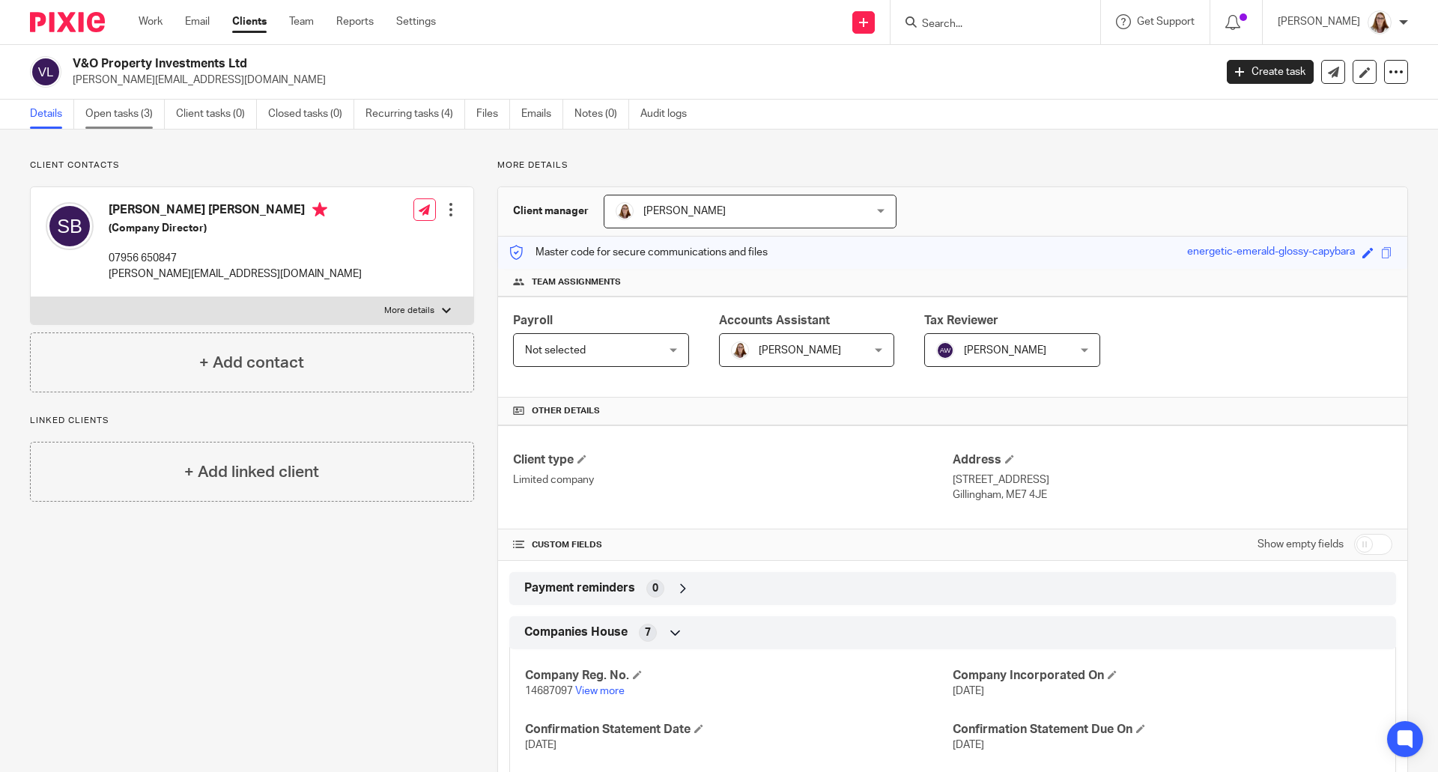
click at [136, 121] on link "Open tasks (3)" at bounding box center [124, 114] width 79 height 29
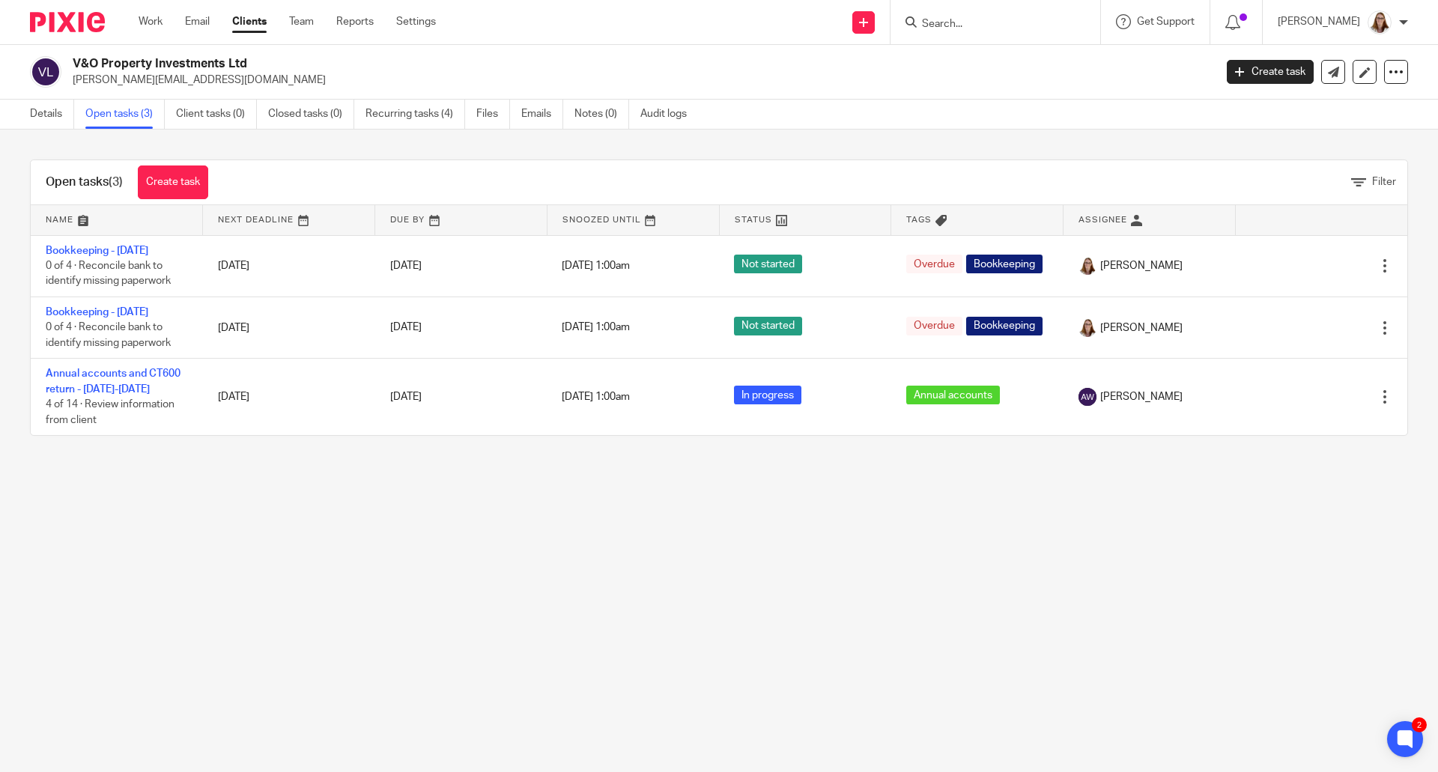
click at [257, 22] on link "Clients" at bounding box center [249, 21] width 34 height 15
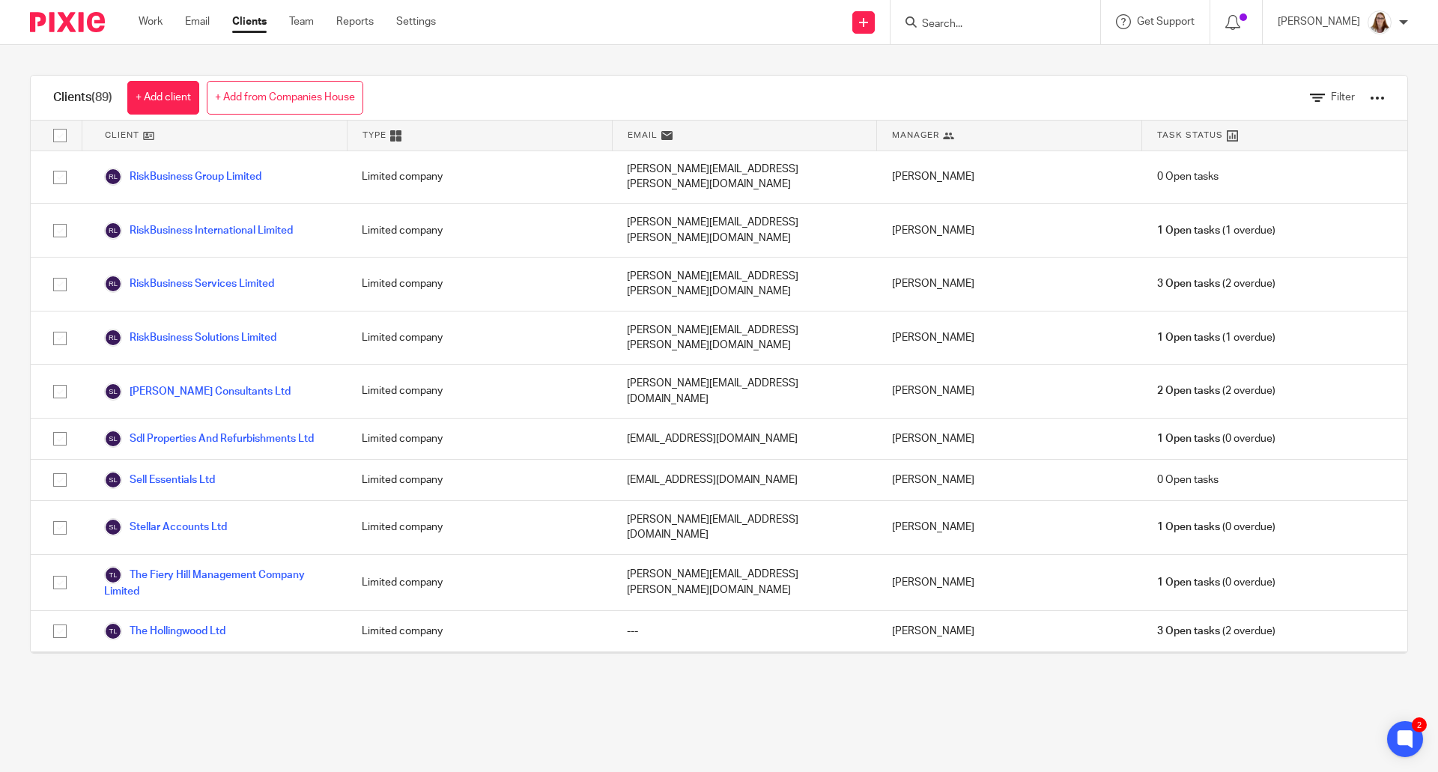
scroll to position [3270, 0]
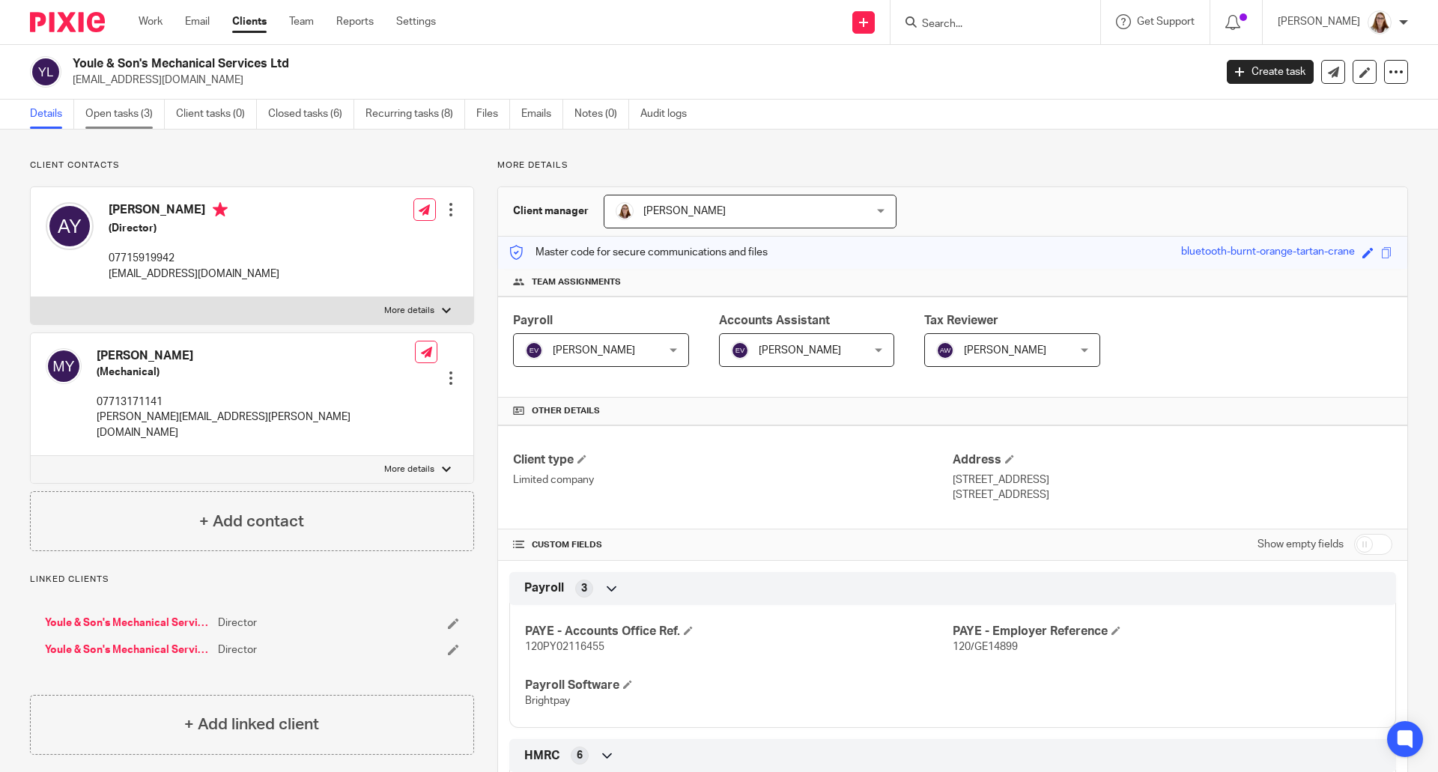
click at [126, 121] on link "Open tasks (3)" at bounding box center [124, 114] width 79 height 29
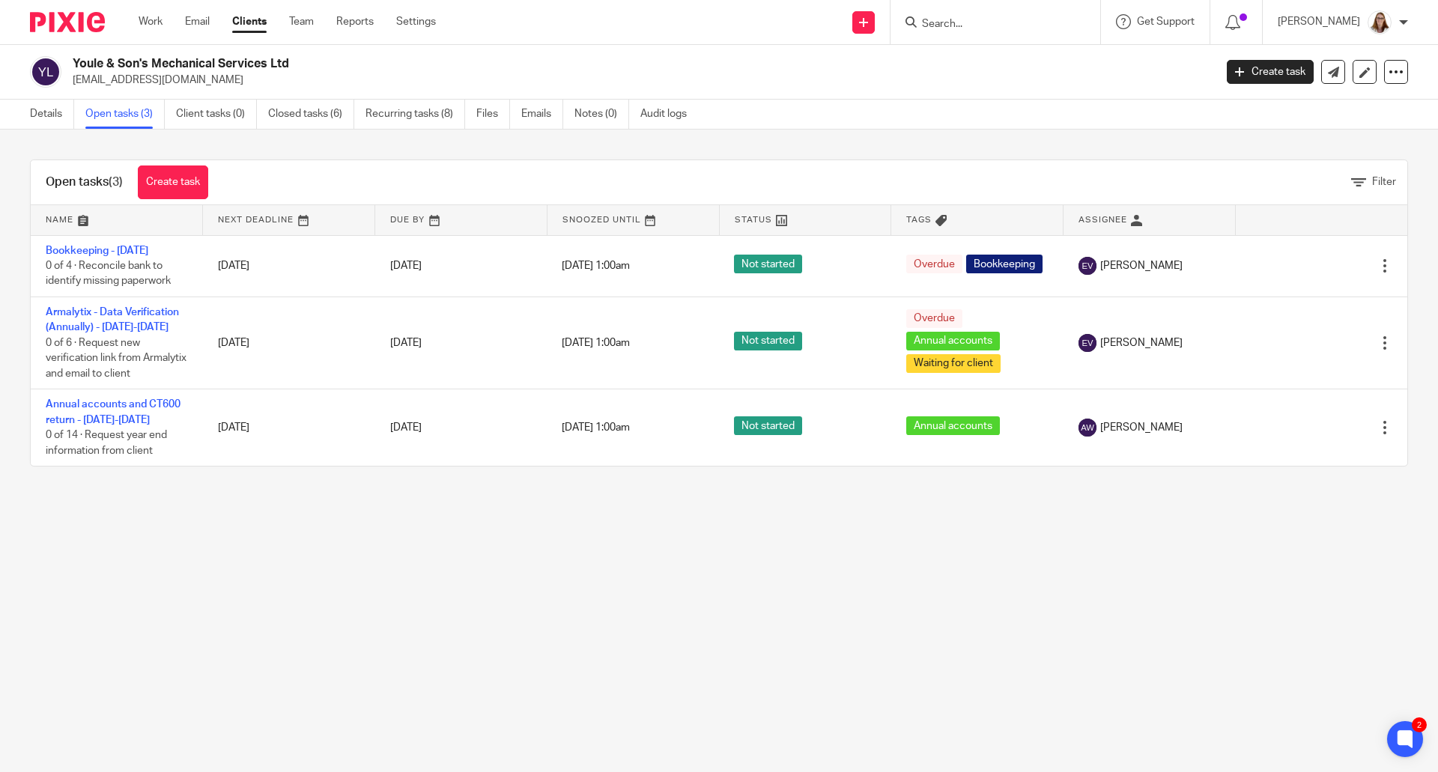
click at [257, 27] on link "Clients" at bounding box center [249, 21] width 34 height 15
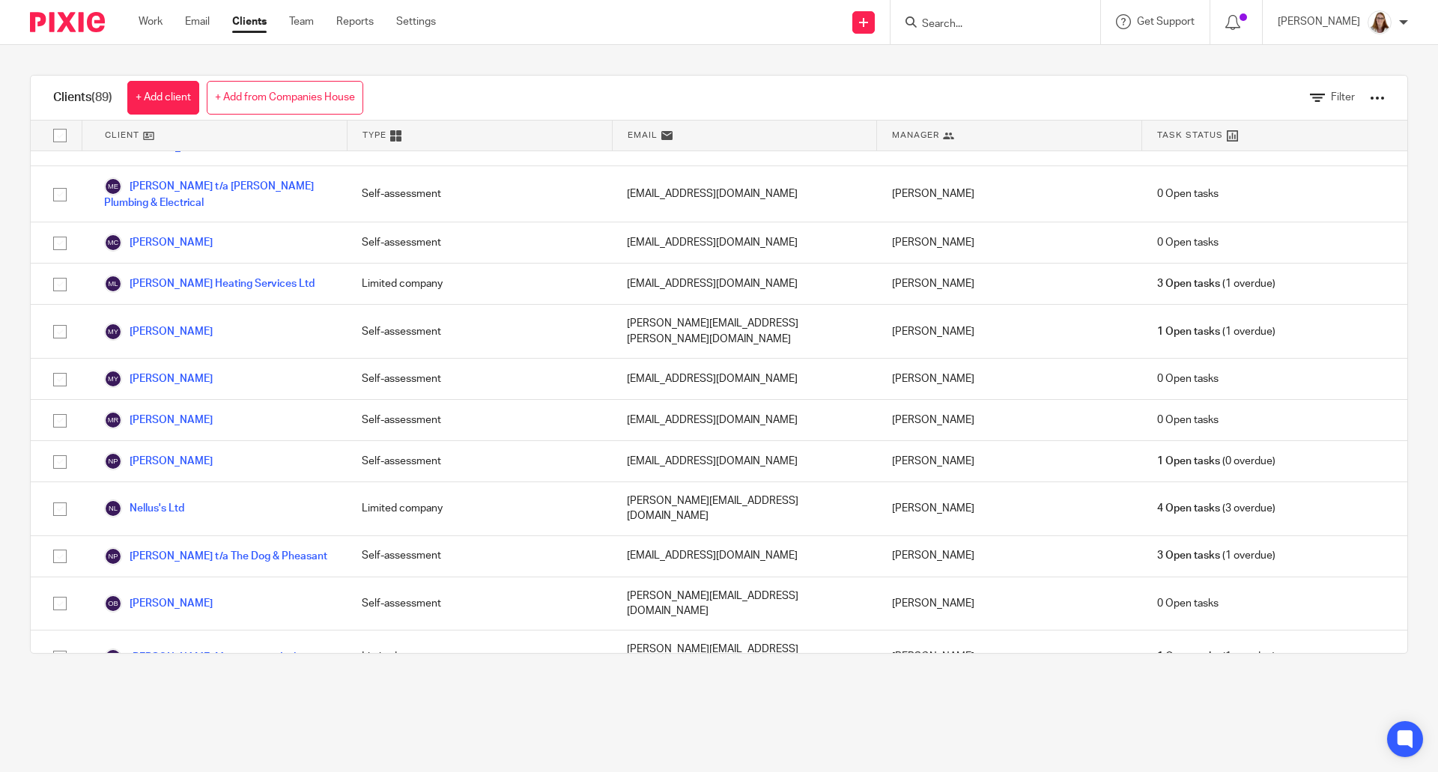
scroll to position [3270, 0]
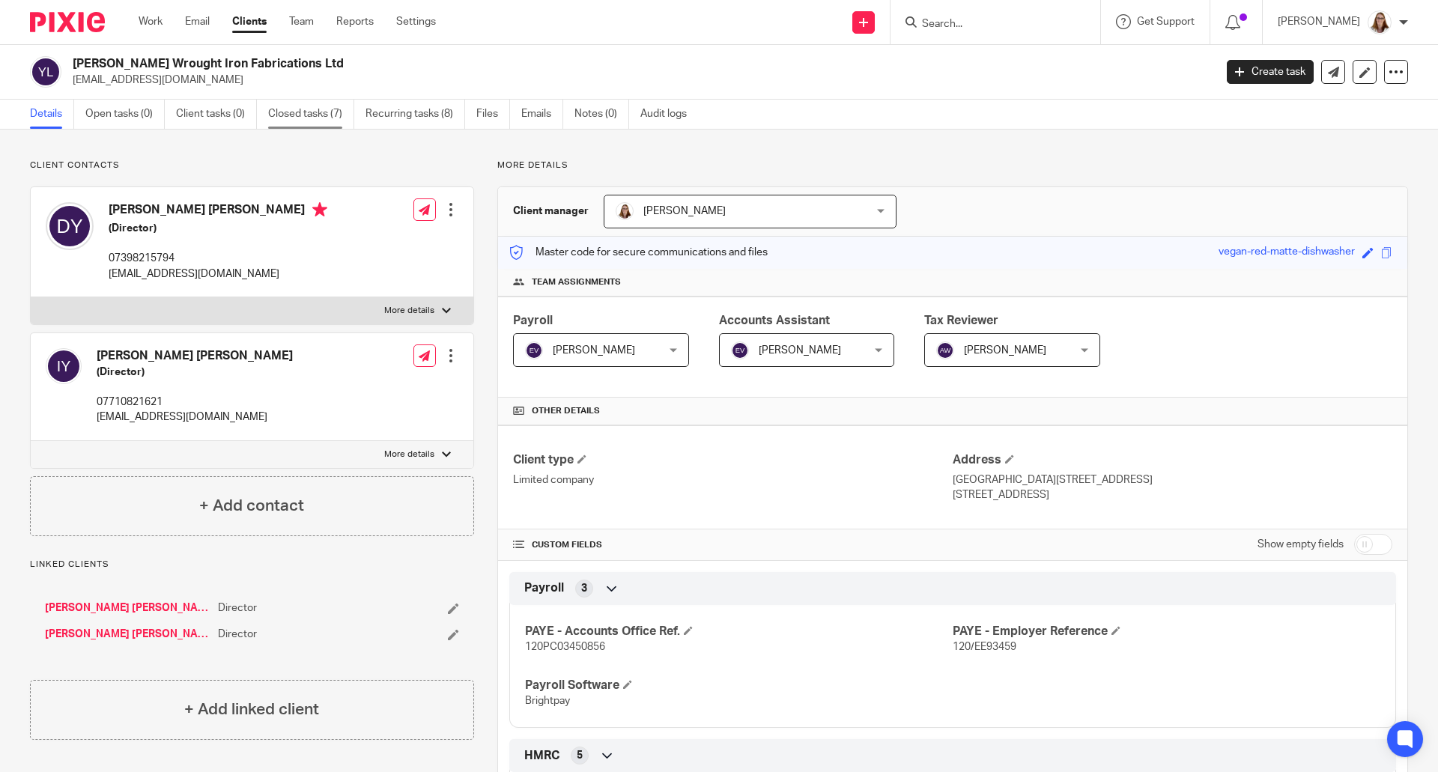
click at [307, 126] on link "Closed tasks (7)" at bounding box center [311, 114] width 86 height 29
